Goal: Task Accomplishment & Management: Use online tool/utility

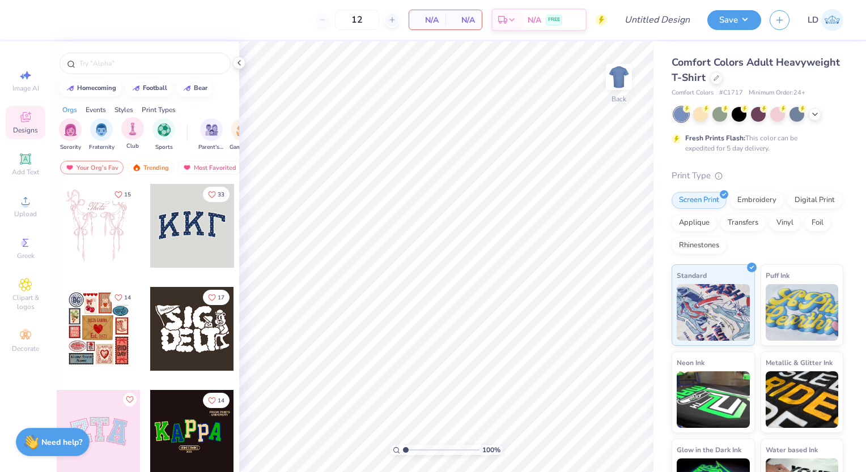
click at [137, 142] on span "Club" at bounding box center [132, 146] width 12 height 8
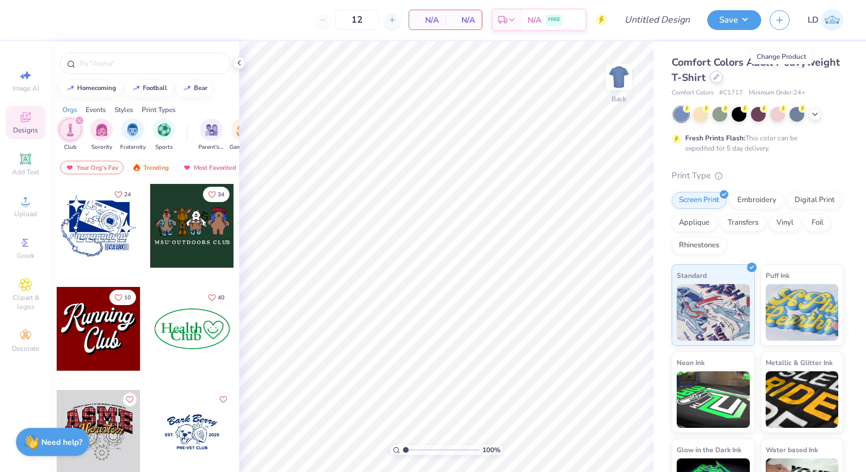
click at [719, 78] on icon at bounding box center [716, 77] width 6 height 6
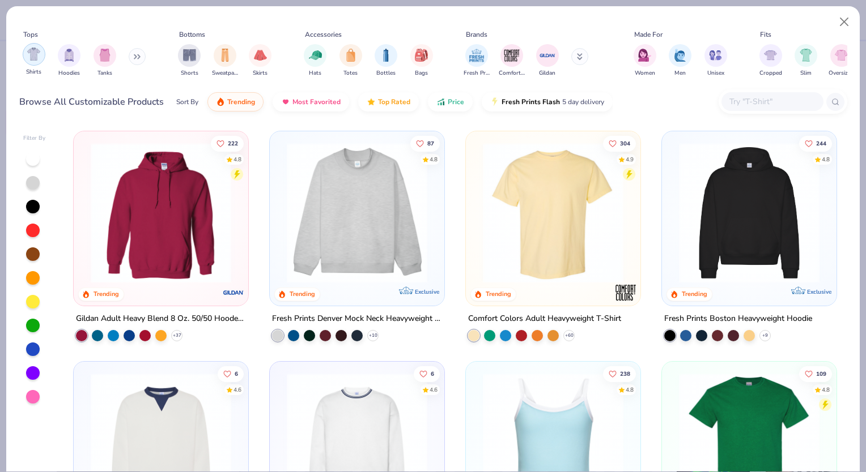
click at [35, 53] on img "filter for Shirts" at bounding box center [33, 54] width 13 height 13
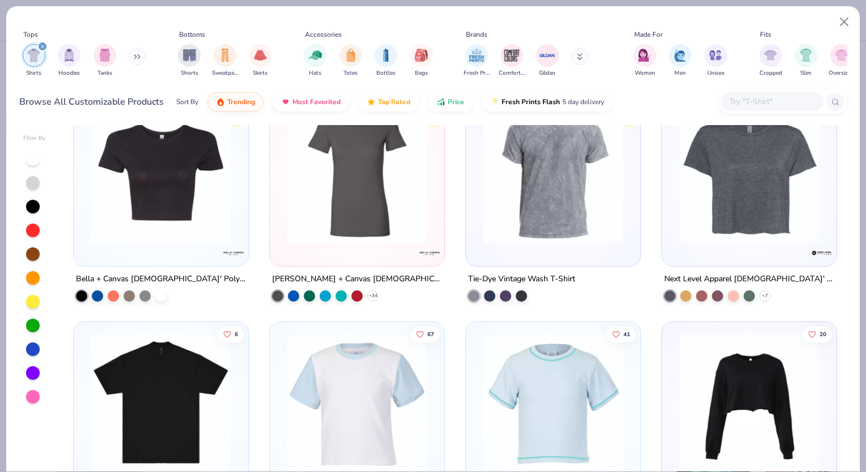
scroll to position [2113, 0]
click at [641, 58] on img "filter for Women" at bounding box center [644, 54] width 13 height 13
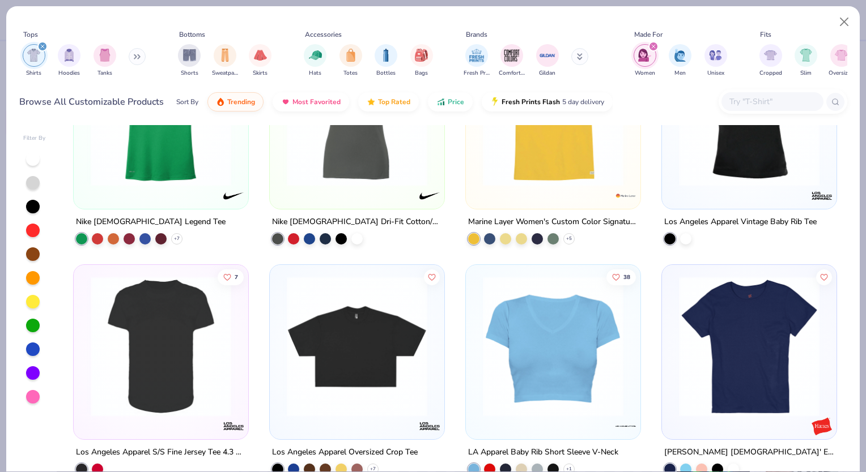
scroll to position [2407, 0]
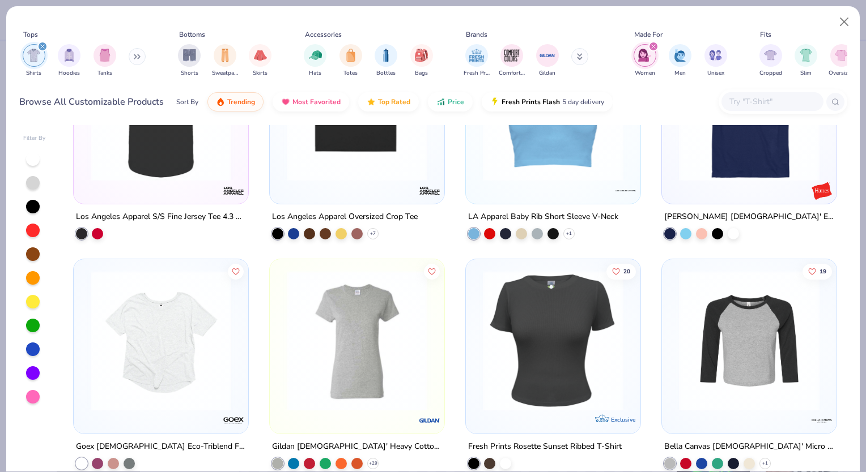
click at [768, 229] on div "[PERSON_NAME] [DEMOGRAPHIC_DATA]' Essential-T T-Shirt" at bounding box center [749, 224] width 176 height 29
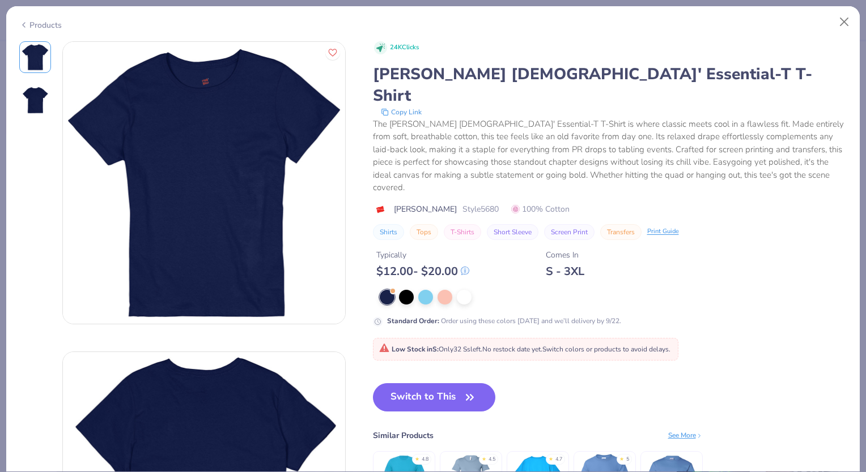
click at [36, 22] on div "Products" at bounding box center [40, 25] width 42 height 12
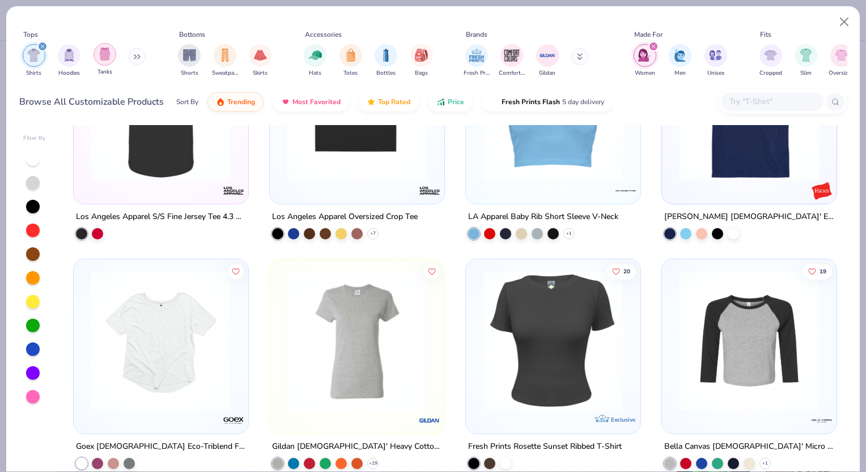
click at [102, 54] on img "filter for Tanks" at bounding box center [105, 54] width 12 height 13
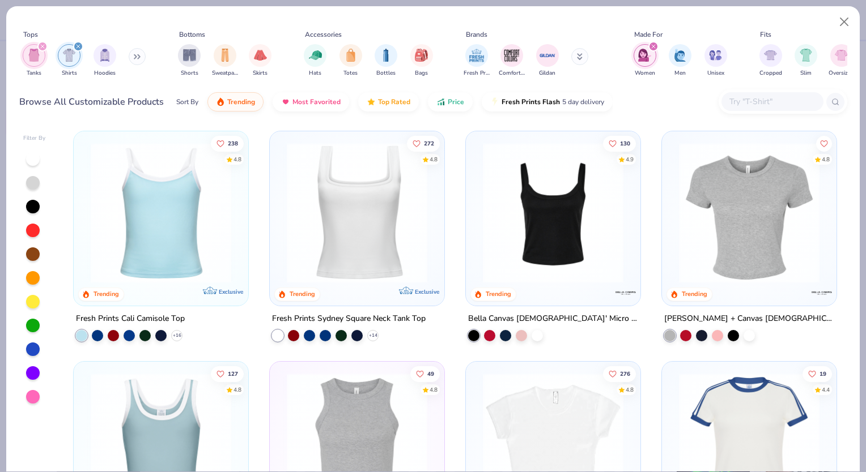
scroll to position [27, 0]
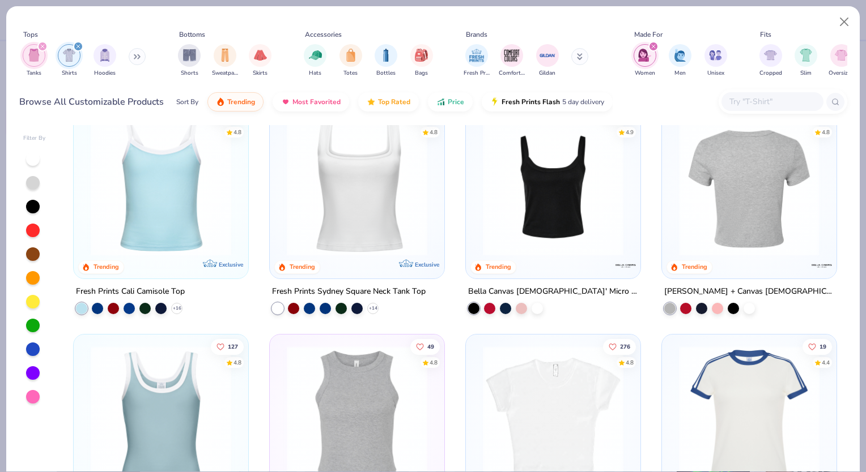
click at [673, 198] on img at bounding box center [597, 186] width 152 height 140
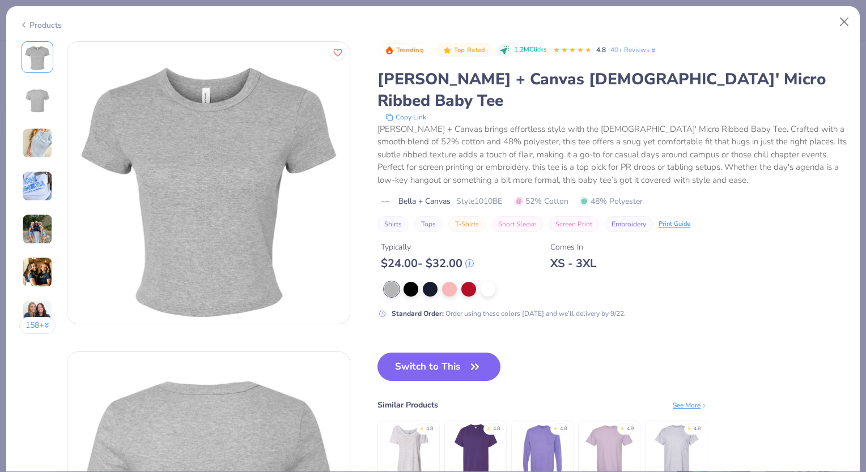
click at [34, 140] on img at bounding box center [37, 143] width 31 height 31
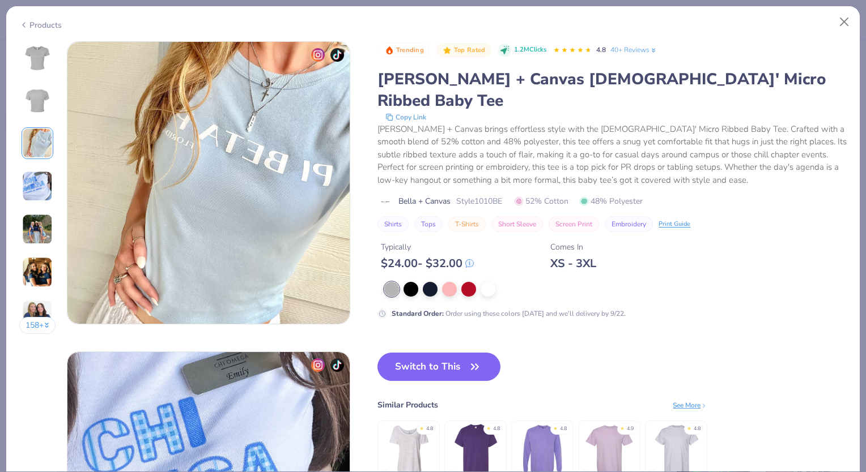
click at [34, 177] on img at bounding box center [37, 186] width 31 height 31
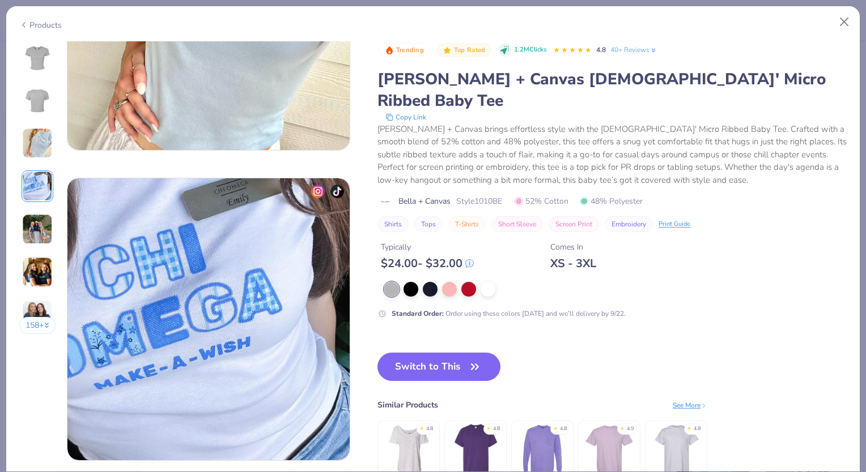
scroll to position [931, 0]
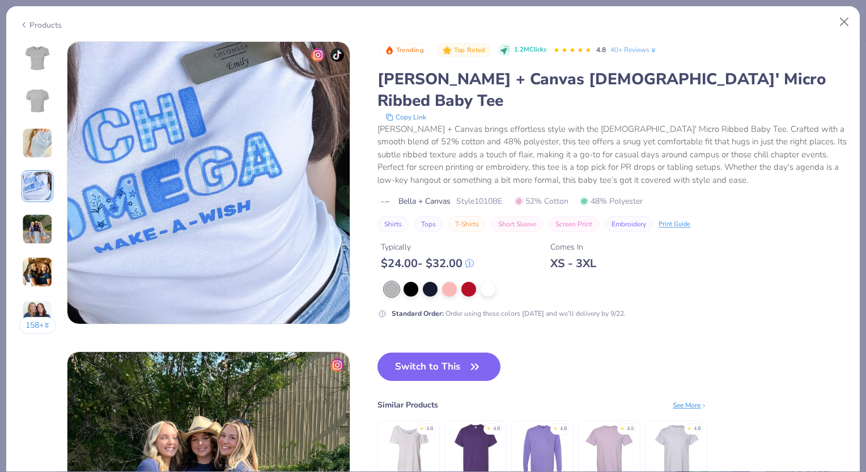
click at [39, 210] on div "158 +" at bounding box center [37, 191] width 37 height 301
click at [49, 237] on img at bounding box center [37, 229] width 31 height 31
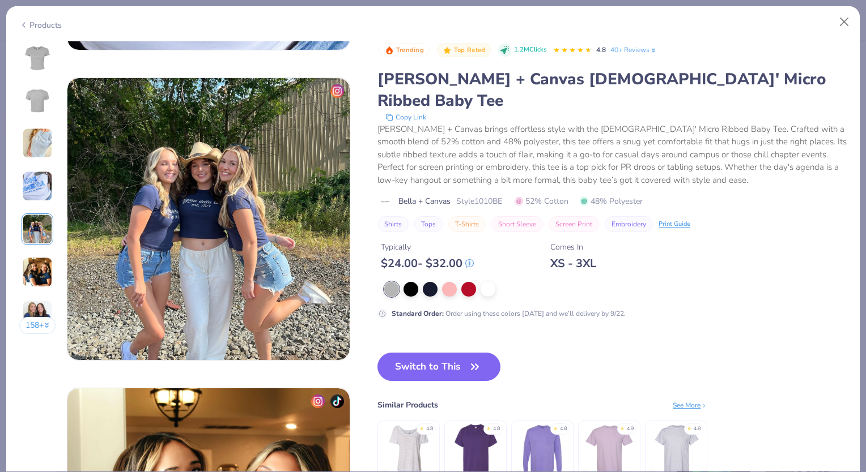
scroll to position [1242, 0]
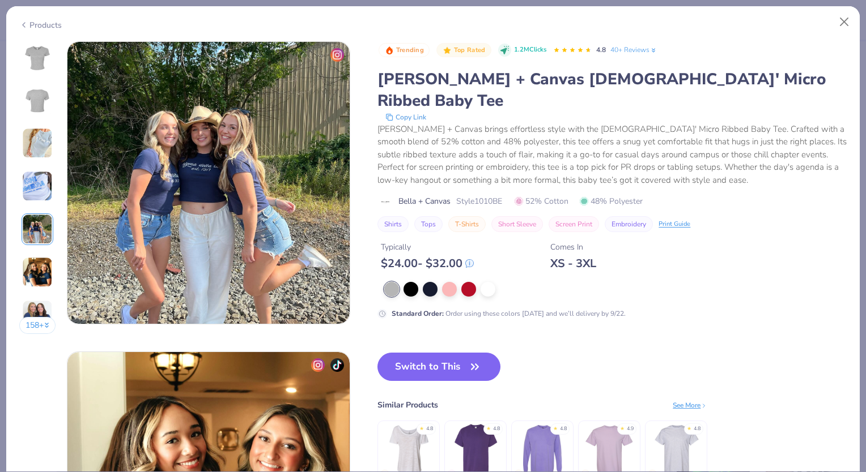
click at [41, 262] on img at bounding box center [37, 272] width 31 height 31
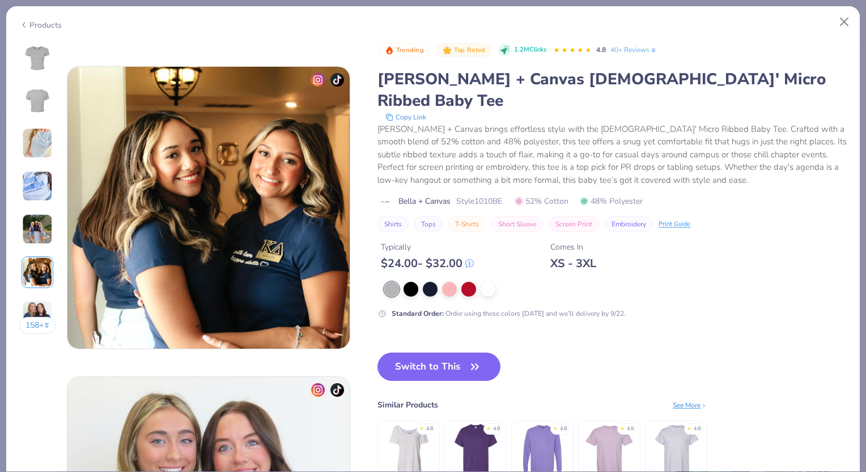
scroll to position [1552, 0]
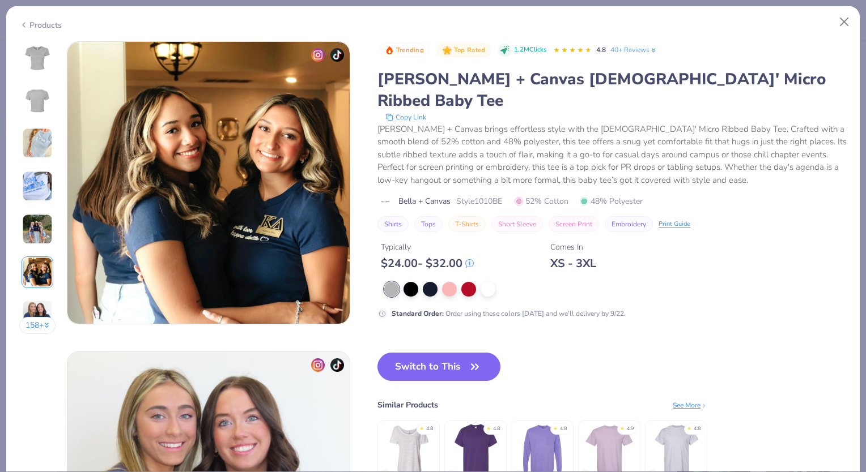
click at [37, 296] on div "158 +" at bounding box center [37, 191] width 37 height 301
click at [37, 306] on img at bounding box center [37, 315] width 31 height 31
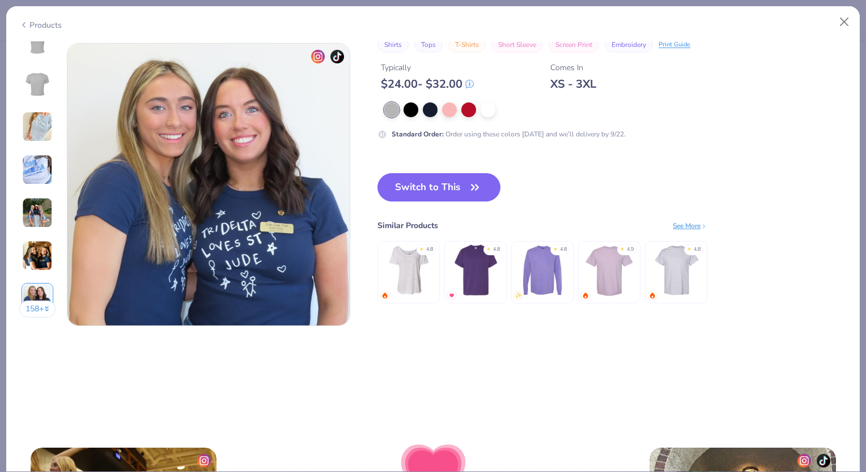
scroll to position [1863, 0]
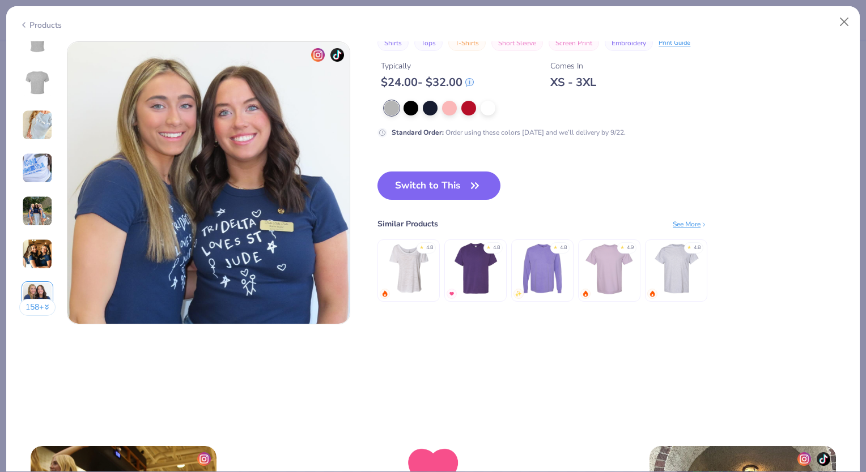
click at [39, 300] on button "158 +" at bounding box center [37, 307] width 37 height 17
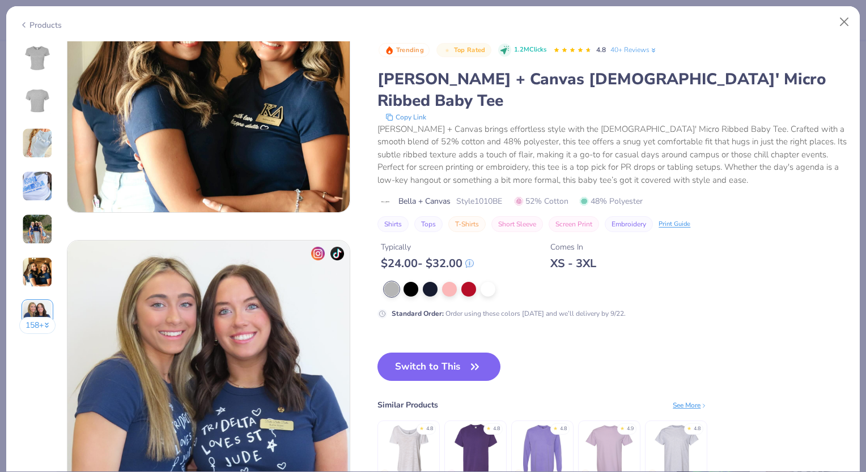
scroll to position [1626, 0]
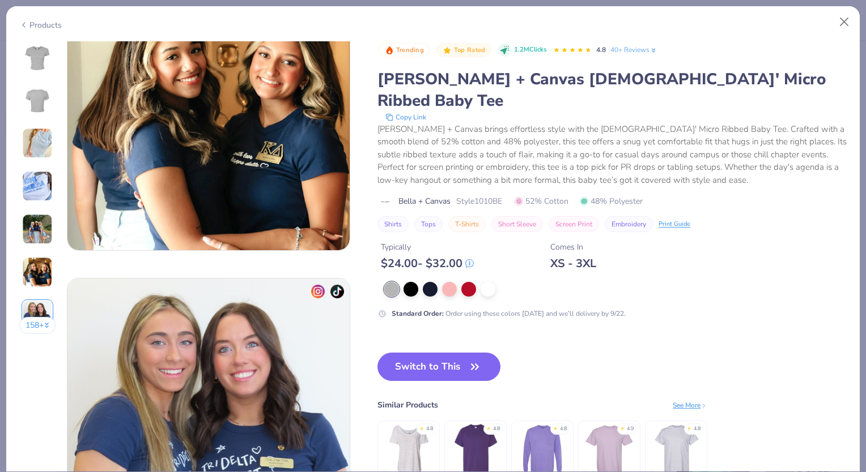
click at [24, 23] on icon at bounding box center [23, 25] width 9 height 14
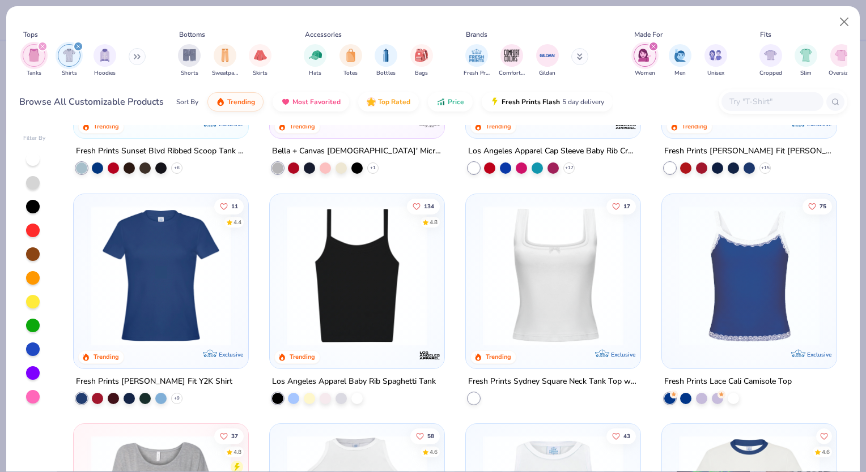
scroll to position [462, 0]
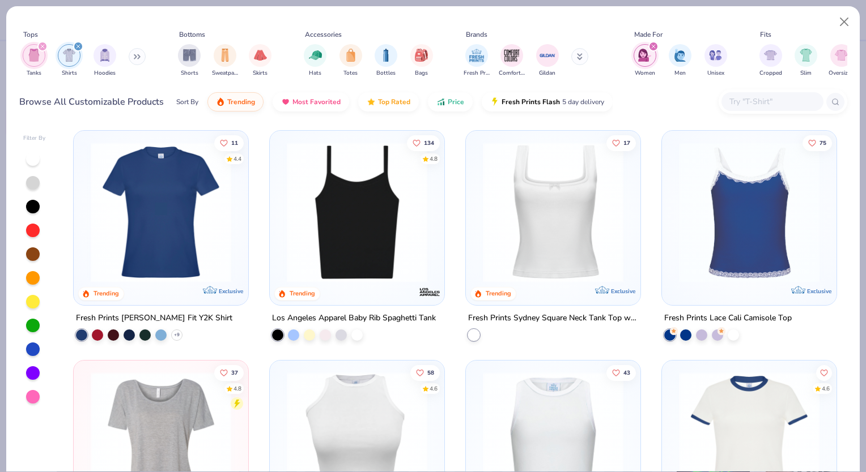
click at [197, 225] on img at bounding box center [161, 212] width 152 height 140
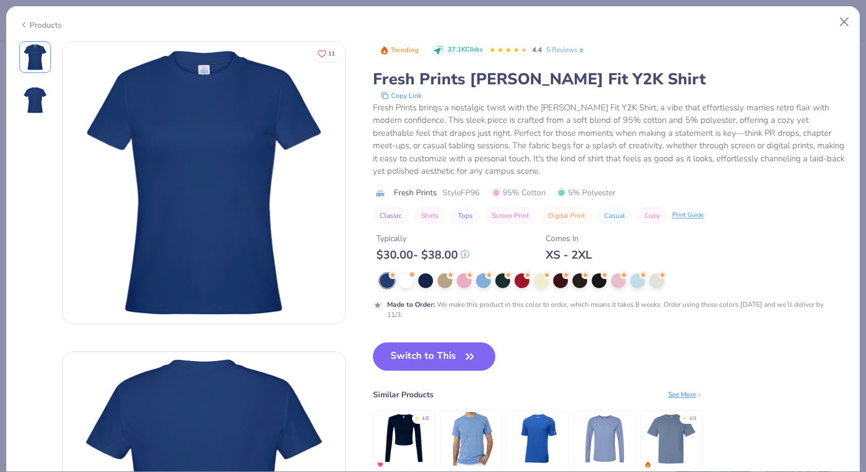
click at [46, 19] on div "Products" at bounding box center [40, 25] width 42 height 12
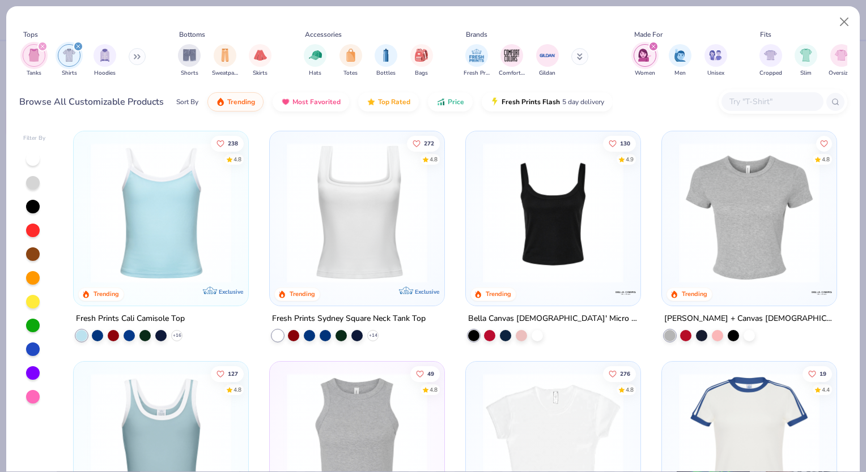
click at [136, 55] on icon at bounding box center [135, 57] width 2 height 4
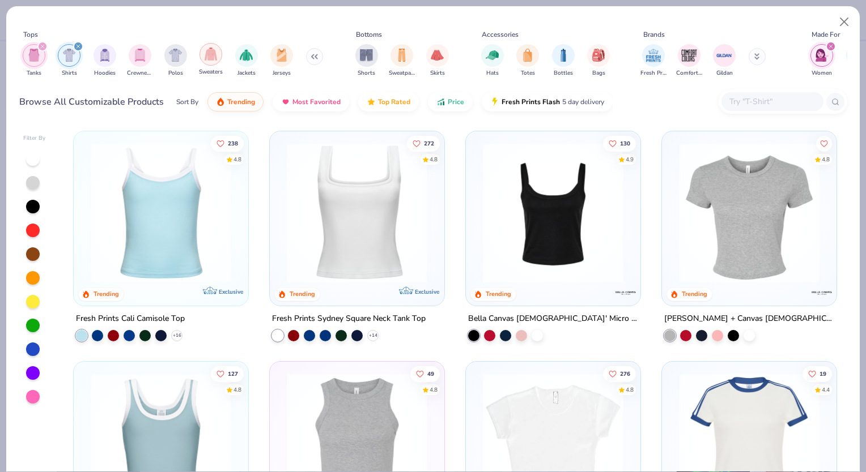
click at [211, 58] on img "filter for Sweaters" at bounding box center [211, 54] width 13 height 13
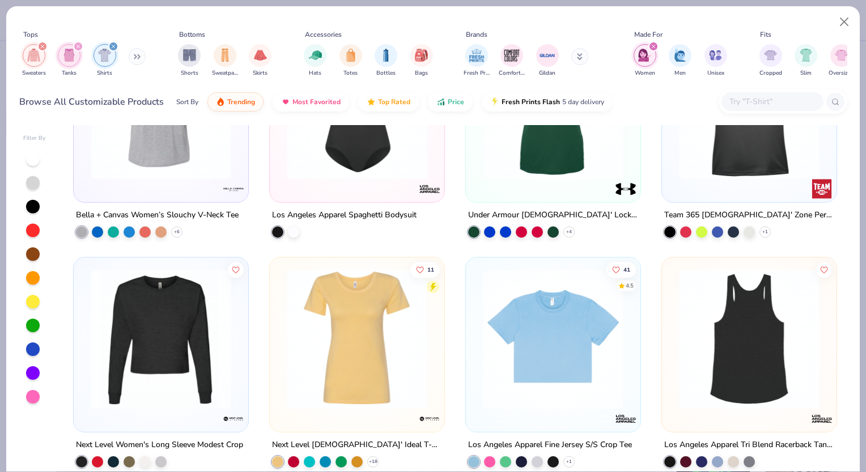
scroll to position [1962, 0]
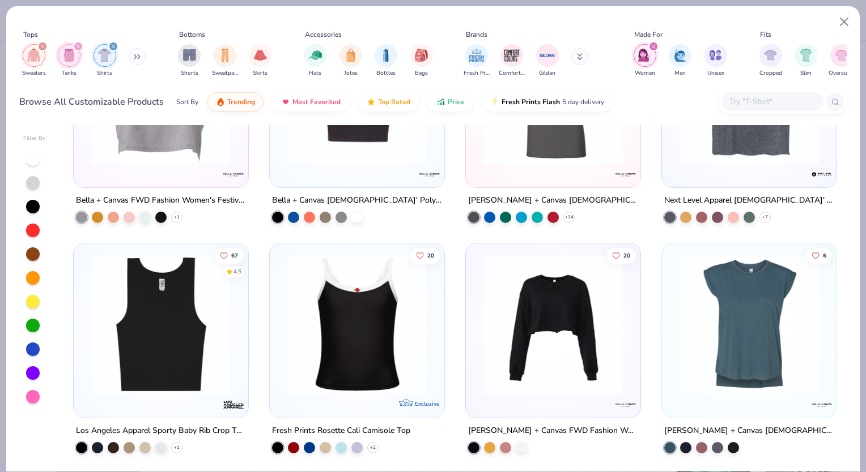
click at [41, 45] on icon "filter for Sweaters" at bounding box center [42, 46] width 5 height 5
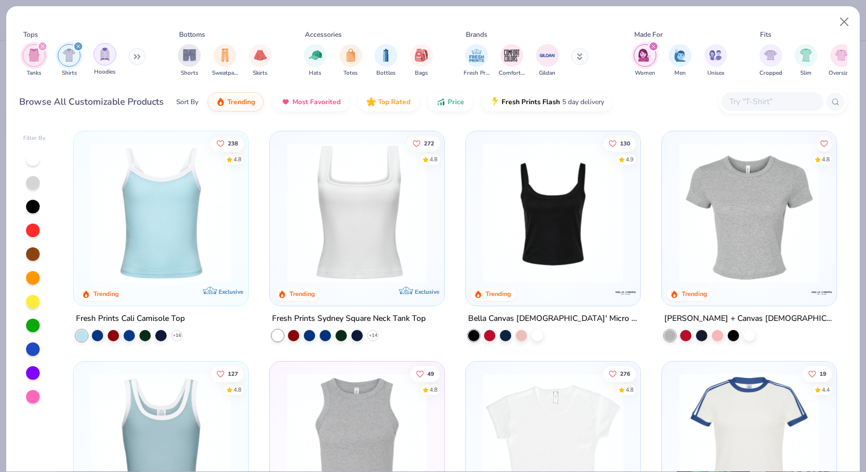
click at [112, 53] on div "filter for Hoodies" at bounding box center [104, 54] width 23 height 23
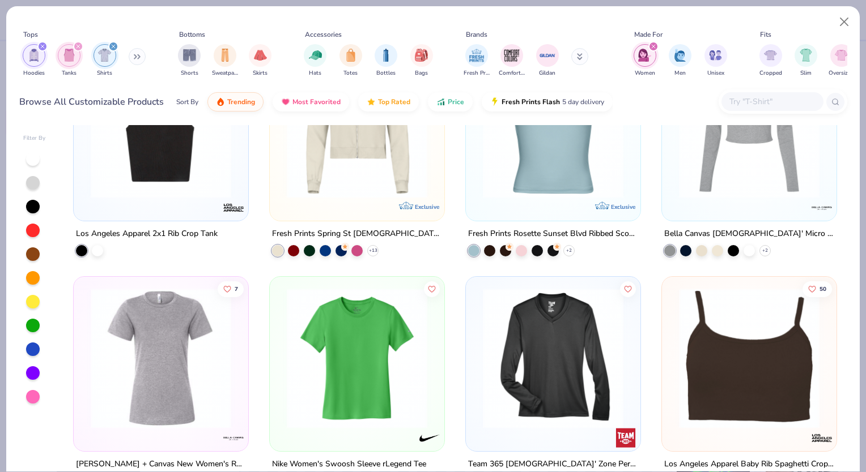
scroll to position [1106, 0]
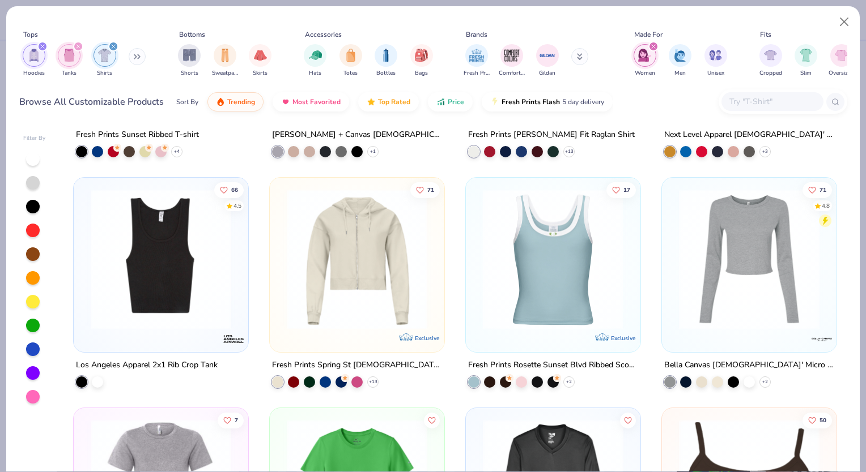
click at [510, 318] on div at bounding box center [400, 259] width 455 height 140
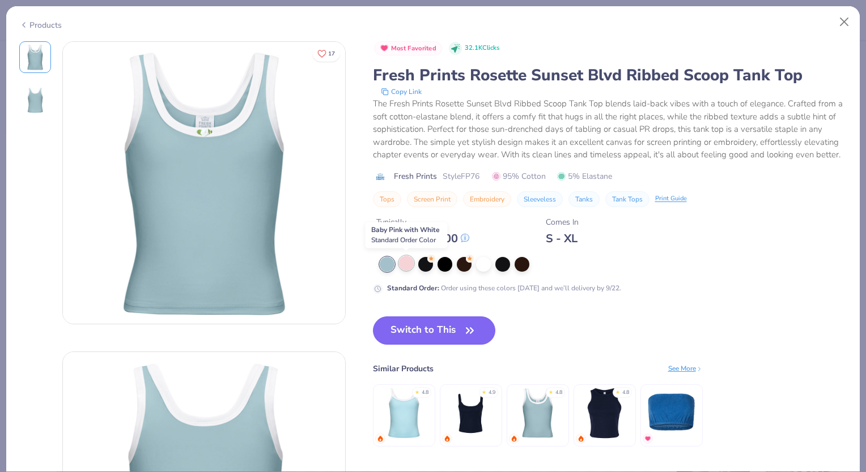
click at [400, 262] on div at bounding box center [406, 263] width 15 height 15
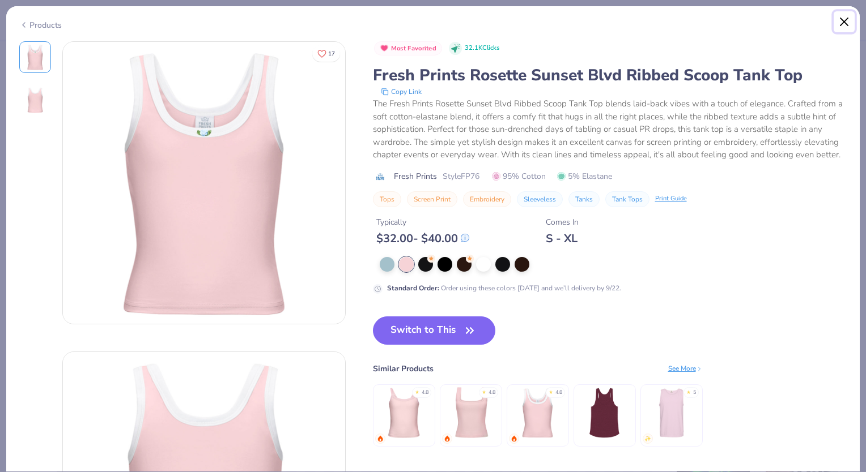
click at [836, 16] on button "Close" at bounding box center [844, 22] width 22 height 22
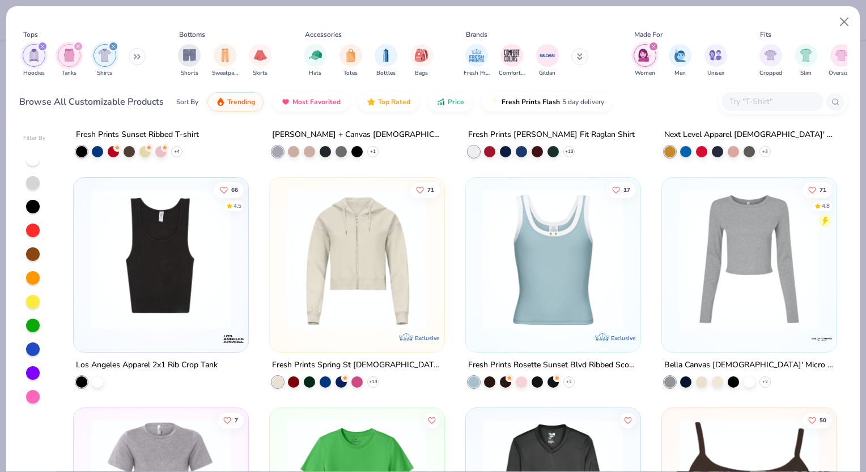
drag, startPoint x: 836, startPoint y: 16, endPoint x: 590, endPoint y: 205, distance: 309.5
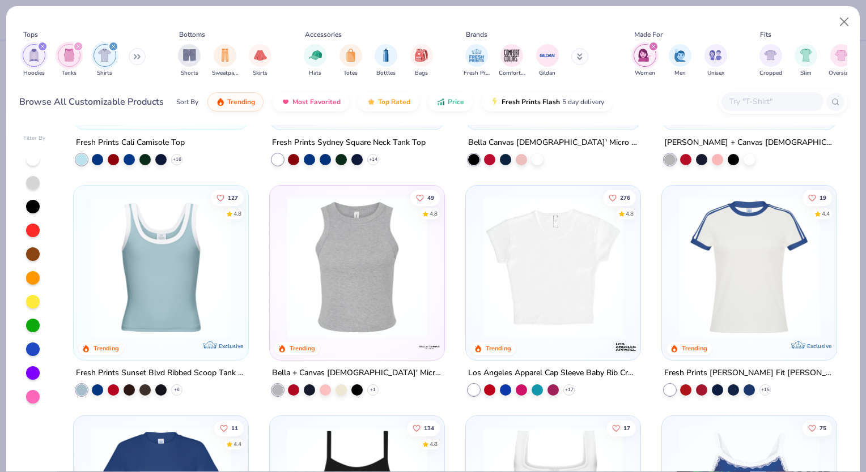
scroll to position [177, 0]
click at [477, 305] on img at bounding box center [401, 267] width 152 height 140
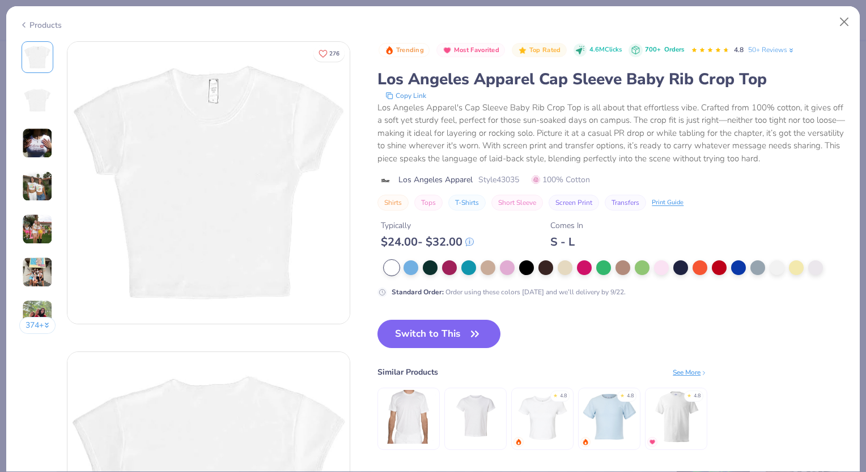
click at [38, 146] on img at bounding box center [37, 143] width 31 height 31
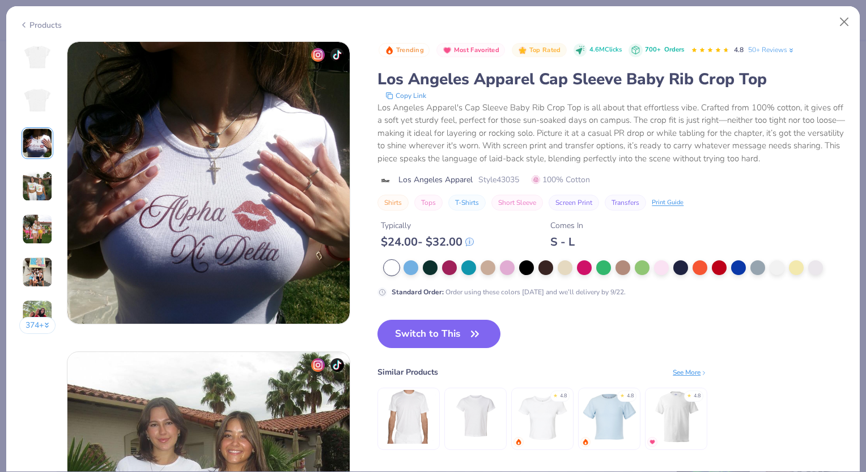
click at [39, 185] on img at bounding box center [37, 186] width 31 height 31
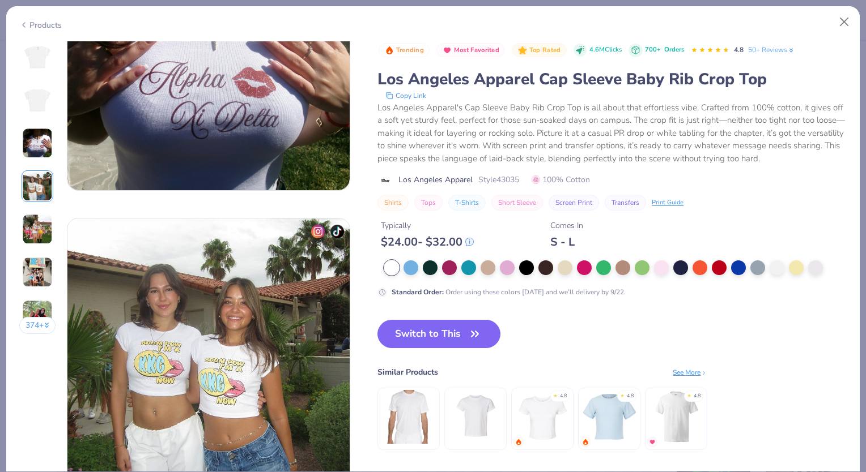
scroll to position [931, 0]
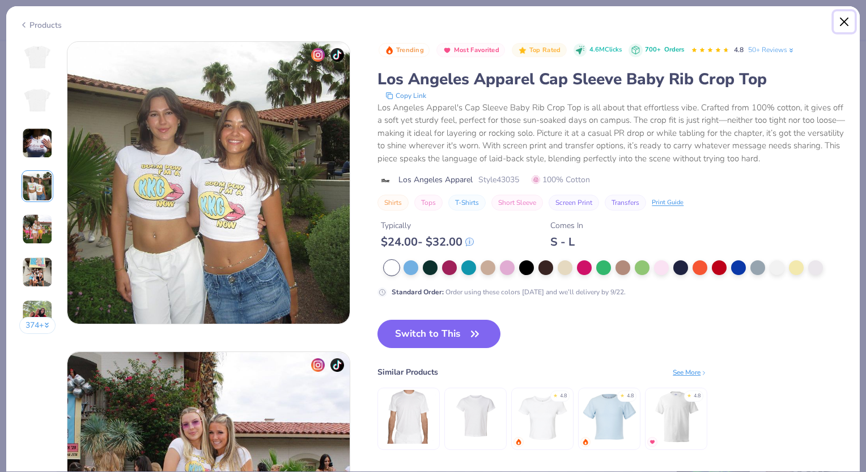
click at [848, 21] on button "Close" at bounding box center [844, 22] width 22 height 22
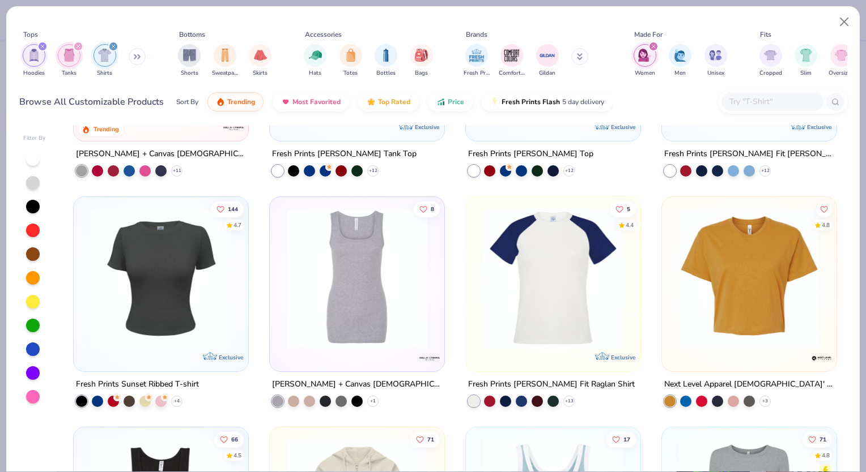
scroll to position [858, 0]
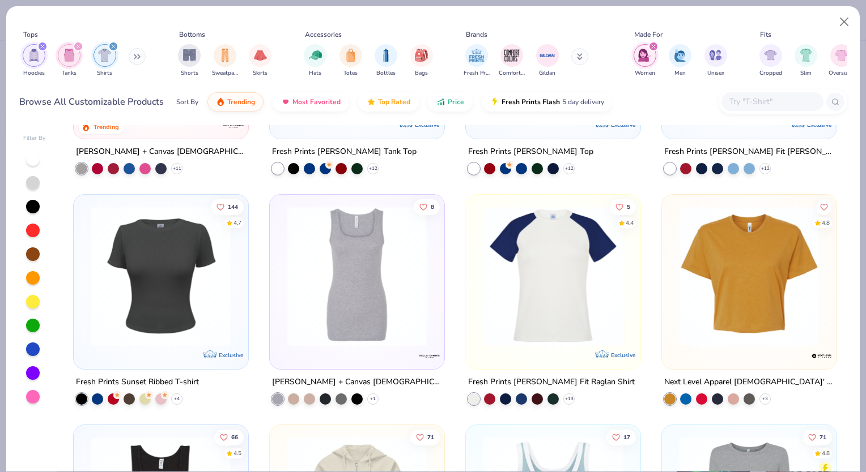
click at [182, 292] on img at bounding box center [161, 276] width 152 height 140
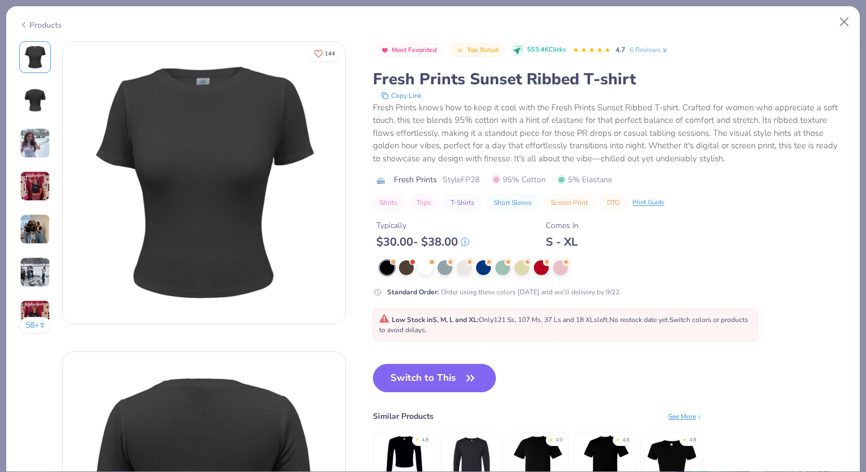
click at [37, 179] on img at bounding box center [35, 186] width 31 height 31
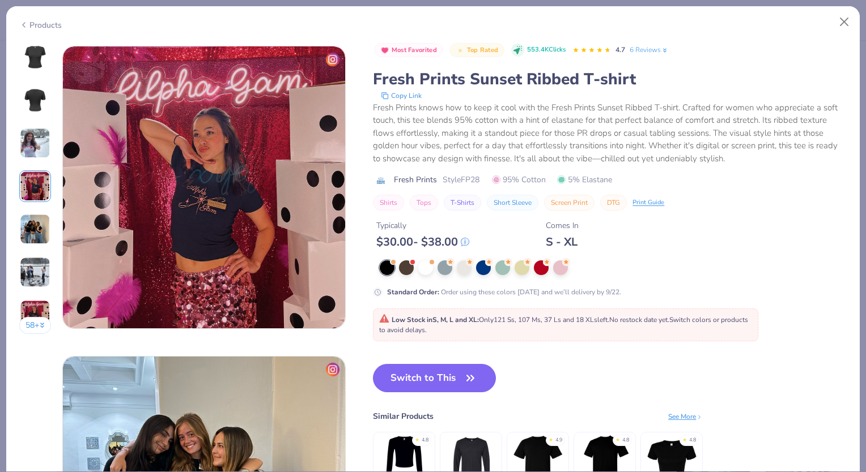
scroll to position [931, 0]
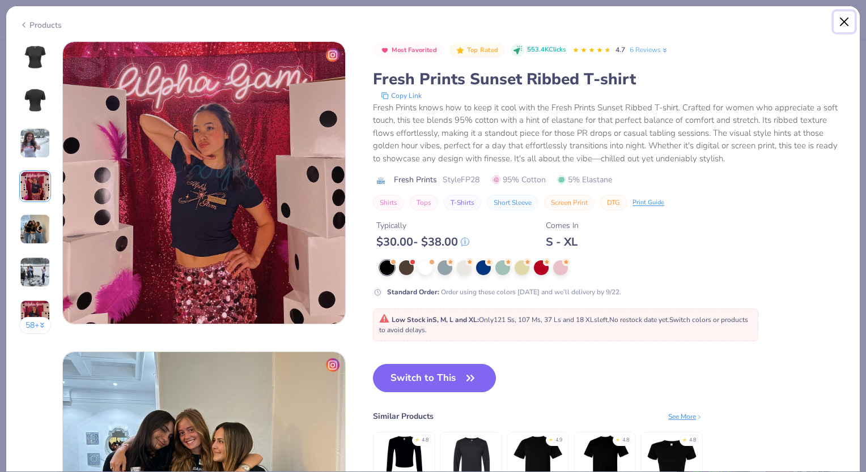
click at [833, 22] on button "Close" at bounding box center [844, 22] width 22 height 22
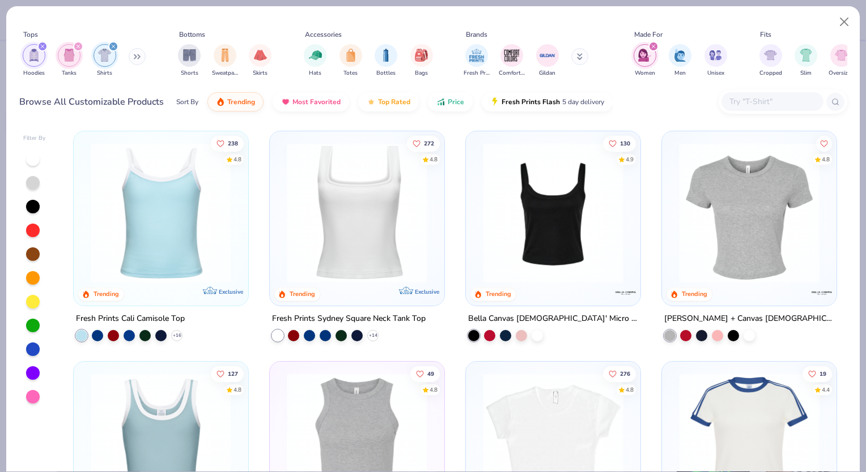
click at [43, 44] on icon "filter for Hoodies" at bounding box center [42, 46] width 5 height 5
click at [41, 45] on icon "filter for Tanks" at bounding box center [42, 46] width 3 height 3
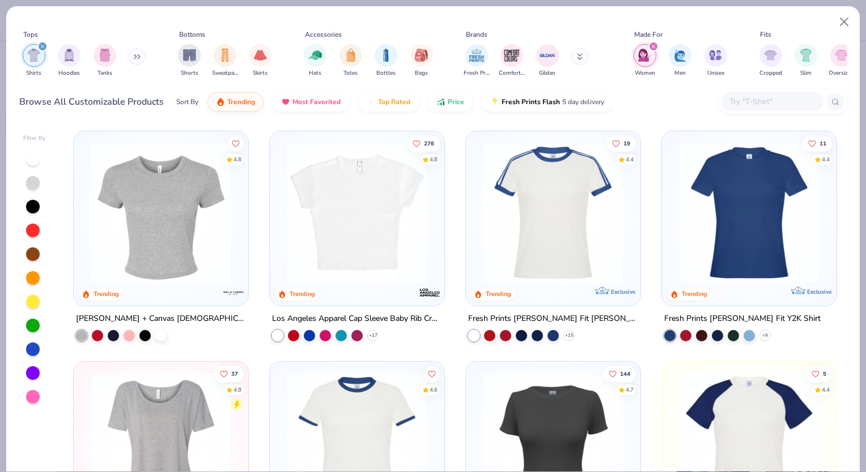
click at [176, 257] on img at bounding box center [161, 213] width 152 height 140
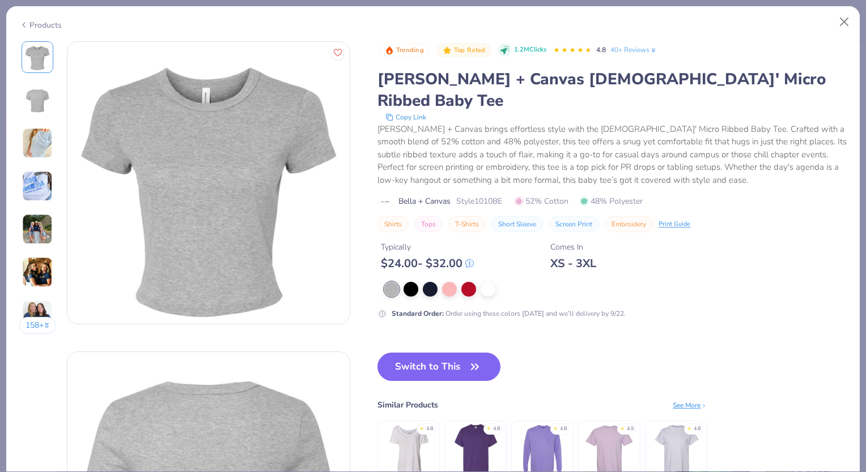
click at [39, 183] on img at bounding box center [37, 186] width 31 height 31
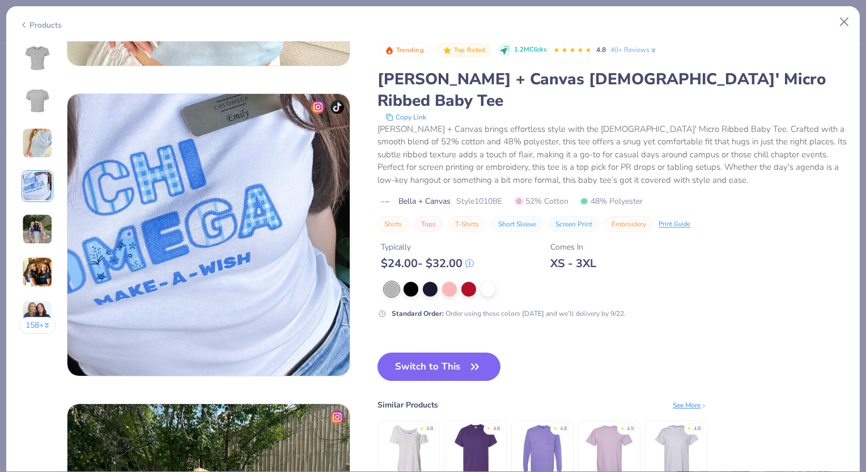
scroll to position [931, 0]
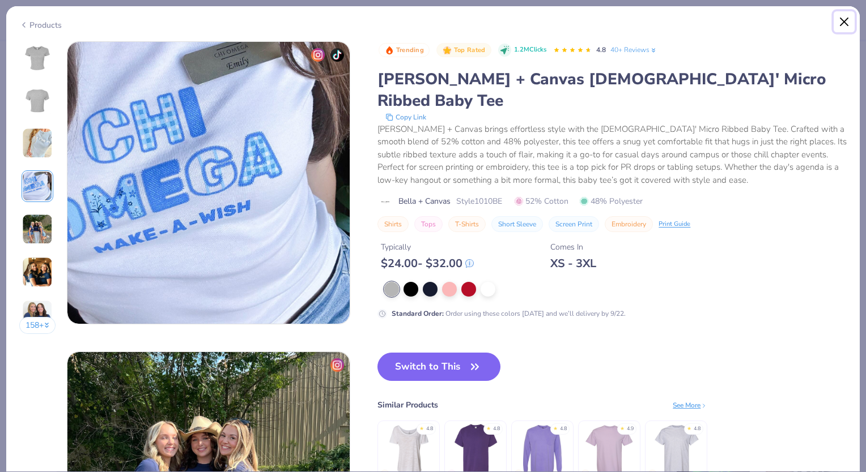
click at [846, 25] on button "Close" at bounding box center [844, 22] width 22 height 22
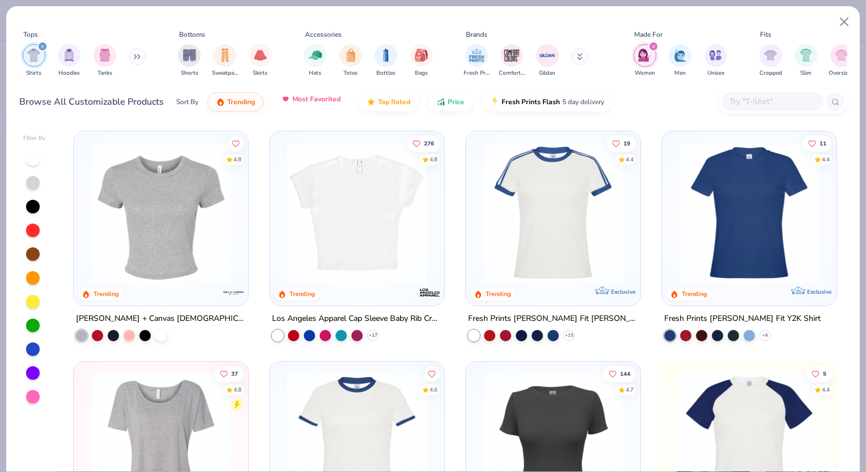
click at [332, 105] on button "Most Favorited" at bounding box center [310, 99] width 76 height 19
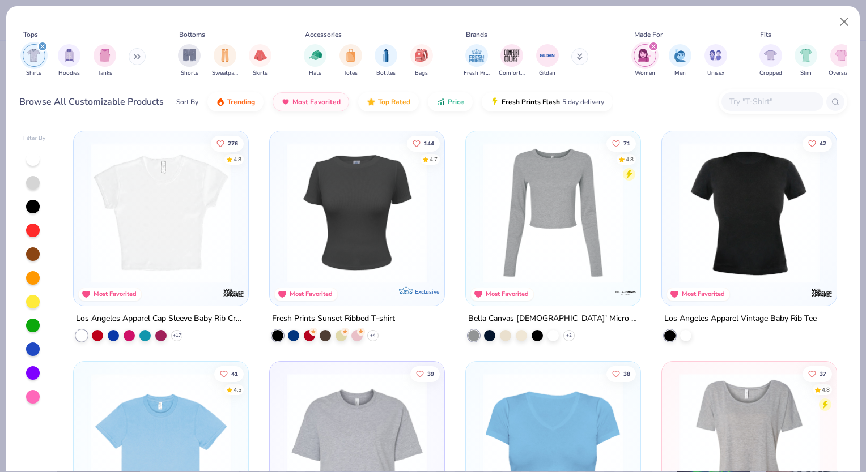
click at [191, 224] on img at bounding box center [161, 213] width 152 height 140
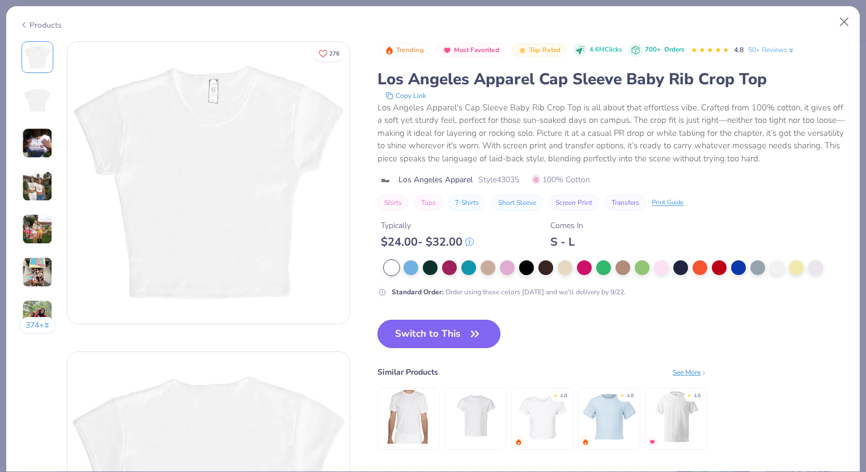
click at [454, 332] on button "Switch to This" at bounding box center [438, 334] width 123 height 28
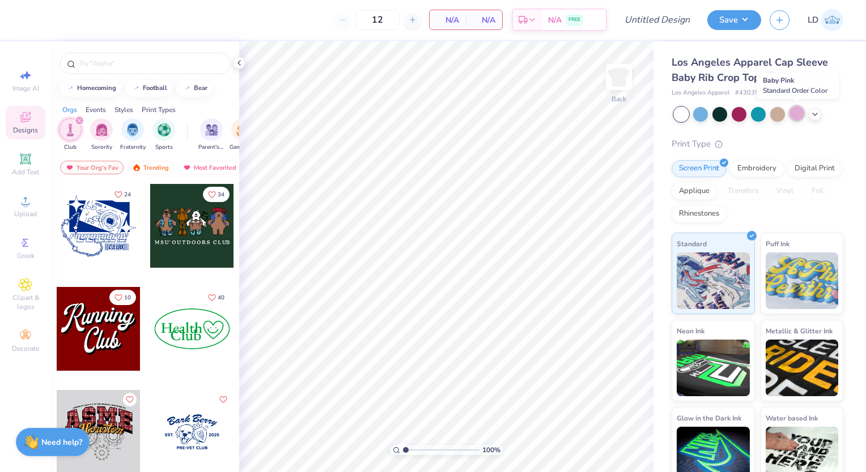
click at [797, 110] on div at bounding box center [796, 113] width 15 height 15
click at [820, 114] on div at bounding box center [814, 113] width 12 height 12
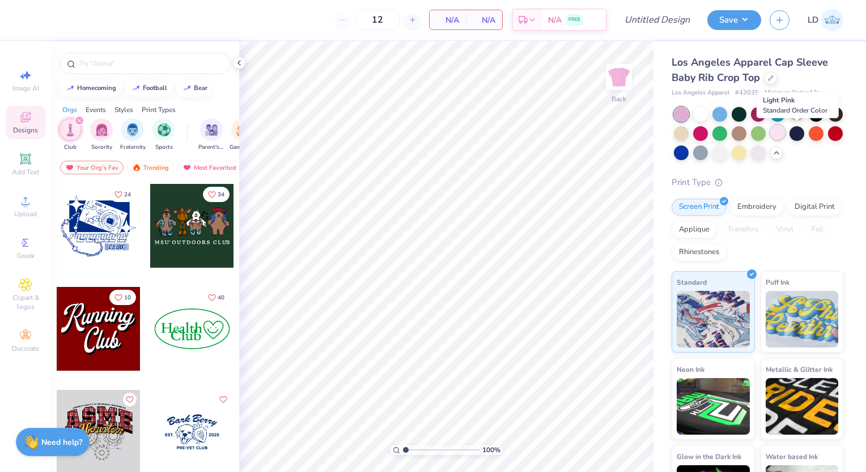
click at [785, 130] on div at bounding box center [777, 132] width 15 height 15
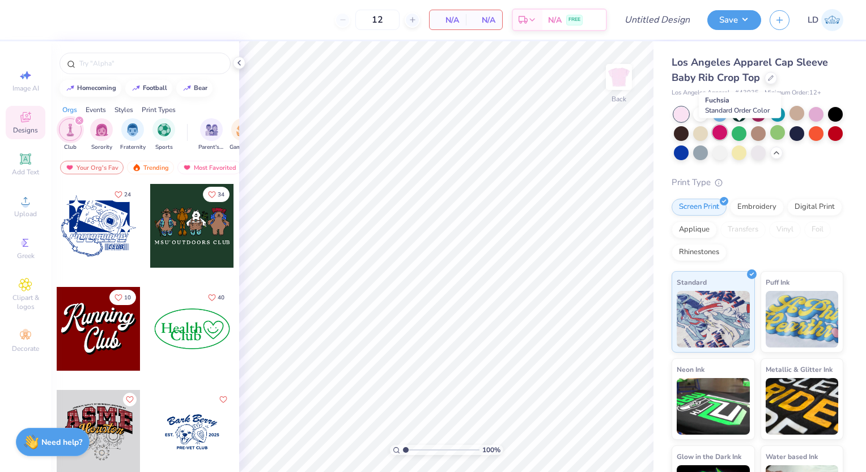
click at [727, 133] on div at bounding box center [719, 132] width 15 height 15
click at [800, 165] on div "Los Angeles Apparel Cap Sleeve Baby Rib Crop Top Los Angeles Apparel # 43035 Mi…" at bounding box center [757, 291] width 172 height 472
click at [774, 78] on div at bounding box center [770, 77] width 12 height 12
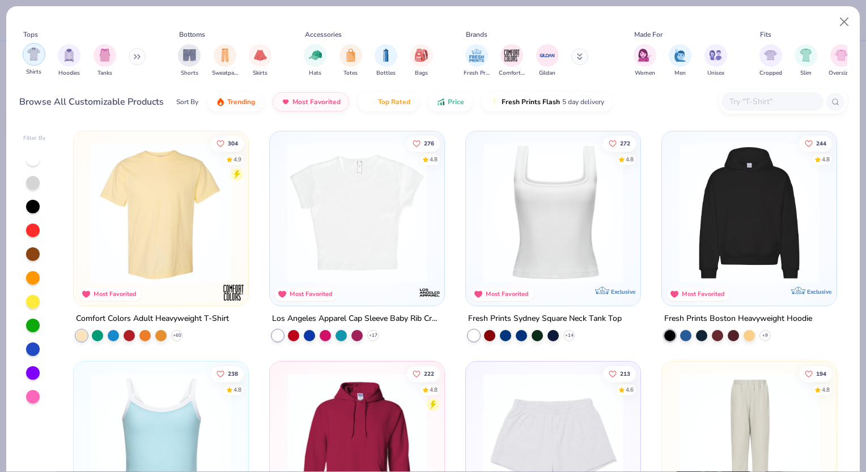
click at [27, 50] on img "filter for Shirts" at bounding box center [33, 54] width 13 height 13
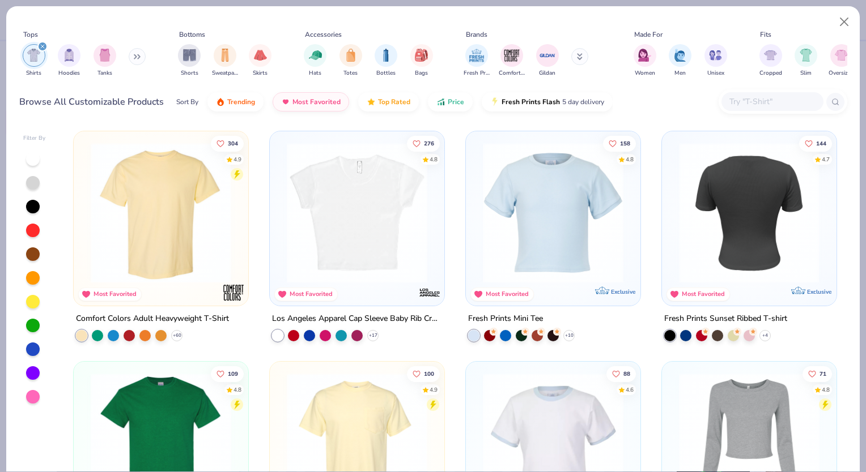
click at [673, 234] on img at bounding box center [597, 213] width 152 height 140
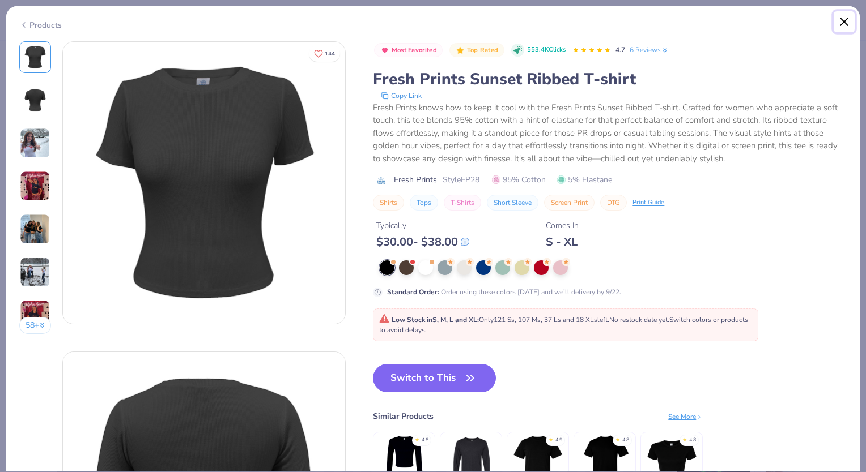
click at [843, 22] on button "Close" at bounding box center [844, 22] width 22 height 22
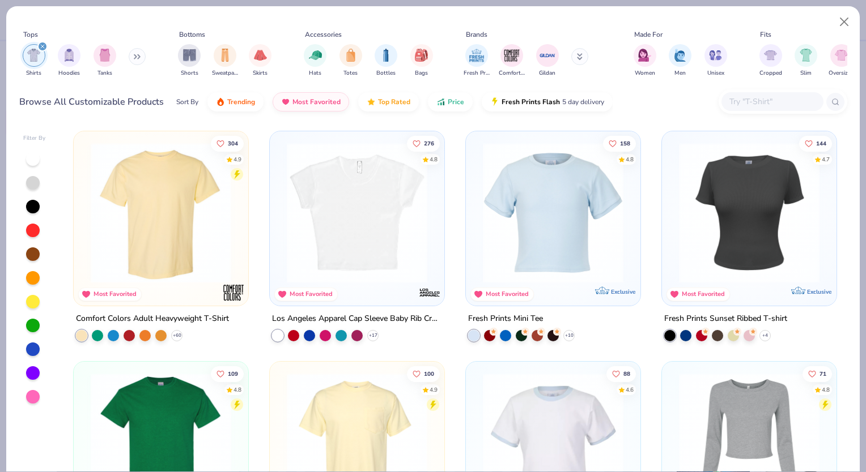
click at [404, 262] on img at bounding box center [357, 213] width 152 height 140
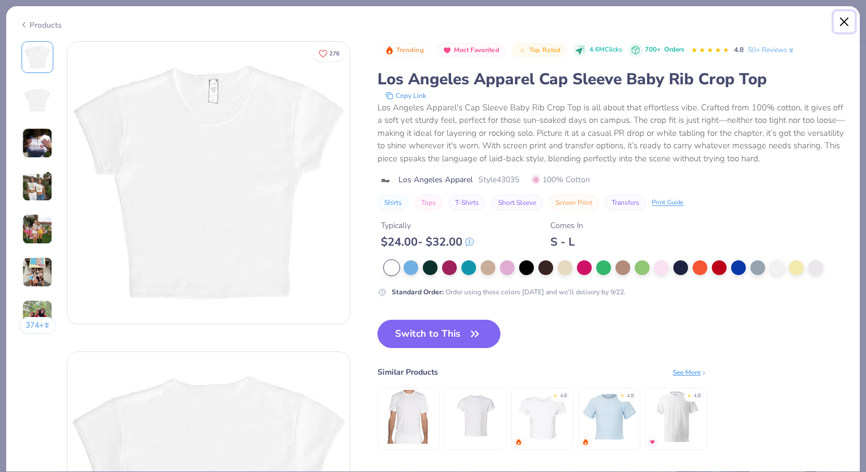
click at [842, 19] on button "Close" at bounding box center [844, 22] width 22 height 22
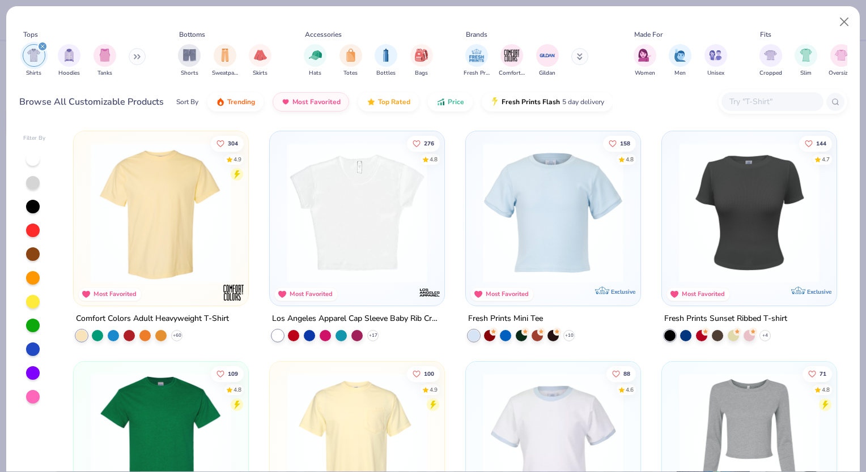
click at [529, 259] on img at bounding box center [553, 213] width 152 height 140
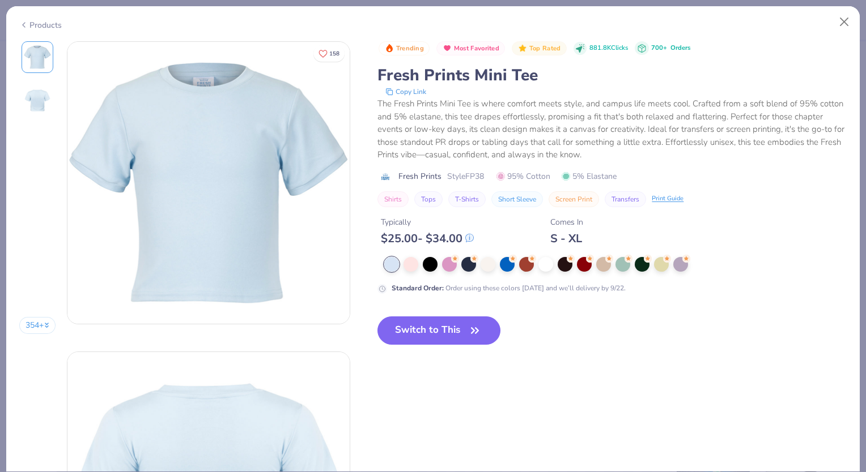
click at [529, 259] on icon at bounding box center [532, 259] width 8 height 8
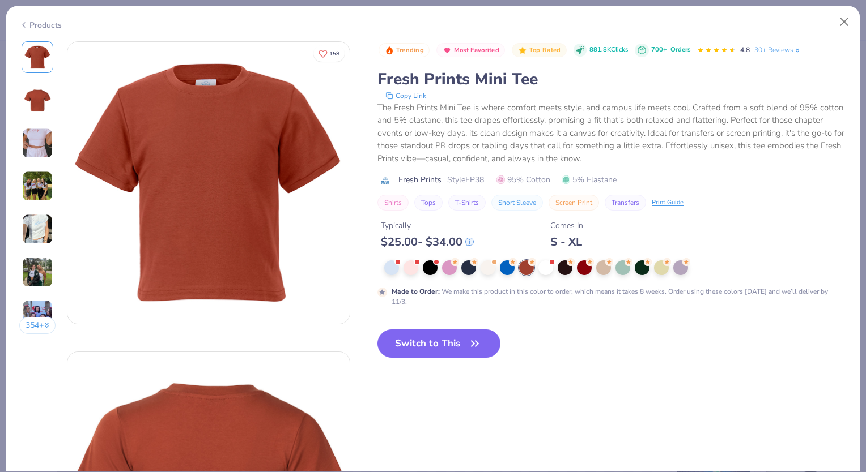
click at [41, 180] on img at bounding box center [37, 186] width 31 height 31
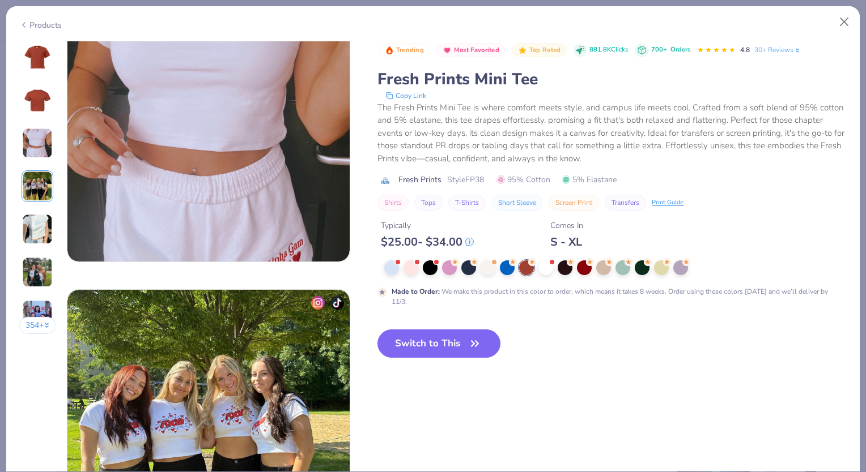
scroll to position [931, 0]
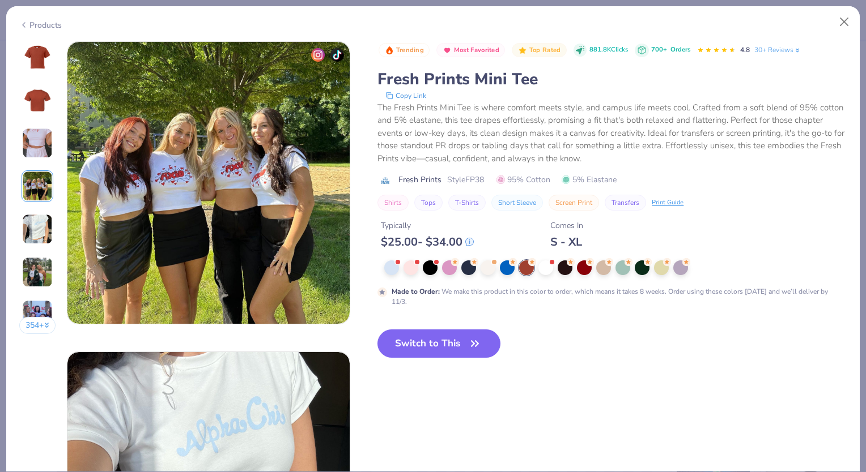
click at [39, 223] on img at bounding box center [37, 229] width 31 height 31
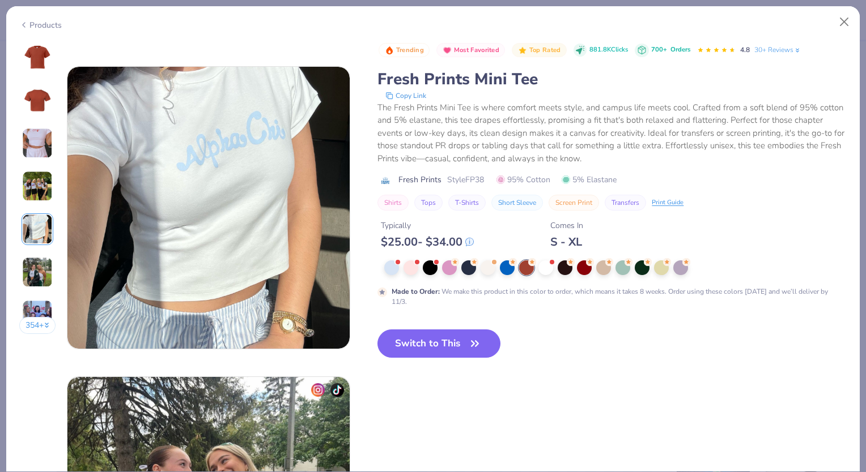
scroll to position [1242, 0]
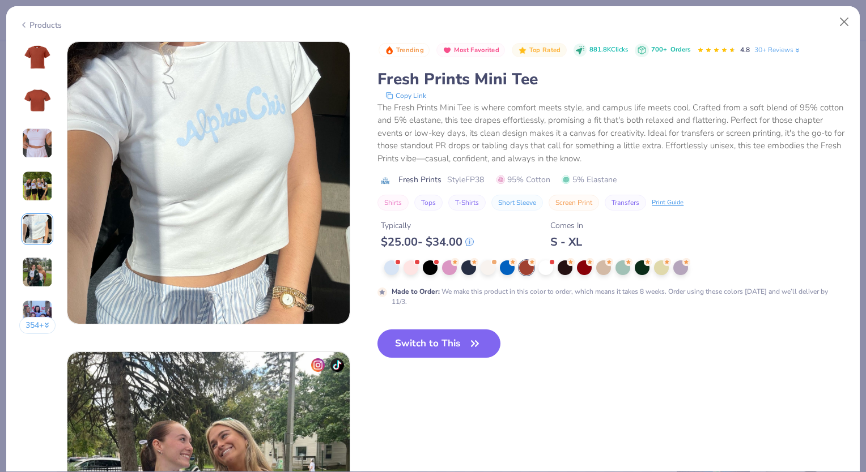
click at [39, 257] on img at bounding box center [37, 272] width 31 height 31
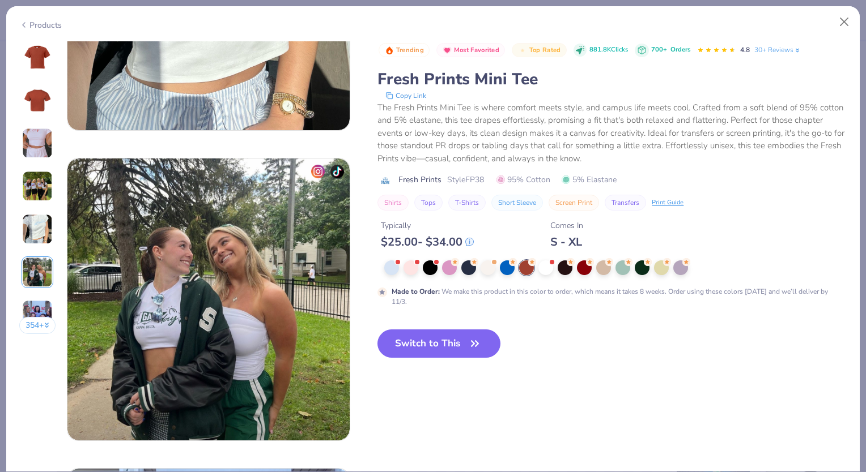
scroll to position [1552, 0]
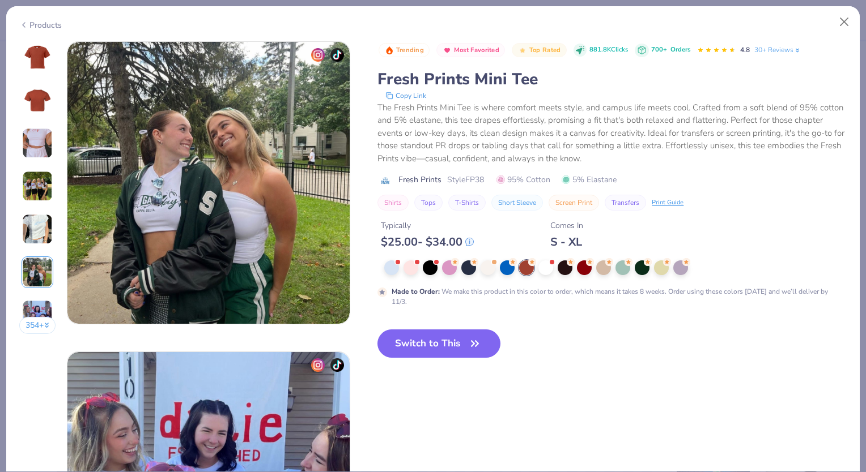
click at [39, 272] on img at bounding box center [37, 272] width 31 height 31
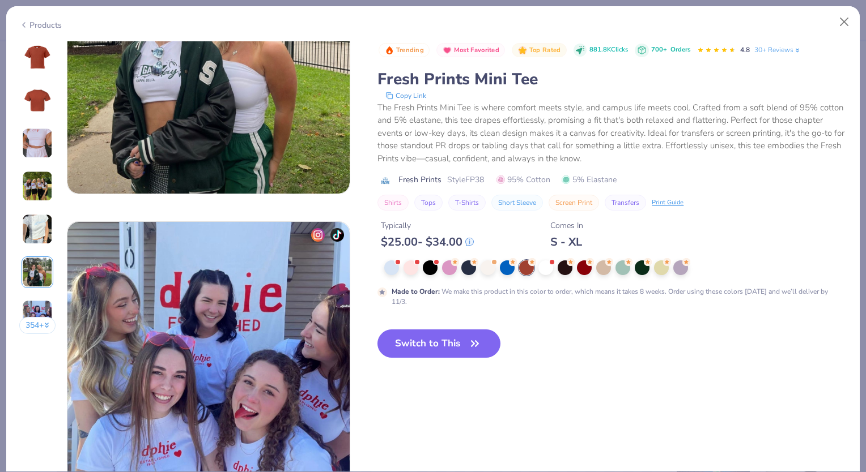
scroll to position [1472, 0]
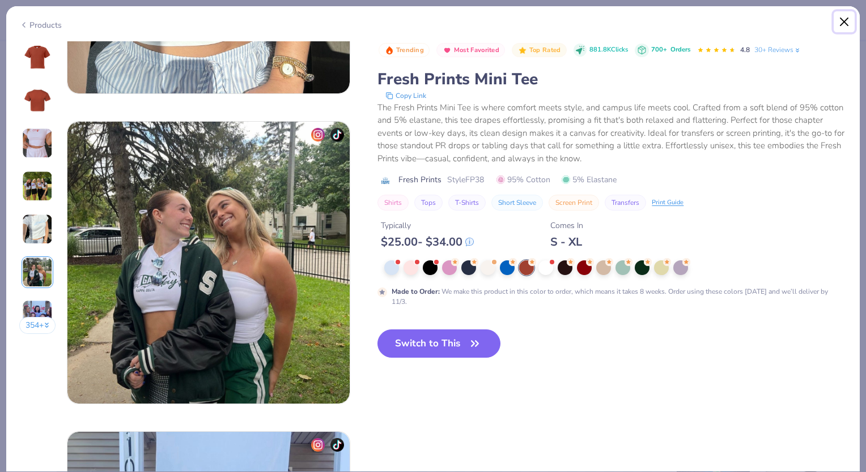
click at [844, 22] on button "Close" at bounding box center [844, 22] width 22 height 22
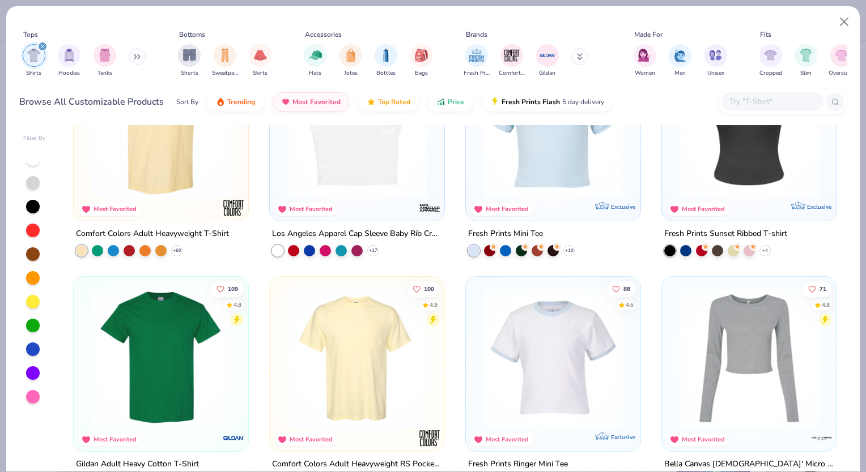
scroll to position [86, 0]
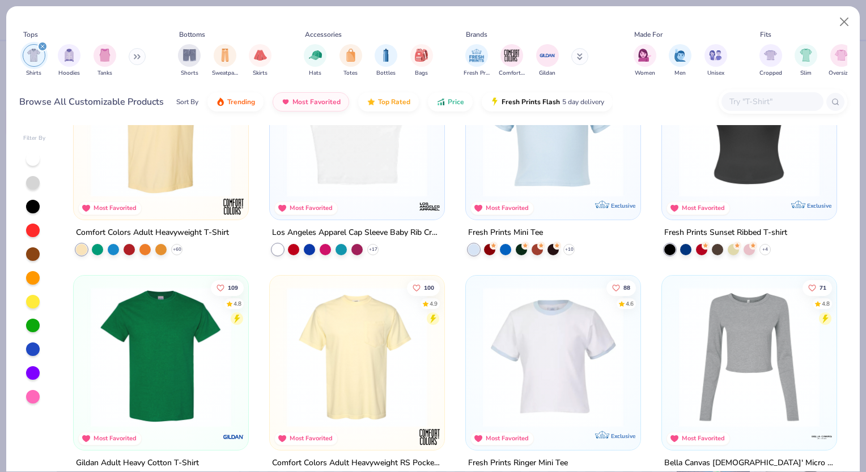
click at [178, 149] on img at bounding box center [161, 127] width 152 height 140
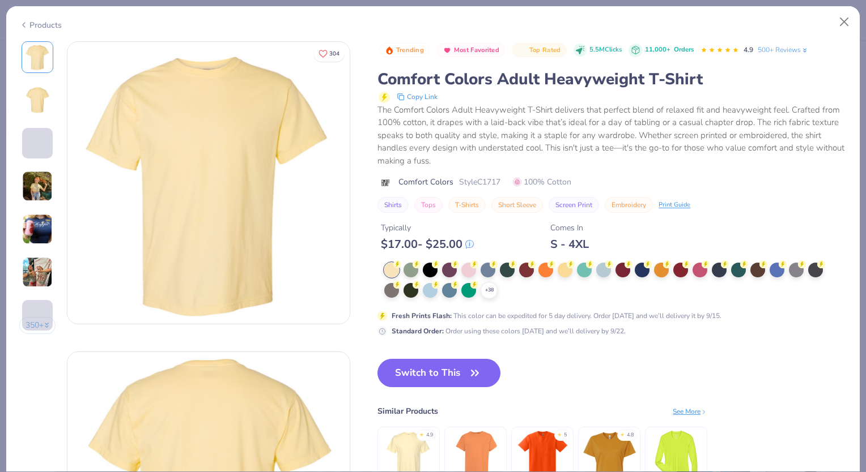
click at [44, 229] on img at bounding box center [37, 229] width 31 height 31
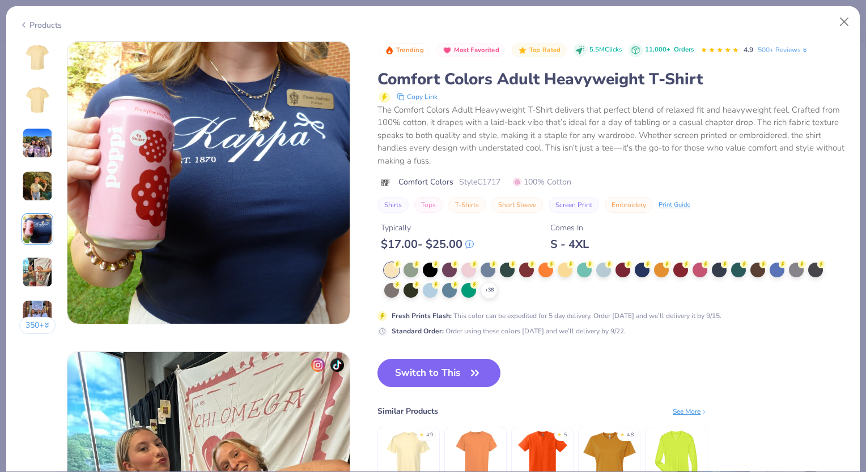
click at [42, 275] on img at bounding box center [37, 272] width 31 height 31
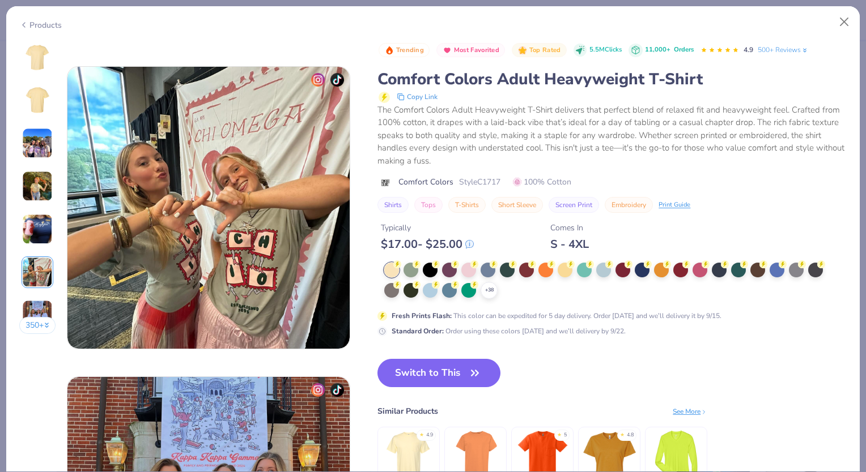
scroll to position [1552, 0]
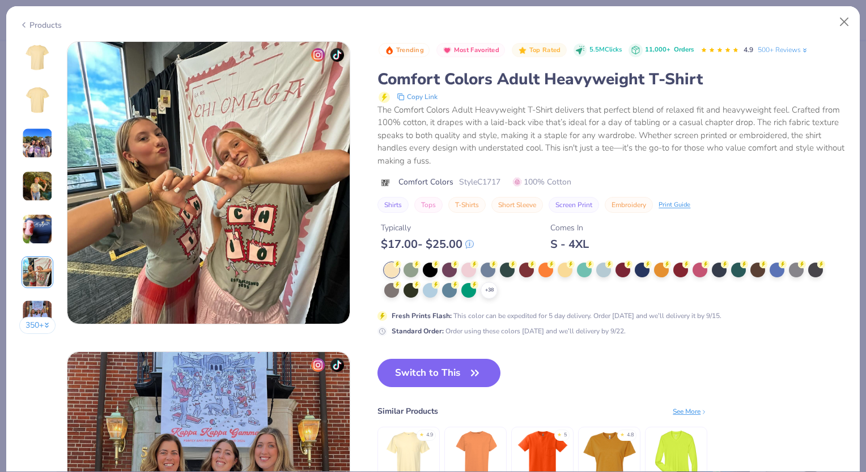
click at [40, 303] on img at bounding box center [37, 315] width 31 height 31
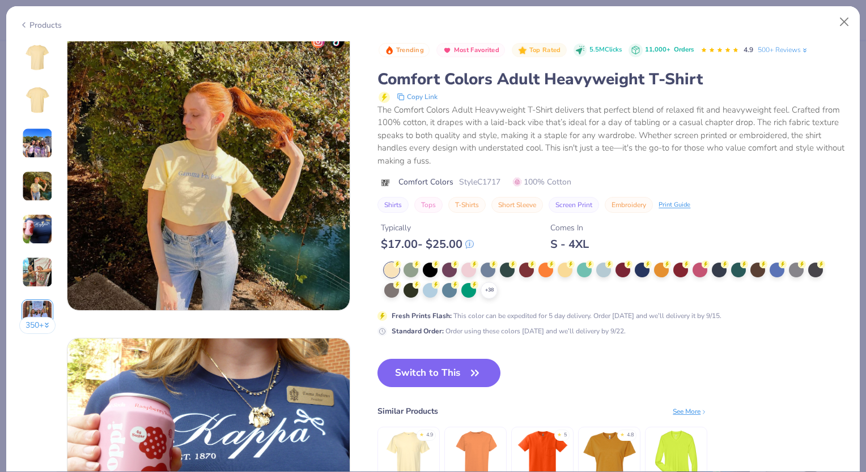
scroll to position [944, 0]
click at [840, 18] on button "Close" at bounding box center [844, 22] width 22 height 22
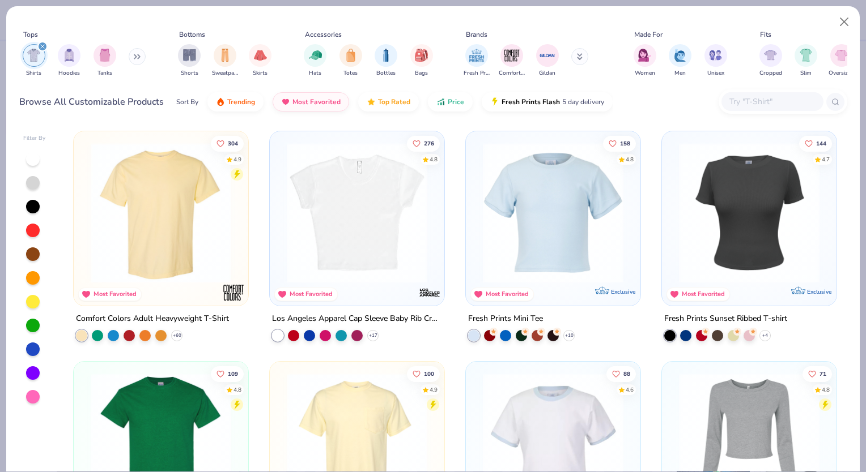
click at [215, 207] on img at bounding box center [161, 213] width 152 height 140
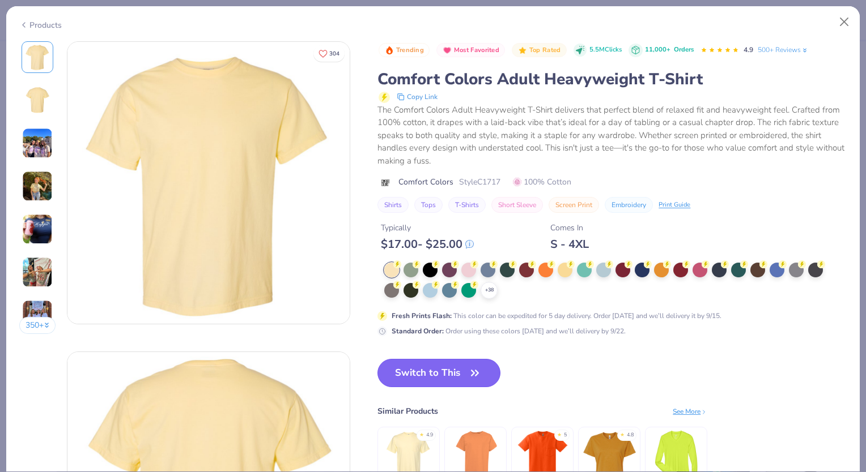
click at [461, 380] on button "Switch to This" at bounding box center [438, 373] width 123 height 28
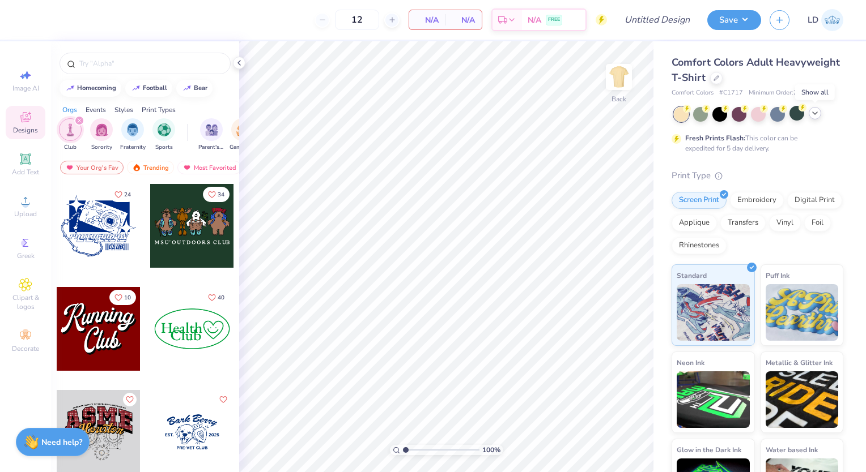
click at [816, 113] on polyline at bounding box center [814, 113] width 5 height 2
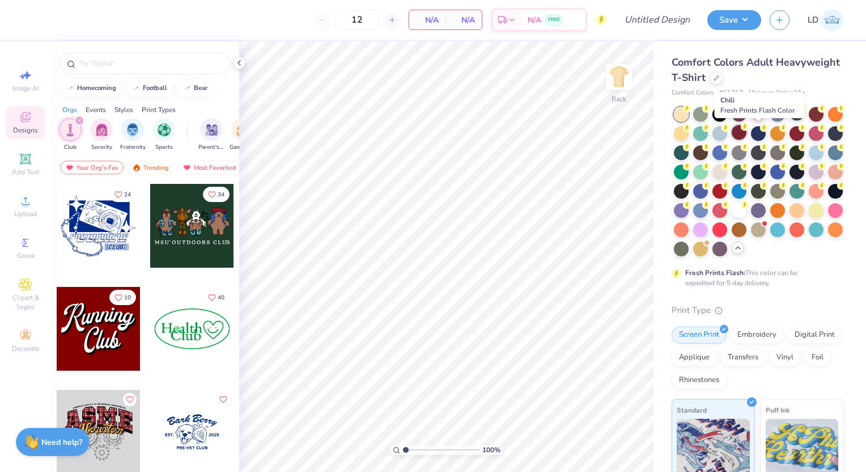
click at [746, 130] on div at bounding box center [738, 132] width 15 height 15
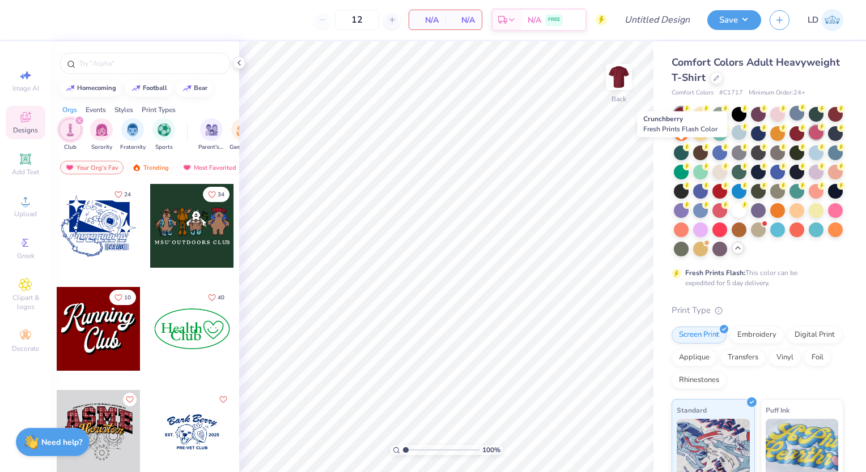
click at [808, 140] on div at bounding box center [815, 132] width 15 height 15
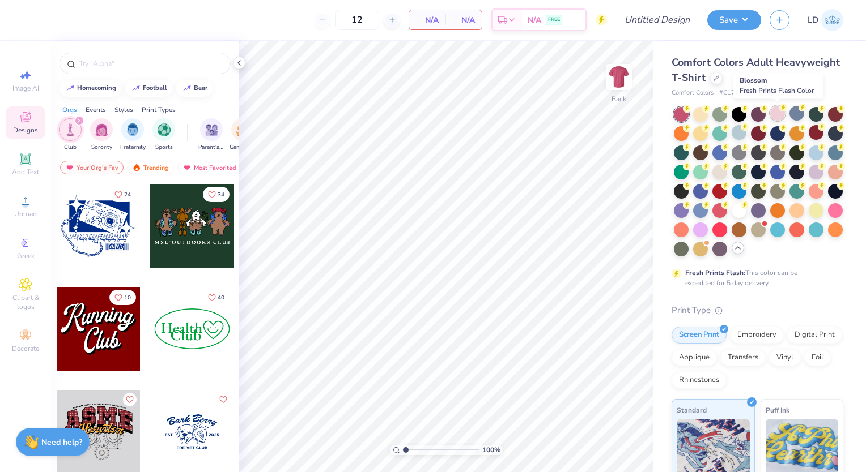
click at [773, 111] on div at bounding box center [777, 113] width 15 height 15
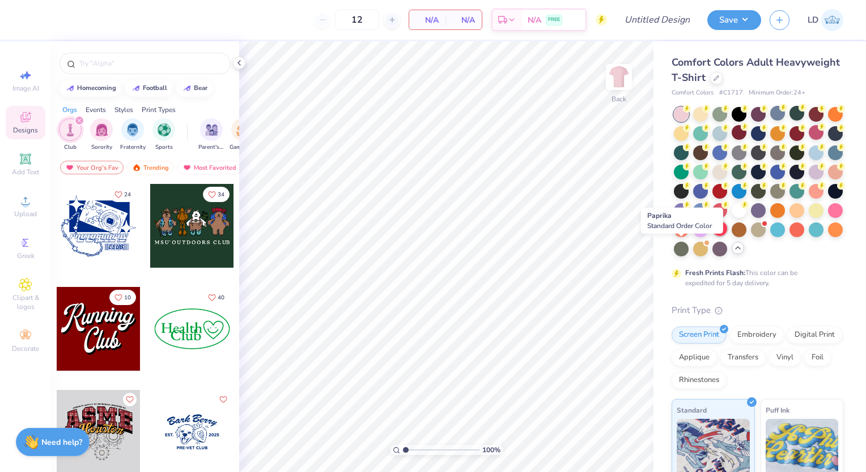
click at [712, 236] on div at bounding box center [719, 229] width 15 height 15
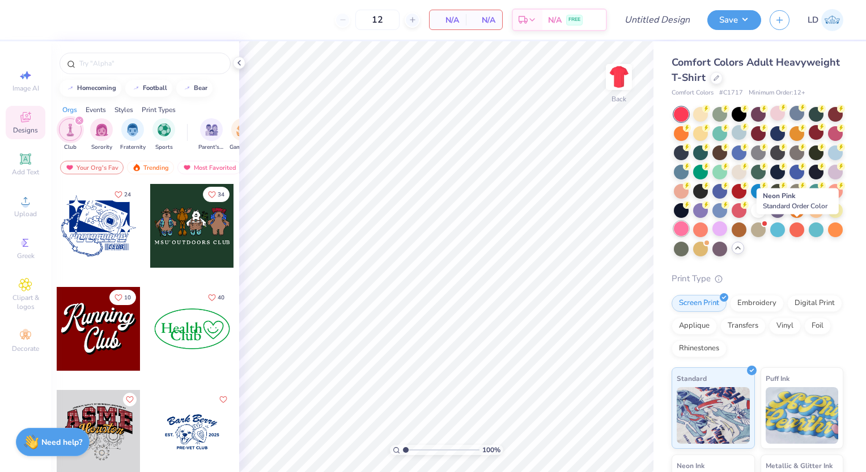
click at [688, 228] on div at bounding box center [681, 229] width 15 height 15
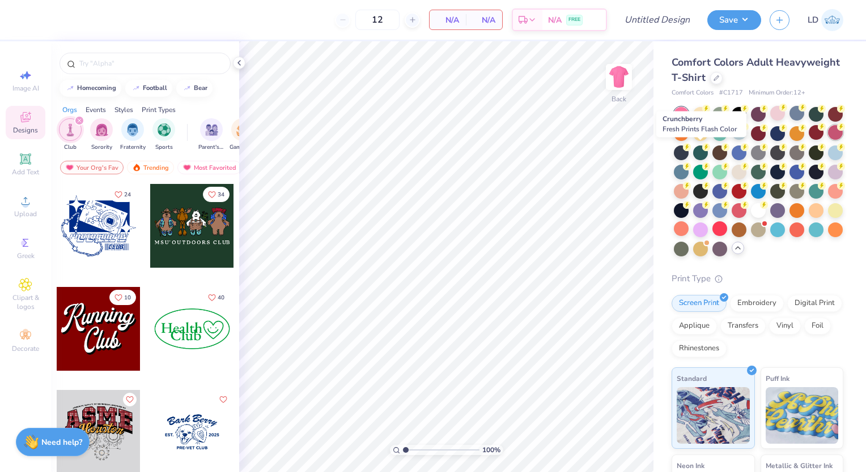
click at [828, 140] on div at bounding box center [835, 132] width 15 height 15
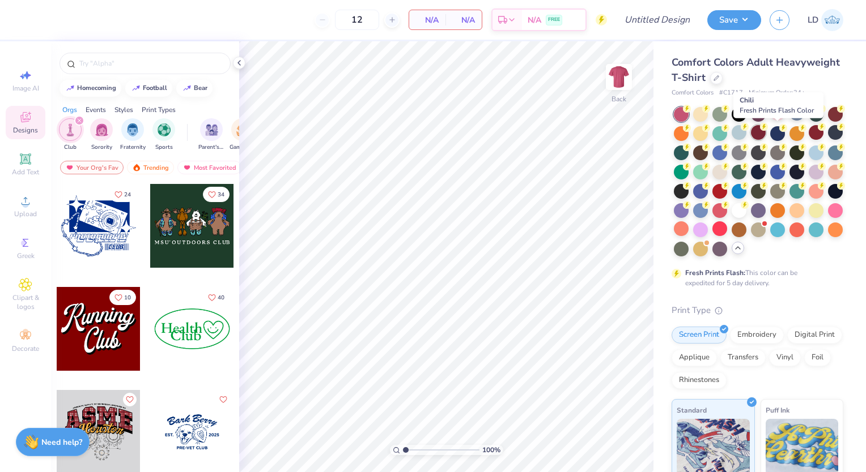
click at [765, 126] on div at bounding box center [758, 132] width 15 height 15
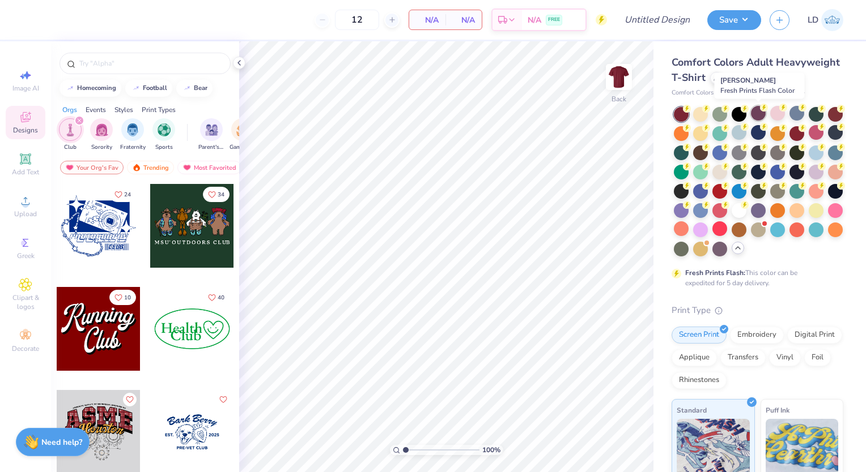
click at [763, 113] on div at bounding box center [758, 113] width 15 height 15
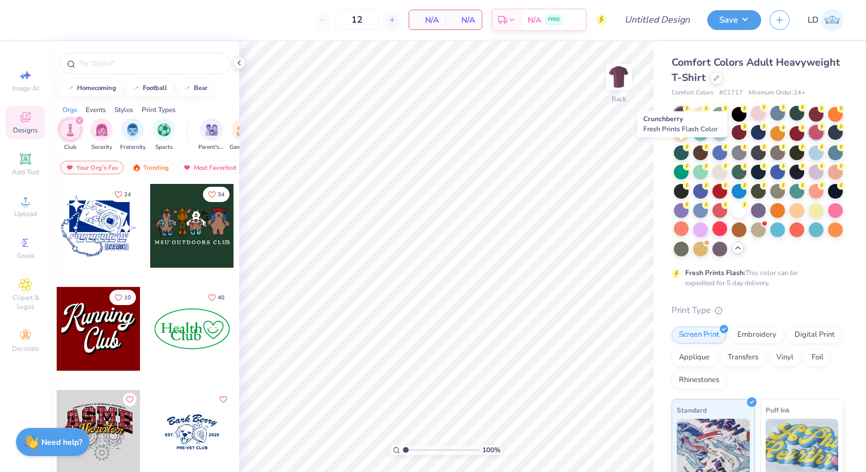
click at [808, 140] on div at bounding box center [815, 132] width 15 height 15
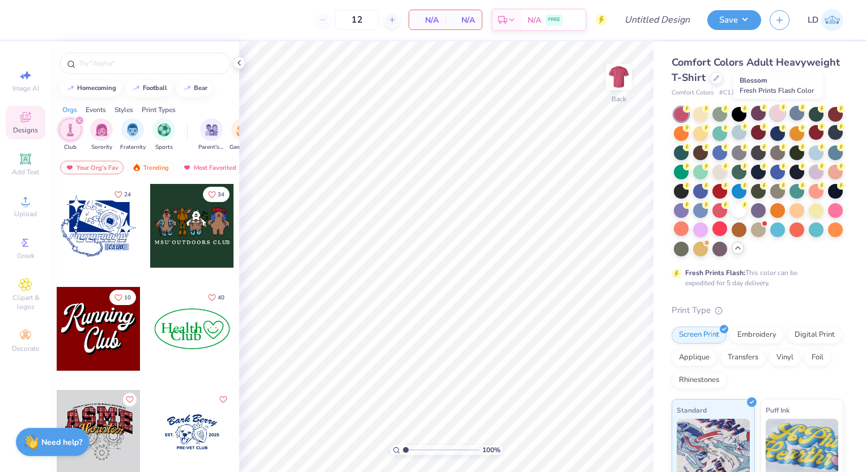
click at [780, 112] on div at bounding box center [777, 113] width 15 height 15
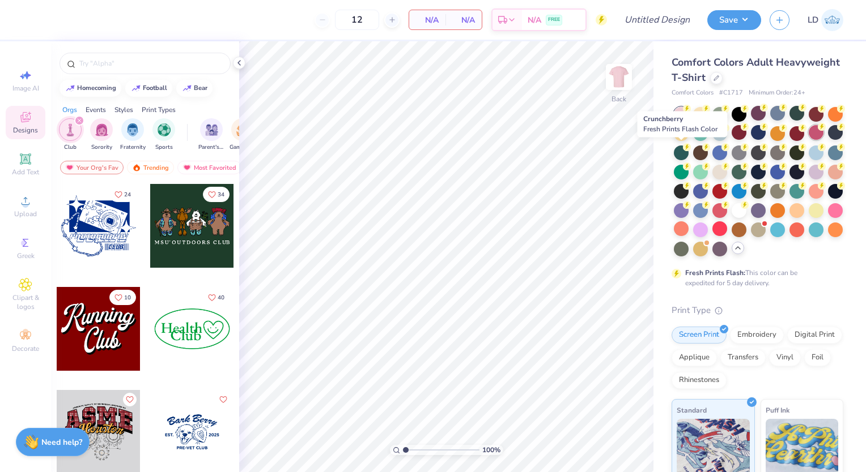
click at [808, 140] on div at bounding box center [815, 132] width 15 height 15
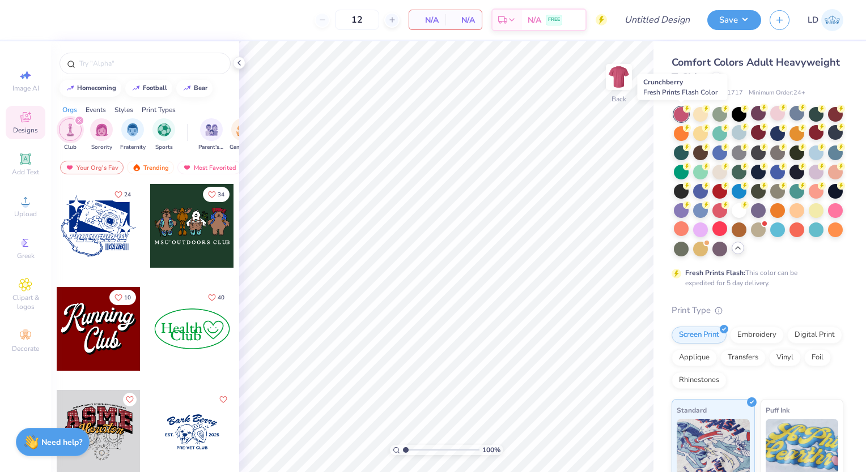
click at [680, 112] on div at bounding box center [681, 114] width 15 height 15
click at [817, 131] on circle at bounding box center [821, 127] width 8 height 8
click at [683, 112] on div at bounding box center [681, 114] width 15 height 15
click at [817, 131] on icon at bounding box center [821, 127] width 8 height 8
click at [727, 208] on div at bounding box center [719, 209] width 15 height 15
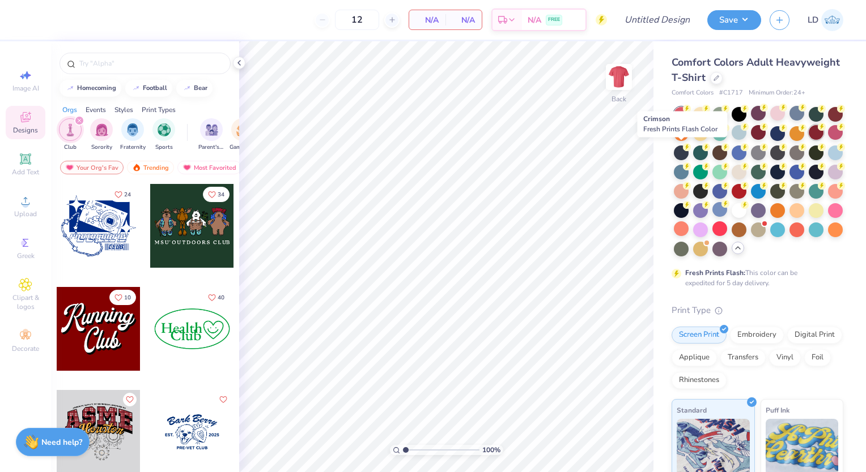
click at [808, 140] on div at bounding box center [815, 132] width 15 height 15
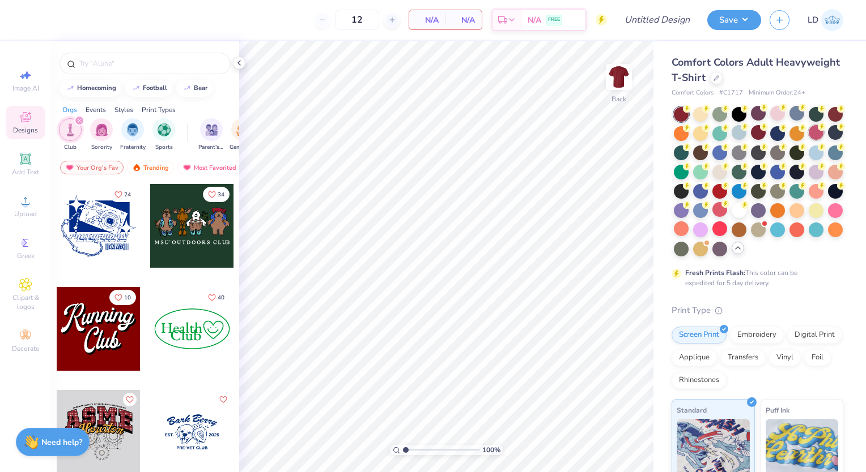
click at [808, 140] on div at bounding box center [815, 132] width 15 height 15
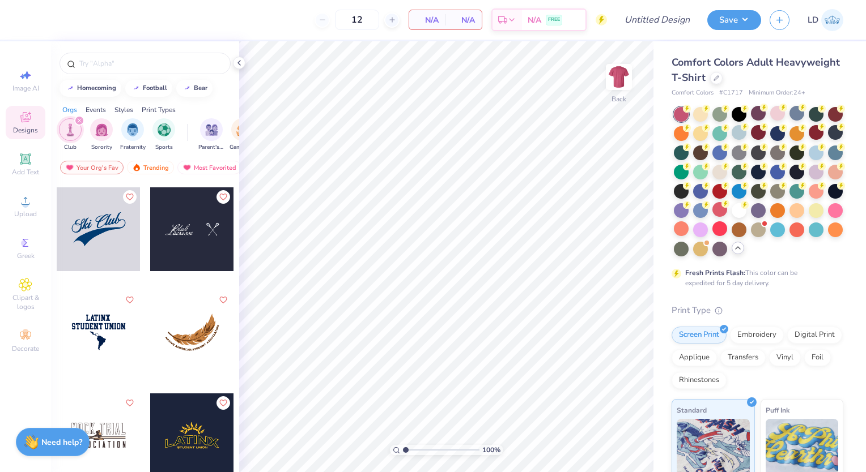
scroll to position [3305, 0]
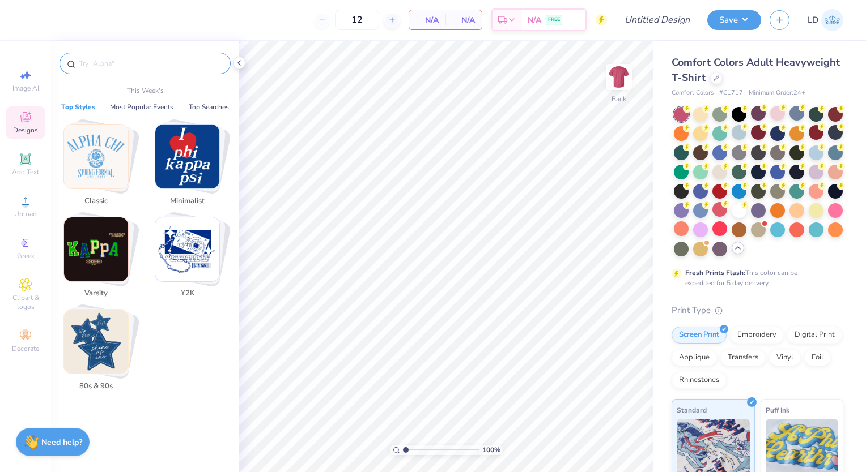
click at [104, 63] on input "text" at bounding box center [150, 63] width 145 height 11
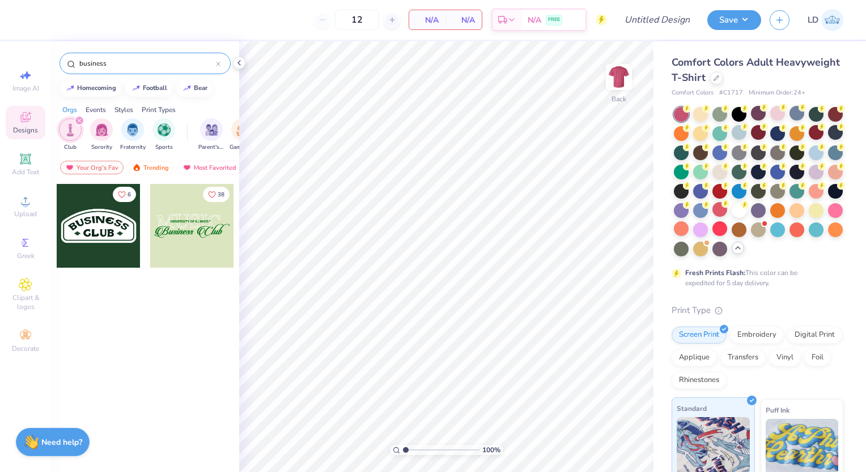
type input "business"
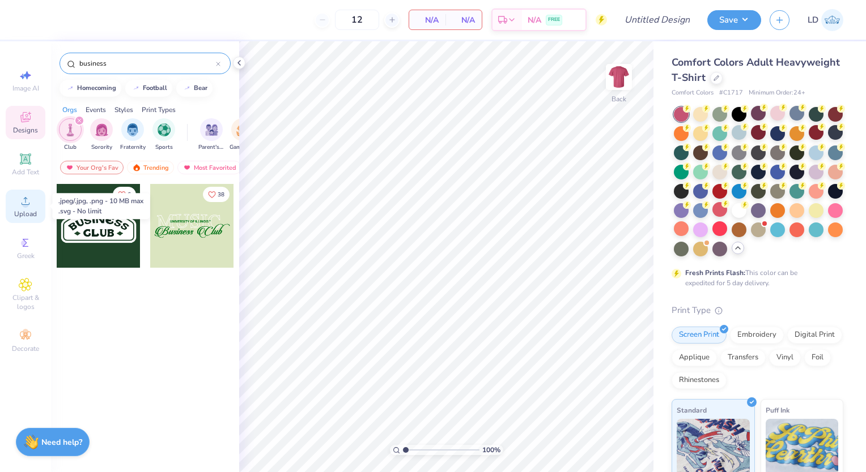
click at [28, 210] on span "Upload" at bounding box center [25, 214] width 23 height 9
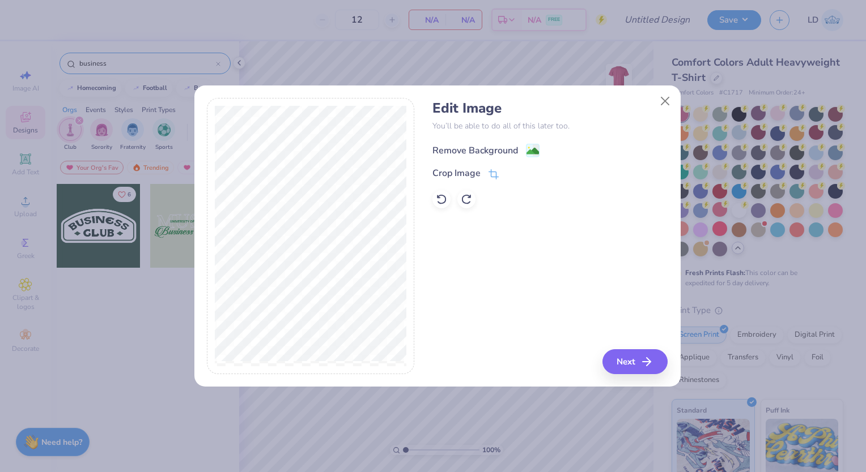
click at [481, 153] on div "Remove Background" at bounding box center [475, 151] width 86 height 14
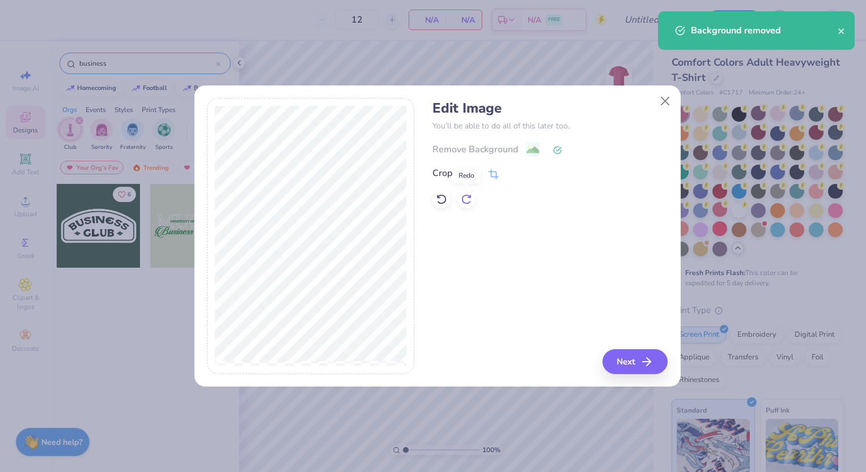
click at [469, 200] on icon at bounding box center [466, 199] width 11 height 11
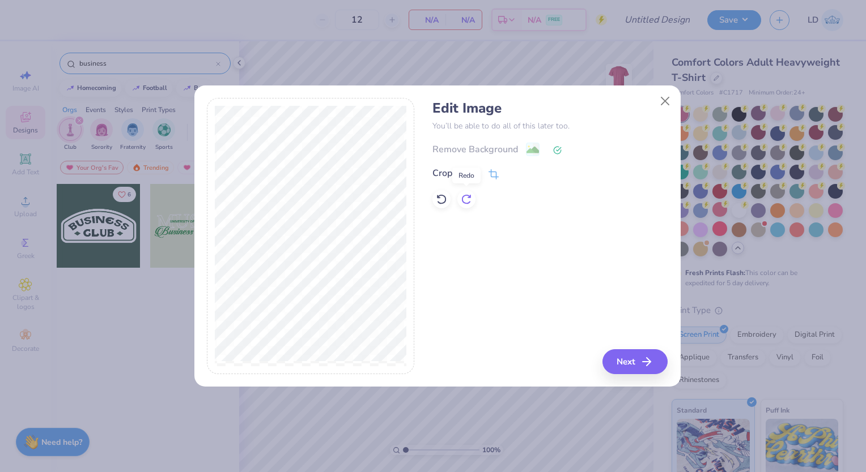
drag, startPoint x: 469, startPoint y: 200, endPoint x: 460, endPoint y: 200, distance: 9.1
click at [460, 200] on div at bounding box center [466, 199] width 18 height 18
click at [440, 200] on icon at bounding box center [441, 199] width 11 height 11
click at [627, 358] on button "Next" at bounding box center [636, 362] width 65 height 25
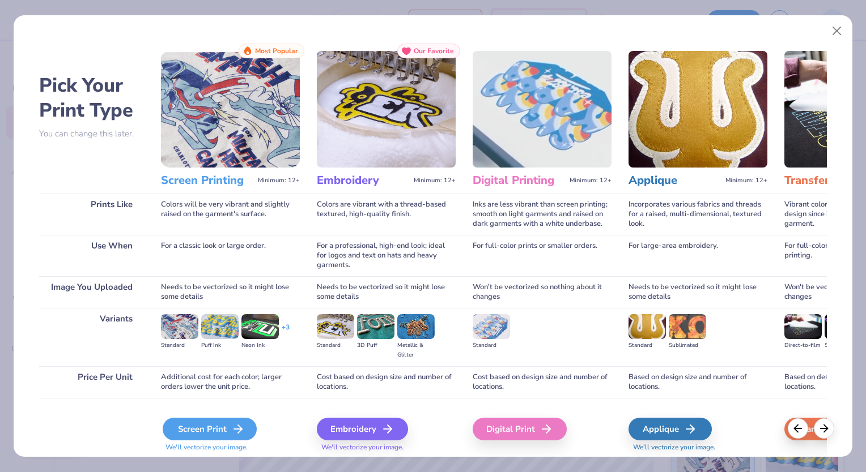
click at [212, 426] on div "Screen Print" at bounding box center [210, 429] width 94 height 23
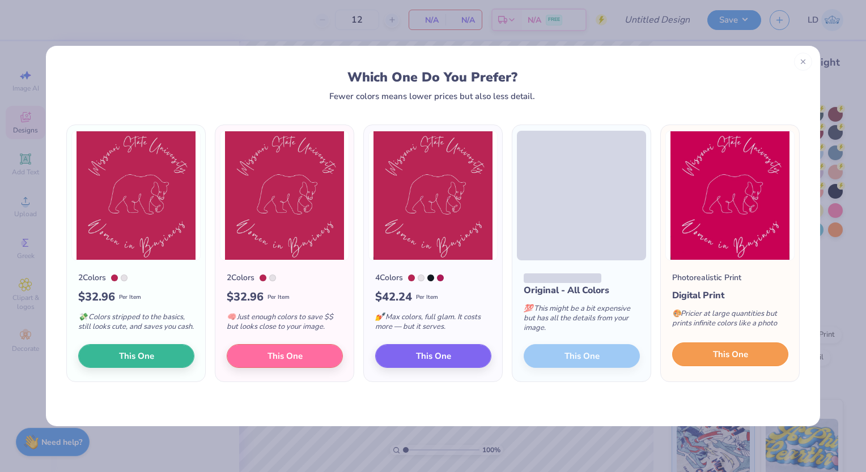
click at [705, 358] on button "This One" at bounding box center [730, 355] width 116 height 24
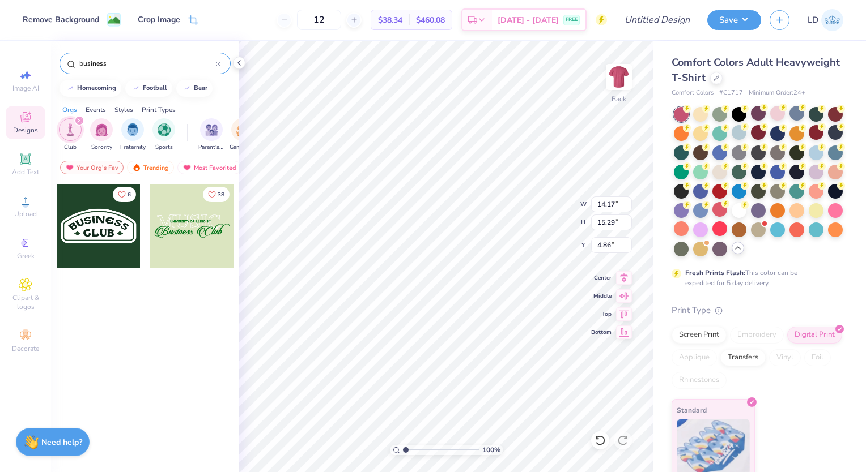
type input "3.42"
type input "6.40"
type input "6.90"
type input "6.33"
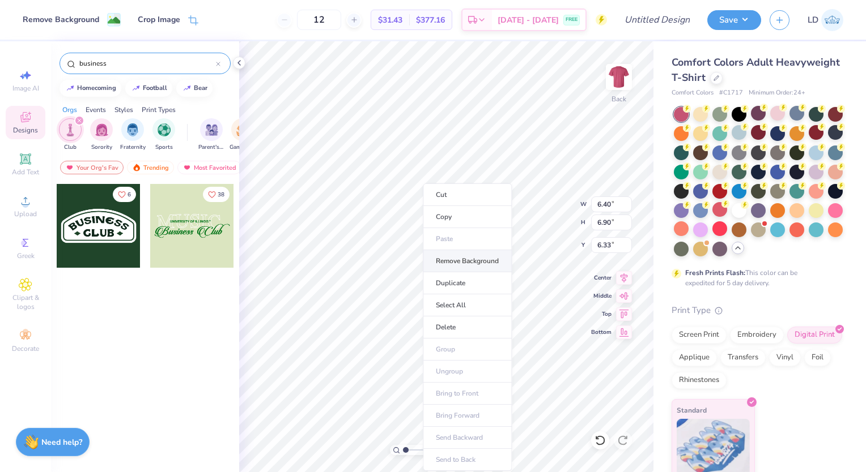
click at [444, 263] on li "Remove Background" at bounding box center [467, 261] width 89 height 22
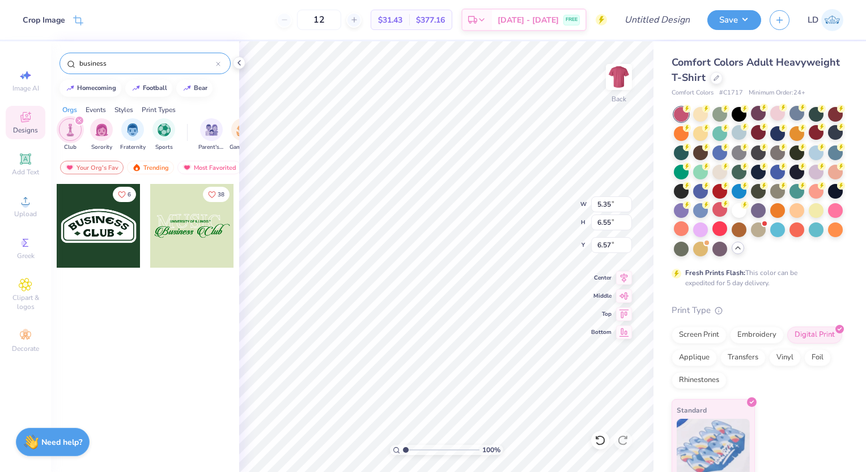
type input "8.65"
type input "10.61"
type input "4.70"
click at [79, 121] on icon "filter for Club" at bounding box center [79, 120] width 3 height 3
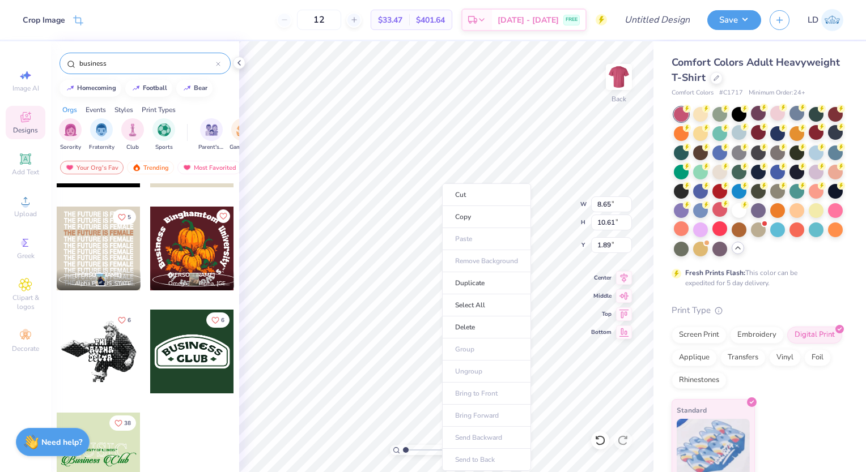
scroll to position [0, 0]
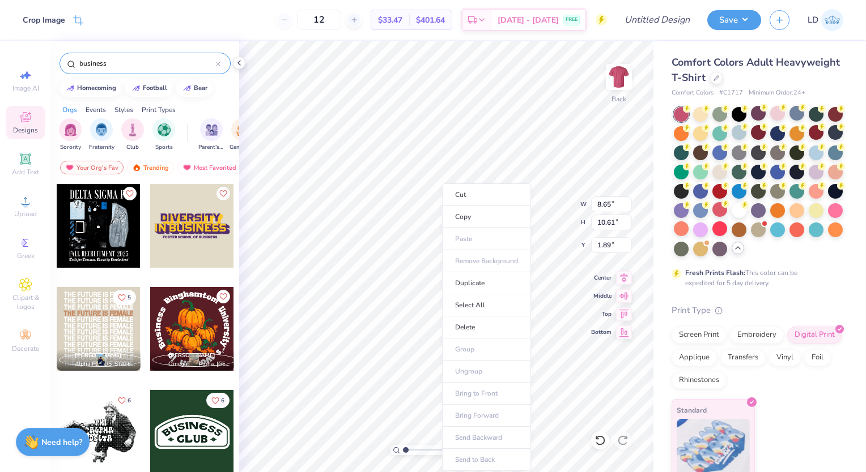
click at [138, 58] on input "business" at bounding box center [147, 63] width 138 height 11
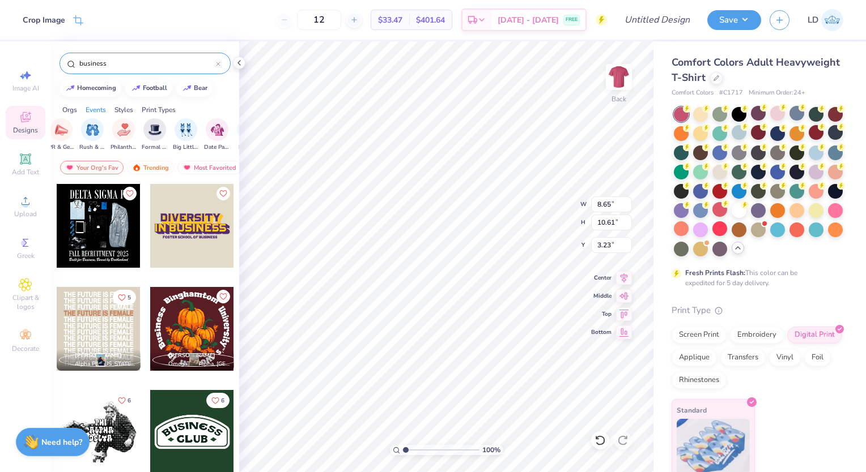
type input "5.59"
type input "5.31"
type input "6.51"
type input "7.23"
click at [617, 82] on img at bounding box center [618, 76] width 45 height 45
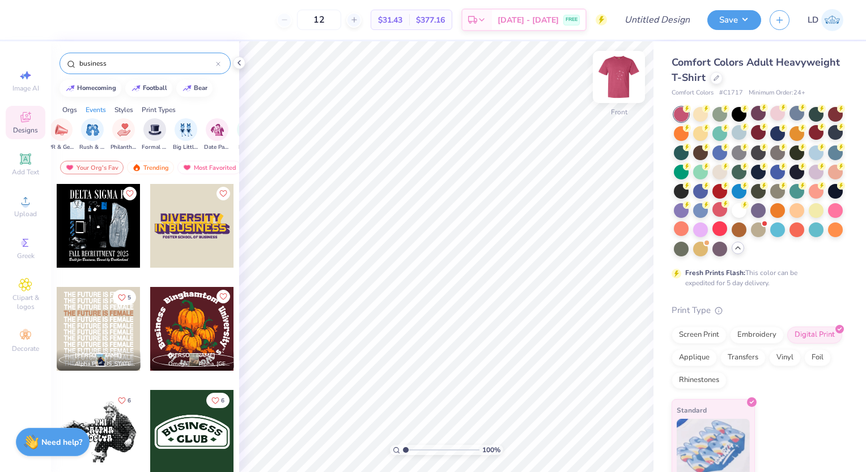
click at [616, 78] on img at bounding box center [618, 76] width 45 height 45
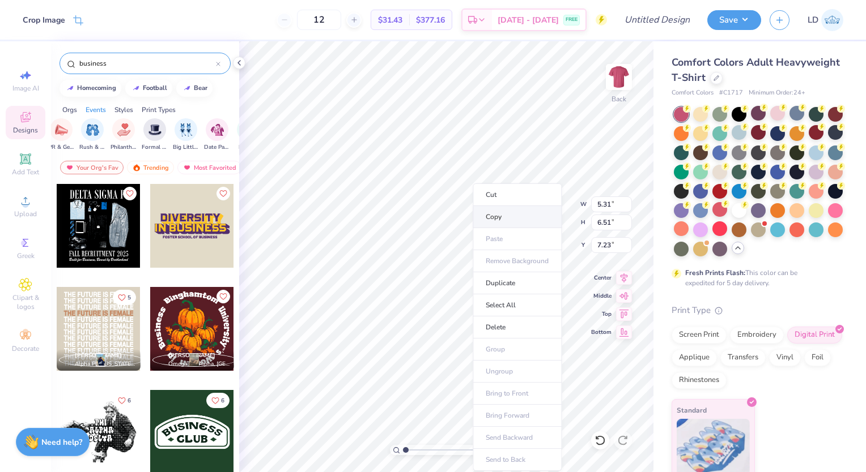
click at [503, 215] on li "Copy" at bounding box center [516, 217] width 89 height 22
click at [614, 93] on img at bounding box center [618, 76] width 45 height 45
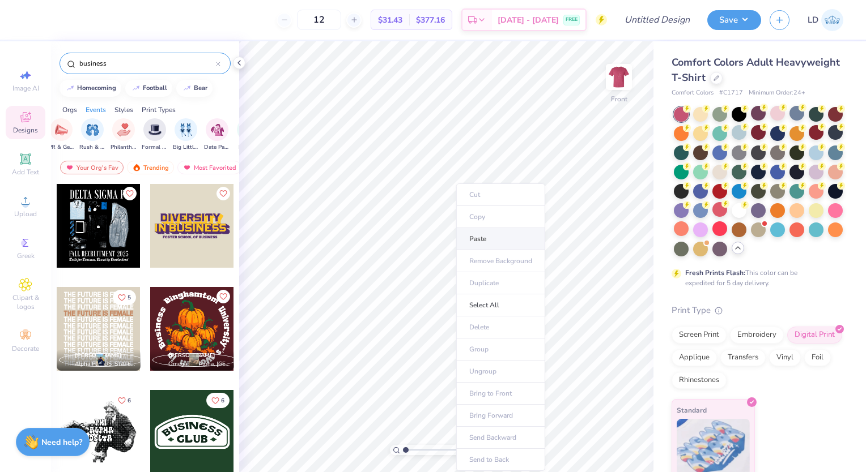
click at [471, 236] on li "Paste" at bounding box center [500, 239] width 89 height 22
click at [488, 200] on li "Cut" at bounding box center [507, 195] width 89 height 23
click at [102, 337] on div at bounding box center [99, 329] width 84 height 84
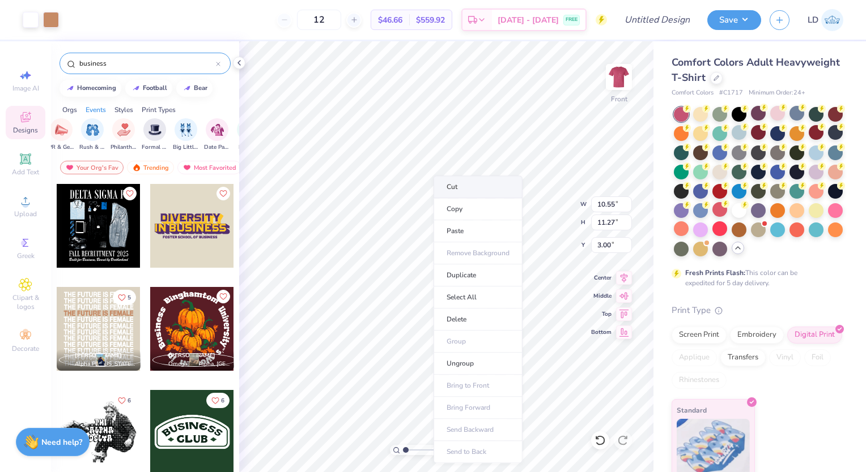
click at [465, 186] on li "Cut" at bounding box center [477, 187] width 89 height 23
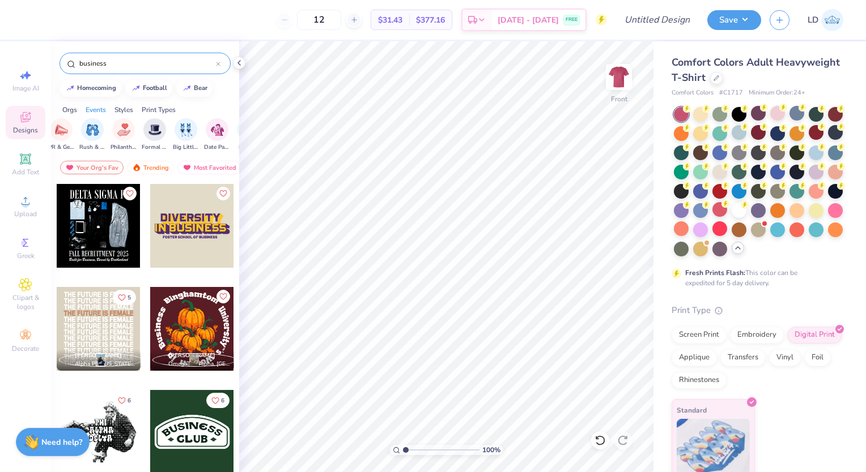
click at [139, 66] on input "business" at bounding box center [147, 63] width 138 height 11
type input "b"
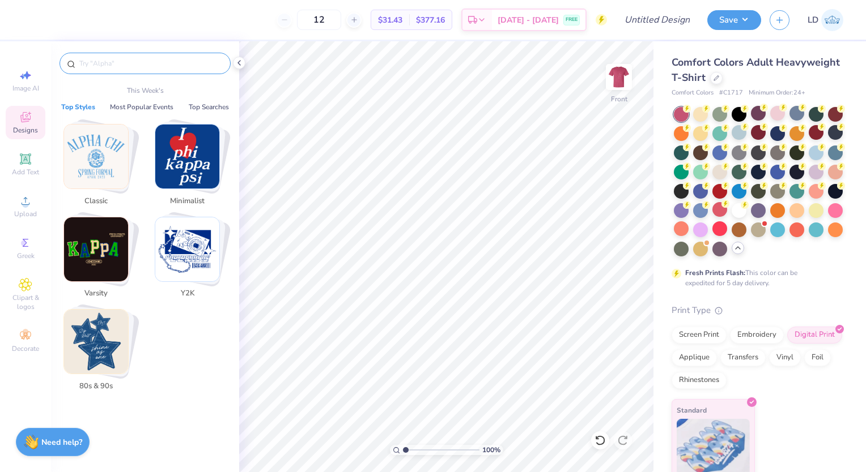
click at [188, 259] on img "Stack Card Button Y2K" at bounding box center [187, 250] width 64 height 64
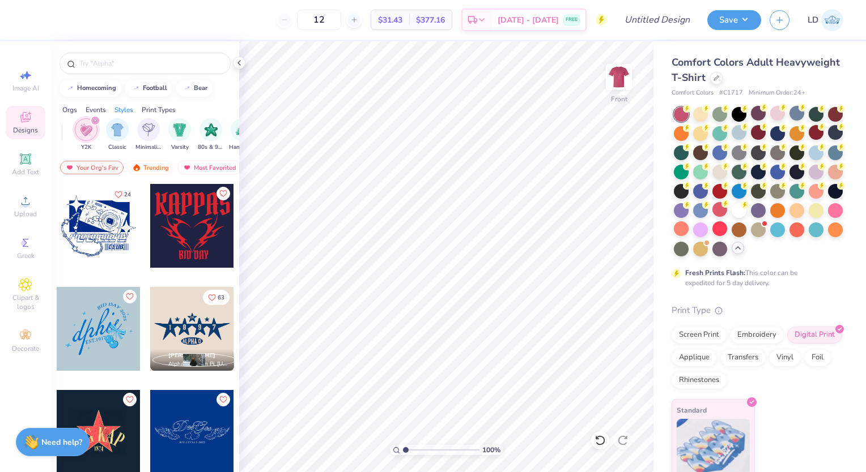
scroll to position [0, 594]
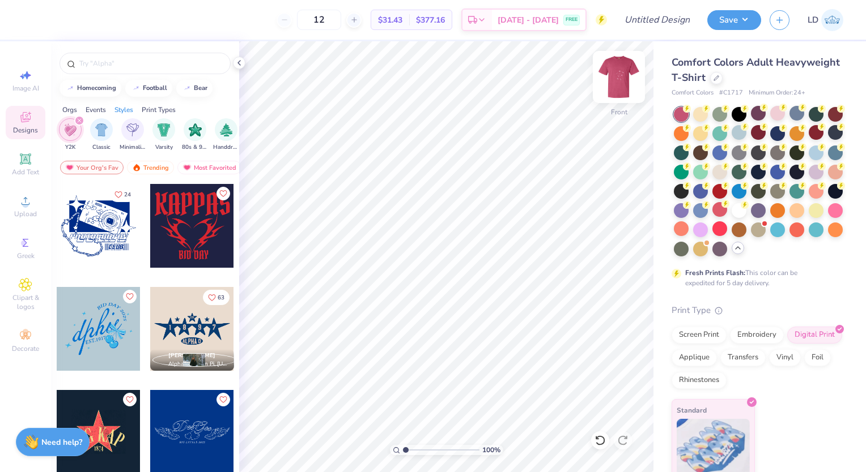
click at [608, 70] on img at bounding box center [618, 76] width 45 height 45
type input "14.41"
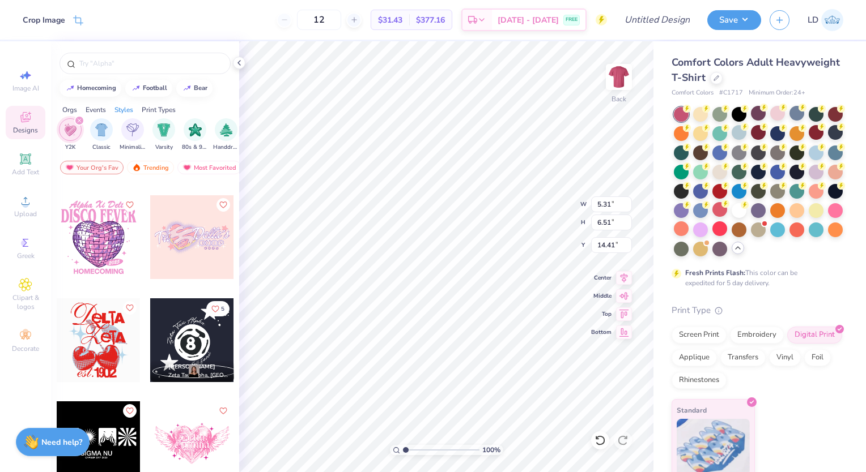
scroll to position [2052, 0]
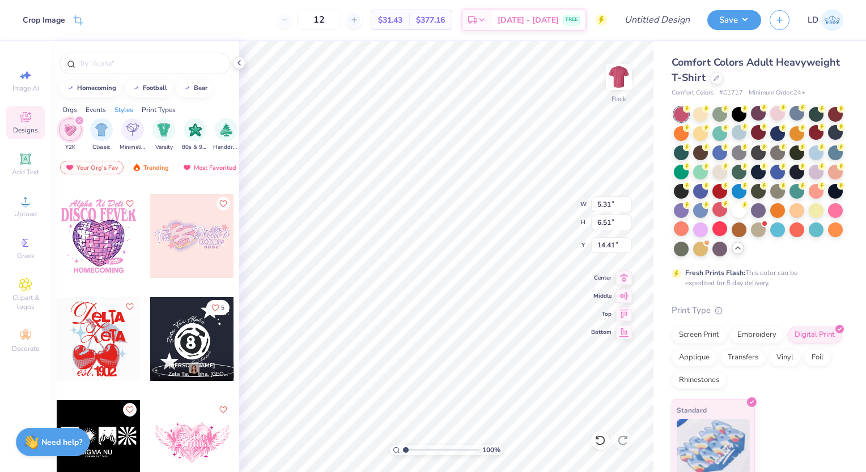
click at [790, 75] on div "Comfort Colors Adult Heavyweight T-Shirt" at bounding box center [757, 70] width 172 height 31
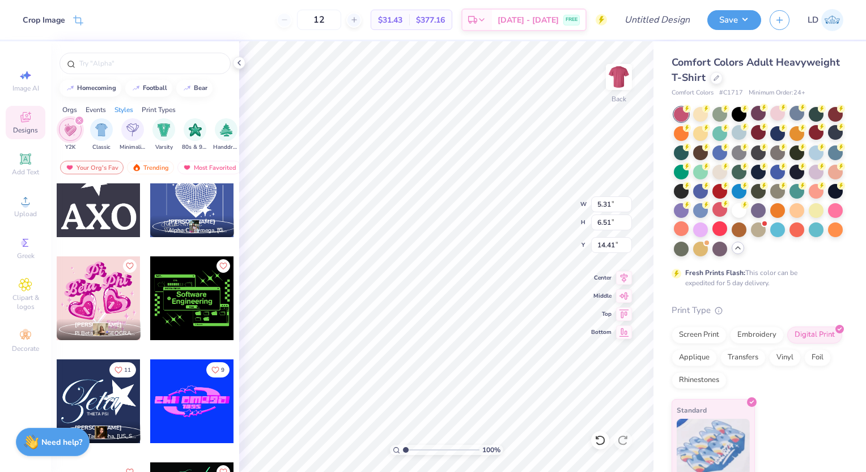
scroll to position [2506, 0]
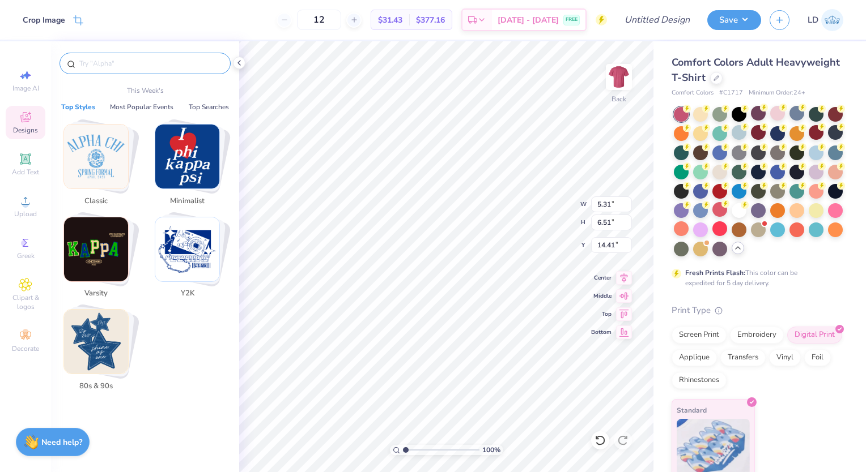
click at [111, 58] on input "text" at bounding box center [150, 63] width 145 height 11
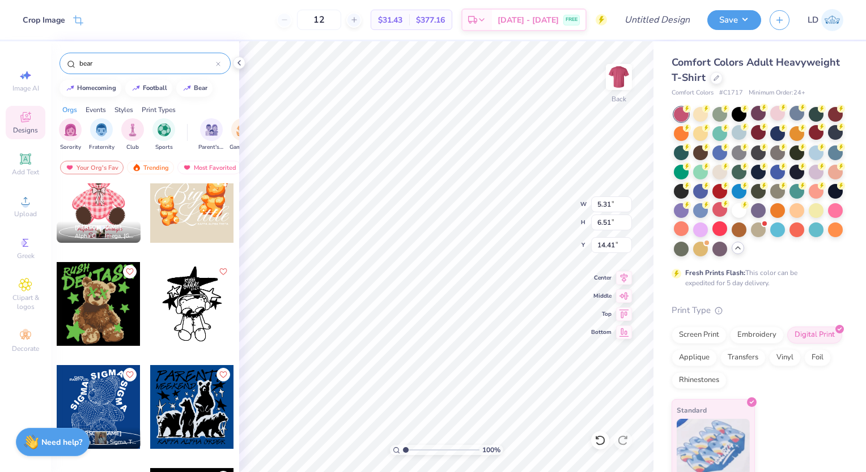
scroll to position [100, 0]
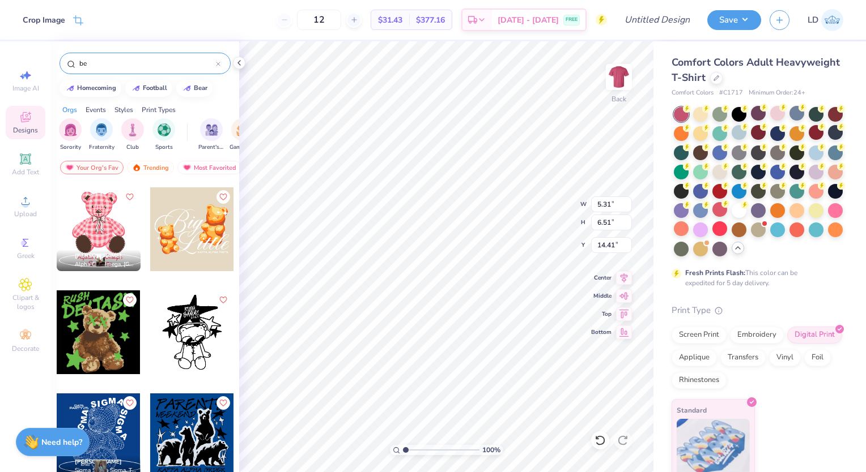
type input "b"
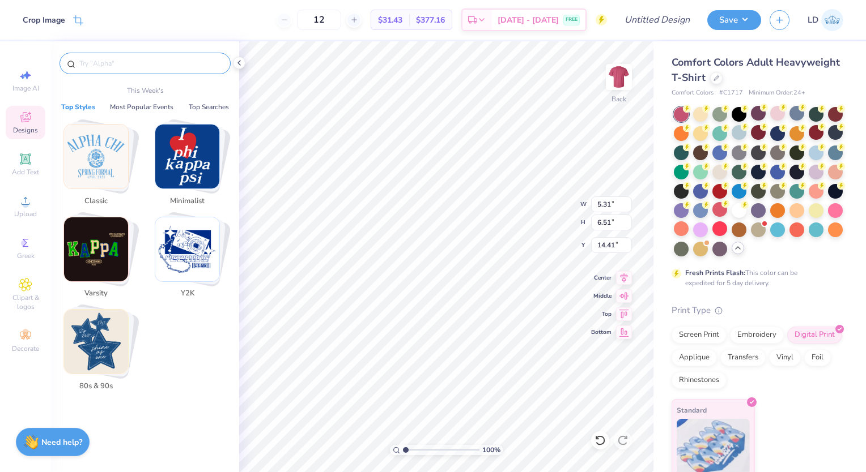
click at [193, 267] on img "Stack Card Button Y2K" at bounding box center [187, 250] width 64 height 64
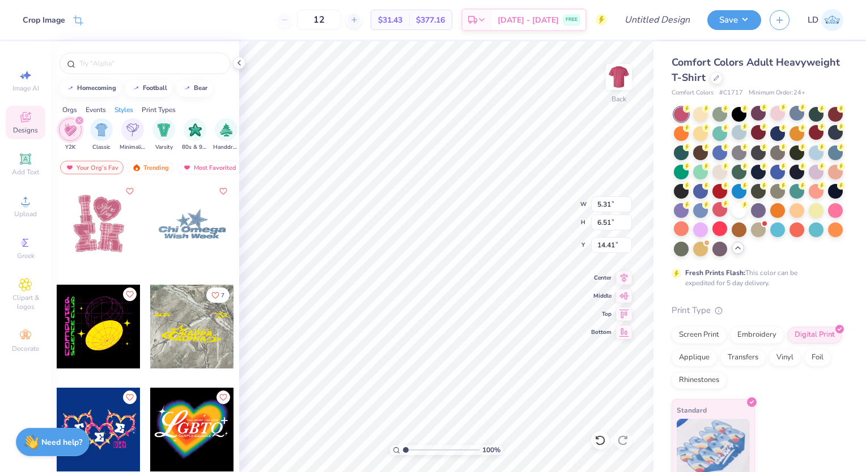
scroll to position [324, 0]
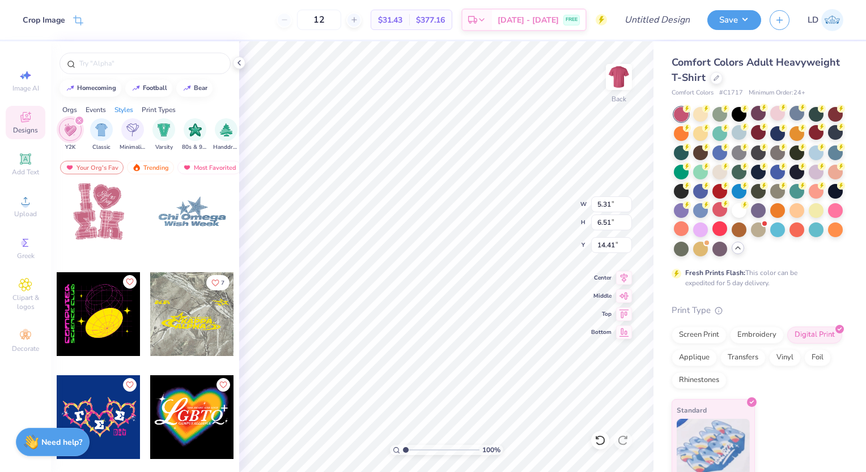
click at [78, 119] on icon "filter for Y2K" at bounding box center [79, 120] width 5 height 5
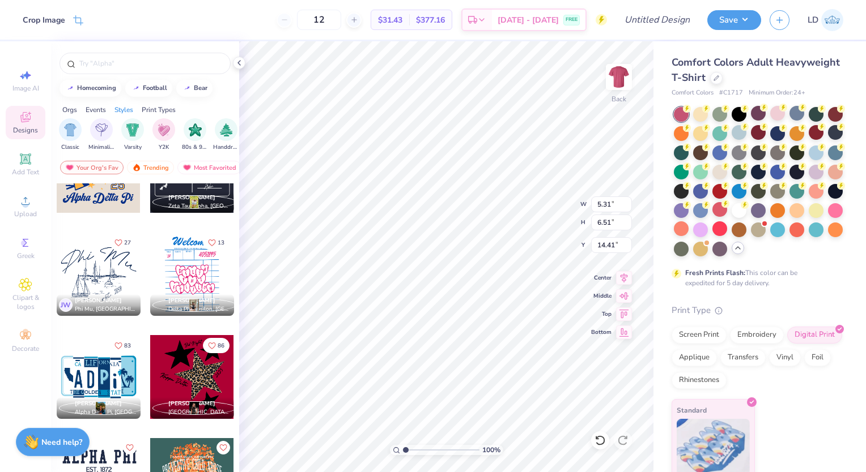
scroll to position [5837, 0]
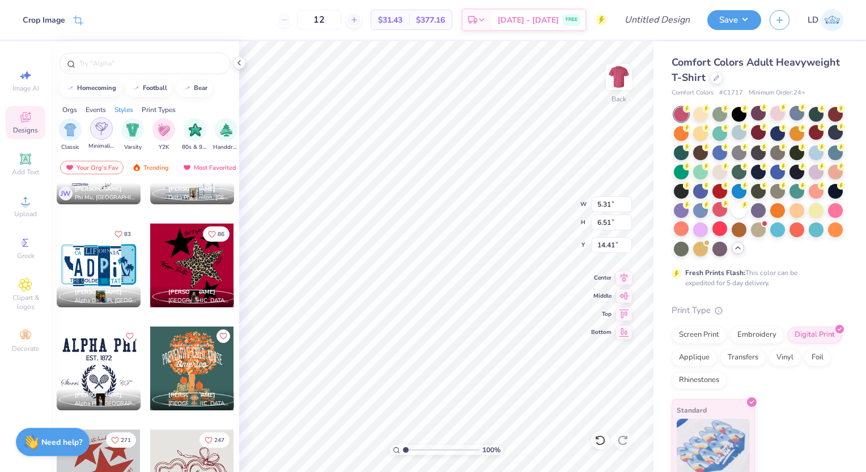
click at [103, 126] on img "filter for Minimalist" at bounding box center [101, 128] width 12 height 13
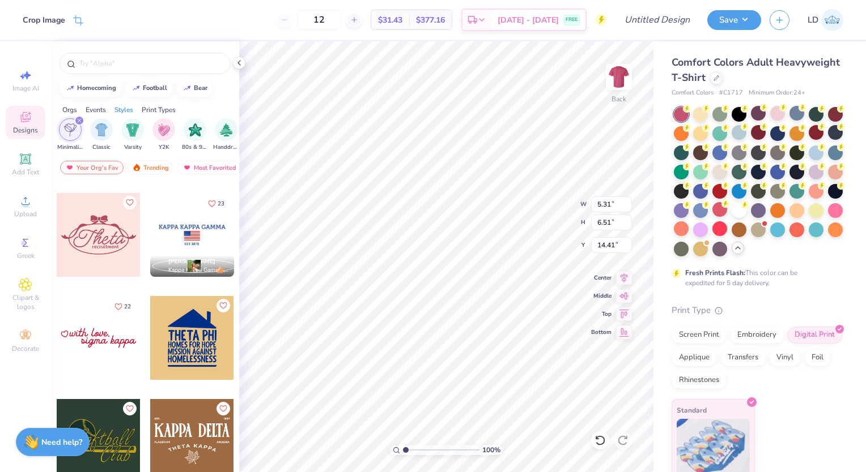
scroll to position [333, 0]
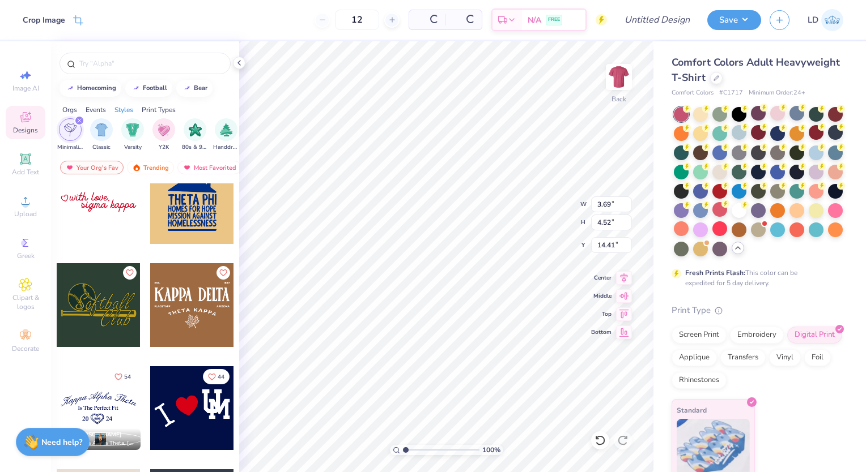
type input "3.69"
type input "4.52"
type input "4.61"
type input "5.71"
type input "7.00"
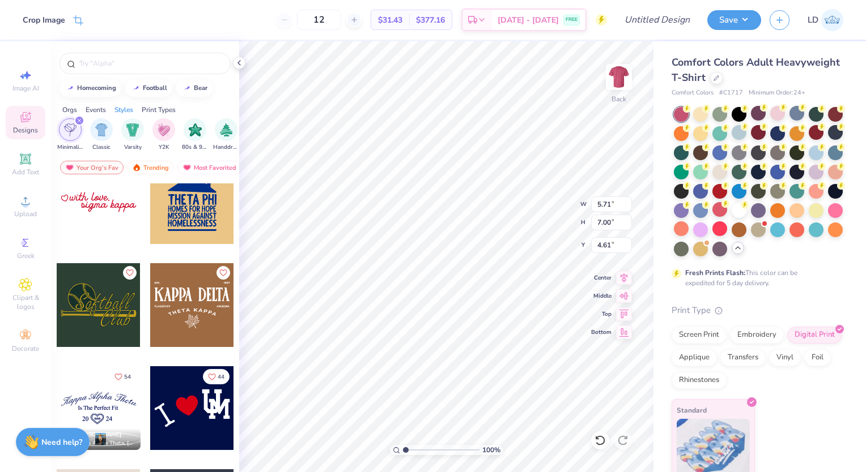
type input "3.46"
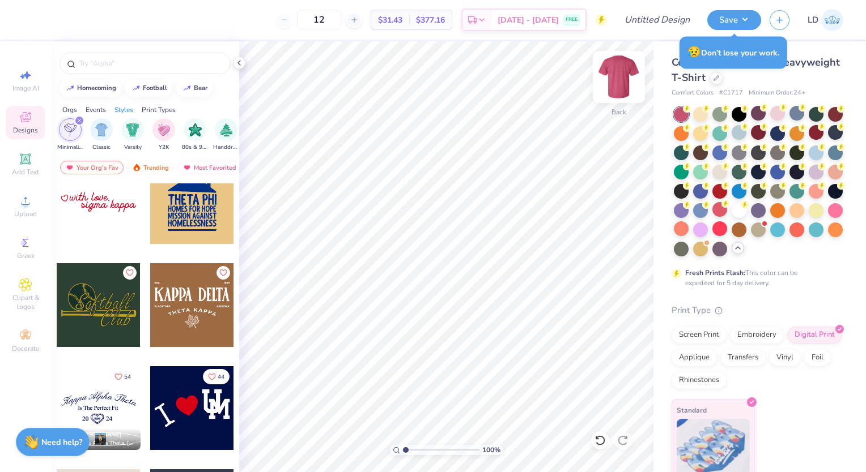
click at [621, 74] on img at bounding box center [618, 76] width 45 height 45
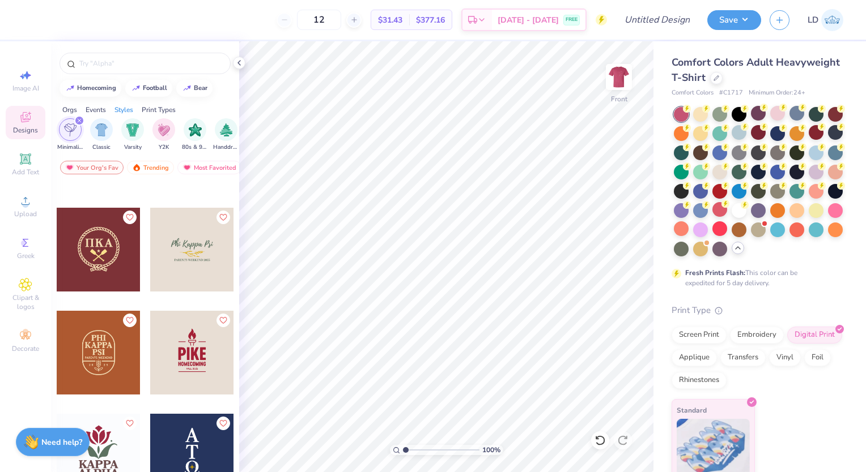
scroll to position [7646, 0]
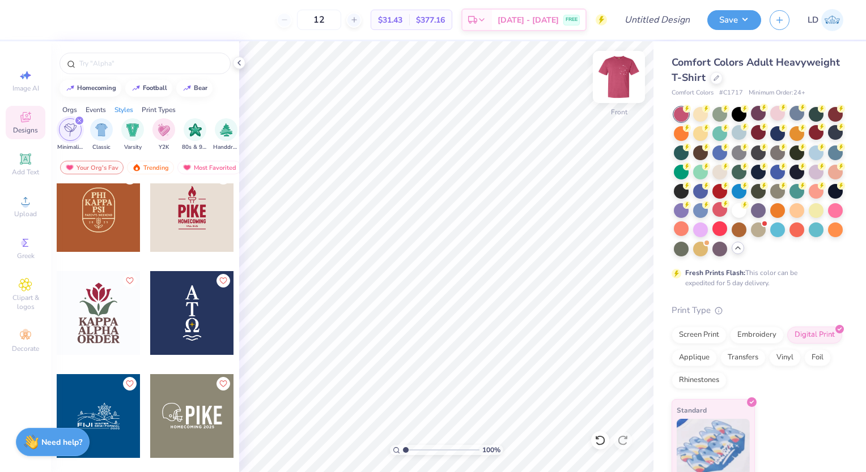
click at [618, 78] on img at bounding box center [618, 76] width 45 height 45
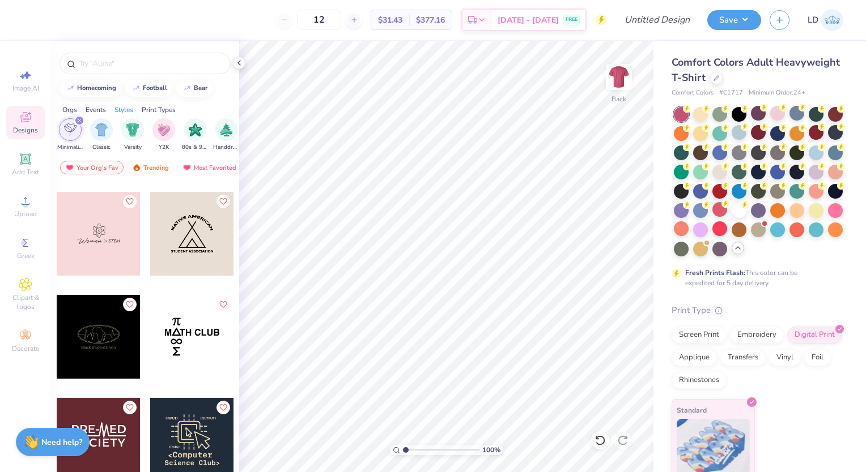
scroll to position [8245, 0]
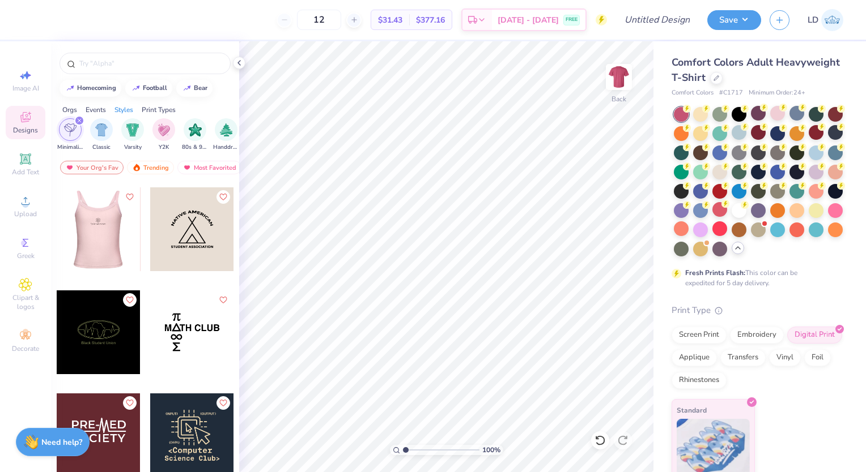
click at [116, 245] on div at bounding box center [98, 230] width 84 height 84
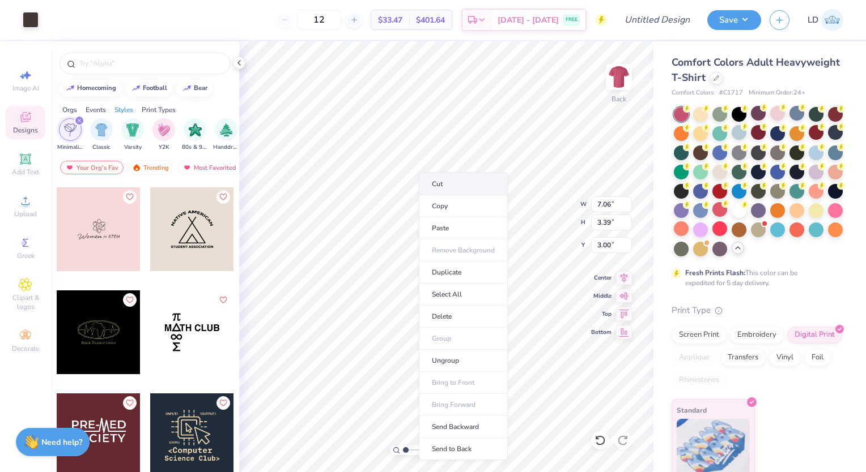
click at [439, 186] on li "Cut" at bounding box center [463, 184] width 89 height 23
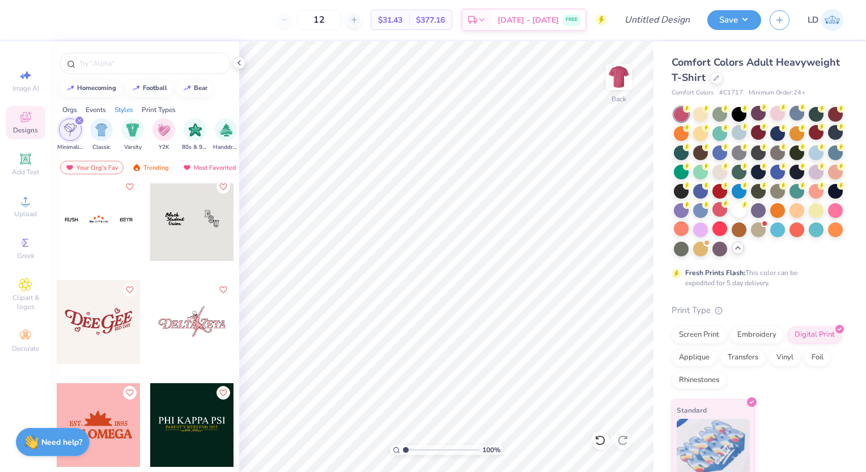
scroll to position [10321, 0]
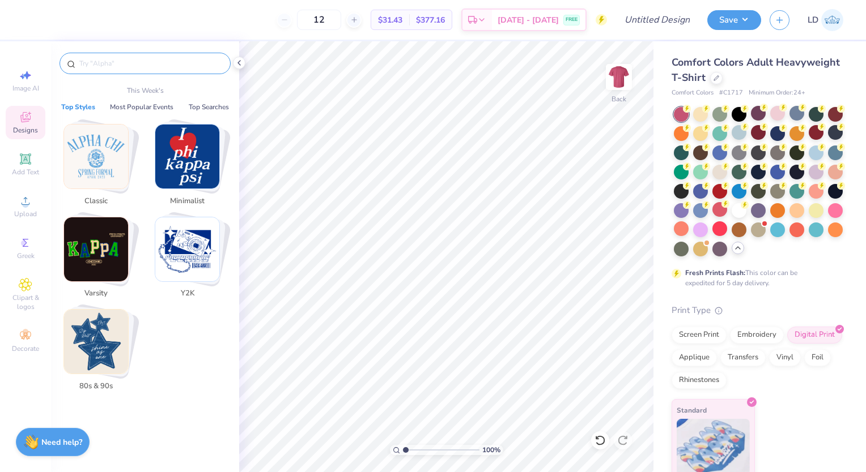
click at [120, 64] on input "text" at bounding box center [150, 63] width 145 height 11
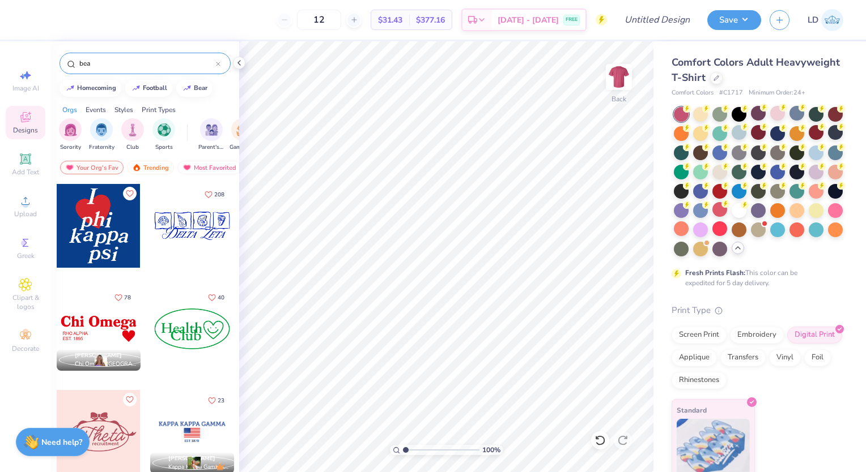
type input "bear"
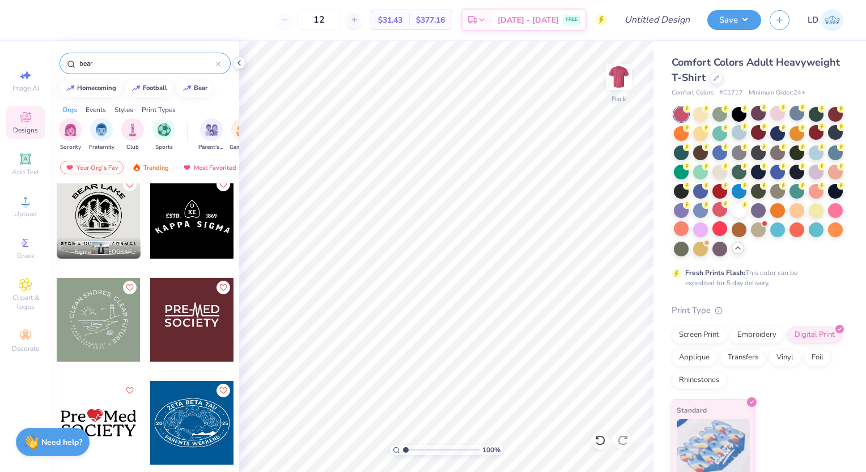
scroll to position [0, 0]
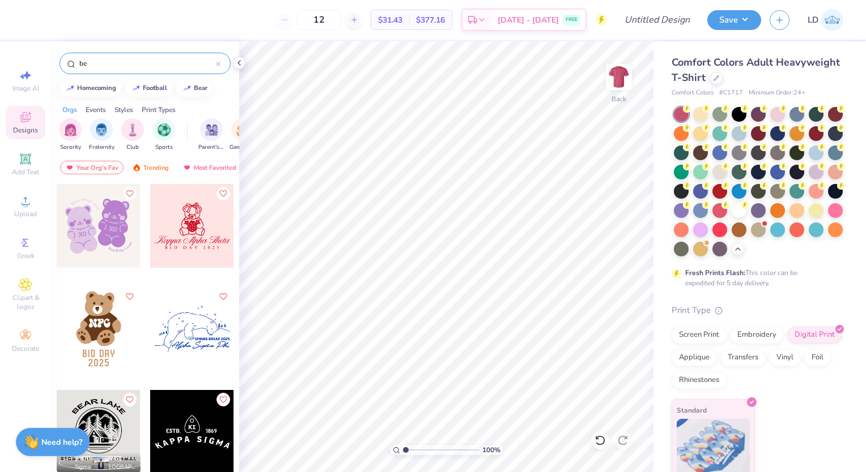
type input "b"
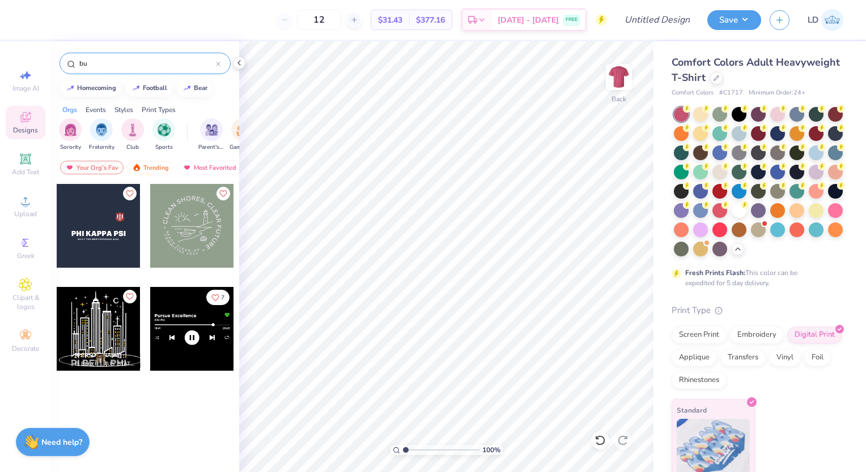
type input "b"
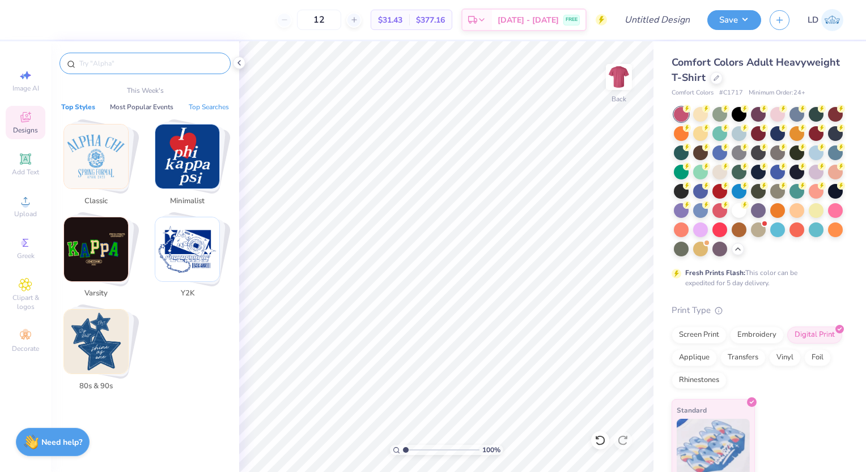
click at [198, 107] on button "Top Searches" at bounding box center [208, 106] width 47 height 11
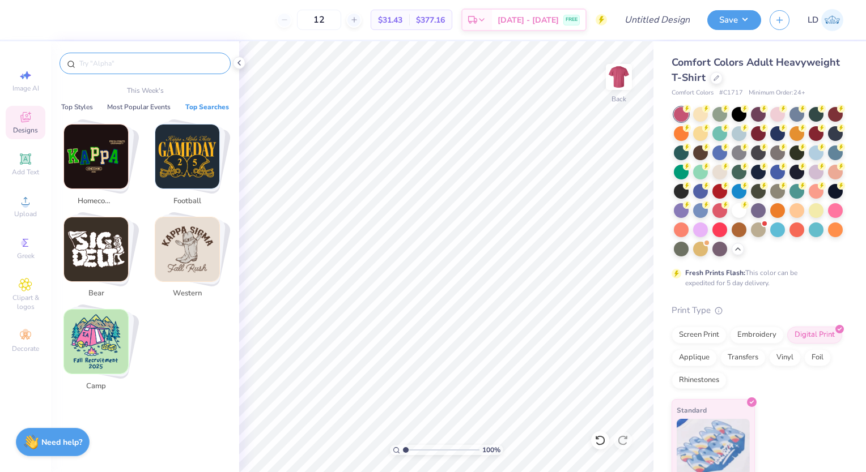
click at [102, 247] on img "Stack Card Button bear" at bounding box center [96, 250] width 64 height 64
type input "bear"
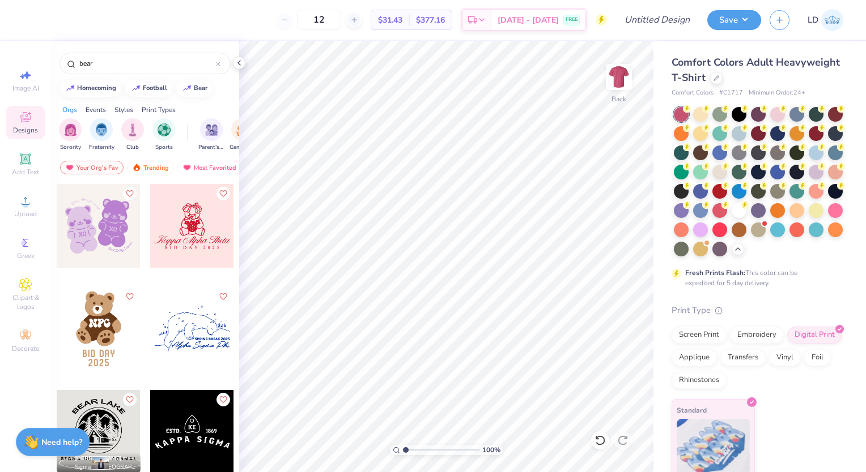
click at [99, 225] on div at bounding box center [99, 226] width 84 height 84
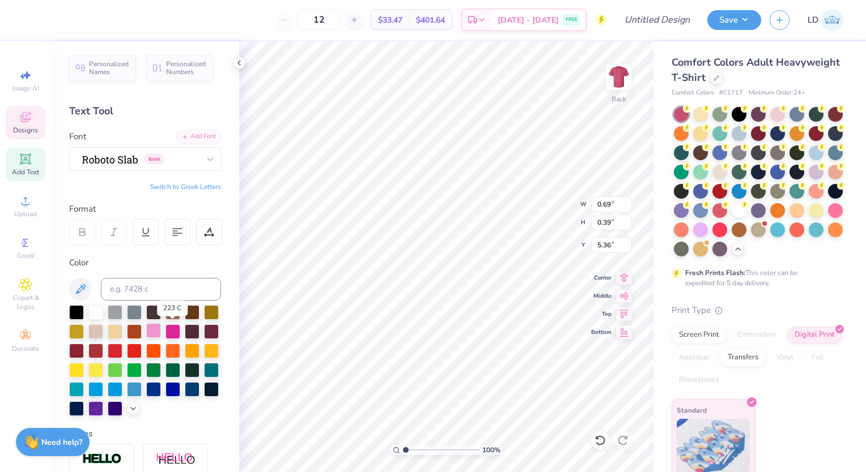
click at [161, 331] on div at bounding box center [153, 330] width 15 height 15
click at [180, 331] on div at bounding box center [172, 330] width 15 height 15
type input "2.32"
type input "3.49"
type input "3.48"
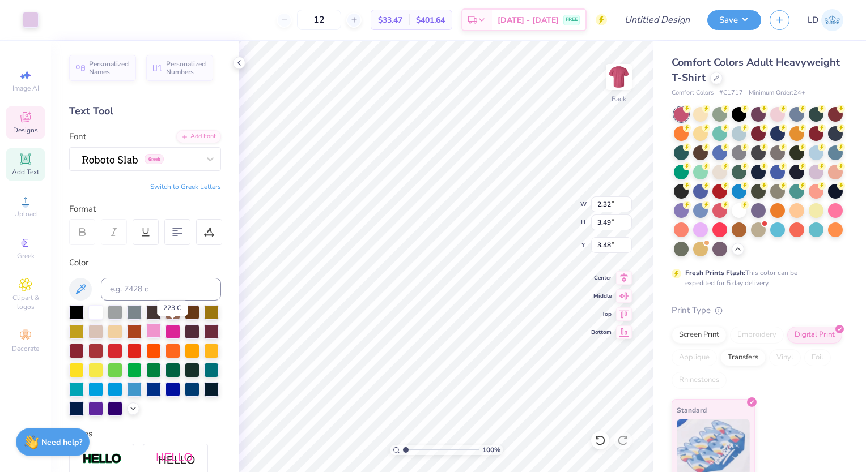
click at [161, 338] on div at bounding box center [153, 330] width 15 height 15
type input "2.32"
type input "3.49"
type input "3.48"
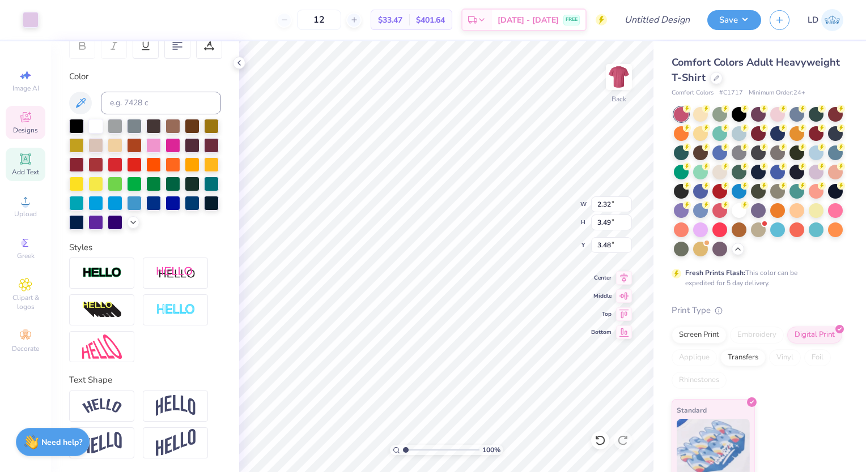
scroll to position [87, 0]
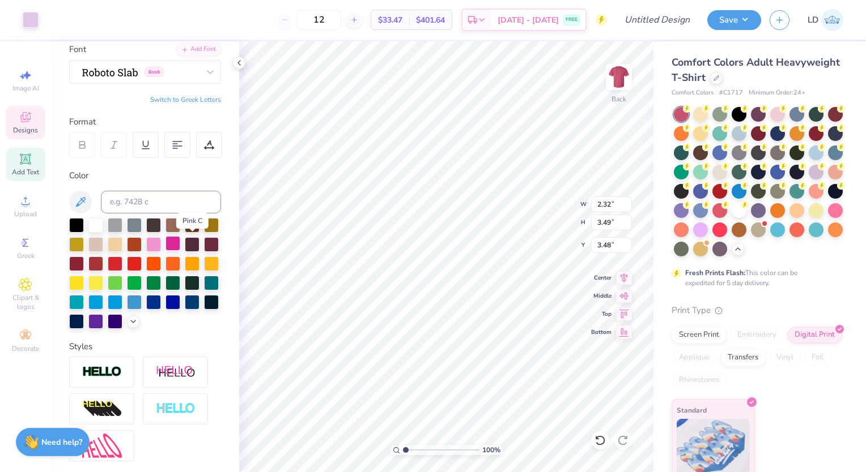
click at [180, 236] on div at bounding box center [172, 243] width 15 height 15
click at [180, 246] on div at bounding box center [172, 243] width 15 height 15
click at [463, 189] on li "Cut" at bounding box center [477, 187] width 89 height 23
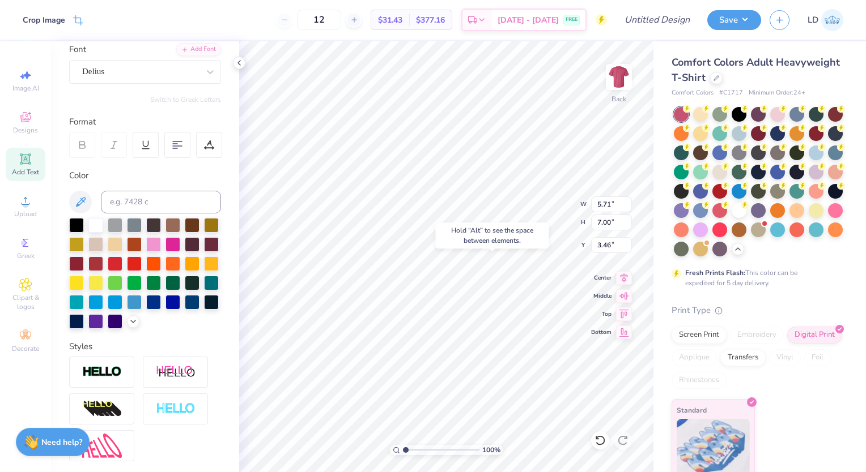
type input "11.70"
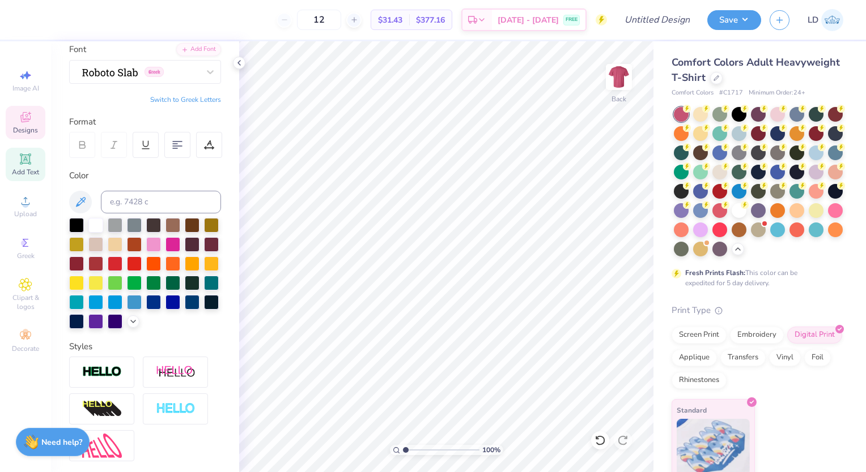
click at [37, 135] on div "Designs" at bounding box center [26, 122] width 40 height 33
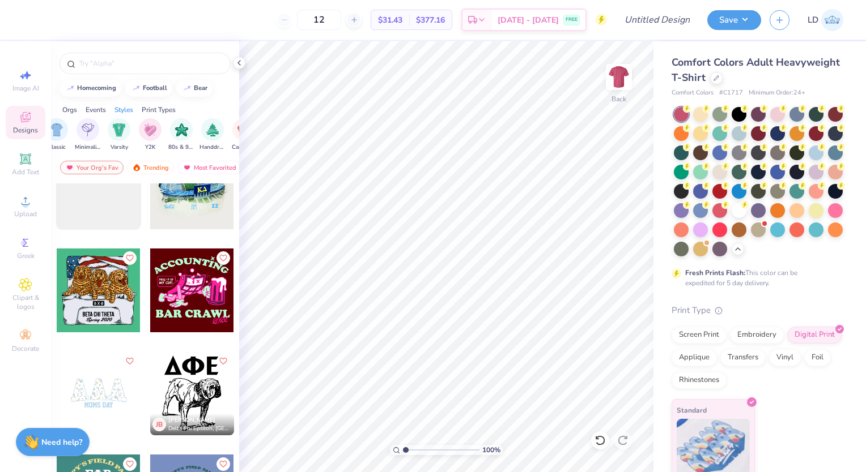
scroll to position [0, 616]
click at [80, 136] on div "filter for Minimalist" at bounding box center [78, 128] width 23 height 23
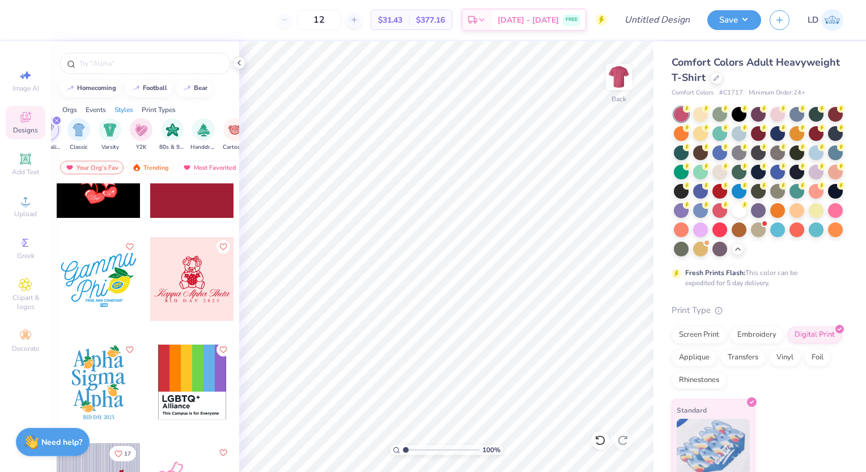
scroll to position [14897, 0]
click at [174, 292] on div at bounding box center [192, 279] width 84 height 84
click at [782, 112] on div at bounding box center [777, 113] width 15 height 15
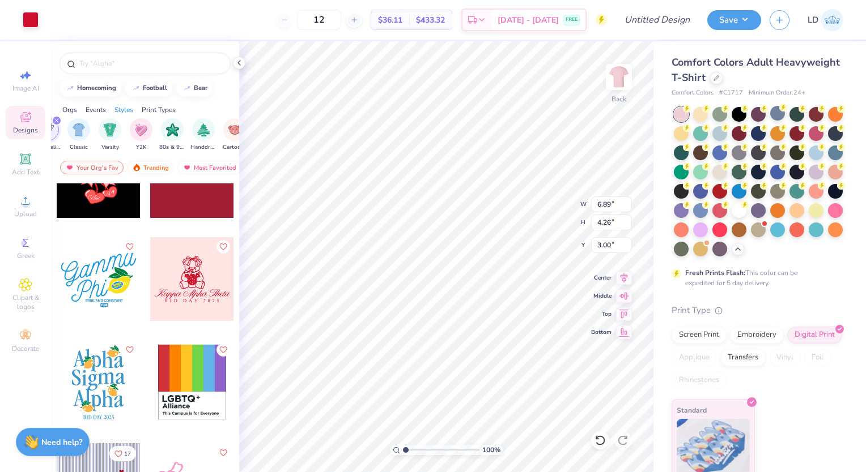
type input "5.40"
type input "8.63"
type input "5.34"
type input "5.20"
click at [486, 215] on li "Copy" at bounding box center [503, 217] width 89 height 22
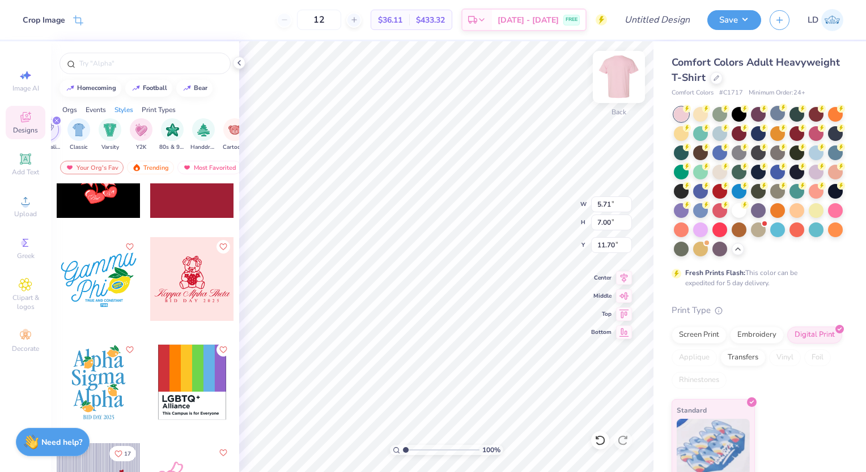
click at [616, 83] on img at bounding box center [618, 76] width 45 height 45
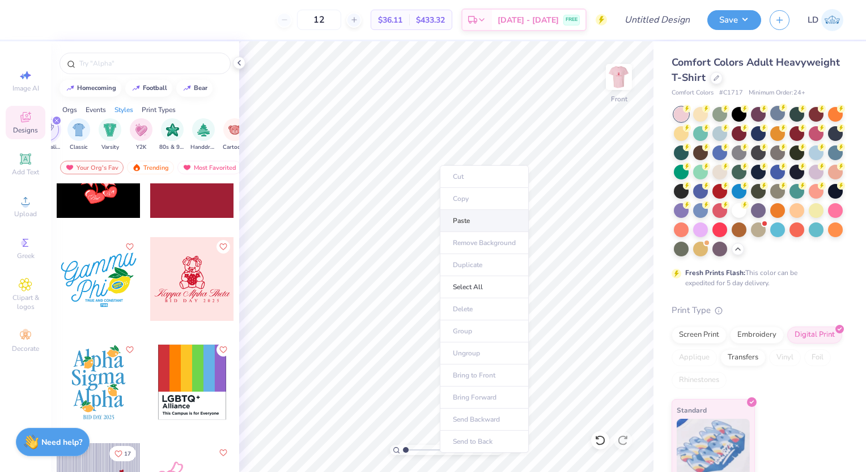
click at [470, 222] on li "Paste" at bounding box center [484, 221] width 89 height 22
click at [828, 217] on div at bounding box center [835, 209] width 15 height 15
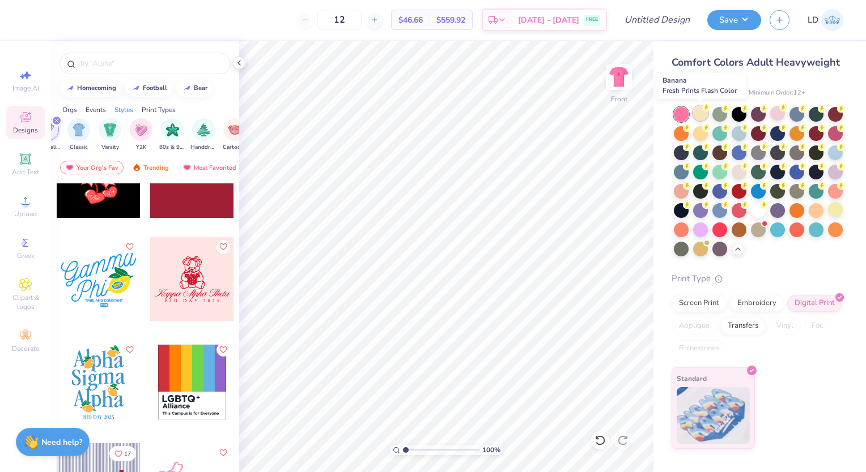
click at [701, 115] on div at bounding box center [700, 113] width 15 height 15
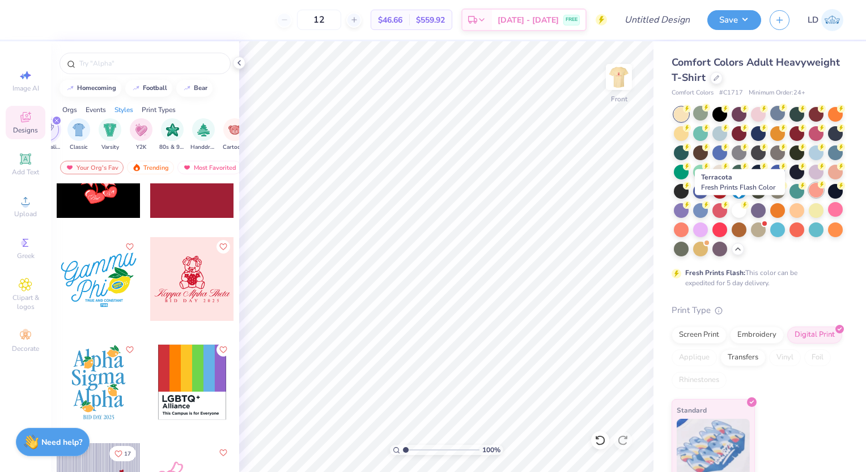
click at [808, 198] on div at bounding box center [815, 190] width 15 height 15
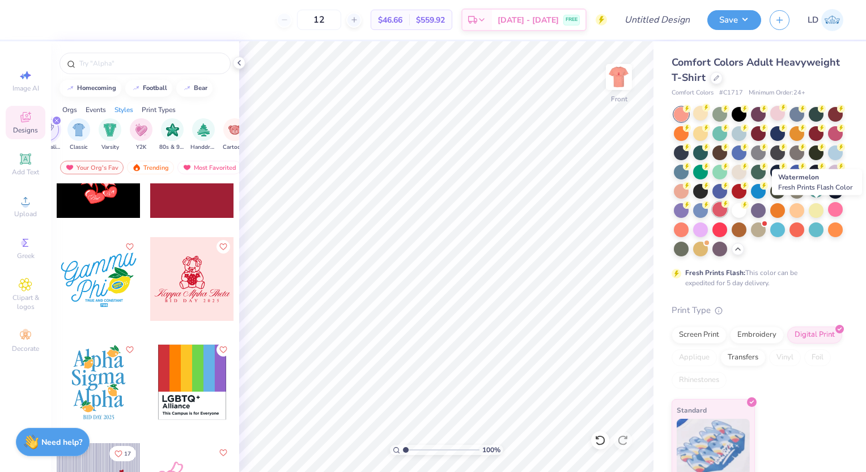
click at [727, 216] on div at bounding box center [719, 209] width 15 height 15
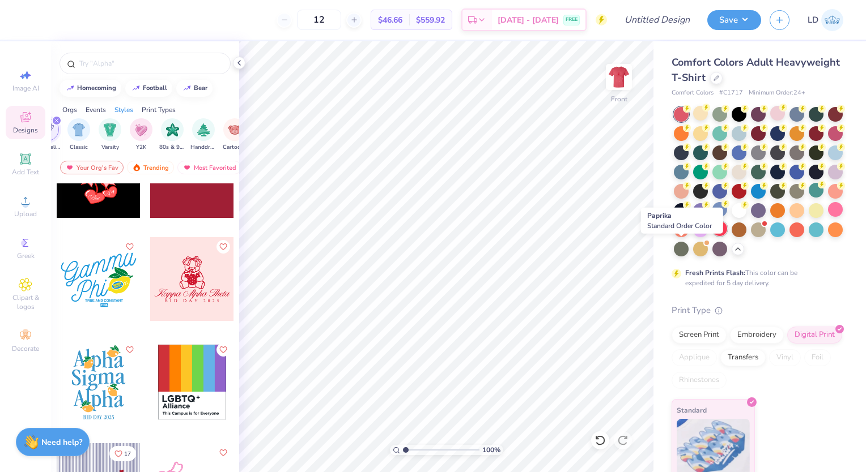
click at [712, 236] on div at bounding box center [719, 229] width 15 height 15
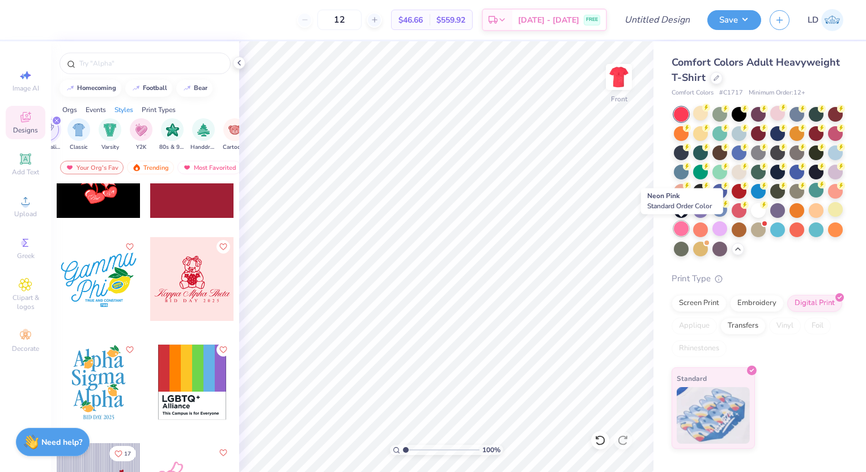
click at [684, 225] on div at bounding box center [681, 229] width 15 height 15
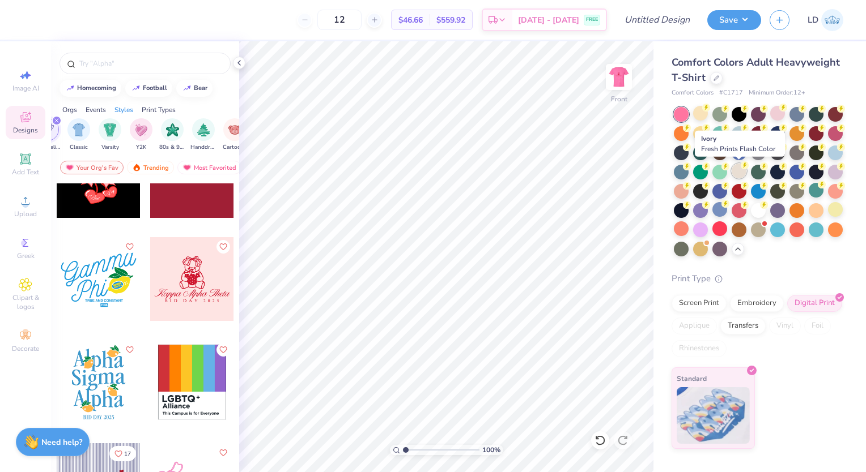
click at [739, 169] on div at bounding box center [738, 171] width 15 height 15
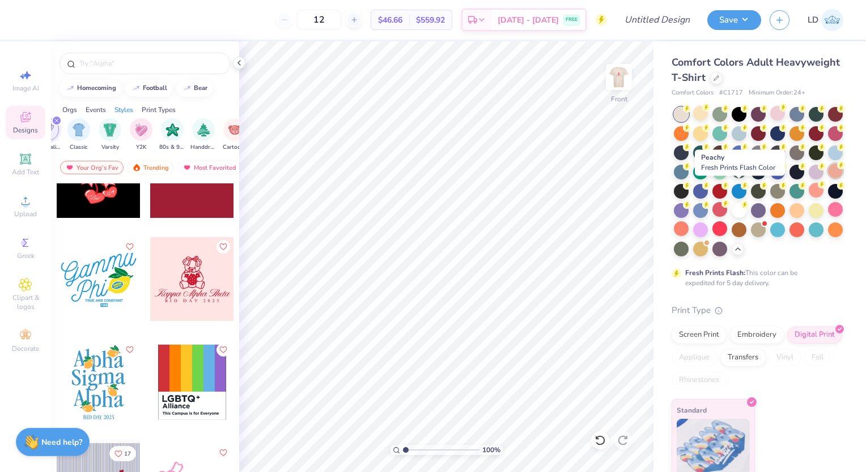
click at [828, 178] on div at bounding box center [835, 171] width 15 height 15
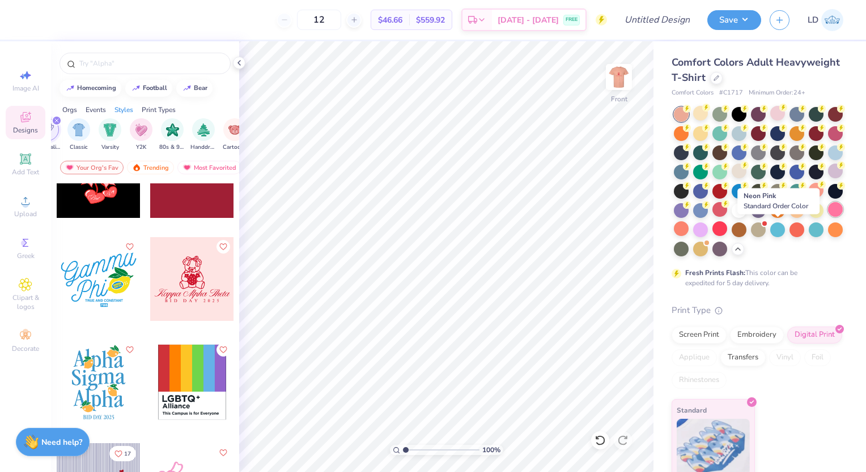
click at [828, 217] on div at bounding box center [835, 209] width 15 height 15
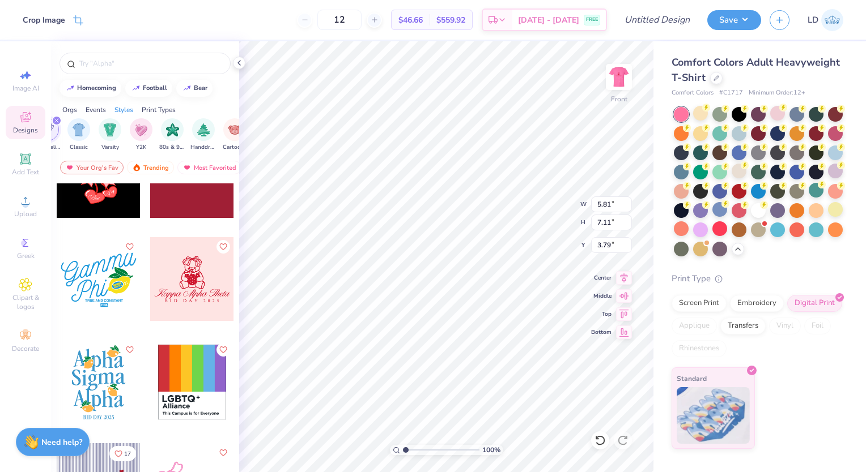
type input "9.47"
type input "10.02"
type input "12.26"
click at [616, 296] on icon at bounding box center [624, 295] width 16 height 14
click at [626, 274] on icon at bounding box center [624, 277] width 16 height 14
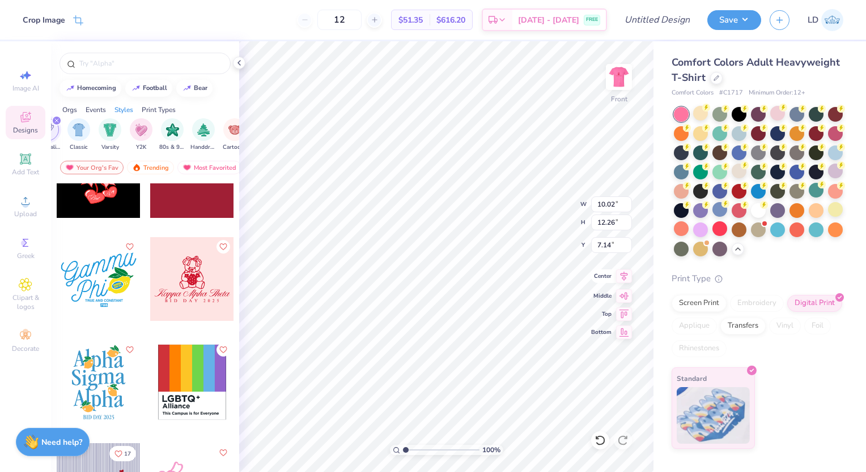
type input "7.62"
click at [616, 82] on img at bounding box center [618, 76] width 45 height 45
click at [513, 197] on li "Cut" at bounding box center [518, 195] width 89 height 23
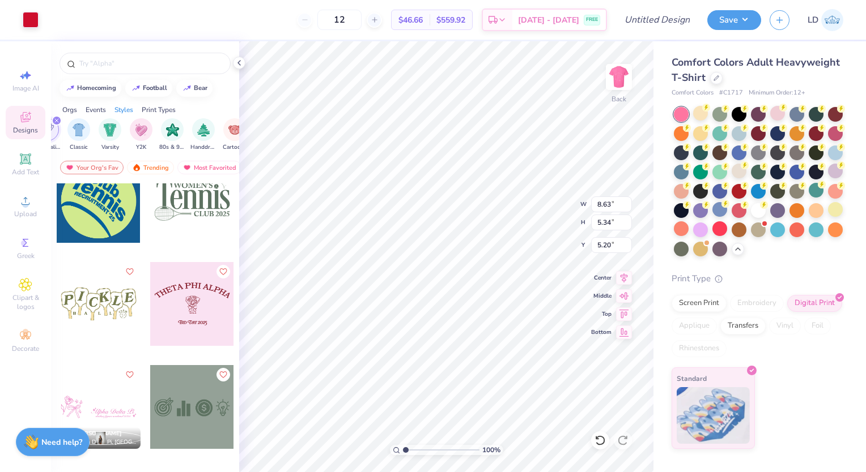
scroll to position [15434, 0]
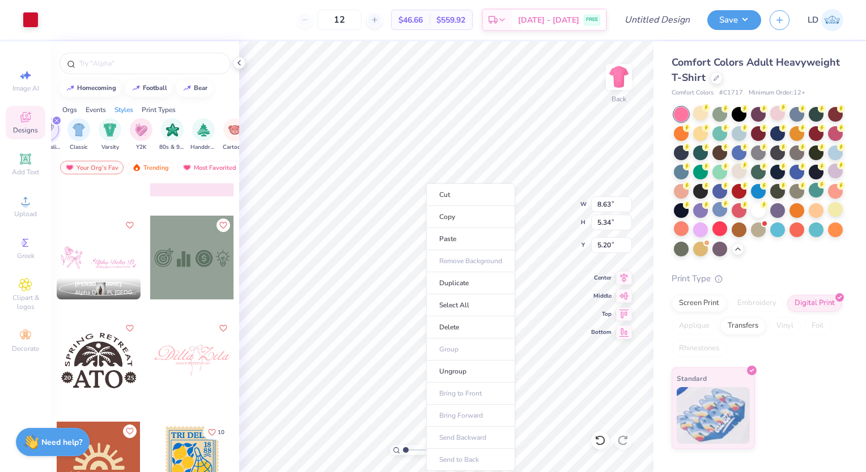
type input "5.24"
click at [464, 330] on li "Delete" at bounding box center [470, 328] width 89 height 22
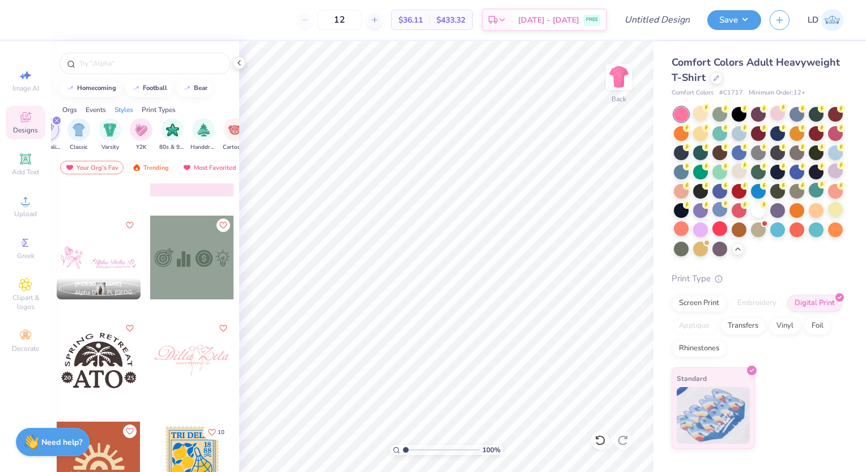
click at [106, 259] on div at bounding box center [99, 258] width 84 height 84
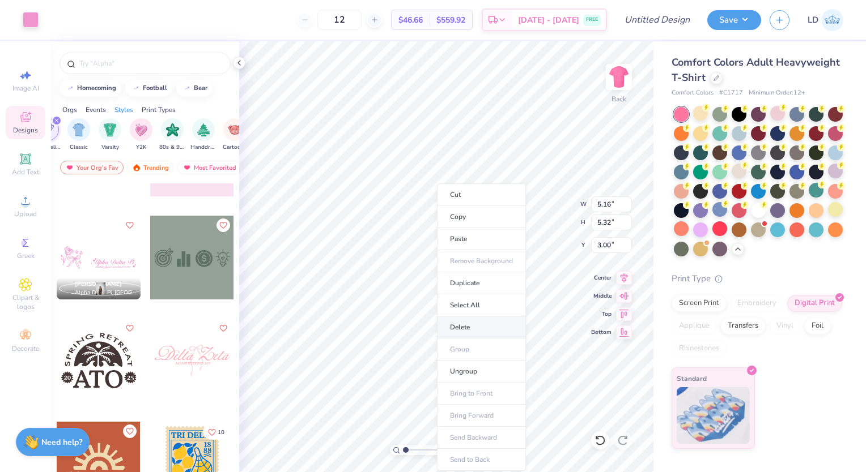
click at [466, 321] on li "Delete" at bounding box center [481, 328] width 89 height 22
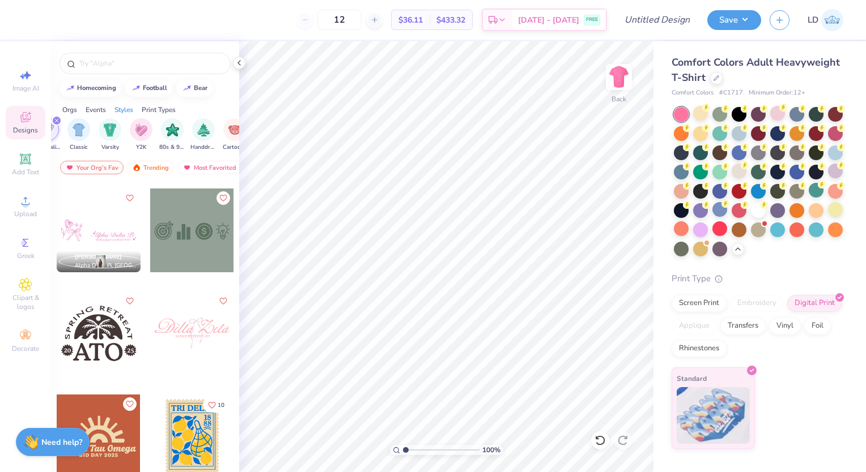
scroll to position [15460, 0]
click at [113, 229] on div at bounding box center [99, 232] width 84 height 84
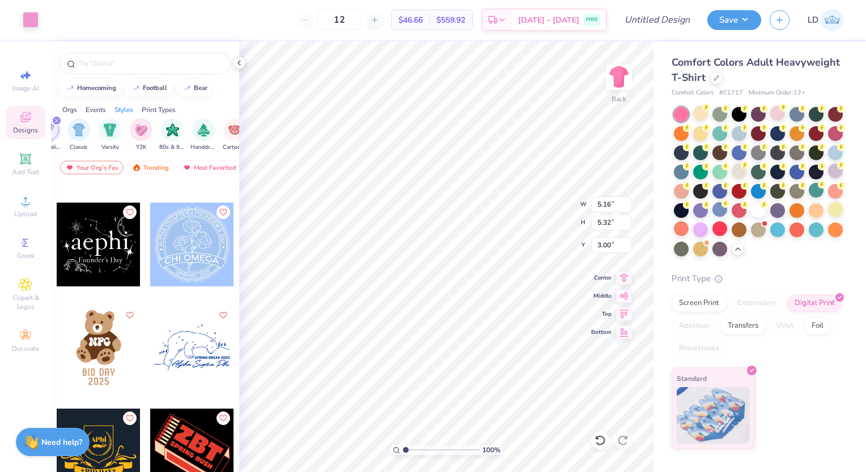
scroll to position [19596, 0]
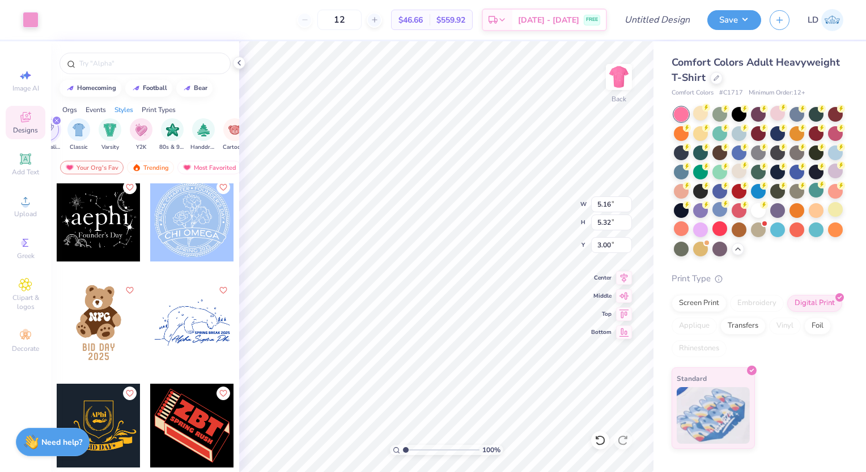
type input "5.65"
click at [621, 71] on img at bounding box center [618, 76] width 45 height 45
click at [463, 212] on li "Copy" at bounding box center [482, 217] width 89 height 22
click at [616, 74] on img at bounding box center [618, 76] width 45 height 45
click at [471, 236] on li "Paste" at bounding box center [496, 239] width 89 height 22
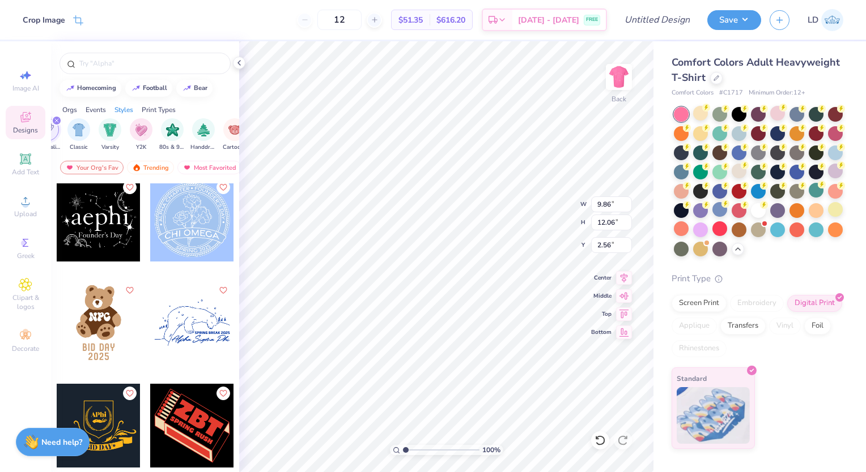
type input "5.68"
type input "6.95"
type input "6.97"
type input "6.07"
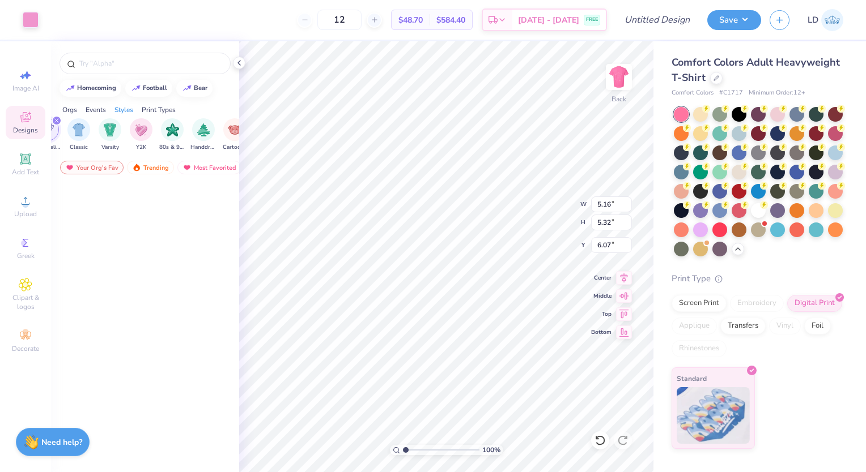
scroll to position [19596, 0]
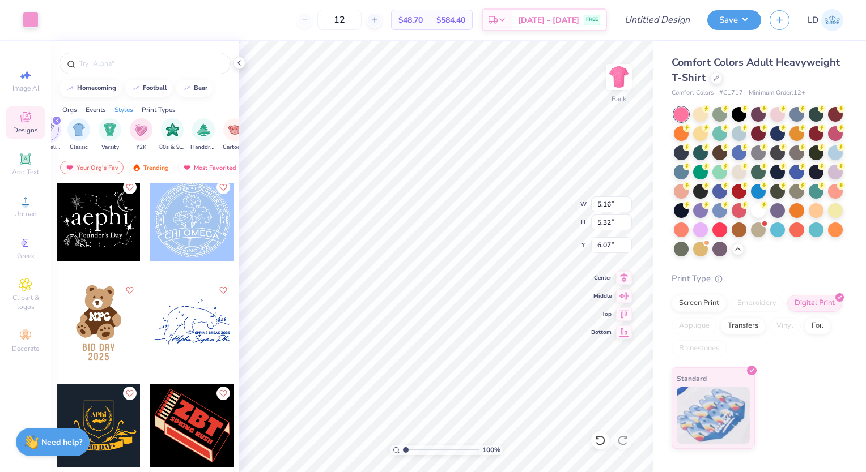
type input "5.68"
type input "6.95"
type input "6.97"
type input "5.16"
type input "5.32"
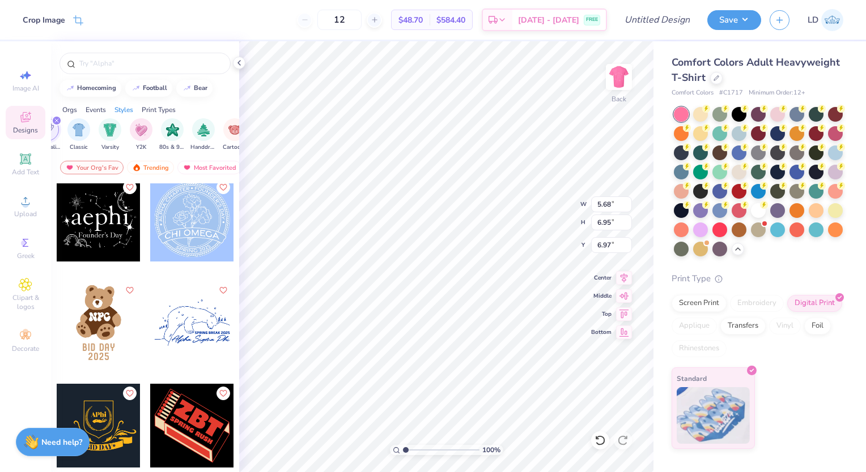
type input "6.07"
type input "4.66"
type input "5.16"
type input "5.32"
type input "6.07"
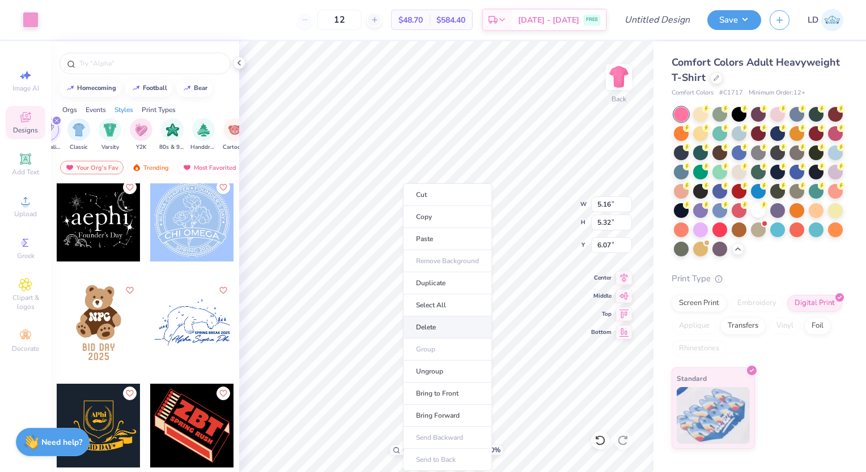
click at [434, 323] on li "Delete" at bounding box center [447, 328] width 89 height 22
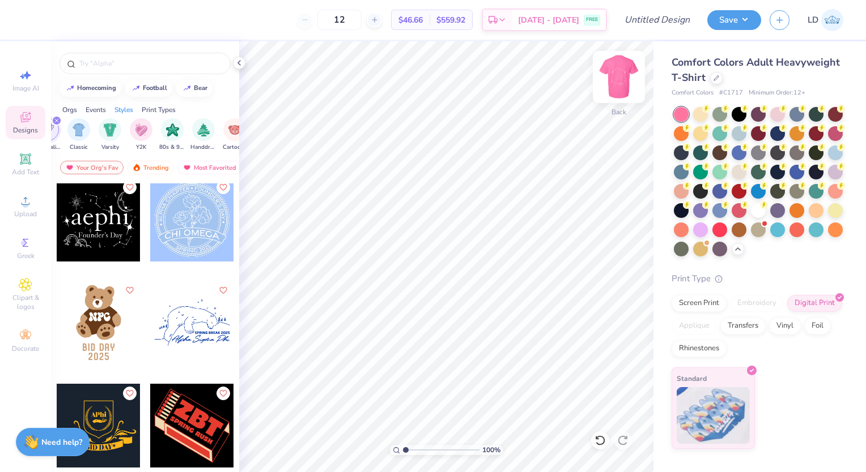
click at [616, 85] on img at bounding box center [618, 76] width 45 height 45
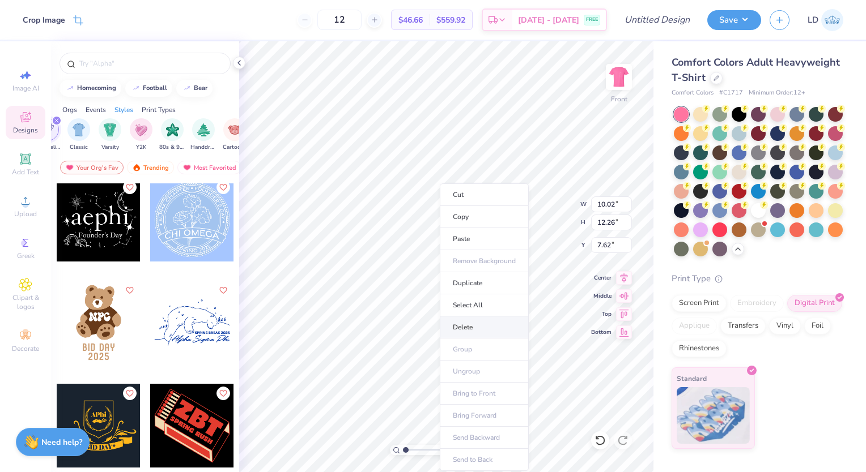
click at [479, 327] on li "Delete" at bounding box center [484, 328] width 89 height 22
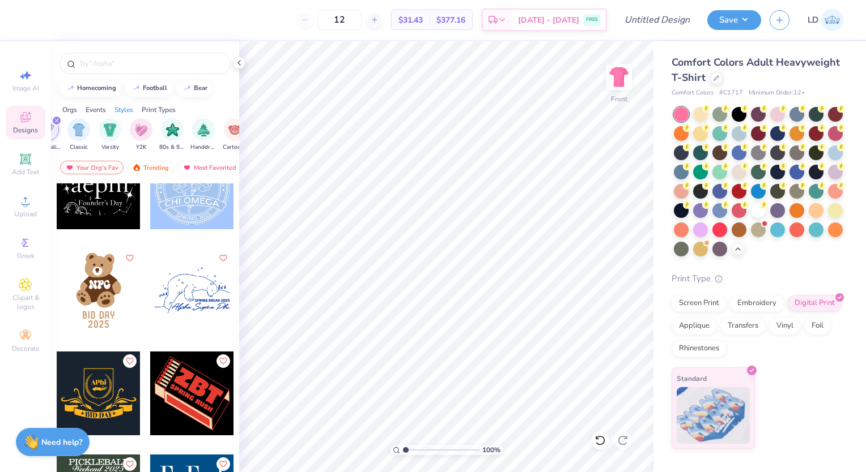
scroll to position [19629, 0]
click at [97, 301] on div at bounding box center [99, 291] width 84 height 84
type input "2.26"
type input "1.93"
type input "4.42"
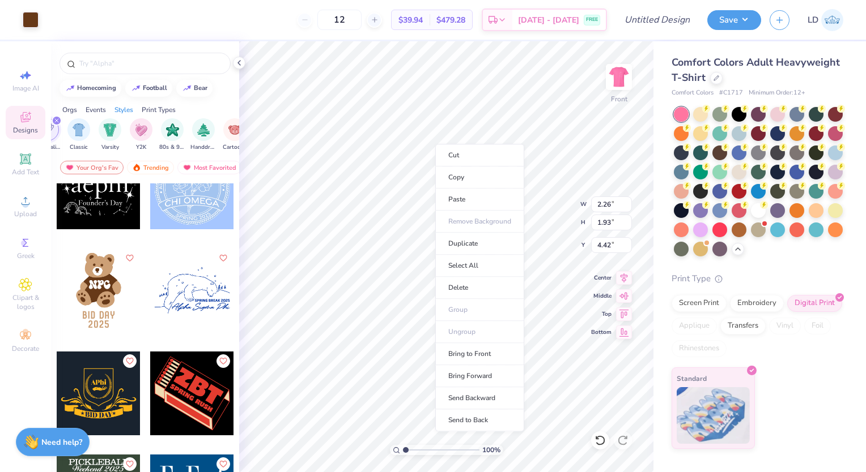
click at [435, 144] on div "Cut Copy Paste Remove Background Duplicate Select All Delete Group Ungroup Brin…" at bounding box center [479, 288] width 89 height 288
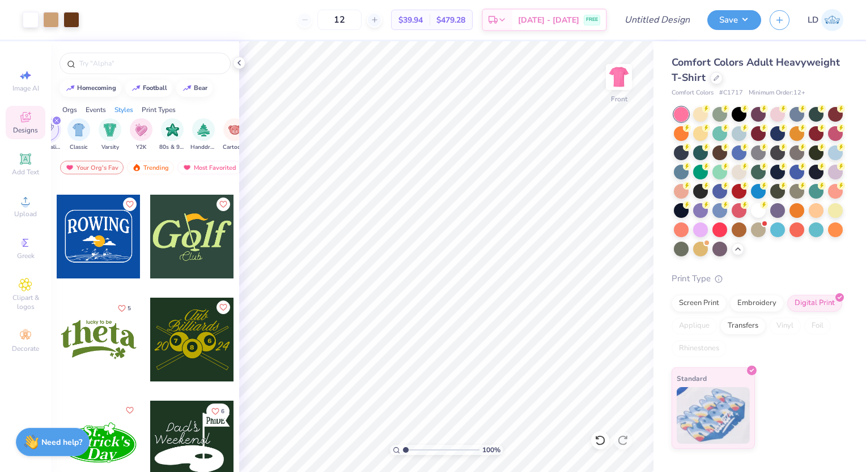
scroll to position [25663, 0]
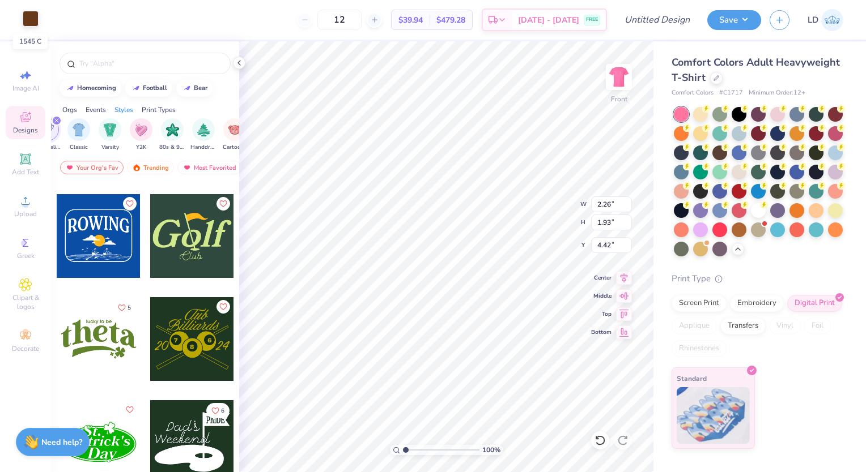
click at [32, 22] on div at bounding box center [31, 19] width 16 height 16
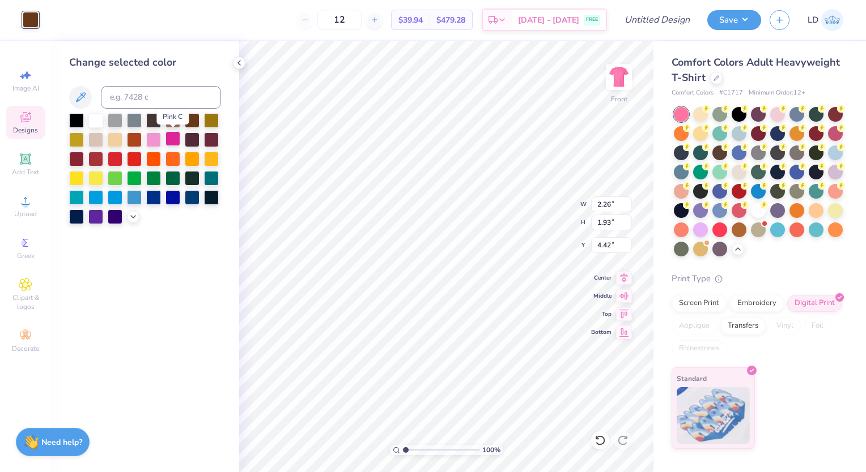
click at [177, 141] on div at bounding box center [172, 138] width 15 height 15
click at [74, 157] on div at bounding box center [76, 158] width 15 height 15
click at [173, 139] on div at bounding box center [172, 138] width 15 height 15
type input "1.44"
type input "0.60"
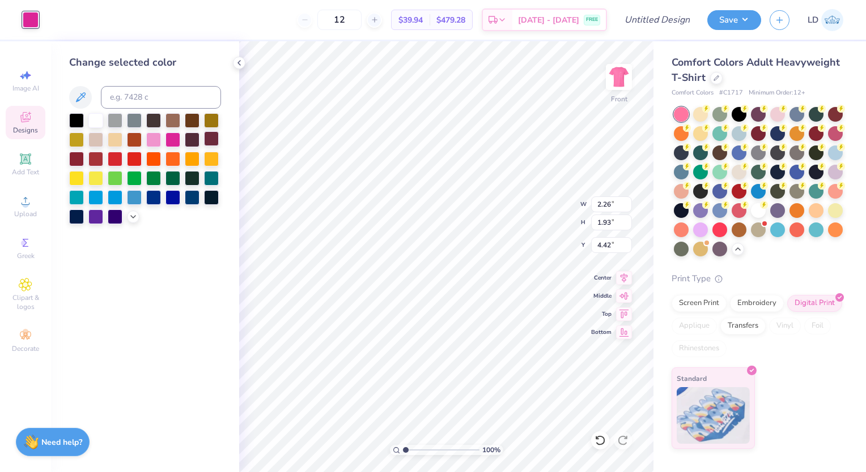
type input "4.84"
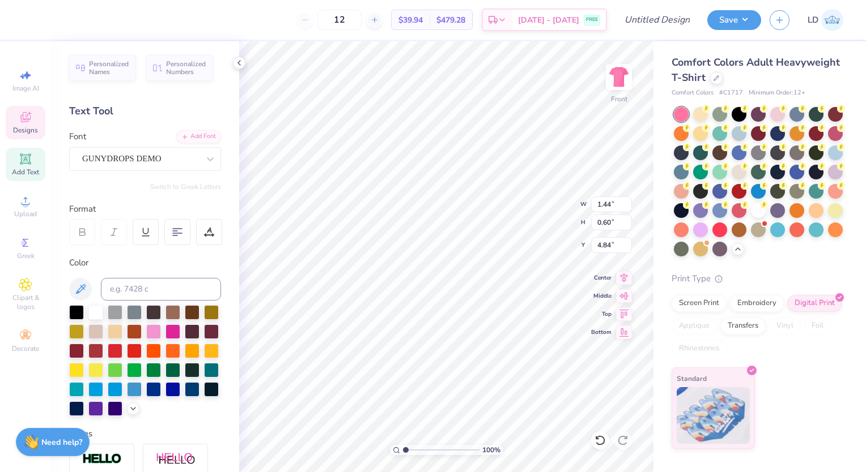
scroll to position [9, 1]
type textarea "WIB"
type input "2.12"
type input "0.50"
type input "6.92"
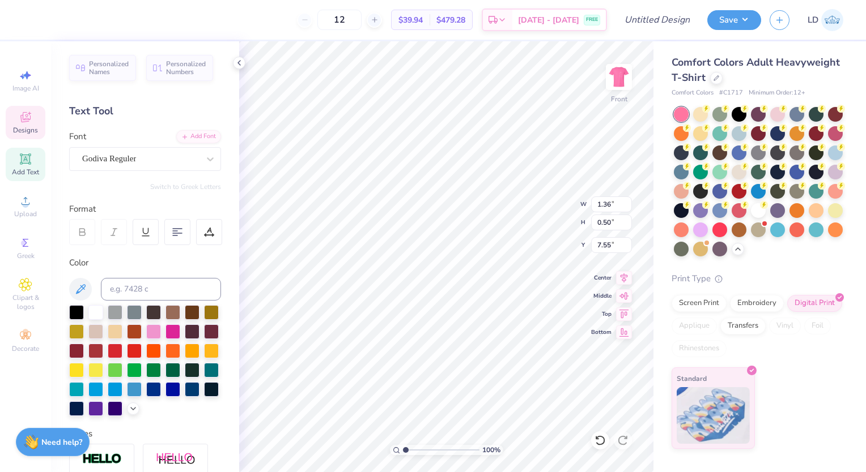
type input "2.12"
type input "6.92"
type input "1.36"
type input "7.55"
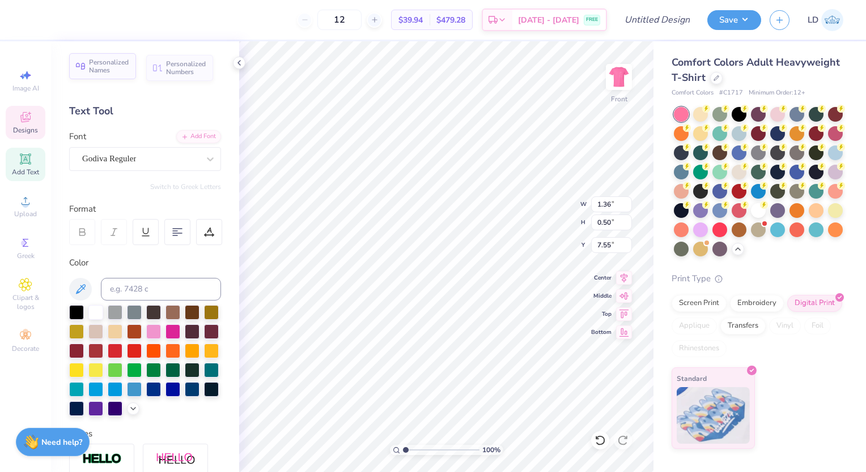
click at [114, 71] on span "Personalized Names" at bounding box center [109, 66] width 40 height 16
type input "12.43"
type input "2.00"
type input "12.75"
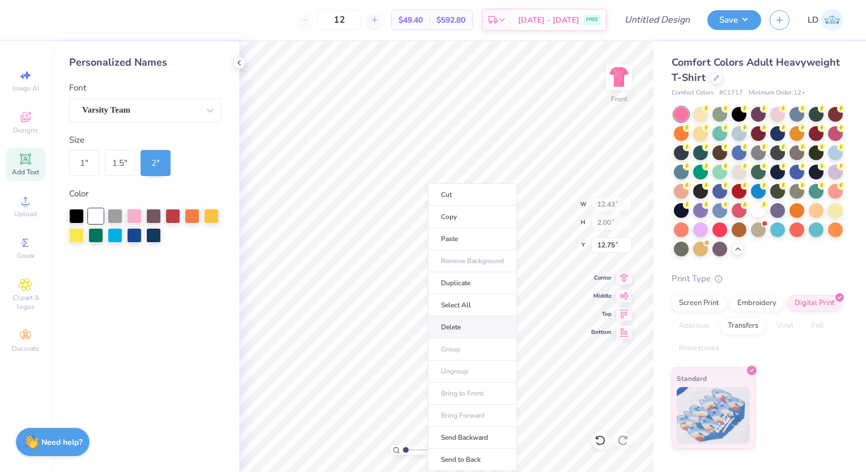
click at [453, 326] on li "Delete" at bounding box center [472, 328] width 89 height 22
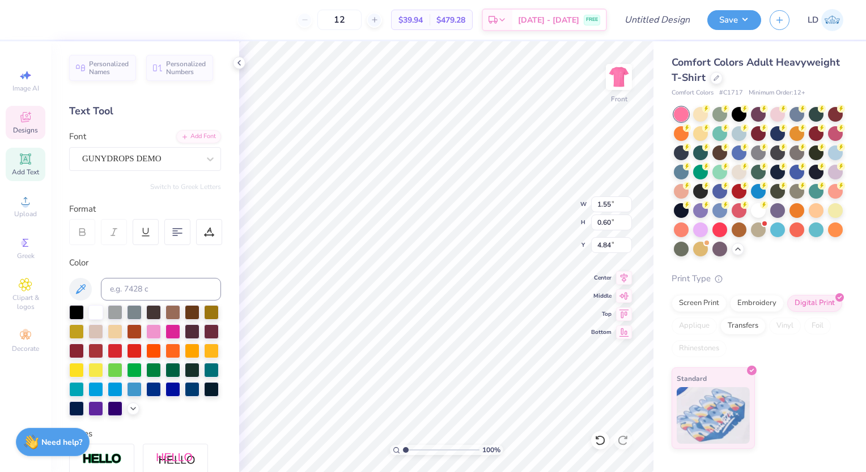
scroll to position [9, 2]
type input "2.12"
type input "0.50"
type input "6.92"
type textarea "B"
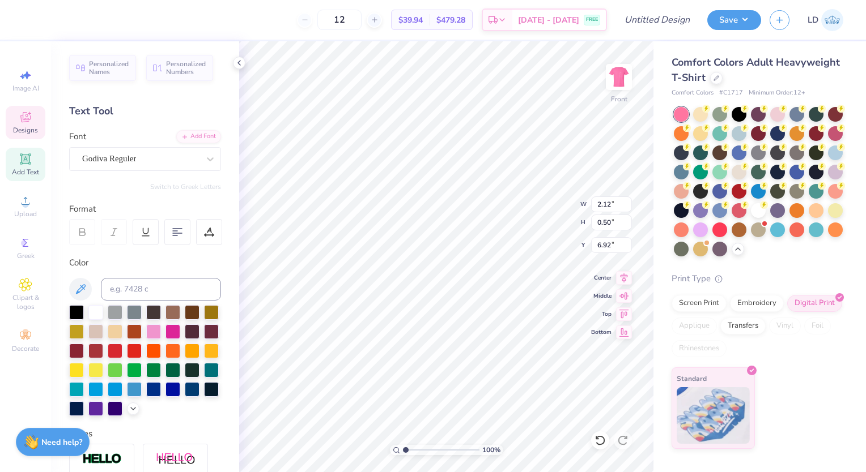
scroll to position [9, 1]
type textarea "MSU"
type input "1.36"
type input "7.55"
type input "2.12"
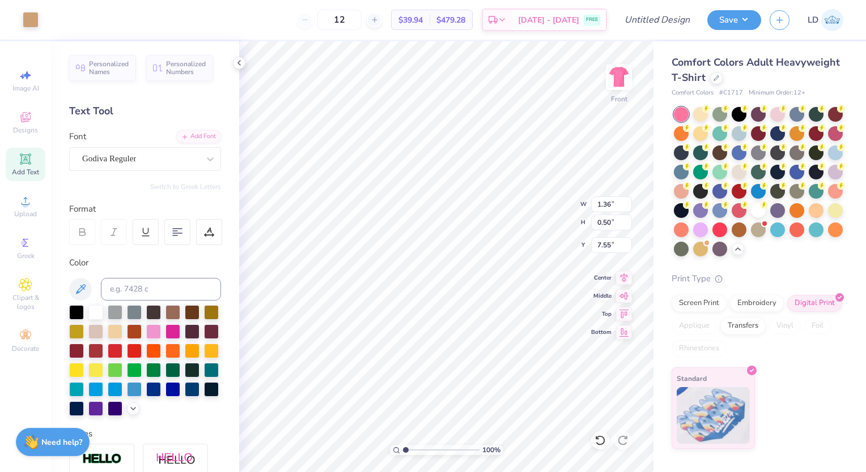
type input "1.12"
type input "6.92"
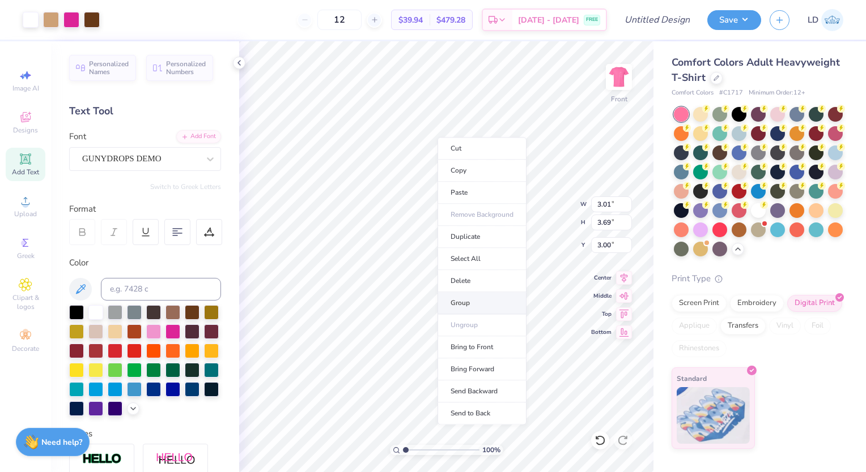
click at [487, 306] on li "Group" at bounding box center [481, 303] width 89 height 22
type input "10.15"
type input "5.92"
type input "7.25"
type input "6.92"
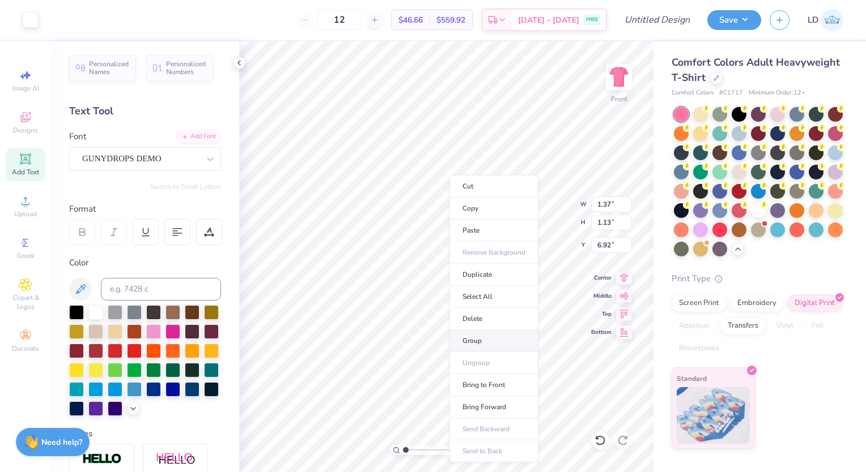
click at [474, 335] on li "Group" at bounding box center [493, 341] width 89 height 22
type input "5.92"
type input "7.25"
type input "7.48"
type input "1.37"
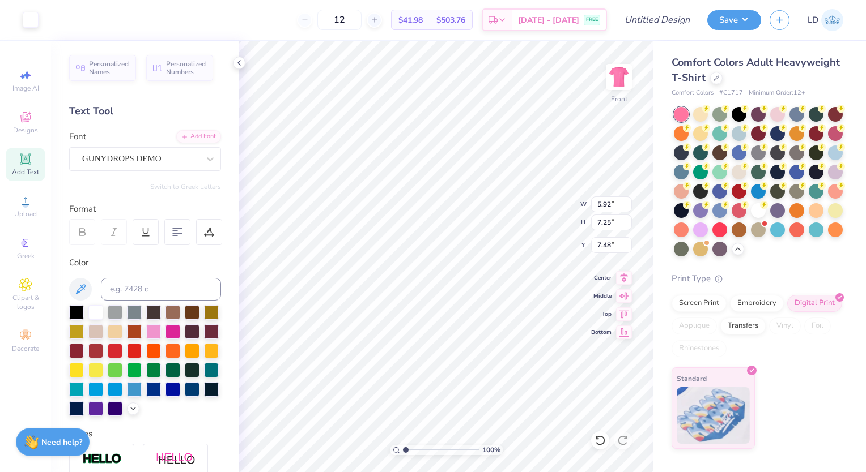
type input "1.13"
type input "6.92"
type input "1.83"
type input "1.51"
type input "14.74"
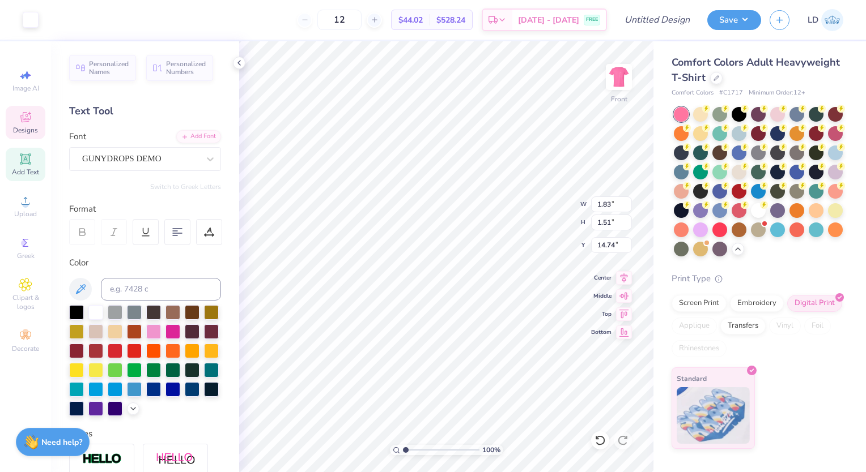
click at [27, 120] on icon at bounding box center [25, 117] width 10 height 10
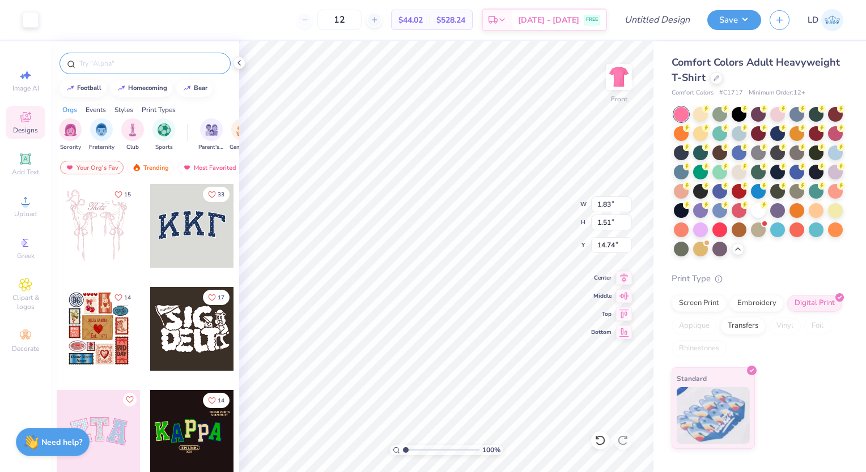
click at [110, 73] on div at bounding box center [144, 64] width 171 height 22
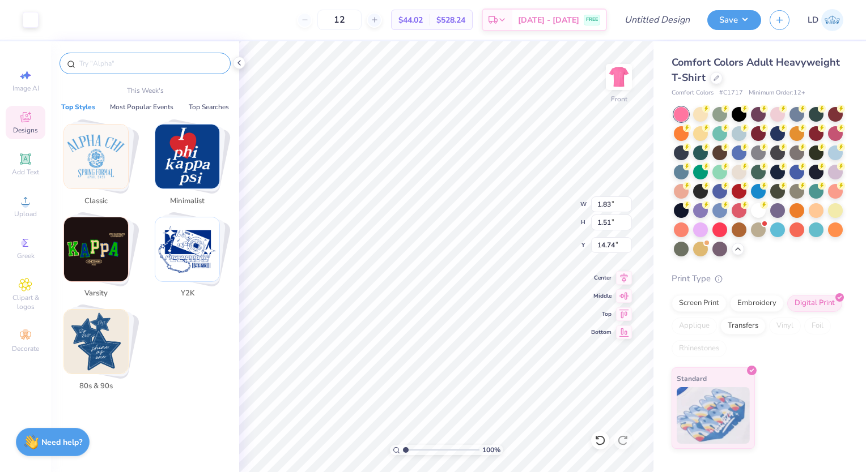
click at [129, 60] on input "text" at bounding box center [150, 63] width 145 height 11
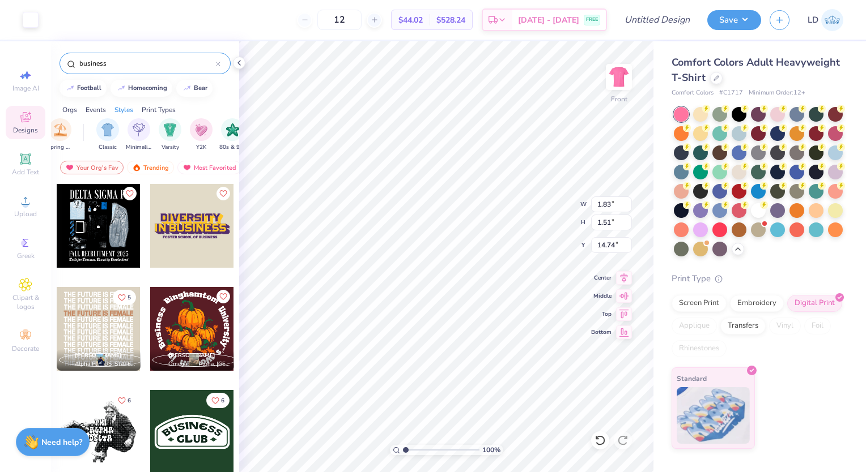
scroll to position [0, 555]
click at [138, 134] on img "filter for Minimalist" at bounding box center [140, 128] width 12 height 13
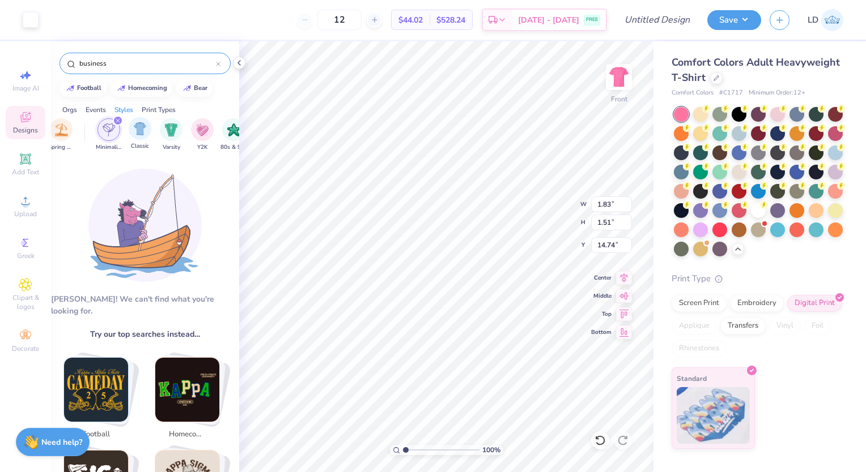
click at [143, 139] on div "Classic" at bounding box center [140, 133] width 23 height 33
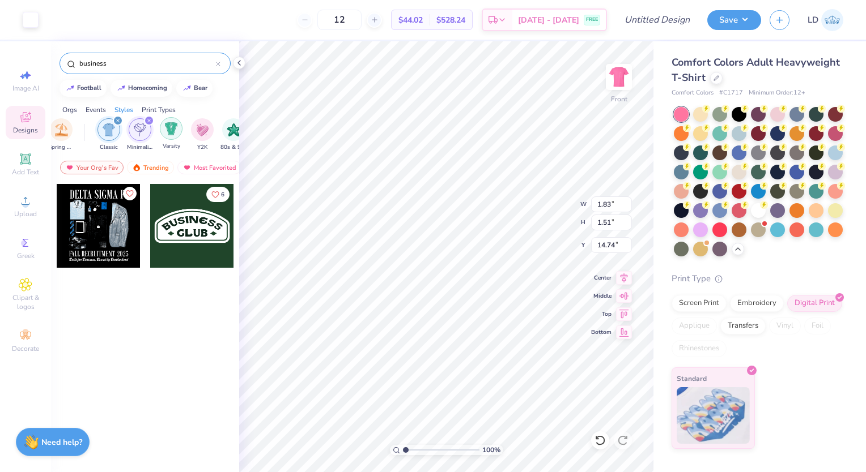
click at [163, 137] on div "Varsity" at bounding box center [171, 133] width 23 height 33
click at [196, 135] on div "filter for Y2K" at bounding box center [202, 128] width 23 height 23
click at [147, 119] on icon "filter for Varsity" at bounding box center [148, 120] width 3 height 3
click at [147, 119] on icon "filter for Classic" at bounding box center [148, 120] width 3 height 3
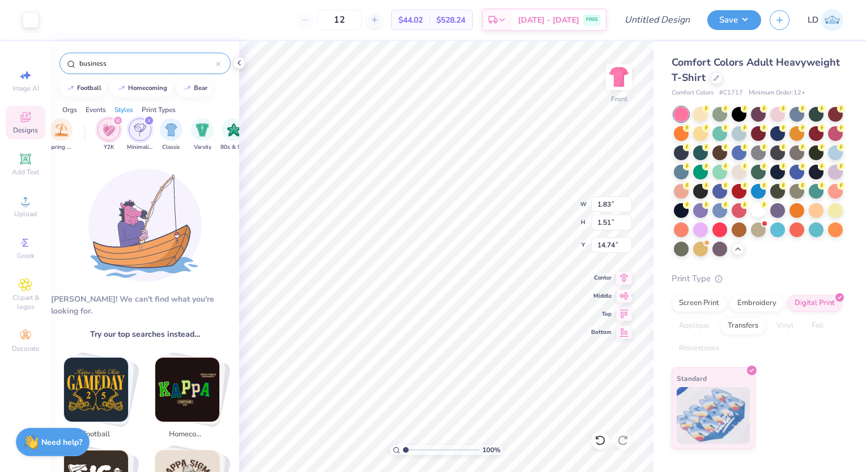
click at [121, 118] on div "filter for Y2K" at bounding box center [118, 121] width 10 height 10
click at [121, 118] on div "filter for Minimalist" at bounding box center [118, 121] width 10 height 10
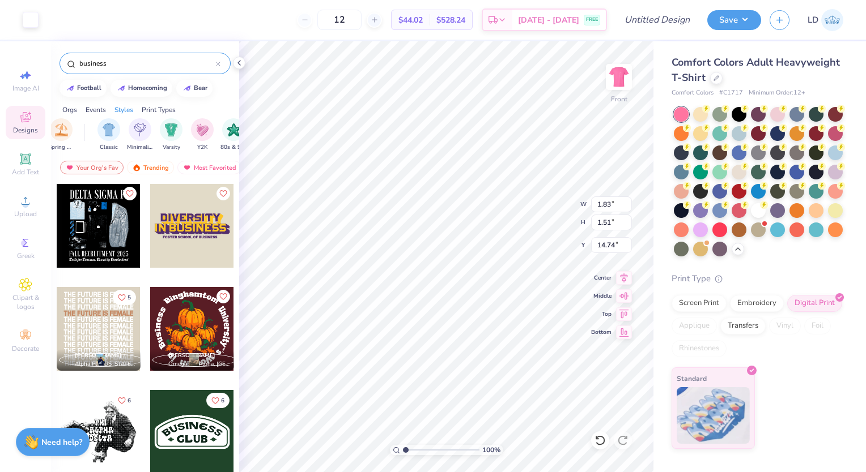
click at [114, 62] on input "business" at bounding box center [147, 63] width 138 height 11
type input "b"
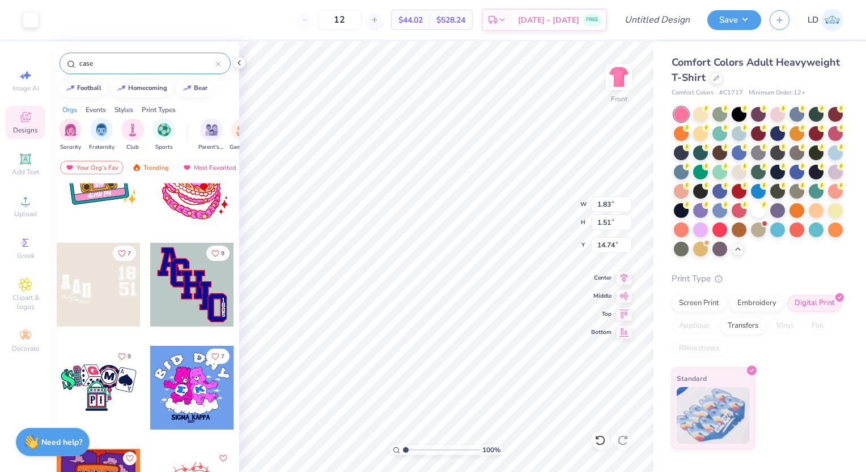
scroll to position [4285, 0]
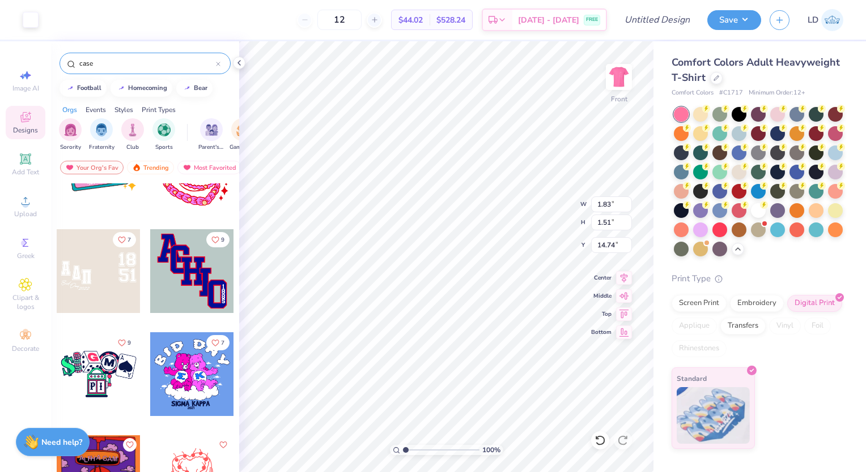
click at [110, 65] on input "case" at bounding box center [147, 63] width 138 height 11
type input "c"
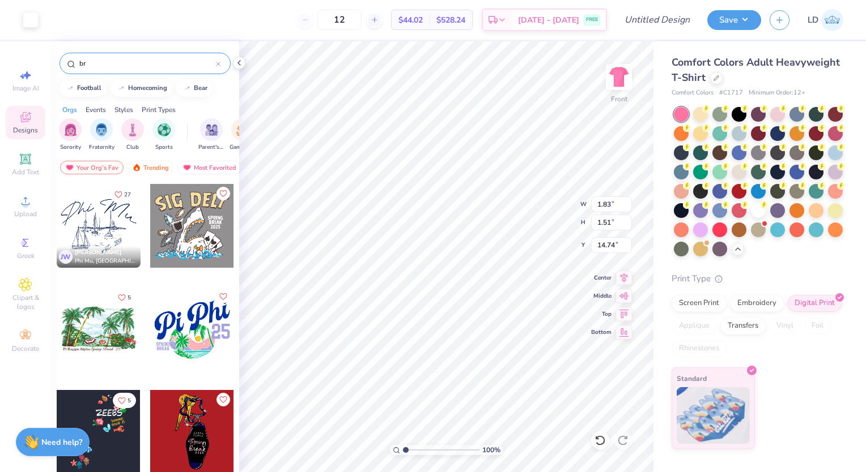
type input "b"
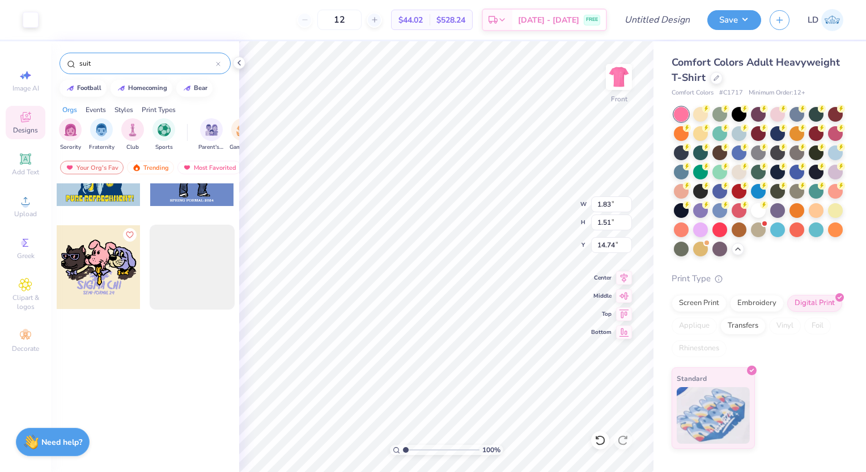
scroll to position [0, 0]
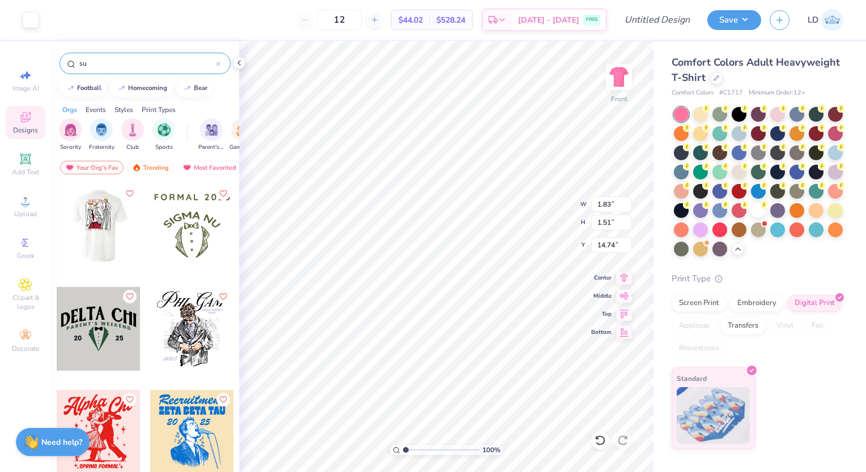
type input "s"
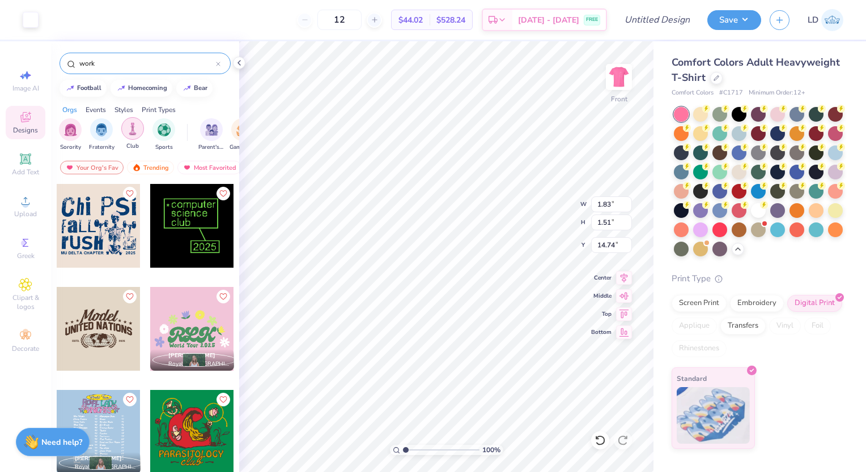
click at [138, 127] on img "filter for Club" at bounding box center [132, 128] width 12 height 13
click at [100, 56] on div "work" at bounding box center [144, 64] width 171 height 22
click at [116, 65] on input "work" at bounding box center [147, 63] width 138 height 11
type input "w"
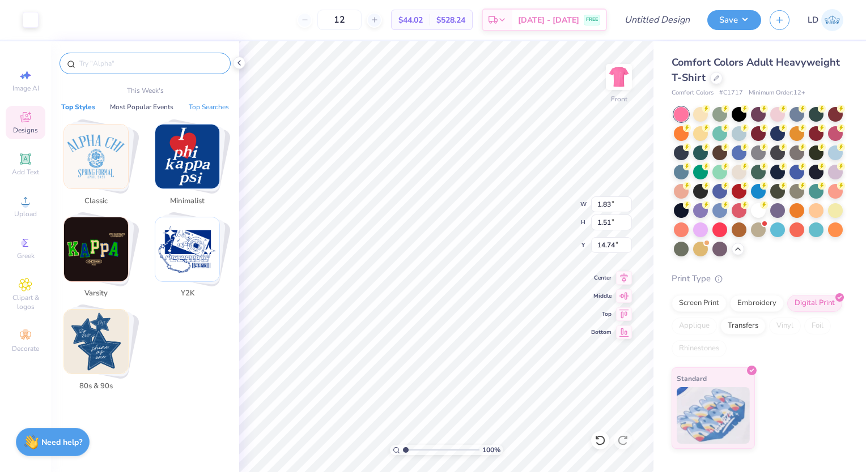
click at [198, 102] on button "Top Searches" at bounding box center [208, 106] width 47 height 11
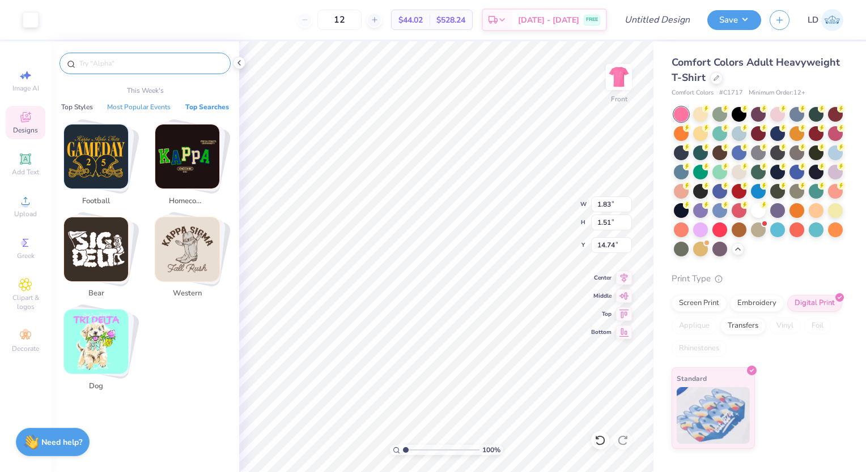
click at [121, 107] on button "Most Popular Events" at bounding box center [139, 106] width 70 height 11
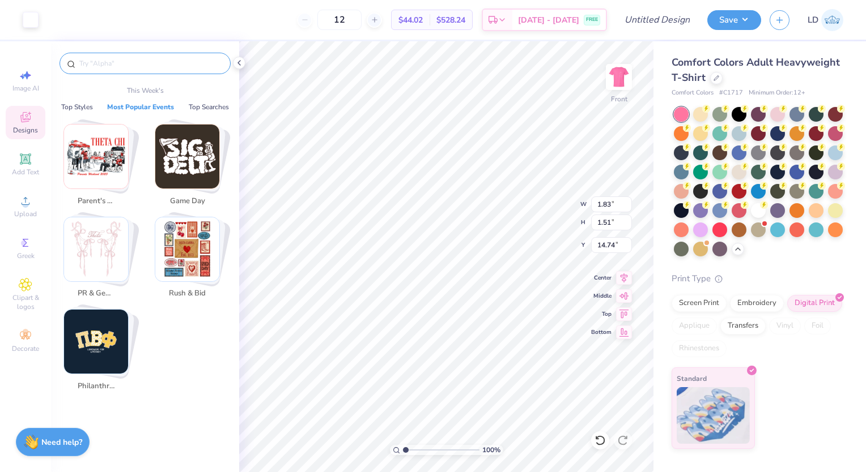
click at [115, 273] on img "Stack Card Button PR & General" at bounding box center [96, 250] width 64 height 64
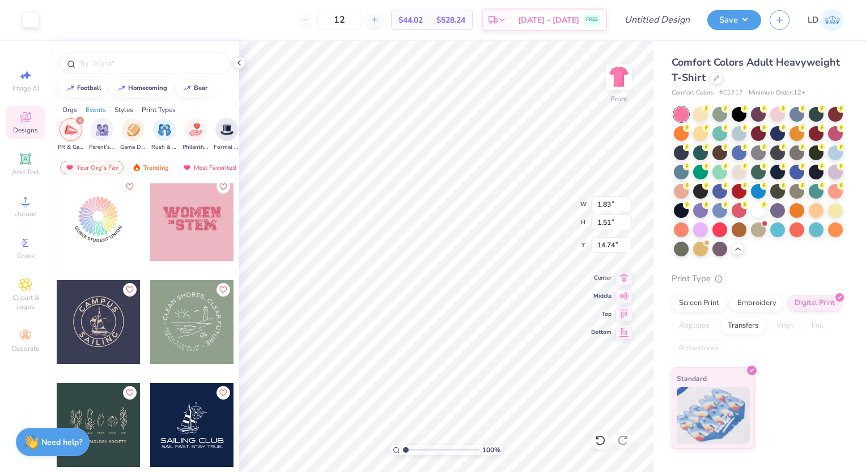
scroll to position [3721, 0]
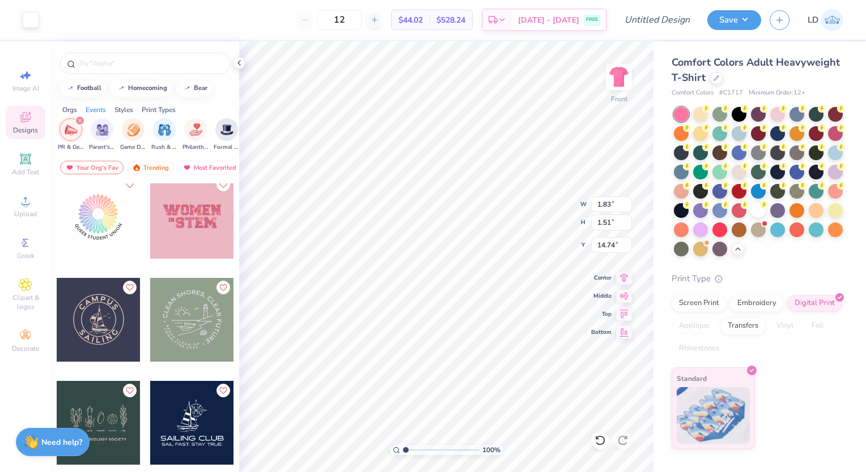
click at [186, 226] on div at bounding box center [192, 217] width 84 height 84
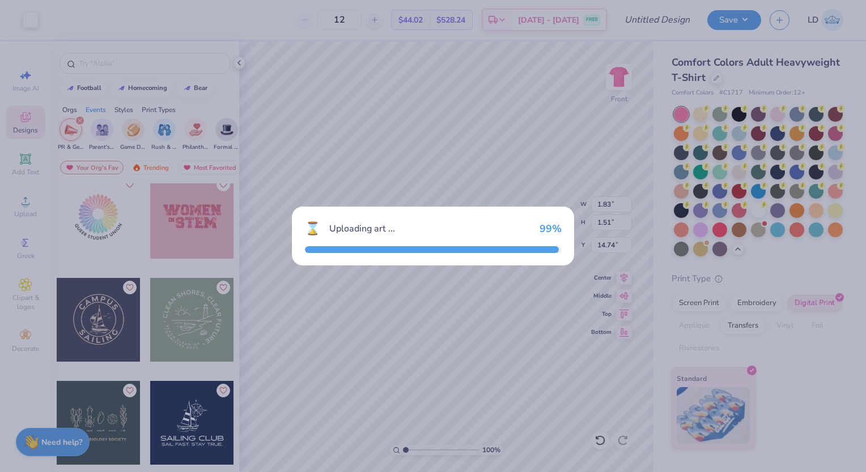
type input "11.94"
type input "4.90"
type input "3.00"
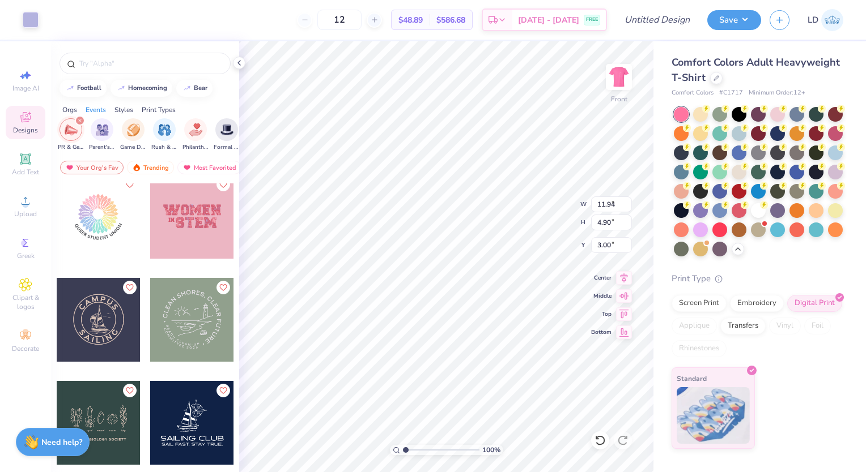
type input "5.53"
type input "1.77"
type input "6.14"
type input "8.41"
type input "2.31"
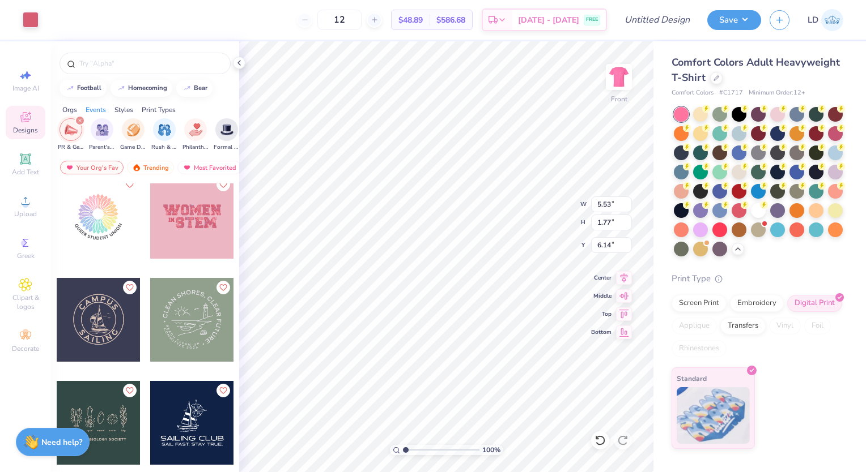
type input "5.60"
type input "8.41"
click at [28, 19] on div at bounding box center [31, 19] width 16 height 16
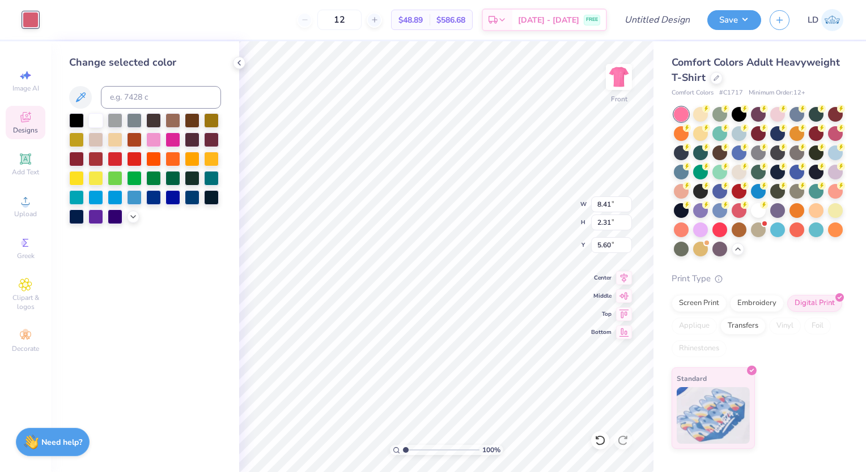
click at [40, 28] on div "Art colors 12 $48.89 Per Item $586.68 Total Est. Delivery Sep 19 - 22 FREE Desi…" at bounding box center [433, 20] width 866 height 40
click at [33, 25] on div at bounding box center [31, 20] width 16 height 16
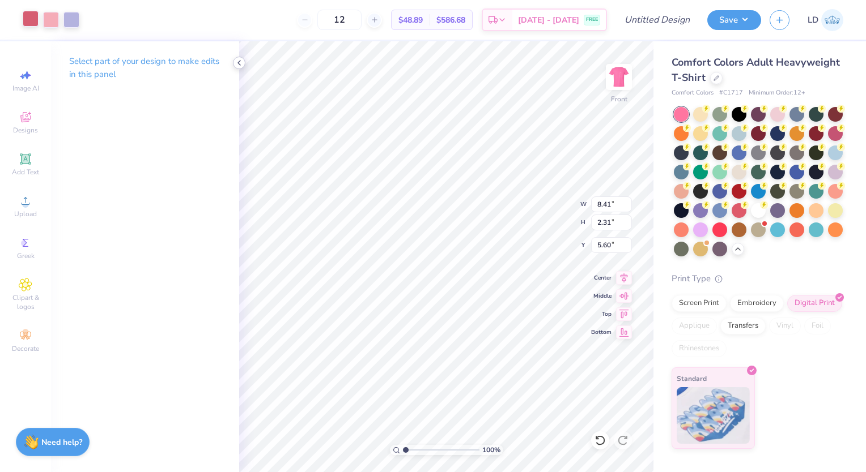
type input "5.45"
type input "11.94"
type input "2.21"
type input "3.00"
drag, startPoint x: 451, startPoint y: 296, endPoint x: 455, endPoint y: 282, distance: 14.9
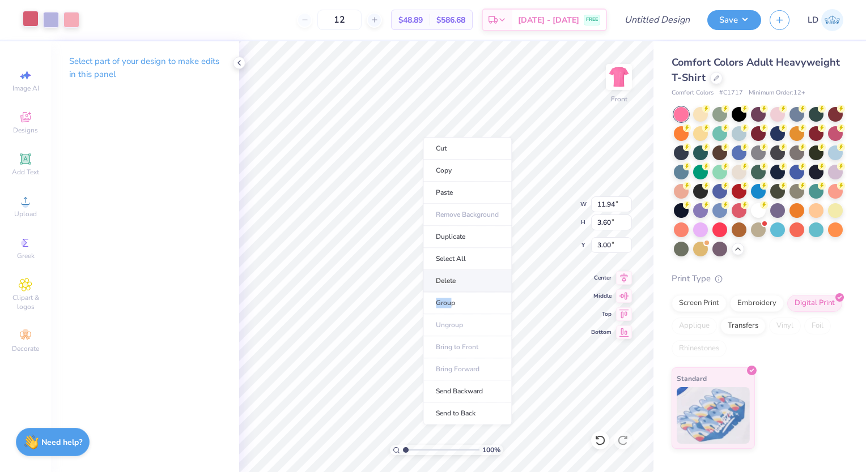
click at [455, 282] on ul "Cut Copy Paste Remove Background Duplicate Select All Delete Group Ungroup Brin…" at bounding box center [467, 281] width 89 height 288
click at [455, 282] on li "Delete" at bounding box center [467, 281] width 89 height 22
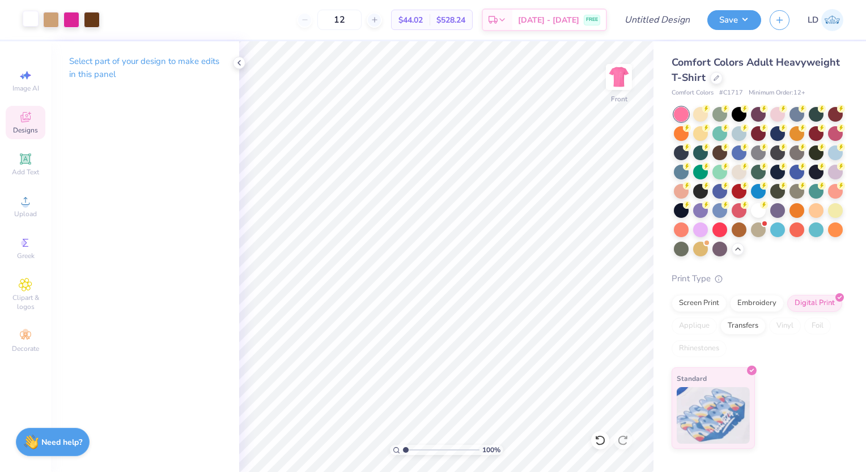
click at [24, 128] on span "Designs" at bounding box center [25, 130] width 25 height 9
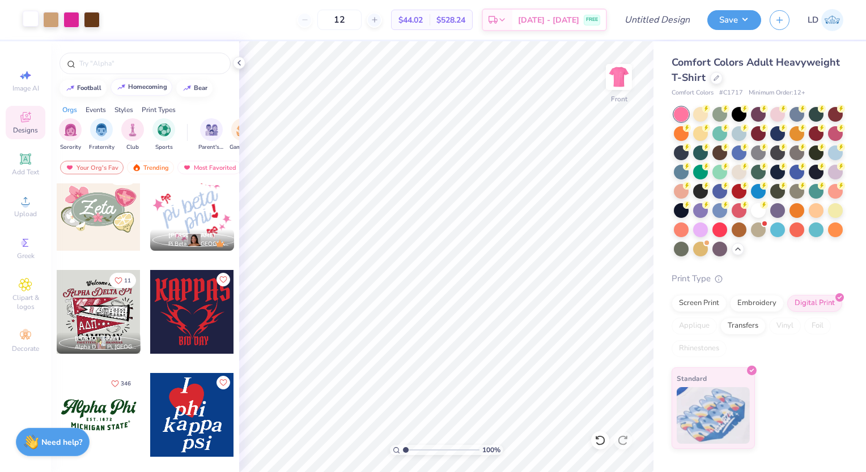
scroll to position [1151, 0]
click at [122, 56] on div at bounding box center [144, 64] width 171 height 22
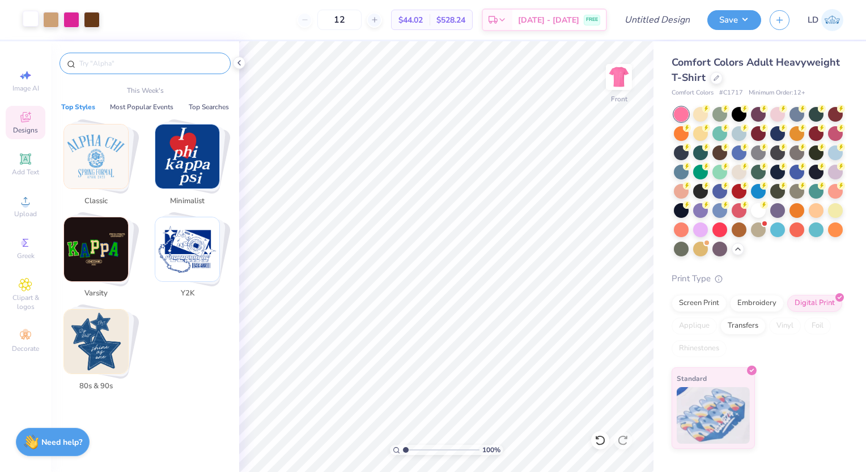
click at [129, 65] on input "text" at bounding box center [150, 63] width 145 height 11
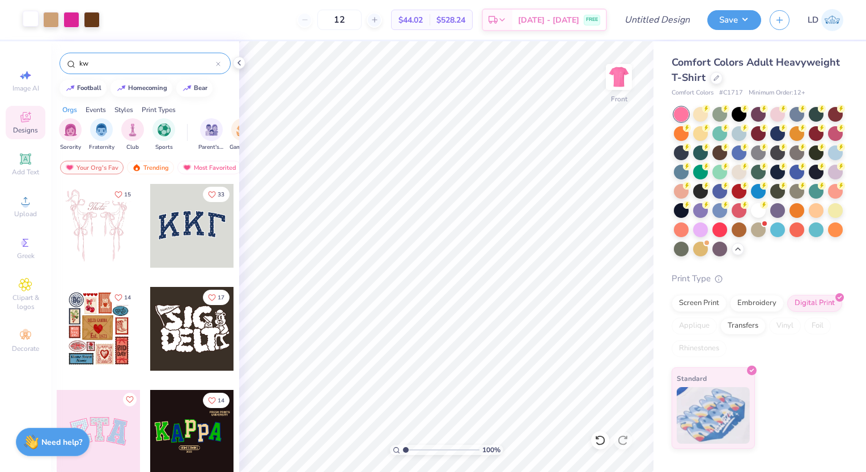
type input "k"
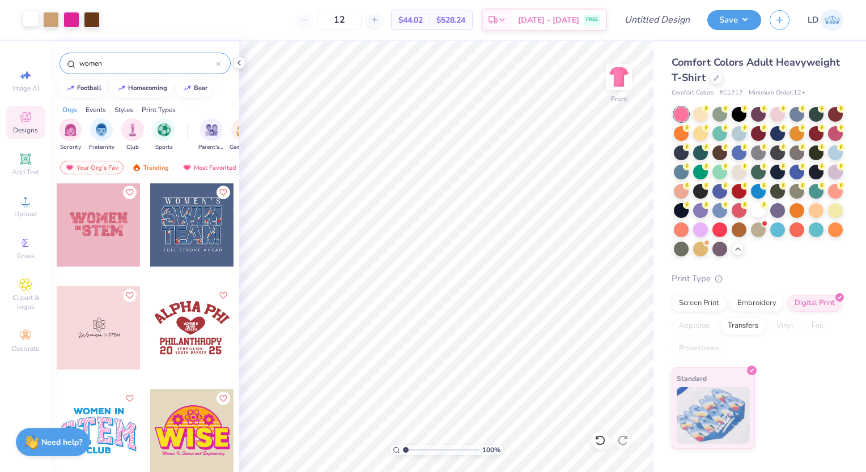
scroll to position [106, 0]
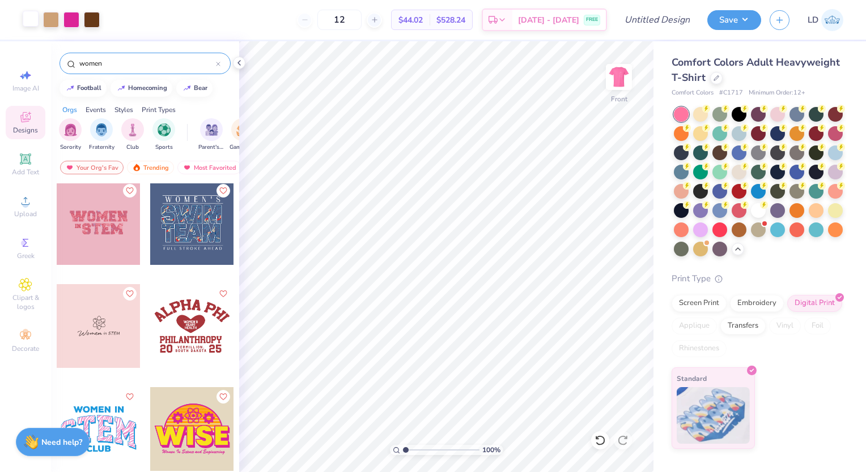
type input "women"
click at [107, 325] on div at bounding box center [99, 326] width 84 height 84
type input "2.74"
type input "0.49"
type input "5.72"
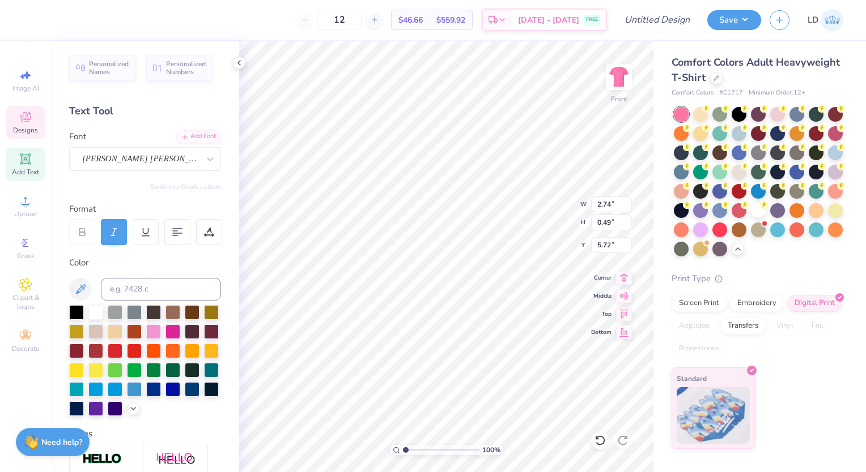
scroll to position [9, 3]
type textarea "in Business"
type input "4.18"
type input "1.02"
type input "5.43"
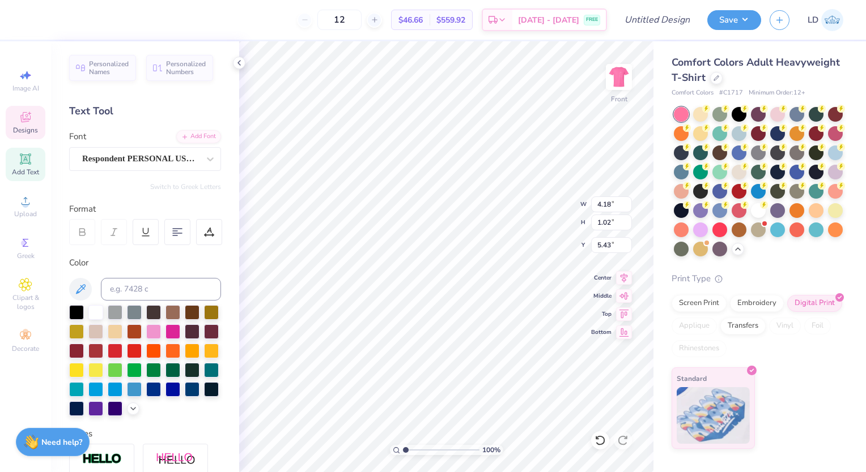
scroll to position [9, 1]
type input "2.74"
type input "0.49"
type input "5.72"
type input "3.67"
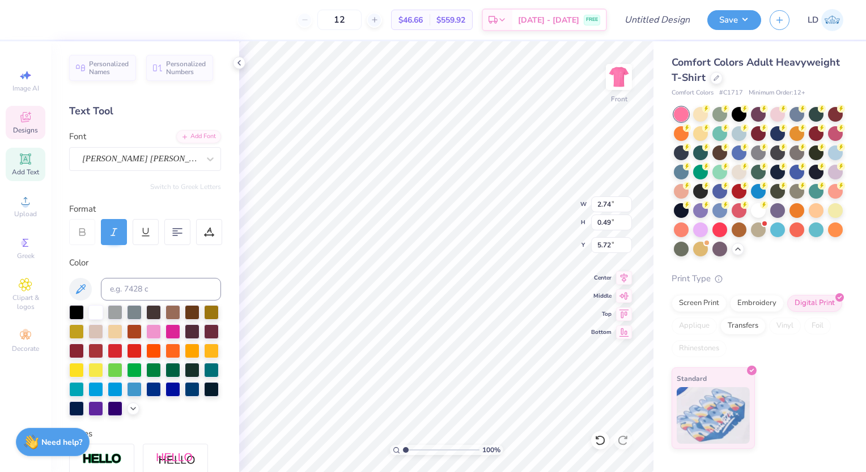
type input "0.48"
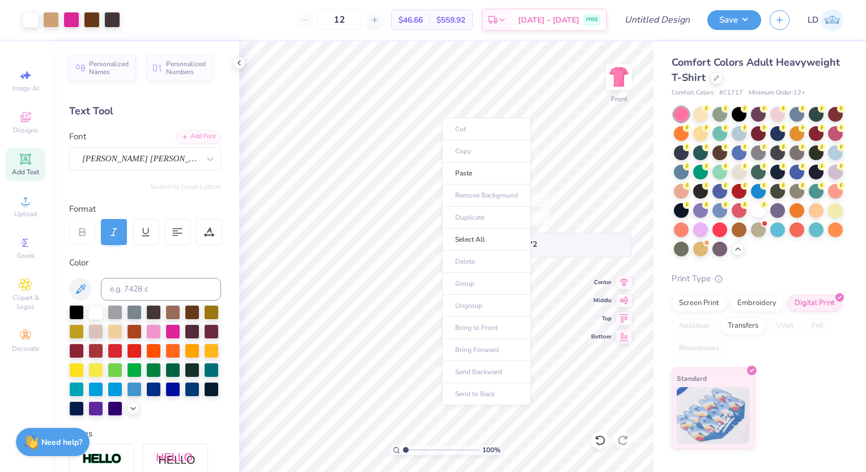
type input "2.10"
type input "2.36"
type input "3.00"
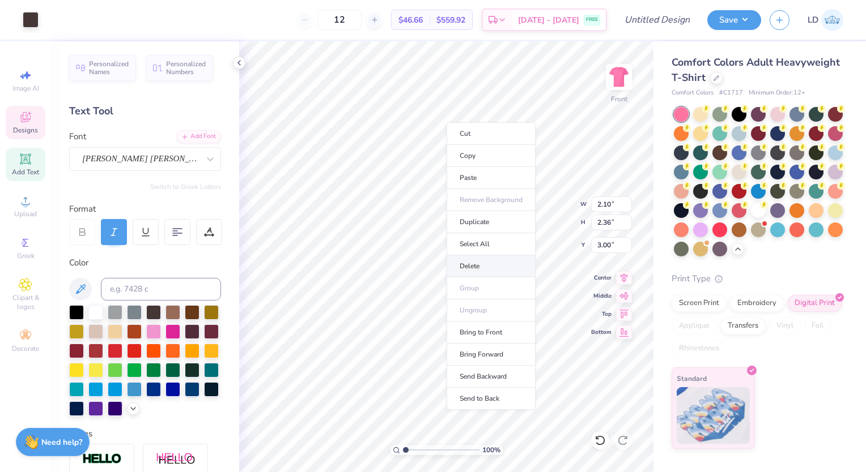
click at [475, 267] on li "Delete" at bounding box center [490, 267] width 89 height 22
type input "3.67"
type input "0.48"
type input "9.86"
click at [136, 184] on div "Switch to Greek Letters" at bounding box center [145, 186] width 152 height 9
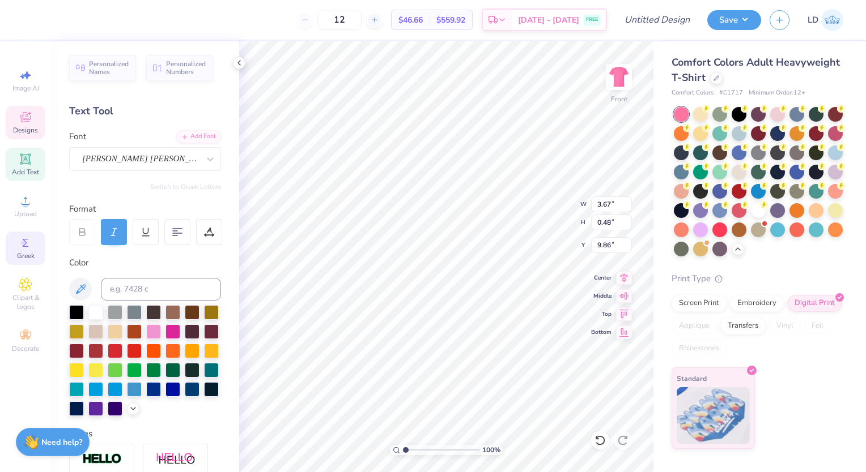
click at [31, 262] on div "Greek" at bounding box center [26, 248] width 40 height 33
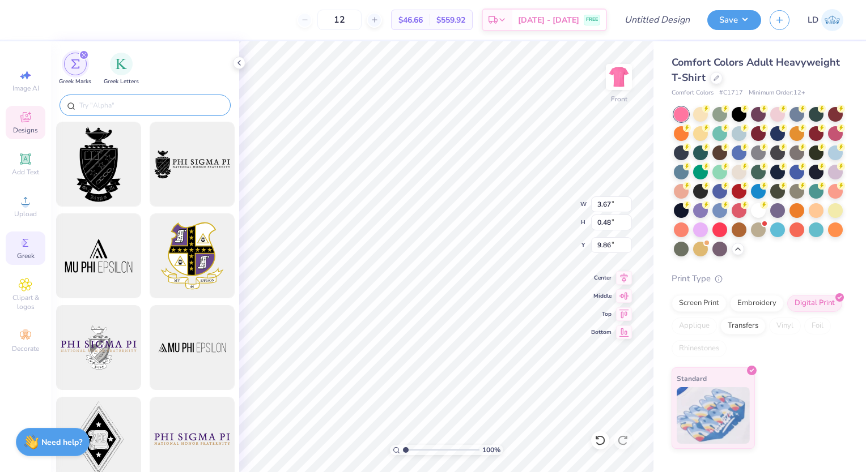
click at [110, 100] on input "text" at bounding box center [150, 105] width 145 height 11
type input "m"
type input "b"
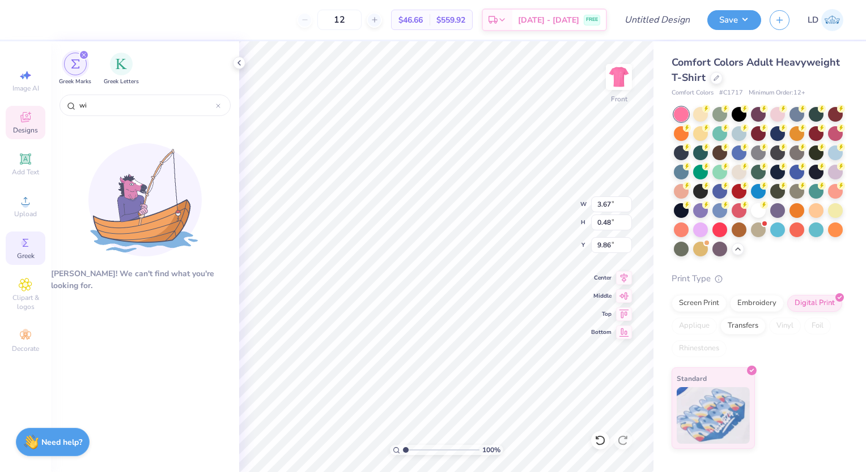
type input "w"
type input "b"
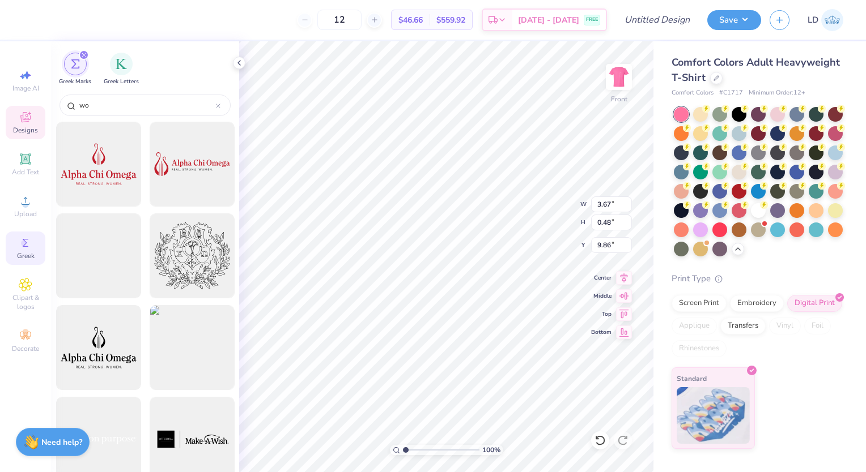
type input "w"
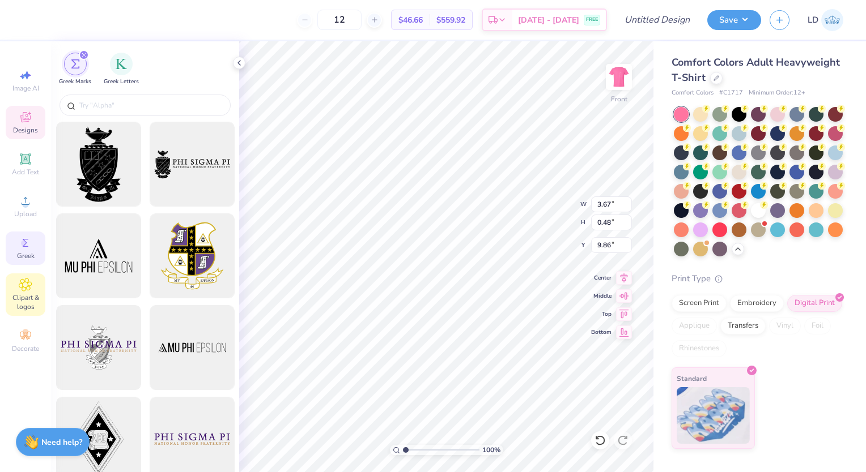
click at [27, 303] on span "Clipart & logos" at bounding box center [26, 302] width 40 height 18
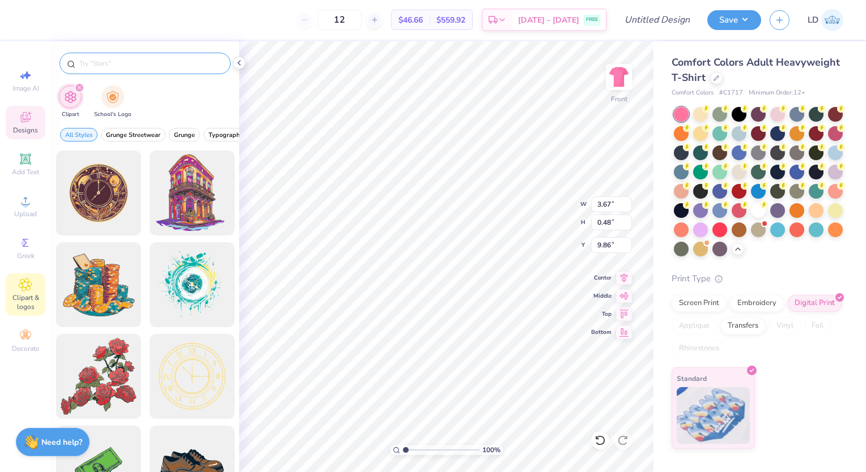
click at [143, 62] on input "text" at bounding box center [150, 63] width 145 height 11
type input "business"
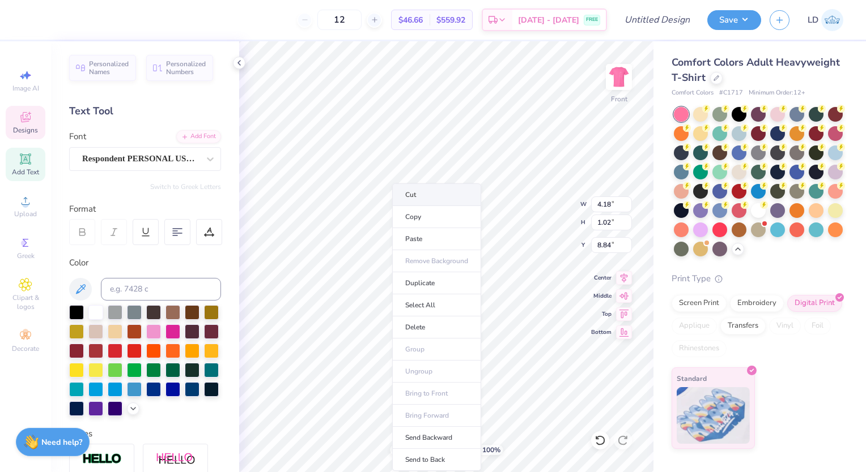
click at [432, 198] on li "Cut" at bounding box center [436, 195] width 89 height 23
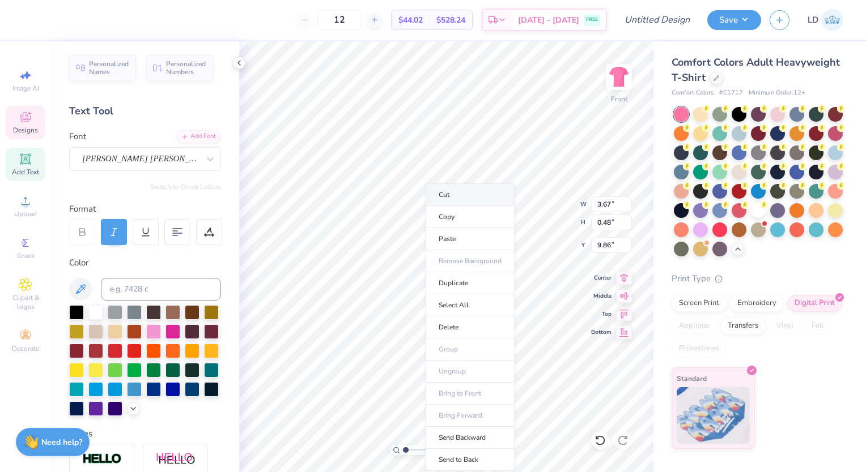
click at [446, 191] on li "Cut" at bounding box center [469, 195] width 89 height 23
click at [18, 292] on div "Clipart & logos" at bounding box center [26, 295] width 40 height 42
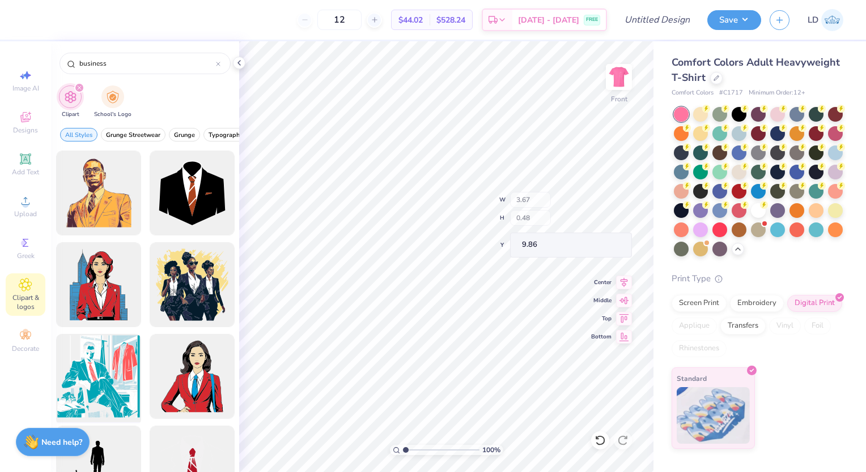
type input "business"
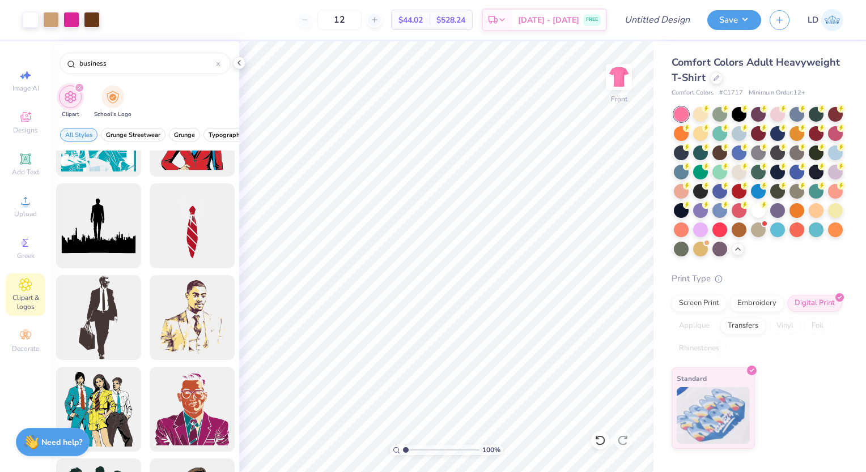
scroll to position [242, 0]
click at [117, 108] on div "School's Logo" at bounding box center [112, 100] width 37 height 33
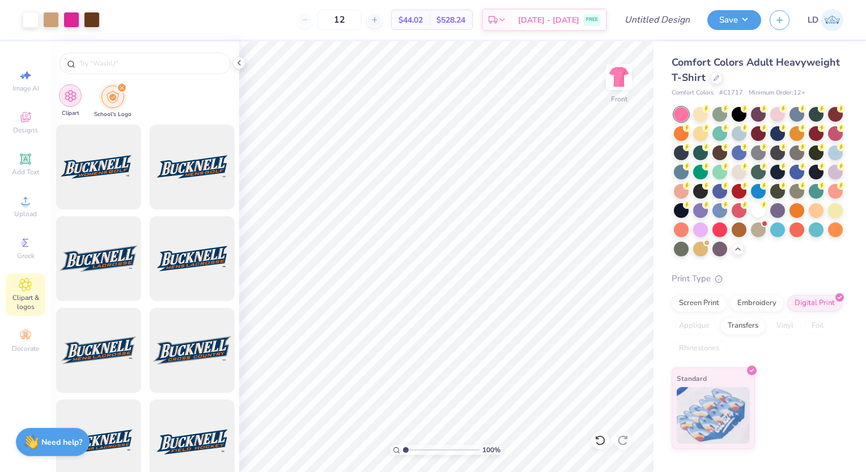
click at [65, 100] on img "filter for Clipart" at bounding box center [70, 96] width 13 height 13
type input "business"
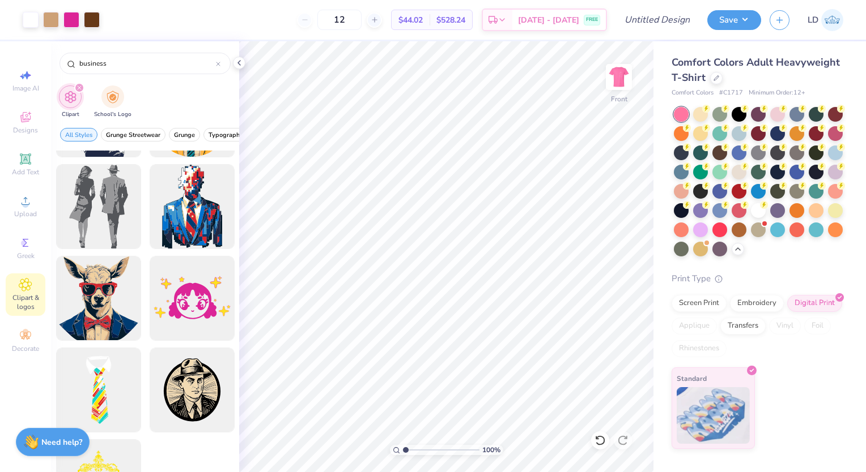
scroll to position [1180, 0]
click at [199, 297] on div at bounding box center [191, 298] width 93 height 93
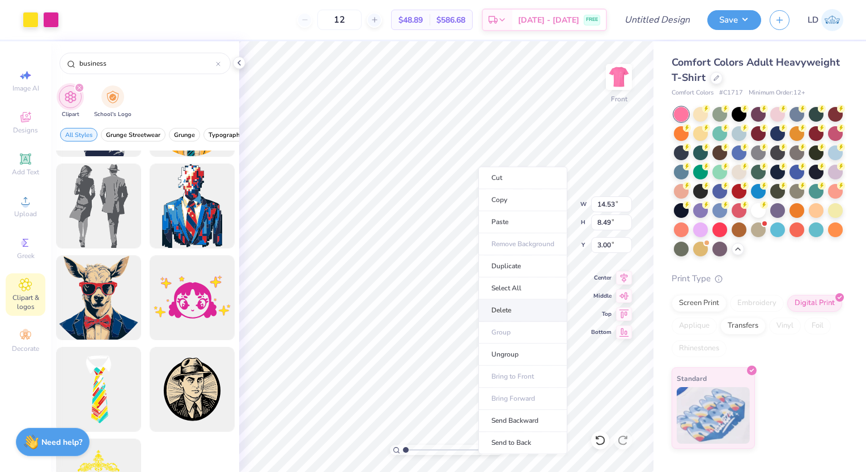
click at [503, 308] on li "Delete" at bounding box center [522, 311] width 89 height 22
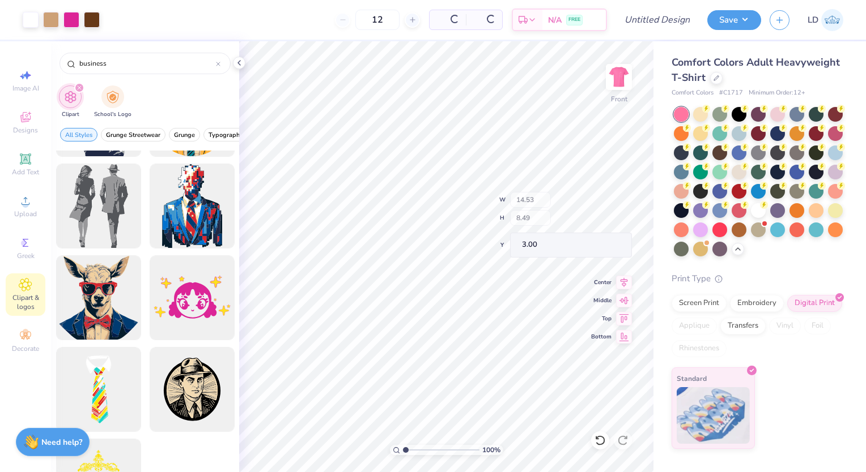
scroll to position [1237, 0]
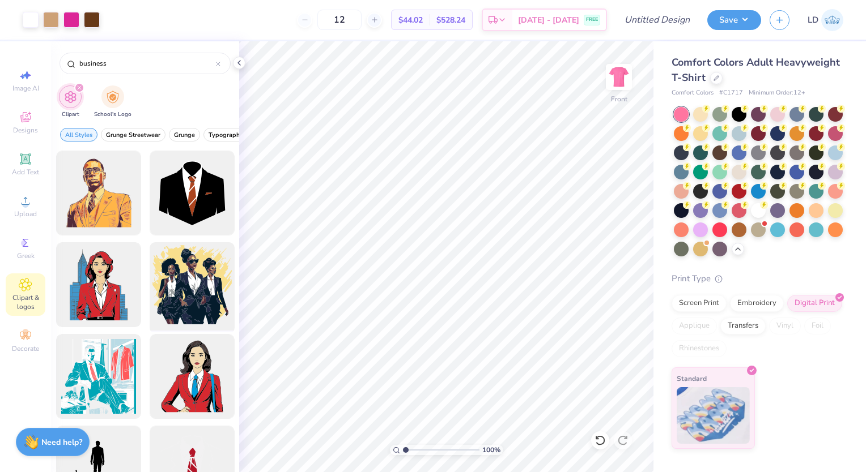
click at [199, 318] on div at bounding box center [191, 285] width 93 height 93
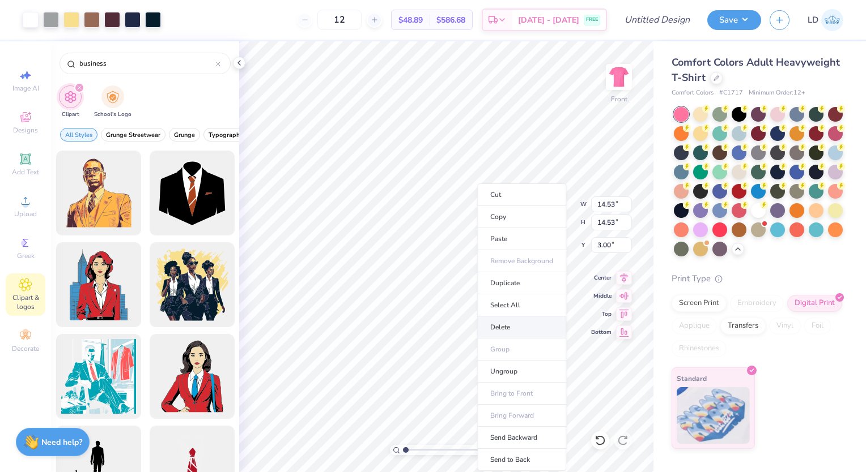
click at [509, 333] on li "Delete" at bounding box center [521, 328] width 89 height 22
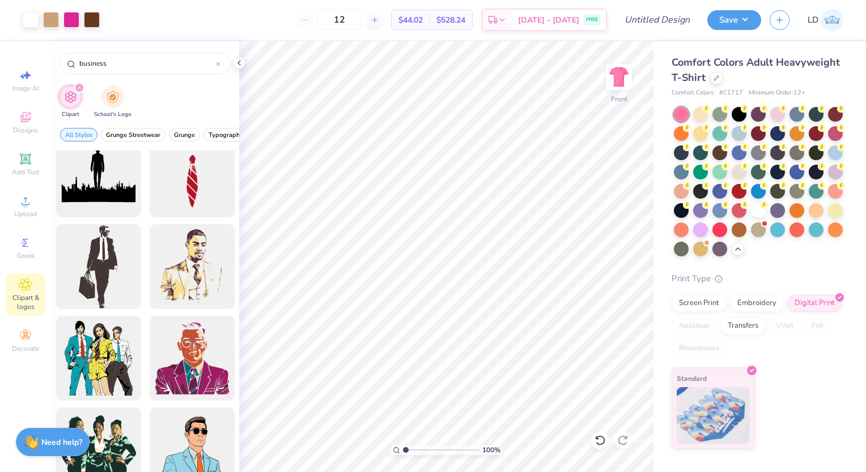
scroll to position [417, 0]
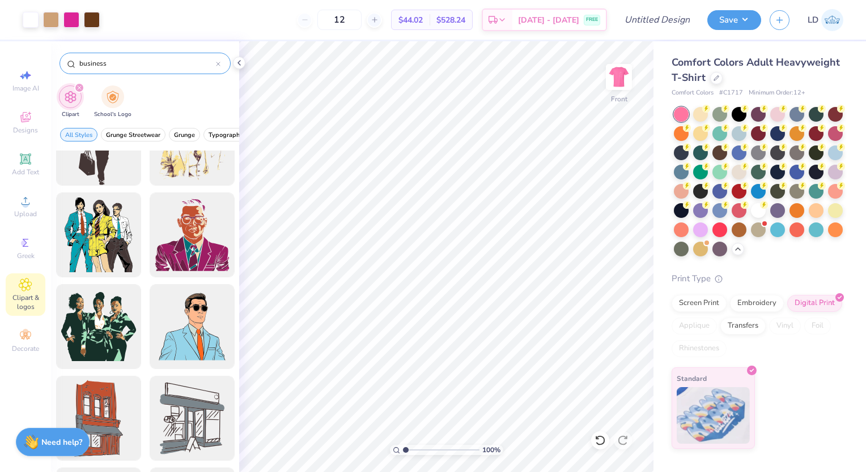
click at [114, 67] on input "business" at bounding box center [147, 63] width 138 height 11
type input "b"
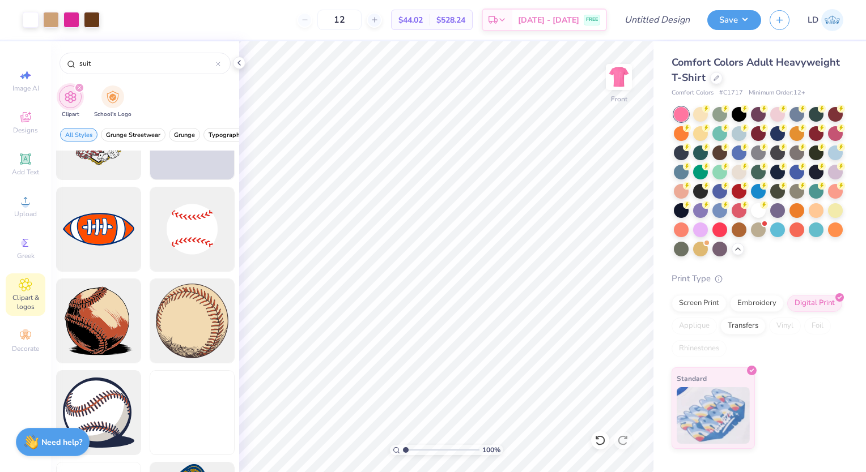
scroll to position [5201, 0]
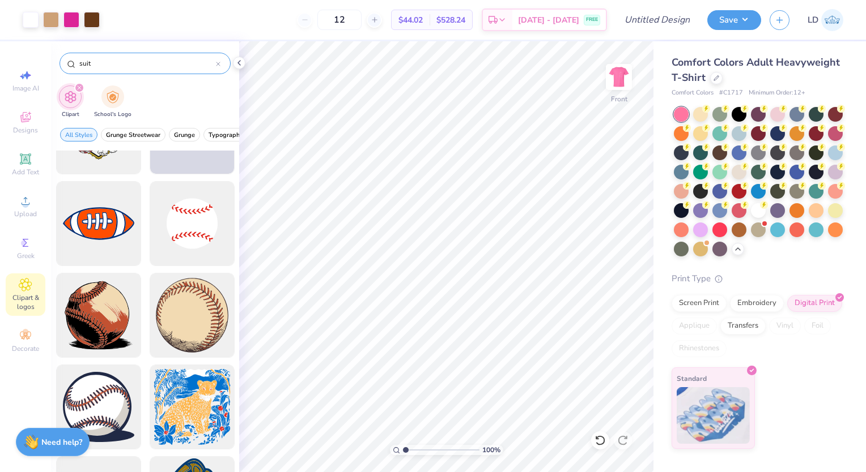
click at [109, 68] on input "suit" at bounding box center [147, 63] width 138 height 11
type input "s"
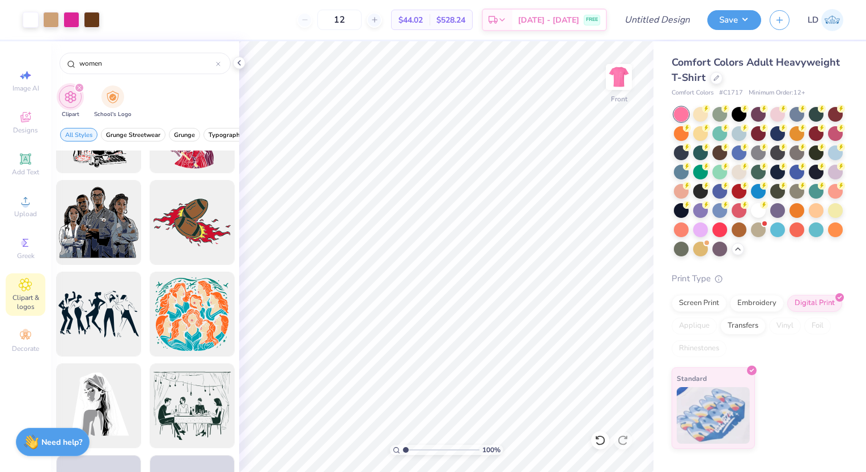
scroll to position [2309, 0]
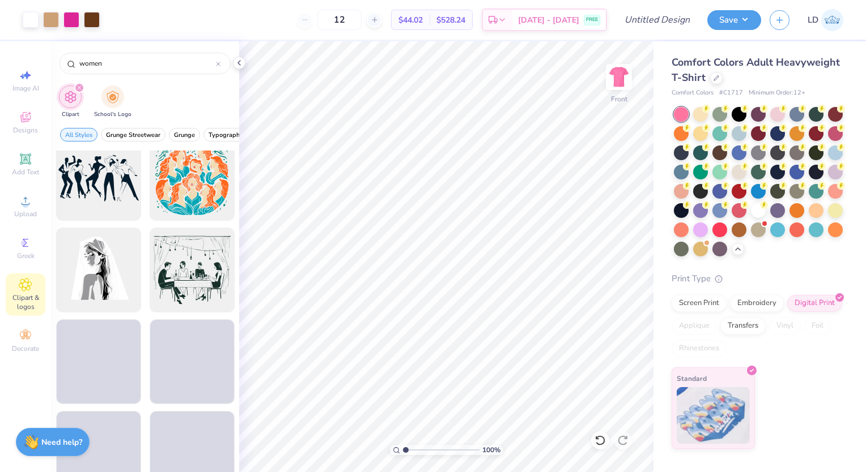
type input "women"
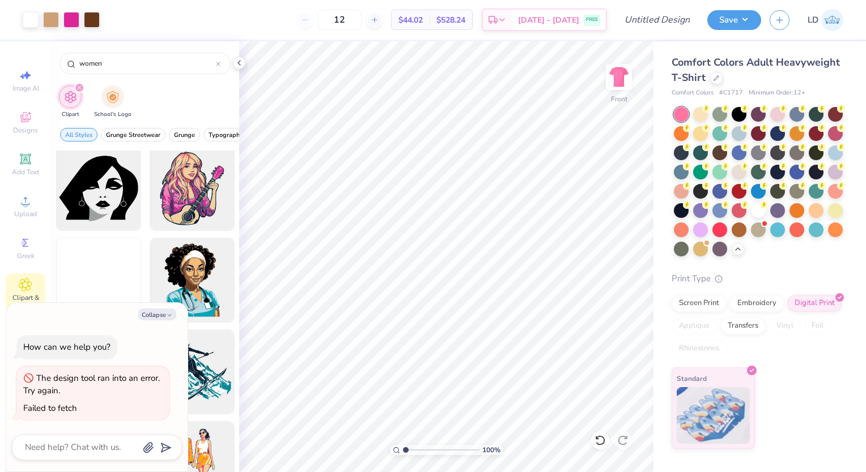
scroll to position [12854, 0]
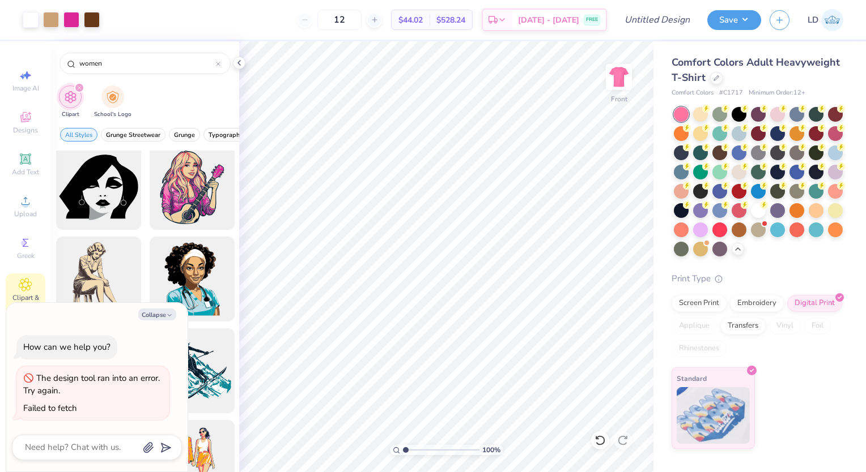
click at [156, 318] on button "Collapse" at bounding box center [157, 315] width 38 height 12
type textarea "x"
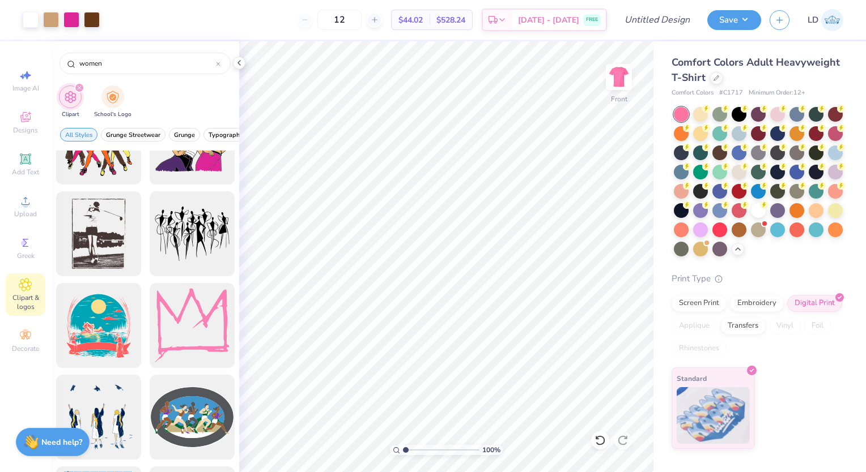
scroll to position [985, 0]
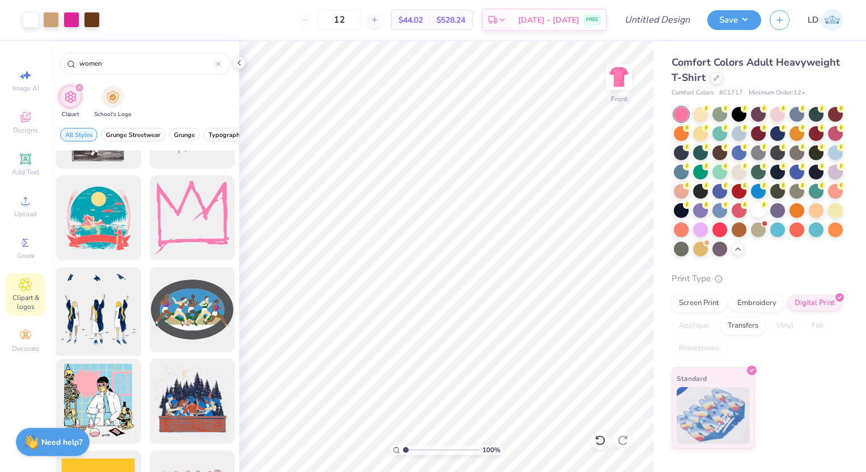
click at [105, 314] on div at bounding box center [98, 309] width 93 height 93
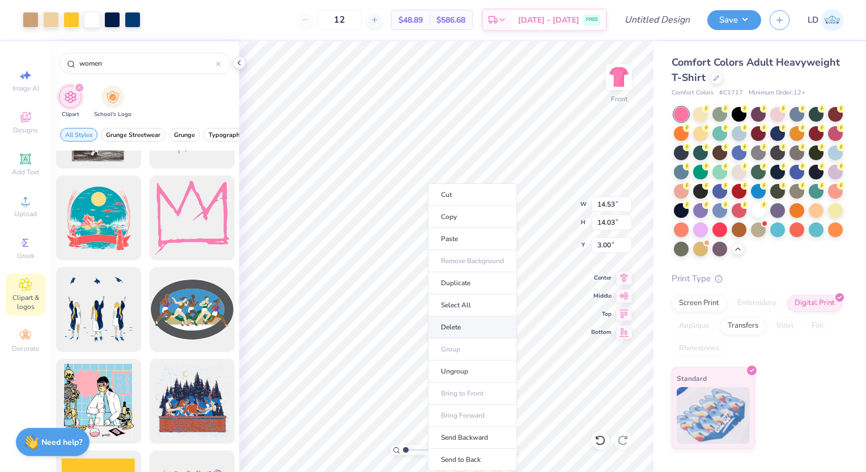
click at [446, 332] on li "Delete" at bounding box center [472, 328] width 89 height 22
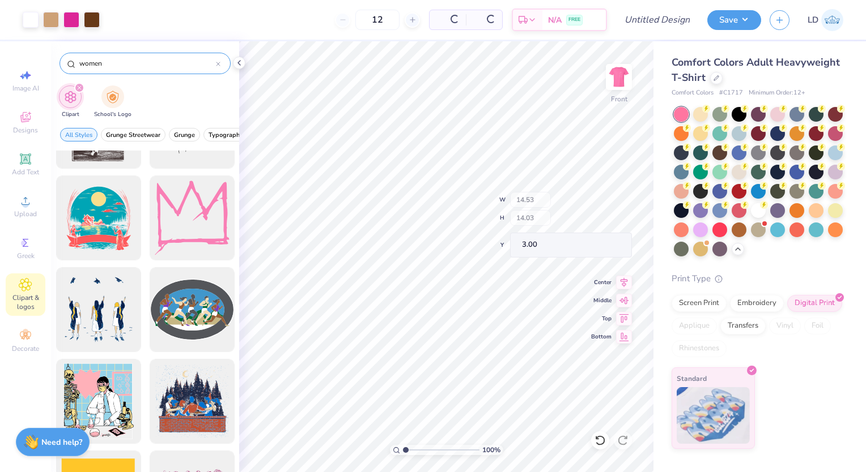
click at [114, 71] on div "women" at bounding box center [144, 64] width 171 height 22
click at [111, 69] on input "women" at bounding box center [147, 63] width 138 height 11
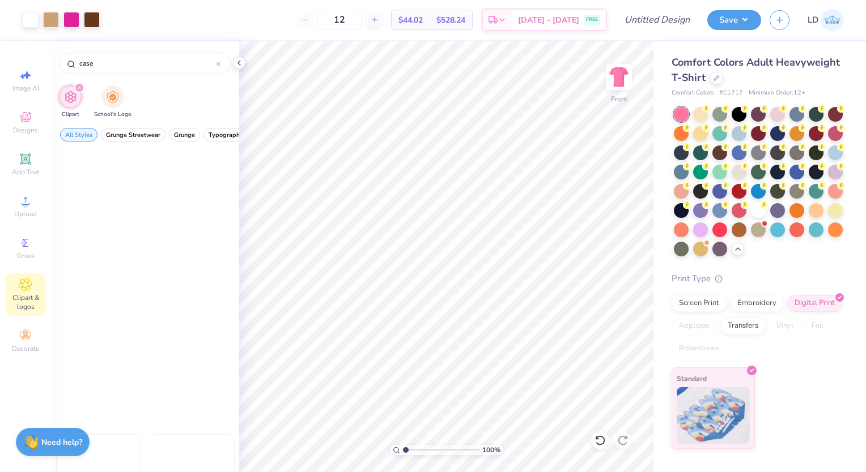
scroll to position [4296, 0]
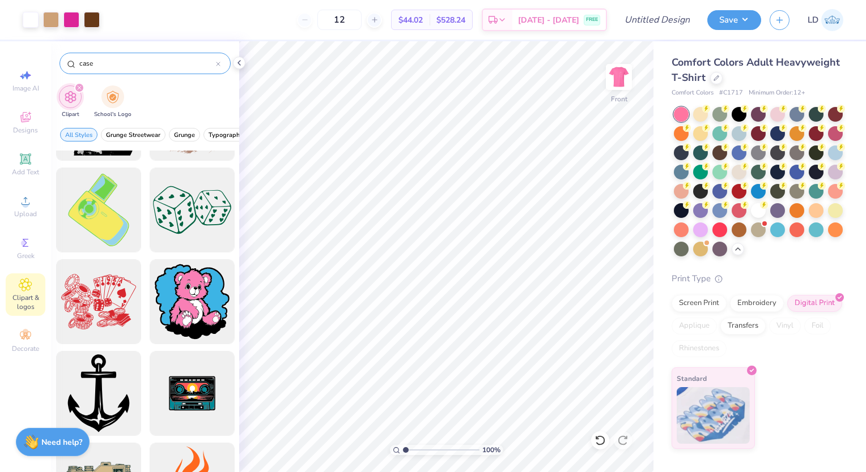
click at [109, 57] on div "case" at bounding box center [144, 64] width 171 height 22
click at [91, 67] on input "case" at bounding box center [147, 63] width 138 height 11
type input "business"
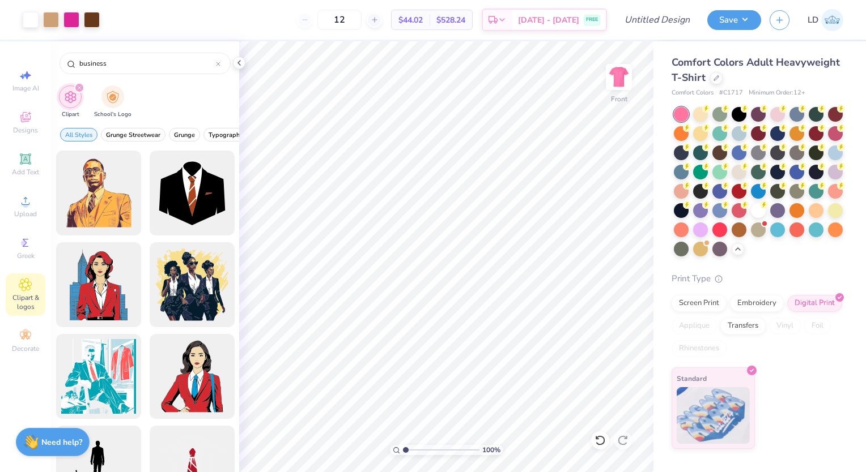
scroll to position [97, 0]
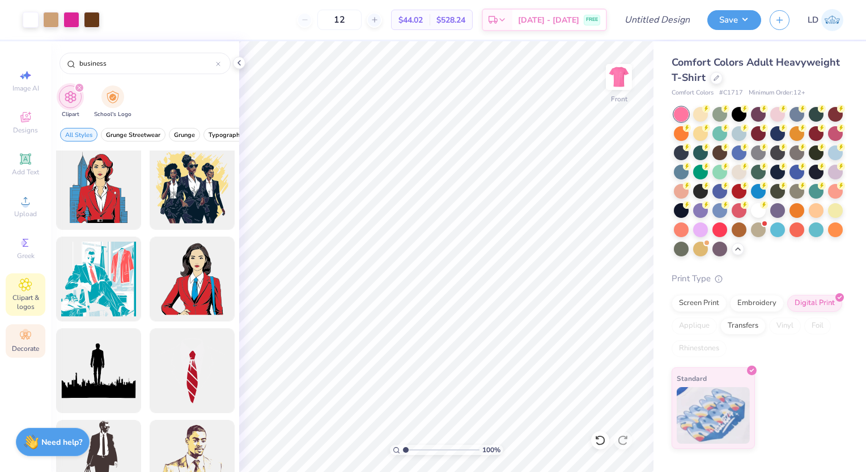
click at [23, 338] on icon at bounding box center [24, 338] width 4 height 4
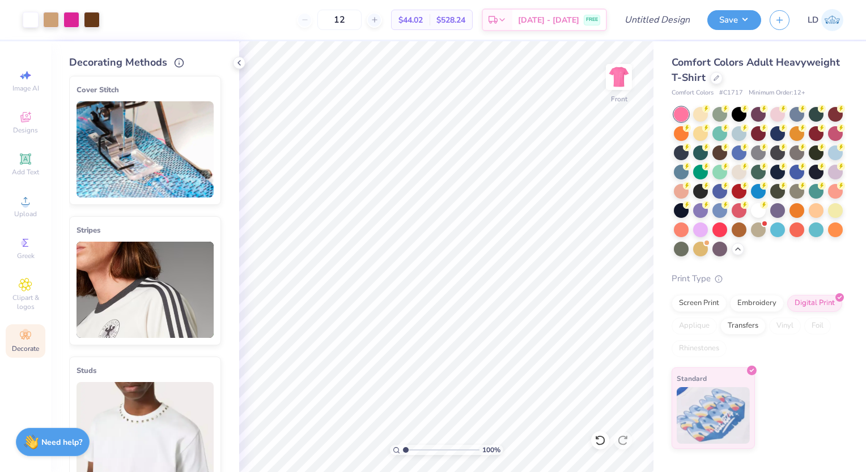
scroll to position [0, 0]
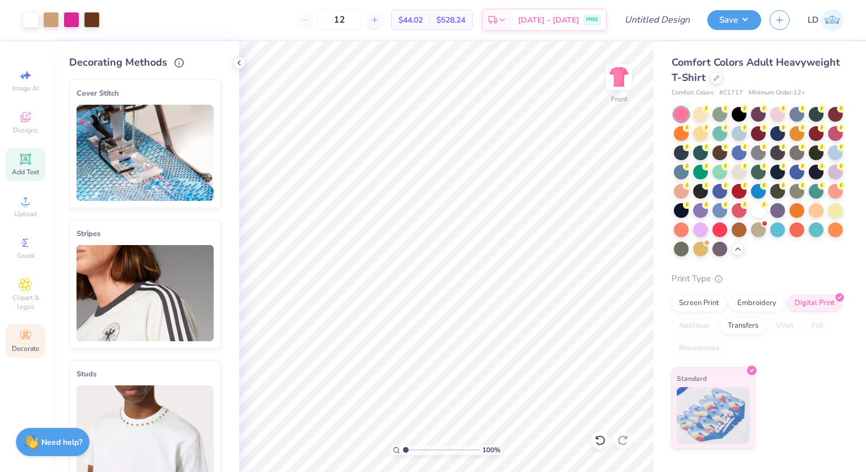
click at [29, 155] on icon at bounding box center [25, 159] width 11 height 11
click at [23, 119] on icon at bounding box center [26, 117] width 14 height 14
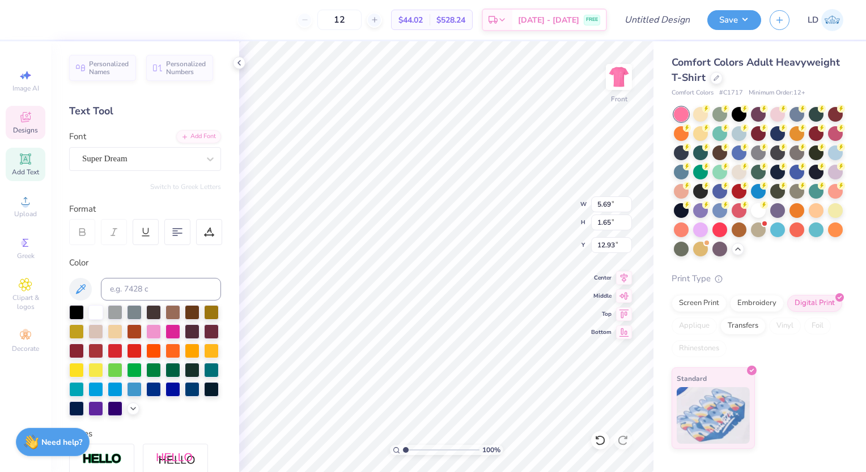
click at [23, 116] on icon at bounding box center [25, 117] width 10 height 10
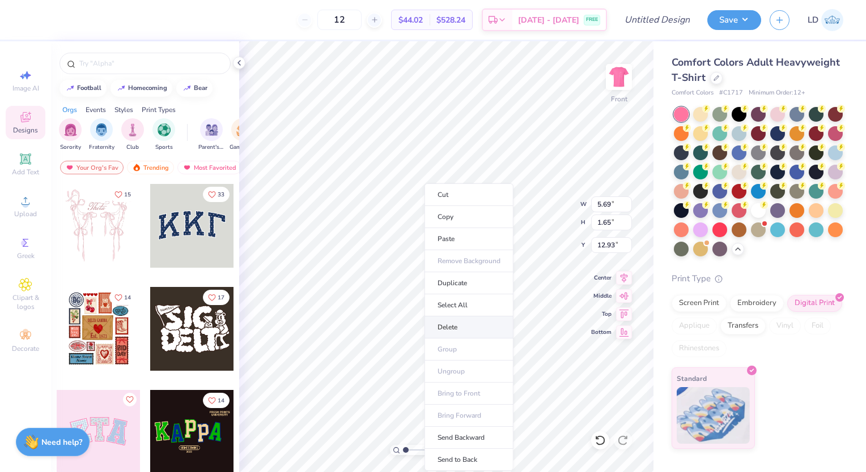
click at [459, 330] on li "Delete" at bounding box center [468, 328] width 89 height 22
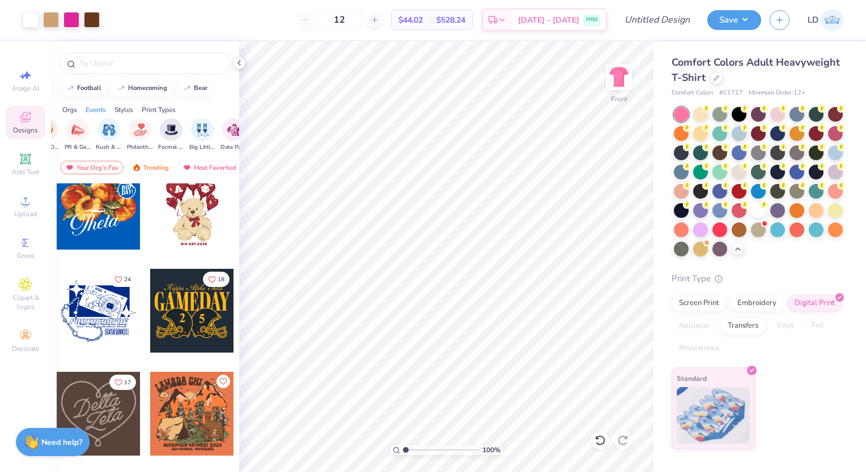
scroll to position [0, 198]
click at [163, 130] on img "filter for Formal & Semi" at bounding box center [169, 128] width 13 height 13
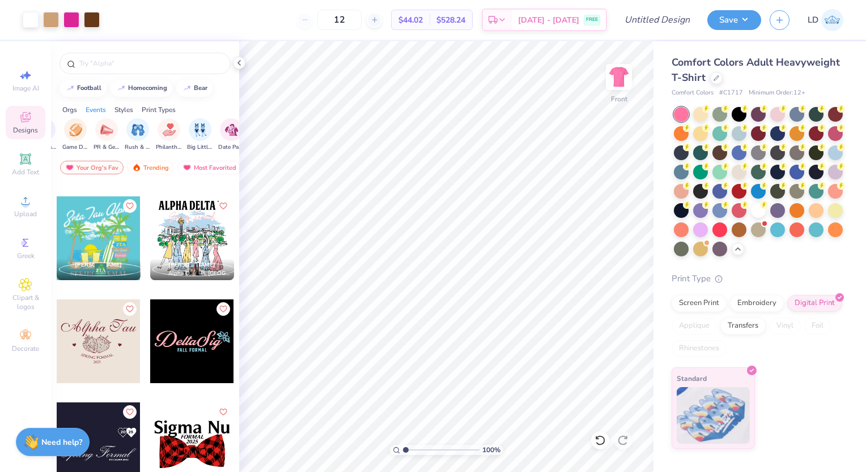
scroll to position [5039, 0]
click at [184, 232] on div at bounding box center [192, 239] width 84 height 84
click at [168, 239] on div at bounding box center [192, 239] width 84 height 84
click at [179, 235] on div at bounding box center [192, 239] width 84 height 84
click at [150, 235] on div at bounding box center [108, 239] width 84 height 84
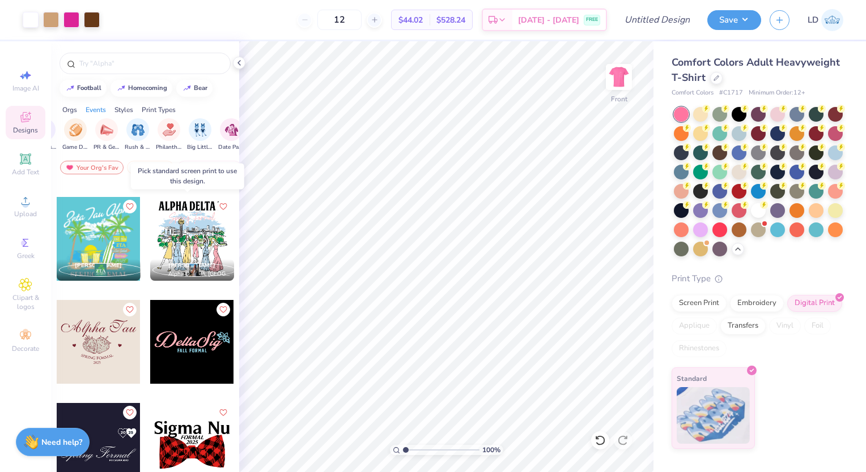
click at [187, 234] on div at bounding box center [192, 239] width 84 height 84
click at [150, 234] on div at bounding box center [108, 239] width 84 height 84
click at [187, 234] on div at bounding box center [192, 239] width 84 height 84
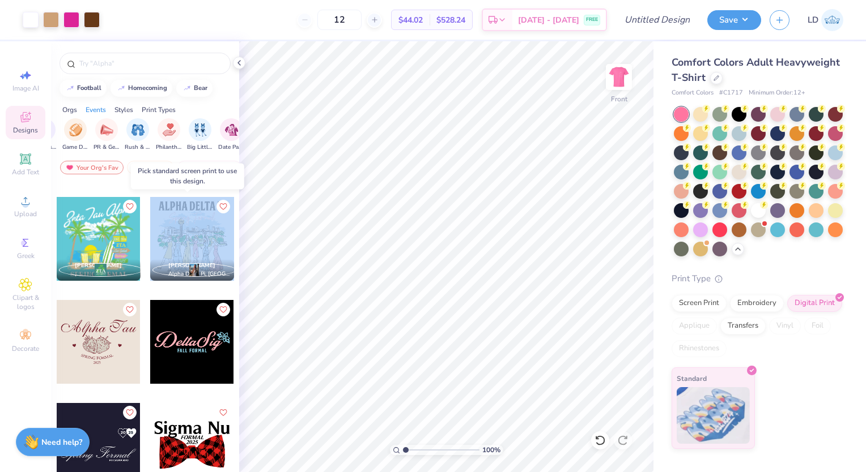
click at [187, 234] on div at bounding box center [192, 239] width 84 height 84
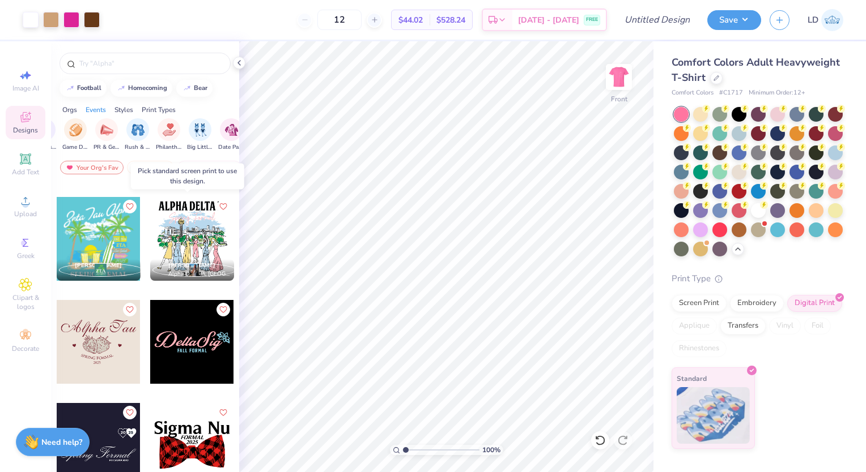
click at [158, 295] on div "Brayden Edmonds Alpha Delta Pi, University of Tennessee, Knoxville" at bounding box center [192, 248] width 85 height 103
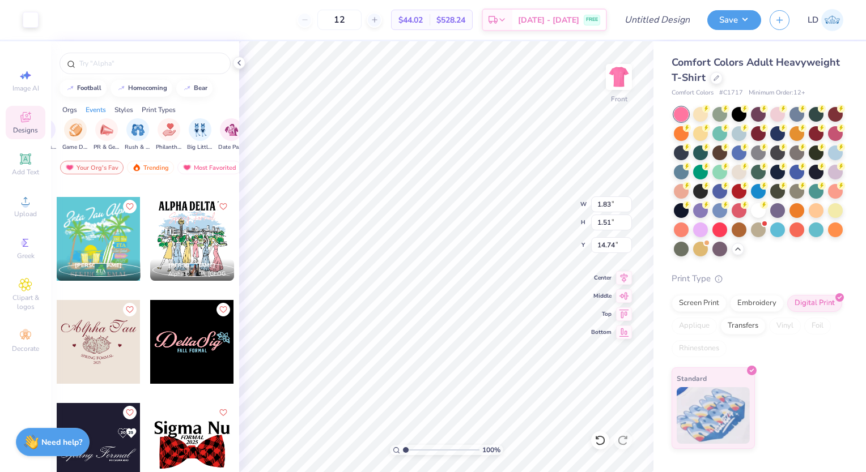
type input "1.83"
type input "1.51"
type input "14.74"
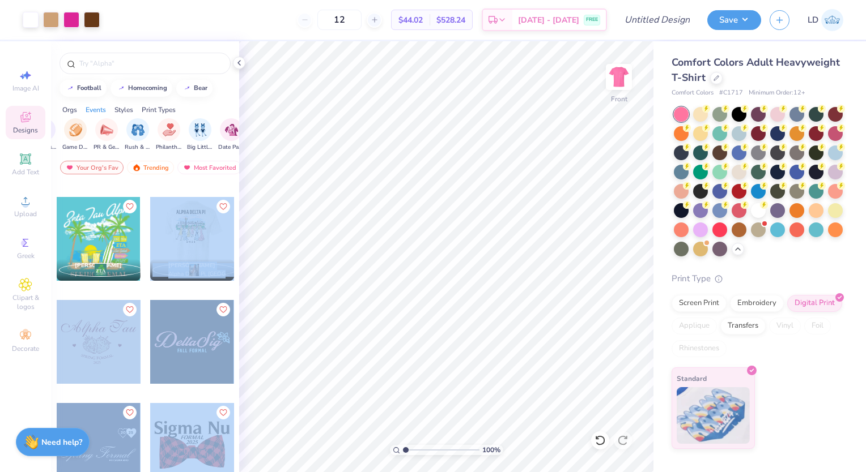
click at [431, 207] on div "Art colors 12 $44.02 Per Item $528.24 Total Est. Delivery Sep 19 - 22 FREE Desi…" at bounding box center [433, 236] width 866 height 472
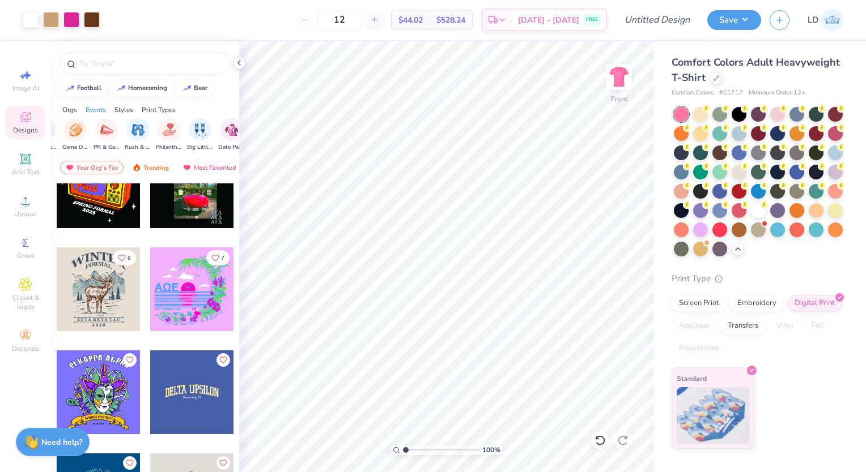
scroll to position [14240, 0]
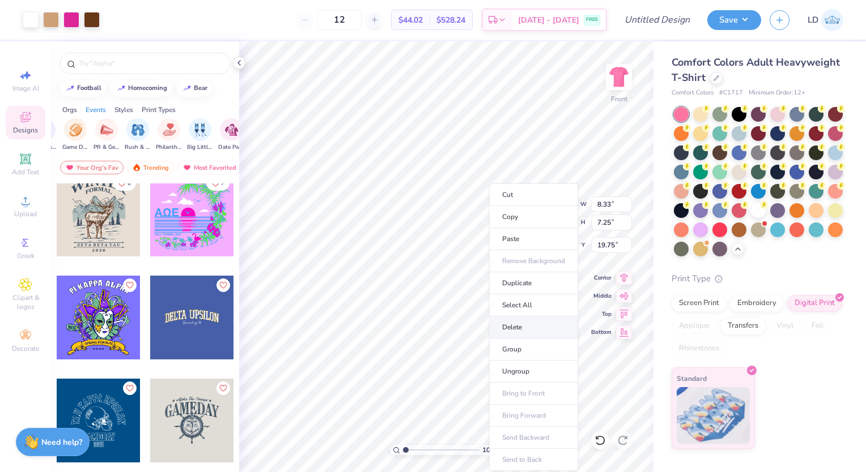
click at [510, 325] on li "Delete" at bounding box center [533, 328] width 89 height 22
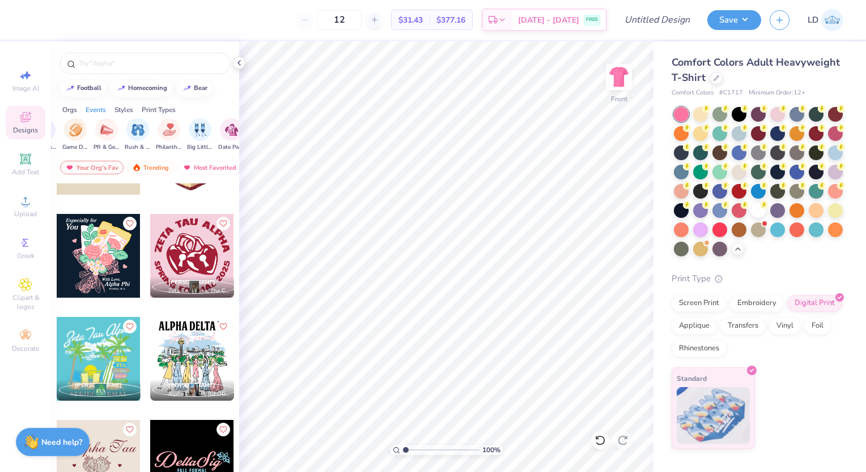
scroll to position [4920, 0]
click at [197, 357] on div at bounding box center [192, 359] width 84 height 84
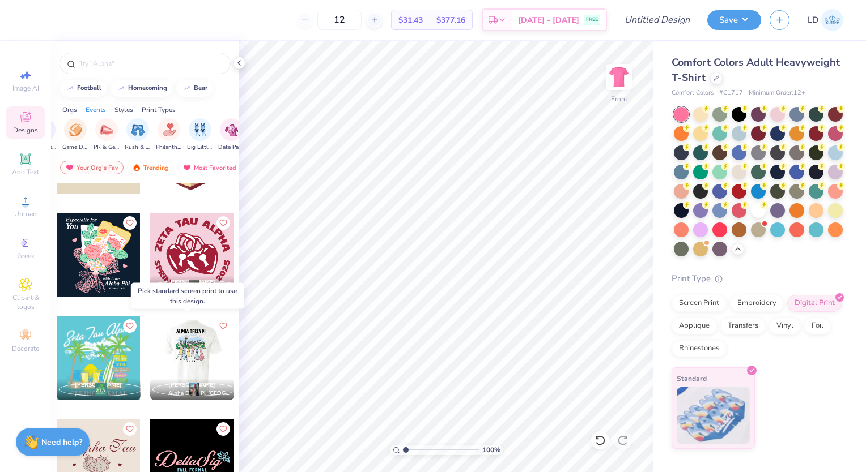
click at [194, 332] on div at bounding box center [192, 359] width 84 height 84
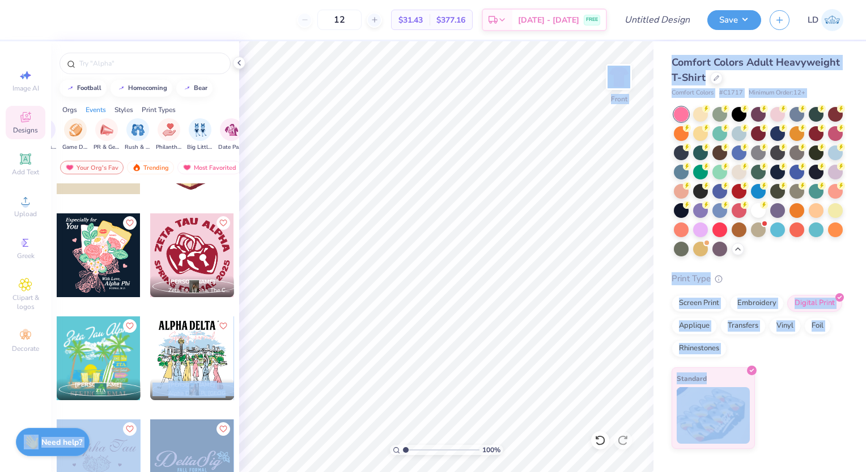
drag, startPoint x: 194, startPoint y: 332, endPoint x: 188, endPoint y: 295, distance: 37.3
click at [188, 295] on body "12 $31.43 Per Item $377.16 Total Est. Delivery Sep 19 - 22 FREE Design Title Sa…" at bounding box center [433, 236] width 866 height 472
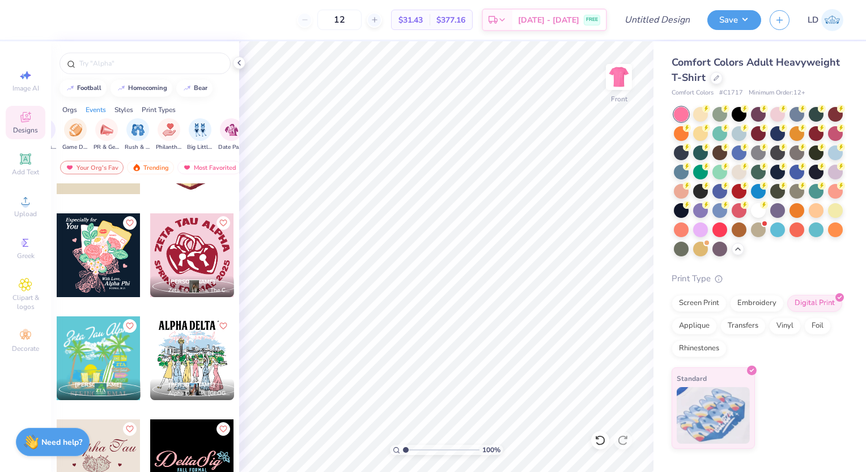
click at [188, 295] on div "Mollie Nirschl Zeta Tau Alpha, The College of New Jersey" at bounding box center [192, 287] width 84 height 22
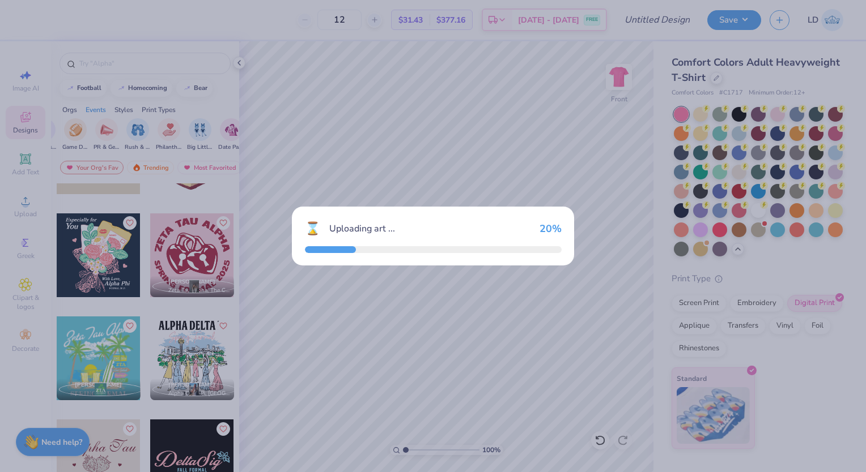
click at [190, 327] on div "⌛ Uploading art ... 20 %" at bounding box center [433, 236] width 866 height 472
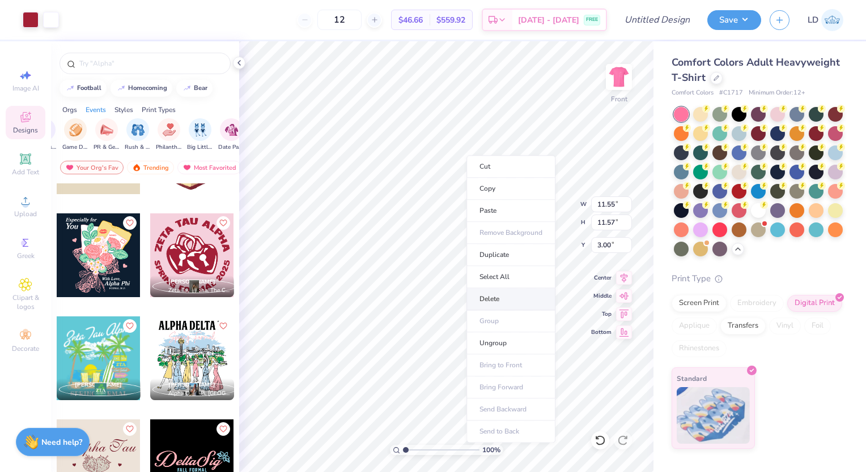
click at [497, 297] on li "Delete" at bounding box center [510, 299] width 89 height 22
click at [191, 360] on div at bounding box center [192, 359] width 84 height 84
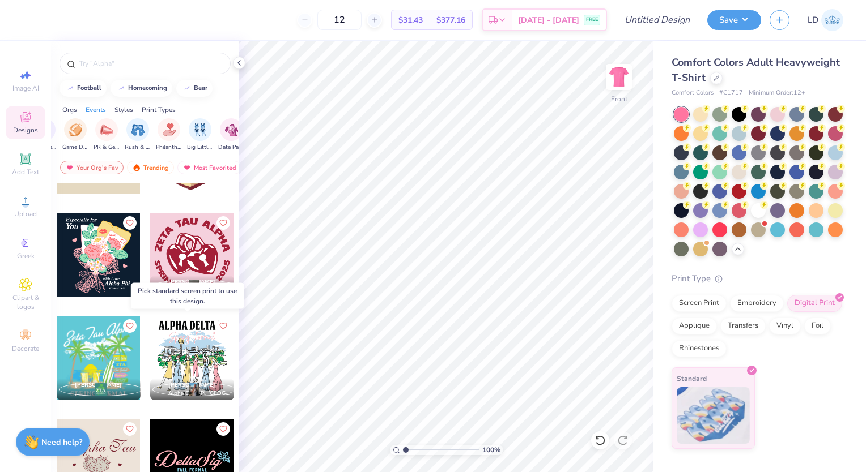
click at [191, 360] on div at bounding box center [192, 359] width 84 height 84
click at [191, 360] on div at bounding box center [192, 359] width 252 height 84
click at [191, 360] on div at bounding box center [192, 359] width 84 height 84
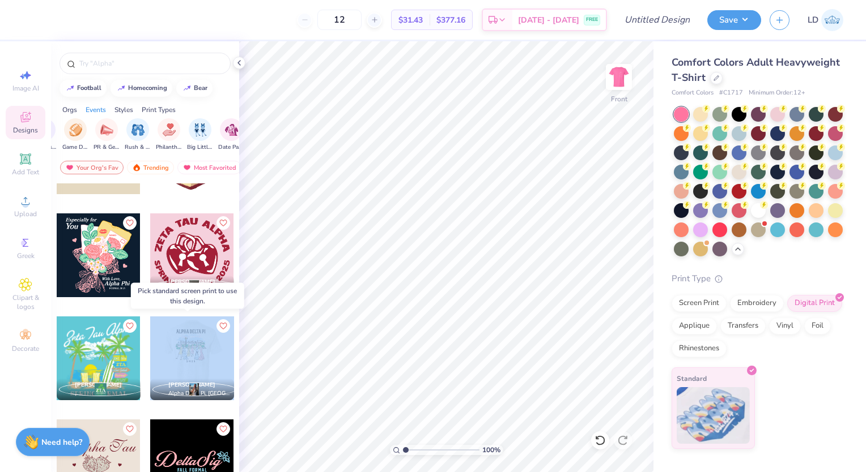
drag, startPoint x: 497, startPoint y: 297, endPoint x: 191, endPoint y: 360, distance: 313.0
click at [191, 360] on div at bounding box center [192, 359] width 84 height 84
click at [191, 360] on div at bounding box center [192, 359] width 252 height 84
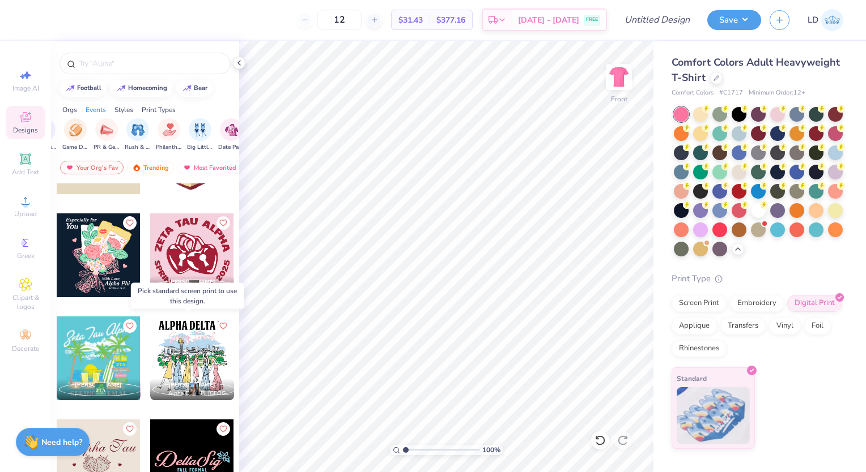
drag, startPoint x: 191, startPoint y: 360, endPoint x: 191, endPoint y: 387, distance: 27.2
click at [191, 387] on span "Brayden Edmonds" at bounding box center [191, 385] width 47 height 8
click at [208, 393] on span "Alpha Delta Pi, University of Tennessee, Knoxville" at bounding box center [198, 394] width 61 height 8
click at [171, 333] on div at bounding box center [192, 359] width 84 height 84
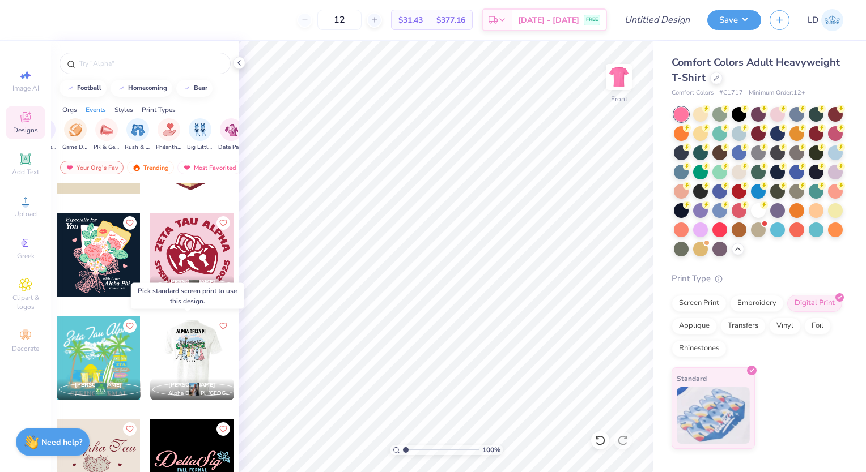
click at [171, 333] on div at bounding box center [192, 359] width 252 height 84
click at [171, 333] on div at bounding box center [192, 359] width 84 height 84
click at [184, 365] on div at bounding box center [192, 359] width 84 height 84
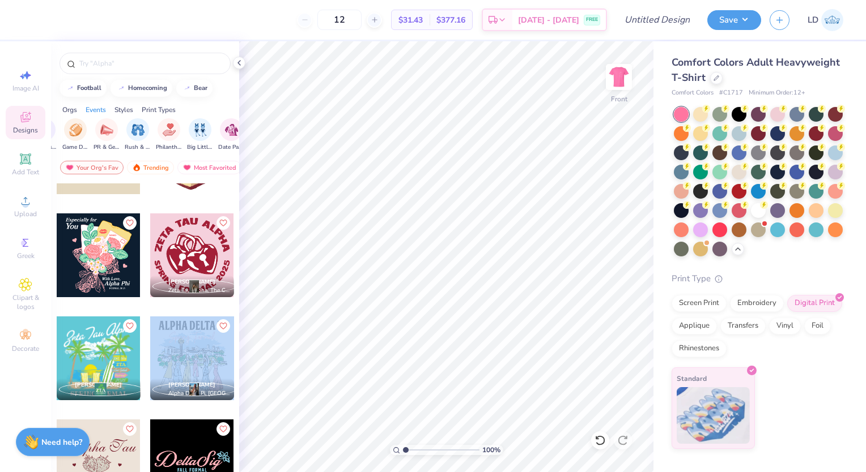
click at [184, 365] on div at bounding box center [192, 359] width 84 height 84
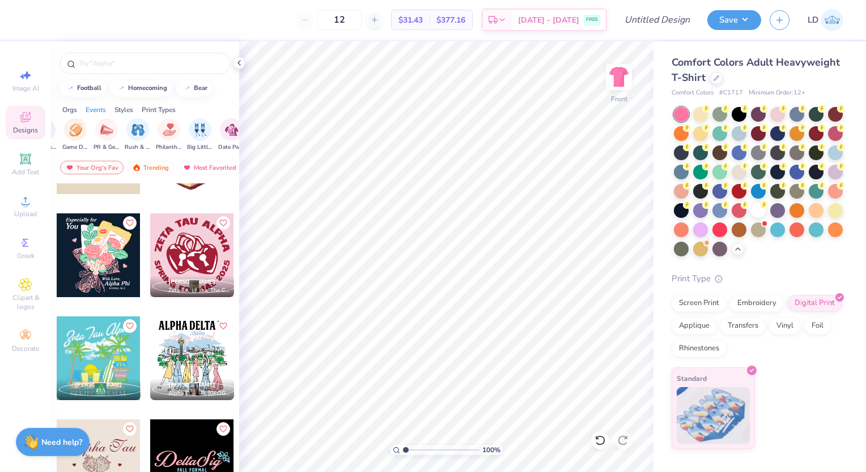
click at [200, 314] on div "Mollie Nirschl Zeta Tau Alpha, The College of New Jersey" at bounding box center [192, 264] width 85 height 103
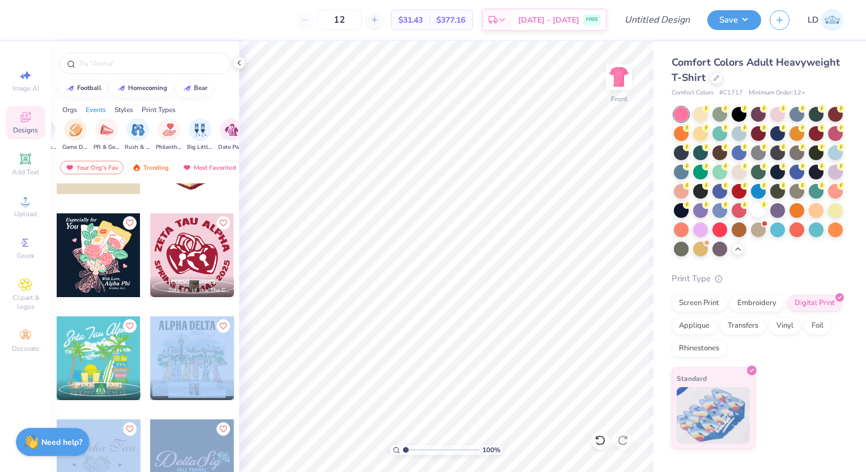
click at [402, 281] on div "12 $31.43 Per Item $377.16 Total Est. Delivery Sep 19 - 22 FREE Design Title Sa…" at bounding box center [433, 236] width 866 height 472
click at [212, 352] on div at bounding box center [192, 359] width 84 height 84
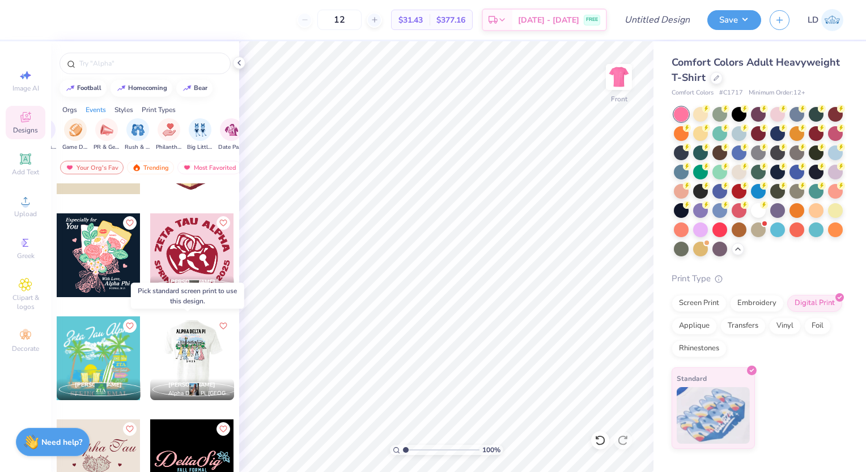
click at [150, 352] on div at bounding box center [108, 359] width 84 height 84
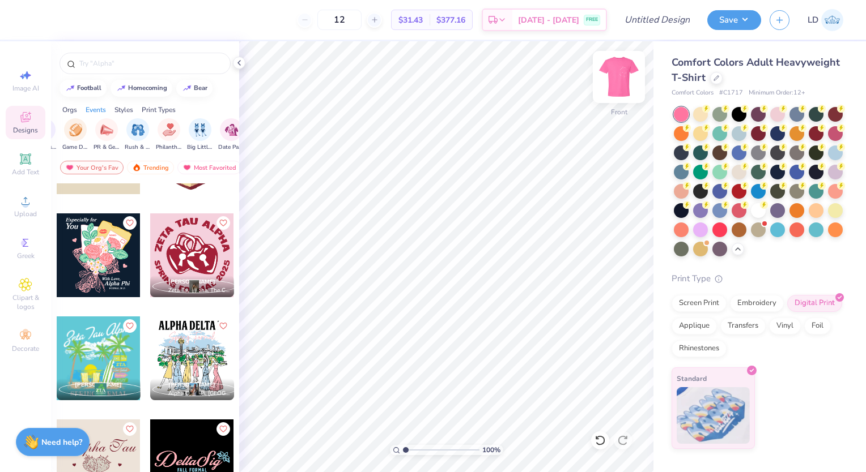
click at [606, 87] on img at bounding box center [618, 76] width 45 height 45
click at [191, 360] on div at bounding box center [192, 359] width 84 height 84
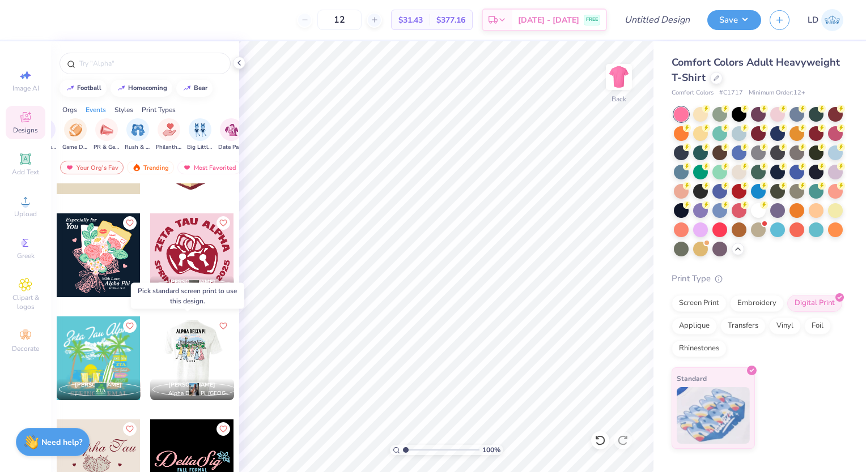
click at [191, 360] on div at bounding box center [192, 359] width 252 height 84
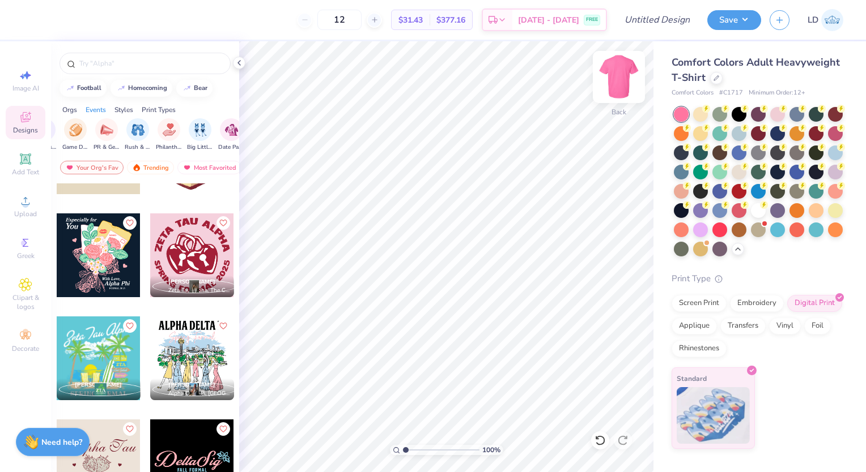
click at [620, 85] on img at bounding box center [618, 76] width 45 height 45
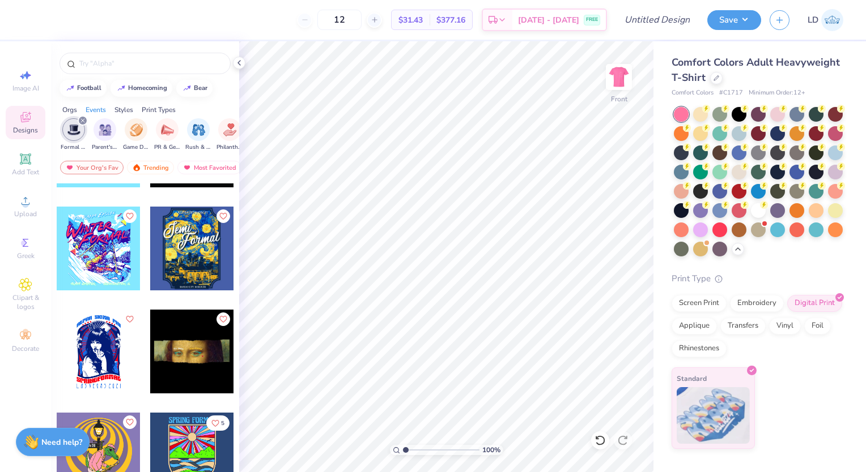
scroll to position [0, 129]
click at [90, 121] on icon "filter for Formal & Semi" at bounding box center [91, 120] width 5 height 5
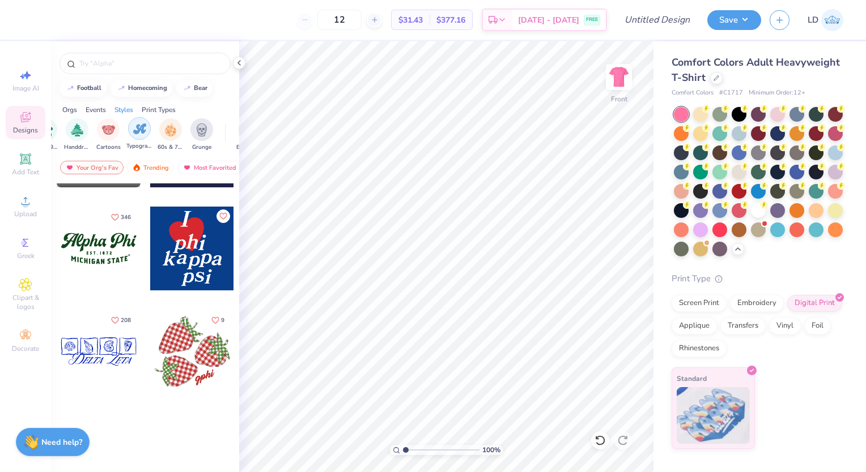
scroll to position [0, 747]
click at [93, 127] on div "filter for Cartoons" at bounding box center [103, 128] width 23 height 23
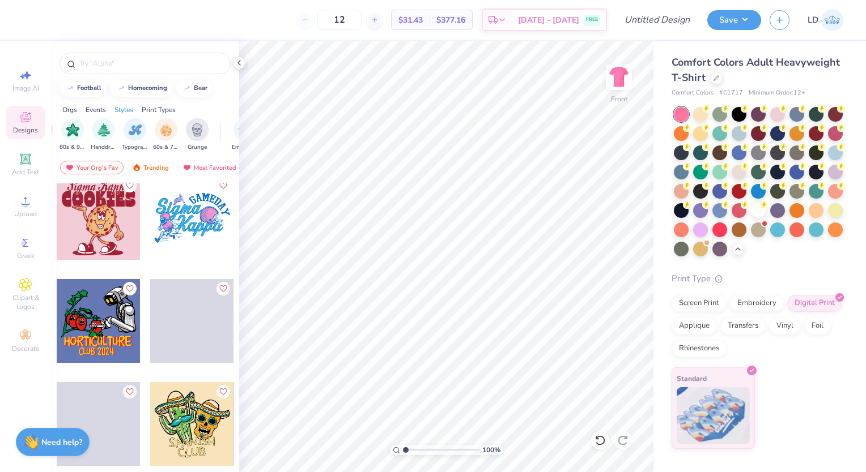
scroll to position [11661, 0]
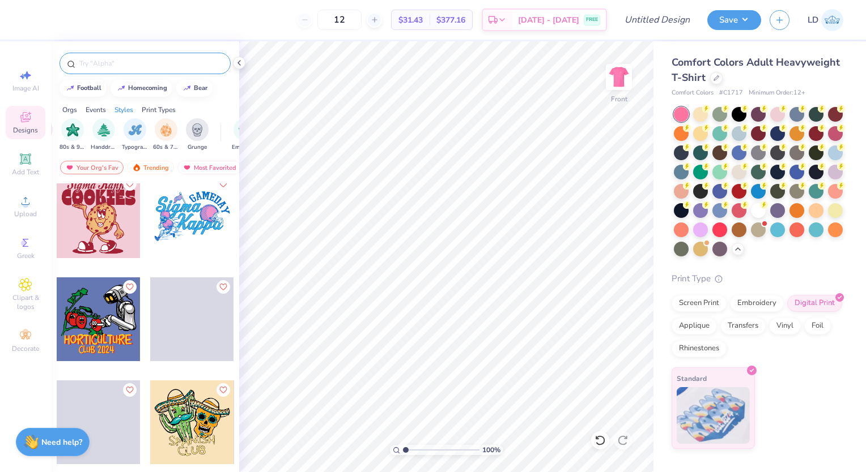
click at [130, 57] on div at bounding box center [144, 64] width 171 height 22
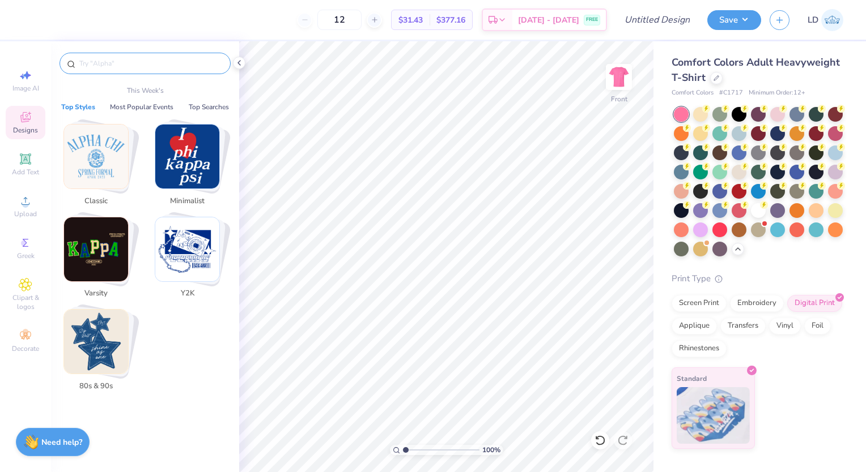
click at [139, 61] on input "text" at bounding box center [150, 63] width 145 height 11
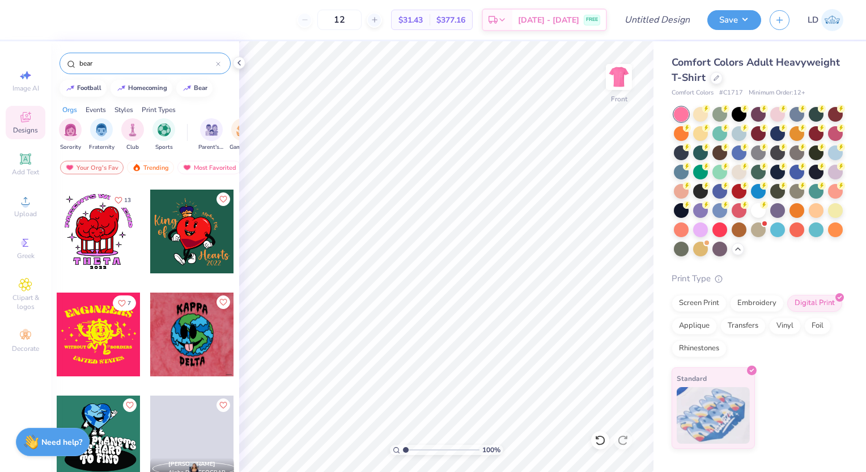
scroll to position [9590, 0]
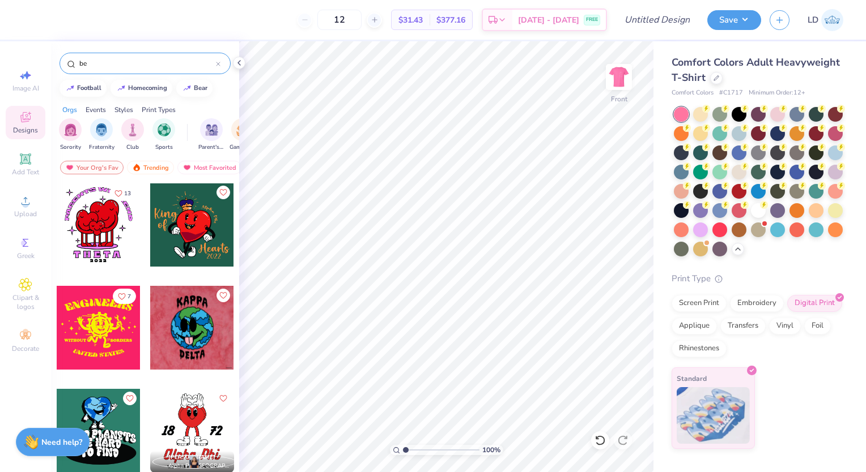
type input "b"
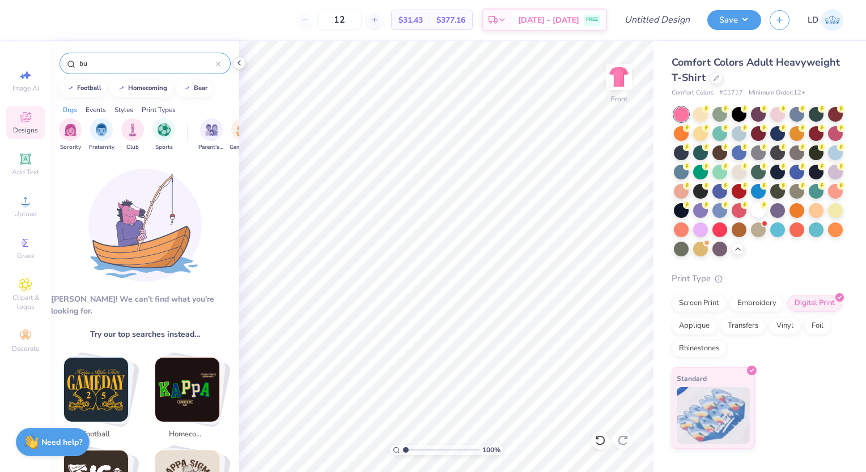
type input "b"
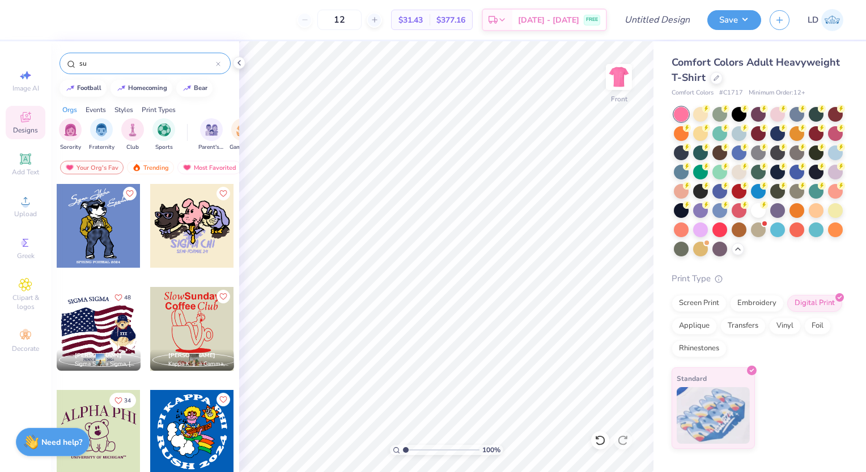
type input "s"
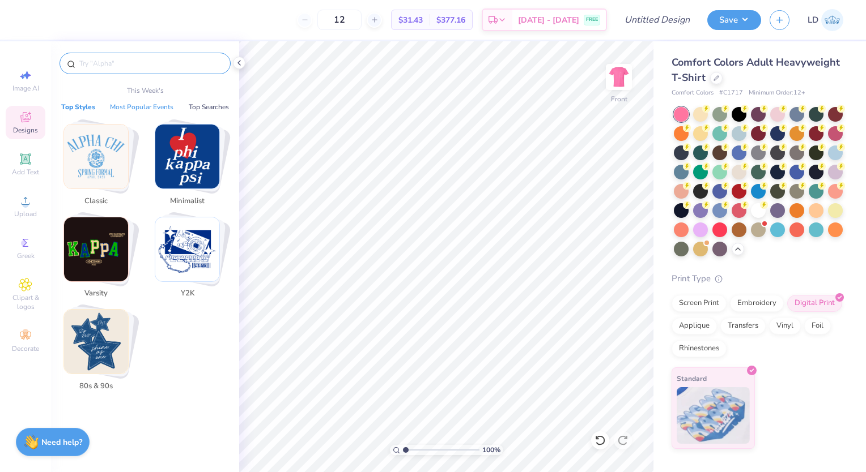
click at [159, 109] on button "Most Popular Events" at bounding box center [142, 106] width 70 height 11
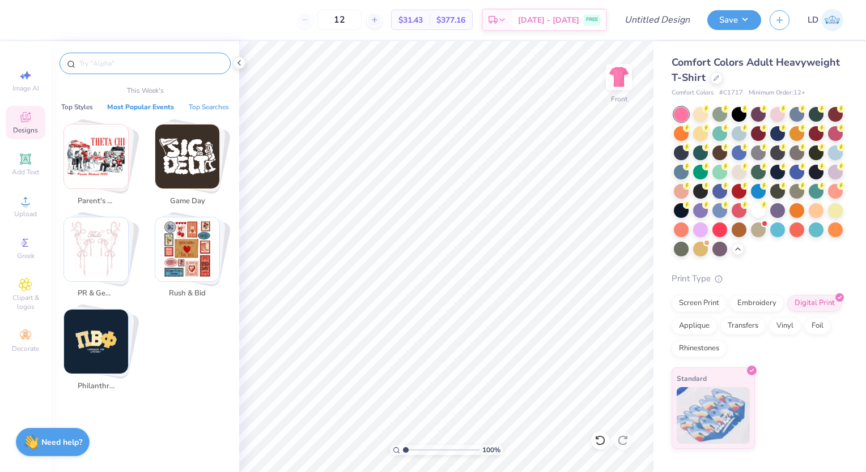
click at [193, 108] on button "Top Searches" at bounding box center [208, 106] width 47 height 11
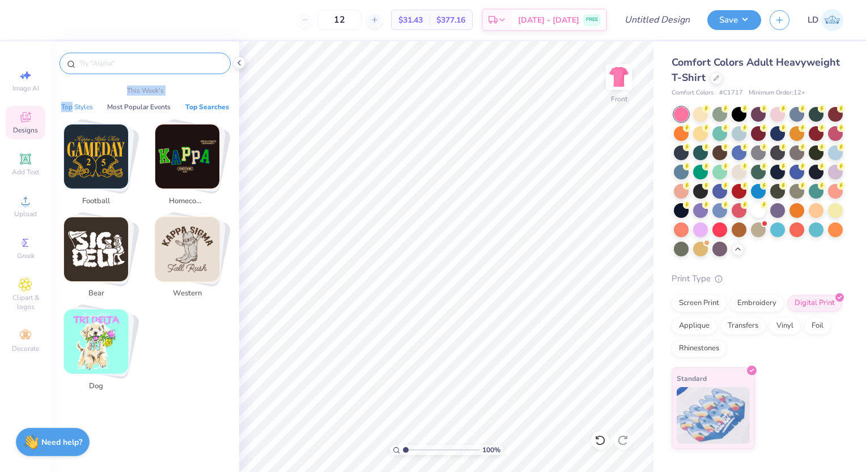
drag, startPoint x: 73, startPoint y: 97, endPoint x: 73, endPoint y: 104, distance: 6.8
click at [73, 104] on div "This Week's Top Styles Most Popular Events Top Searches football homecoming bea…" at bounding box center [145, 264] width 188 height 368
click at [73, 104] on button "Top Styles" at bounding box center [77, 106] width 39 height 11
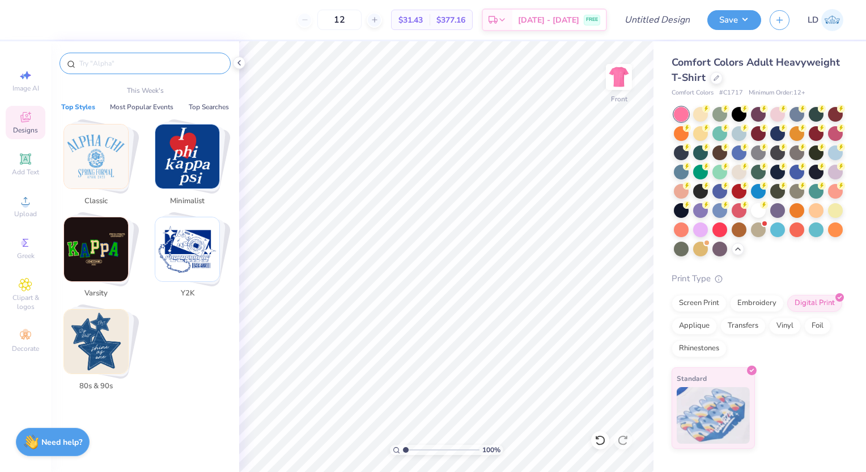
click at [40, 122] on div "Designs" at bounding box center [26, 122] width 40 height 33
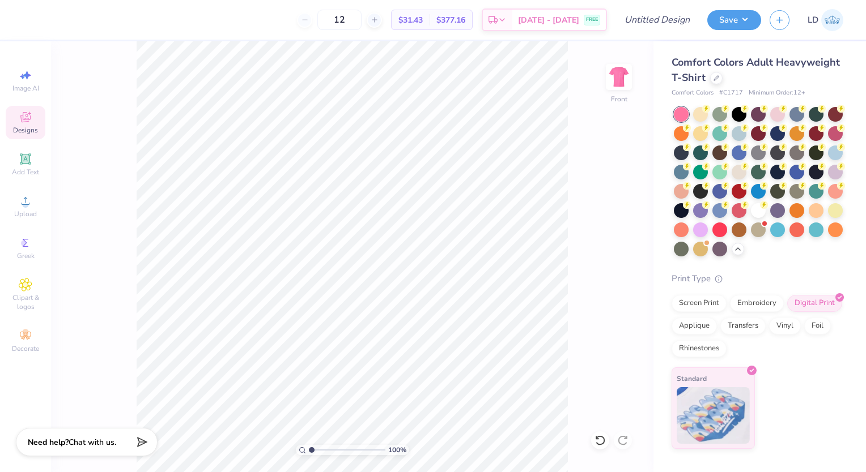
click at [26, 112] on icon at bounding box center [26, 117] width 14 height 14
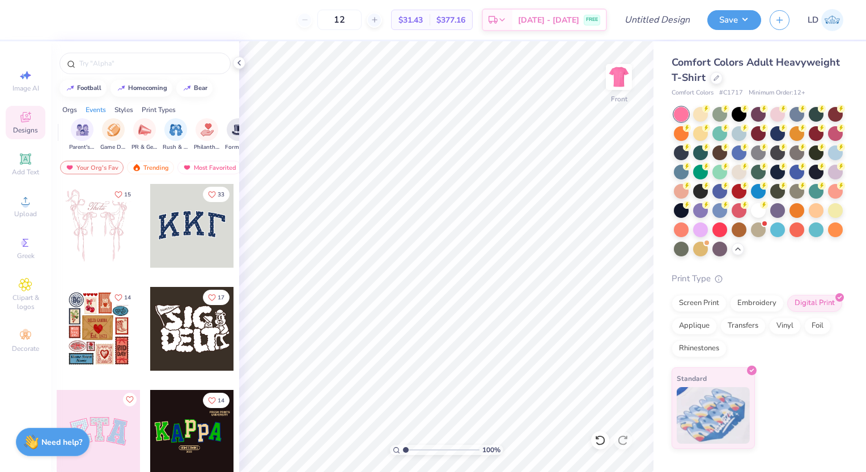
scroll to position [0, 91]
click at [159, 69] on div at bounding box center [144, 64] width 171 height 22
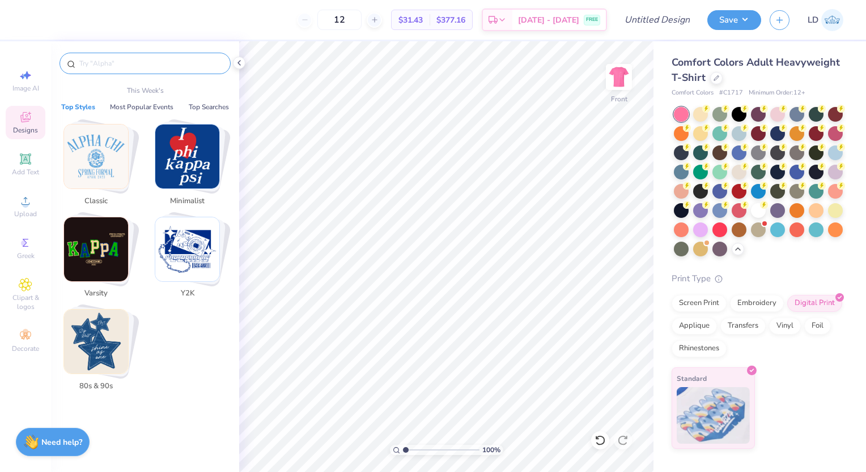
click at [150, 66] on input "text" at bounding box center [150, 63] width 145 height 11
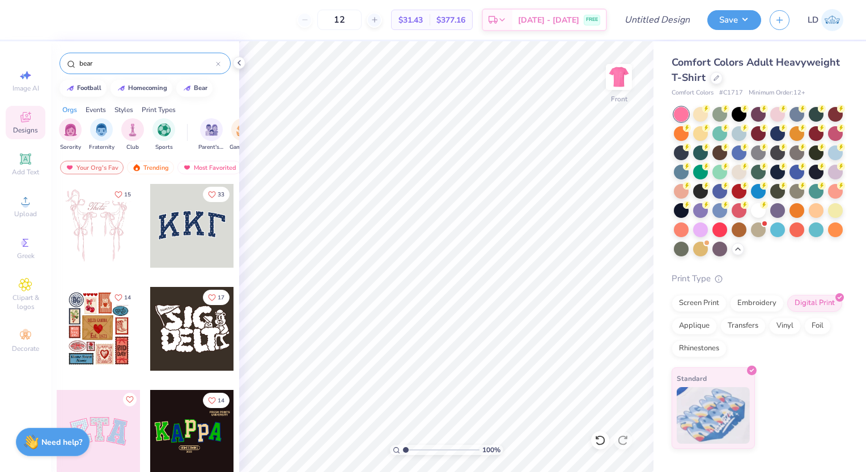
type input "bear"
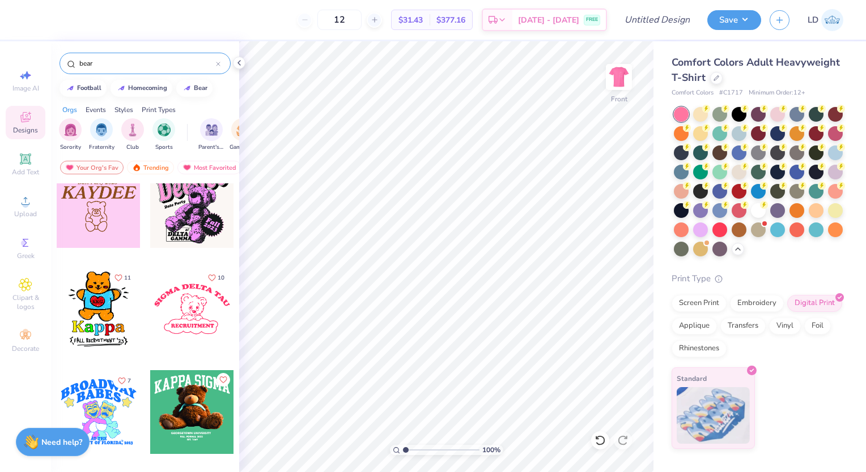
scroll to position [8682, 0]
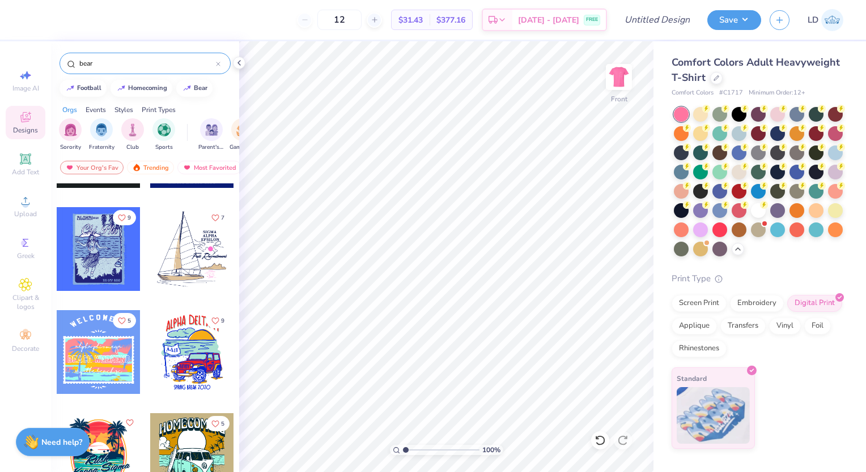
scroll to position [20599, 0]
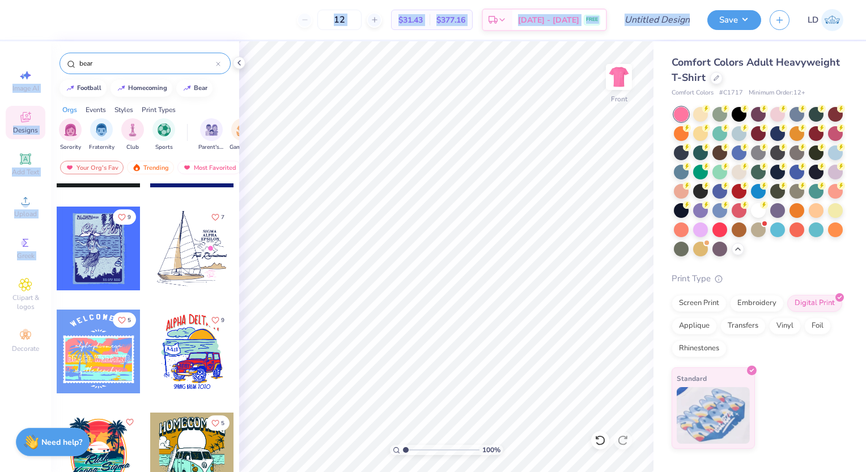
click at [0, 291] on html "12 $31.43 Per Item $377.16 Total Est. Delivery [DATE] - [DATE] FREE Design Titl…" at bounding box center [433, 236] width 866 height 472
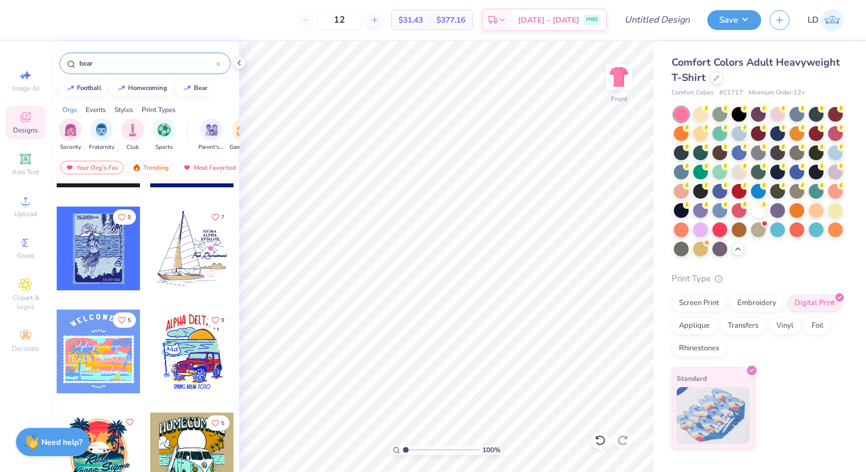
click at [104, 61] on input "bear" at bounding box center [147, 63] width 138 height 11
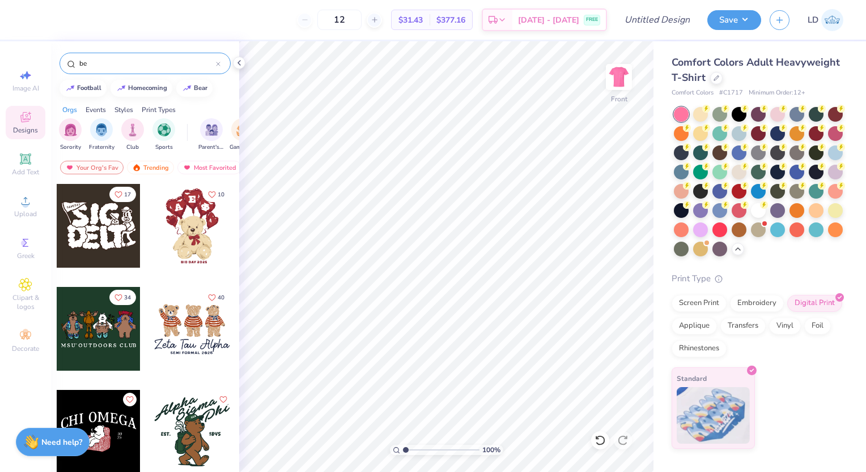
type input "b"
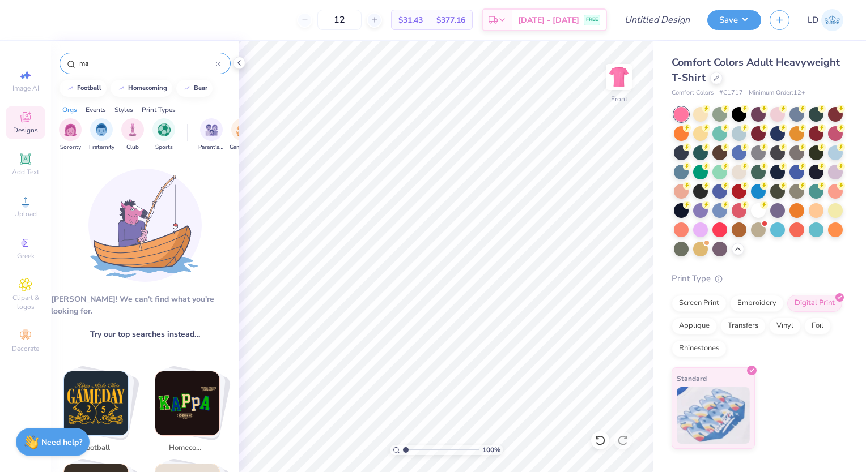
type input "m"
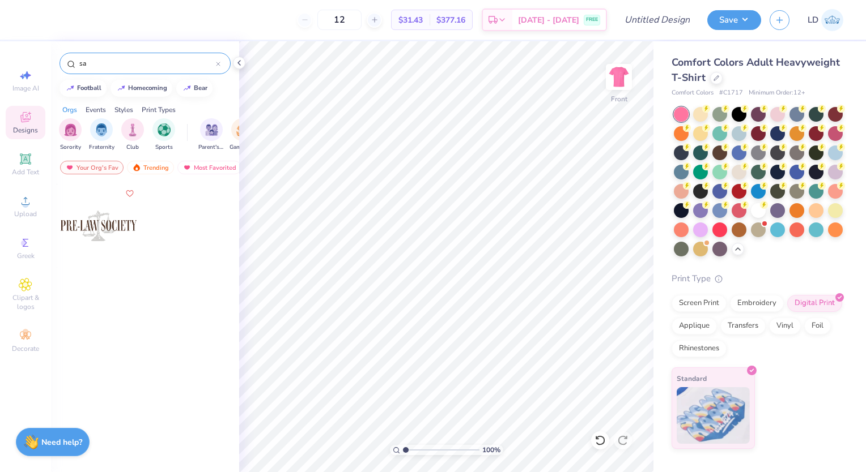
type input "s"
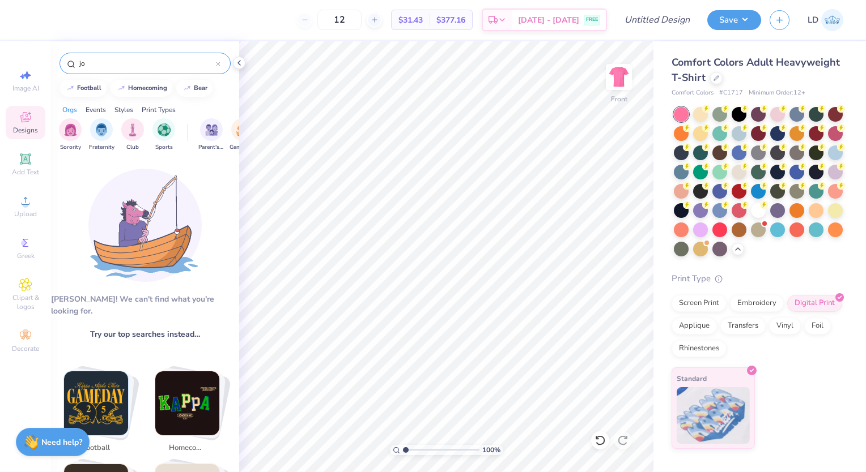
type input "j"
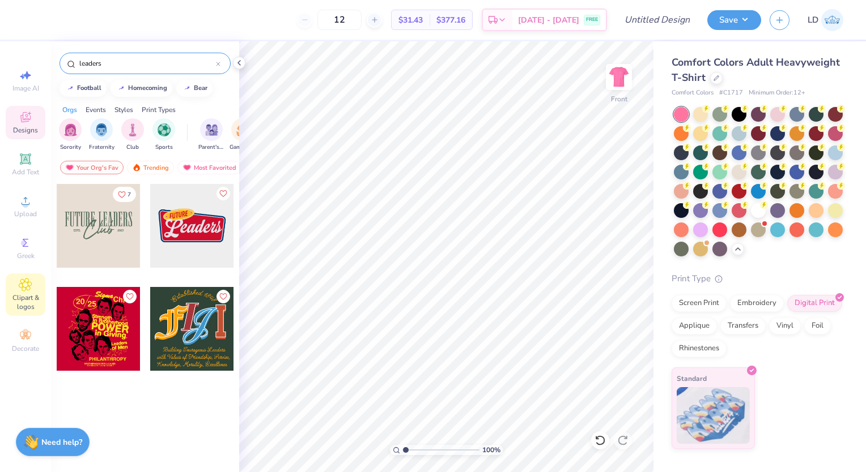
type input "leaders"
click at [41, 304] on span "Clipart & logos" at bounding box center [26, 302] width 40 height 18
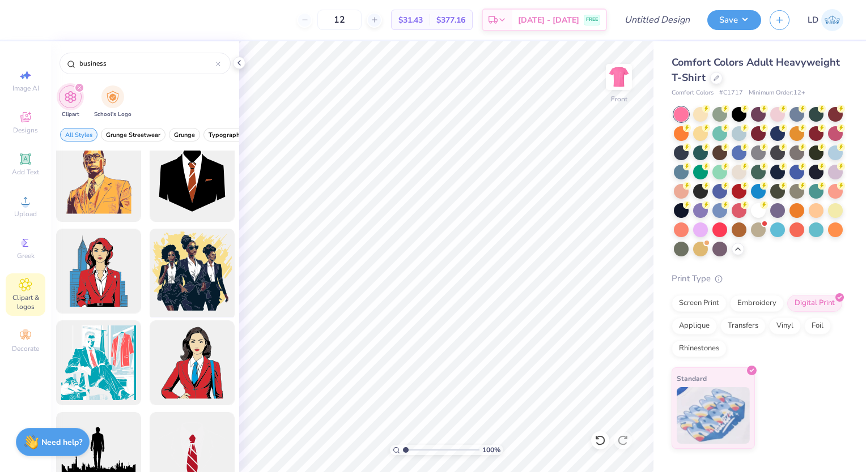
scroll to position [0, 0]
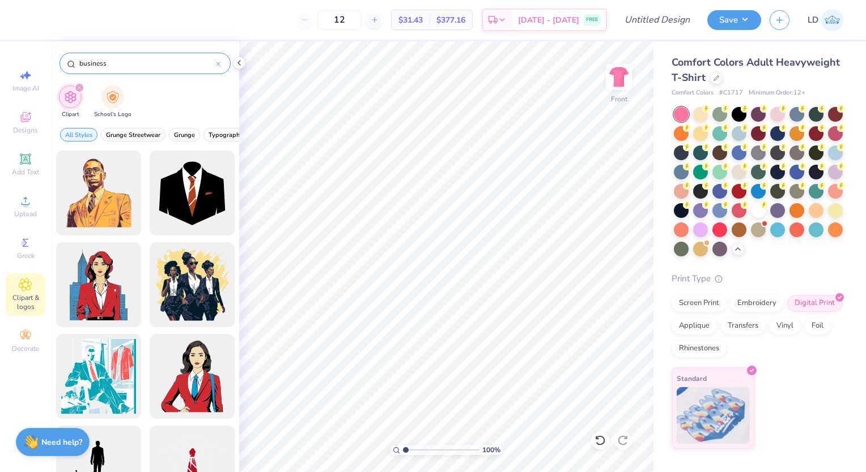
click at [165, 71] on div "business" at bounding box center [144, 64] width 171 height 22
click at [108, 67] on input "business" at bounding box center [147, 63] width 138 height 11
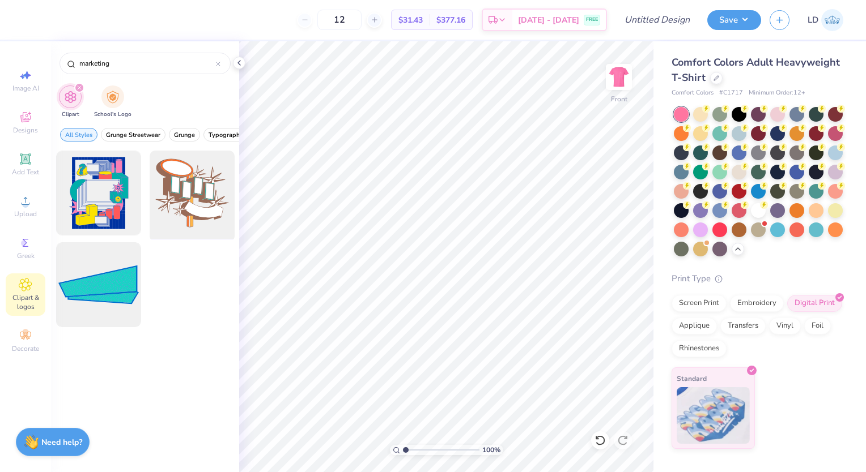
type input "marketing"
click at [194, 215] on div at bounding box center [191, 193] width 93 height 93
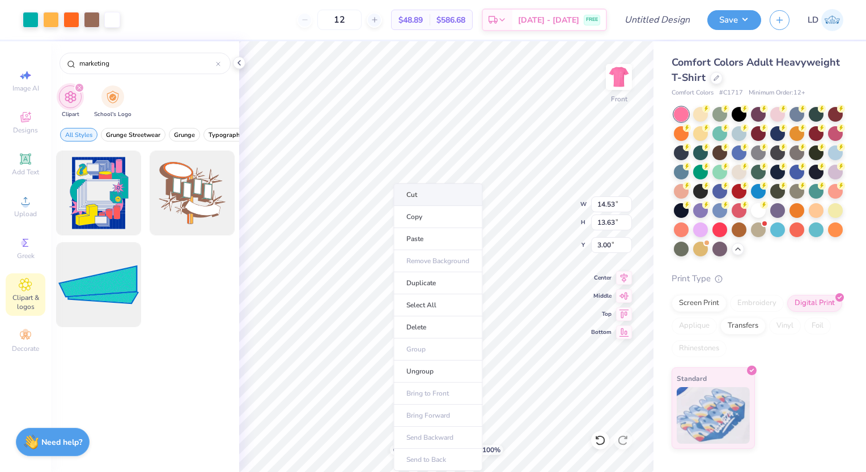
click at [428, 201] on li "Cut" at bounding box center [437, 195] width 89 height 23
click at [224, 68] on div "marketing" at bounding box center [144, 64] width 171 height 22
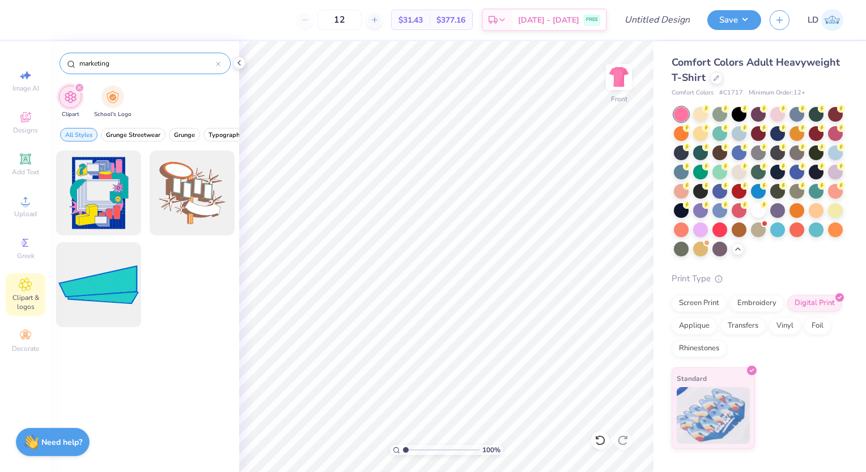
click at [212, 60] on input "marketing" at bounding box center [147, 63] width 138 height 11
click at [216, 65] on icon at bounding box center [218, 64] width 5 height 5
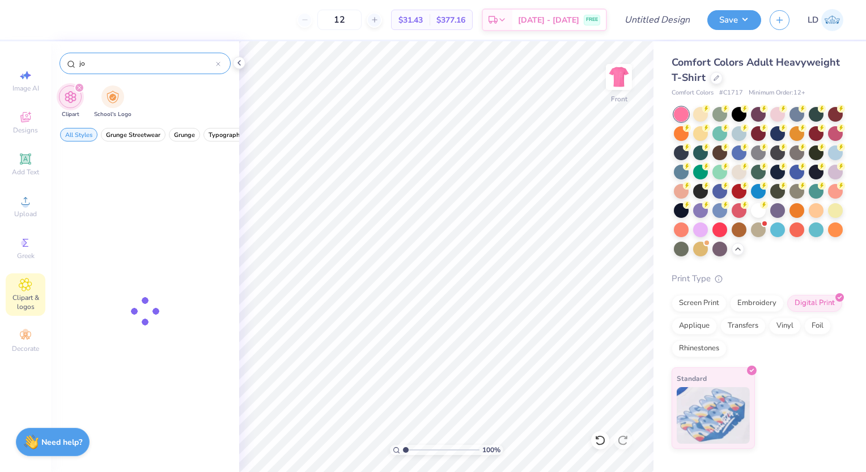
type input "j"
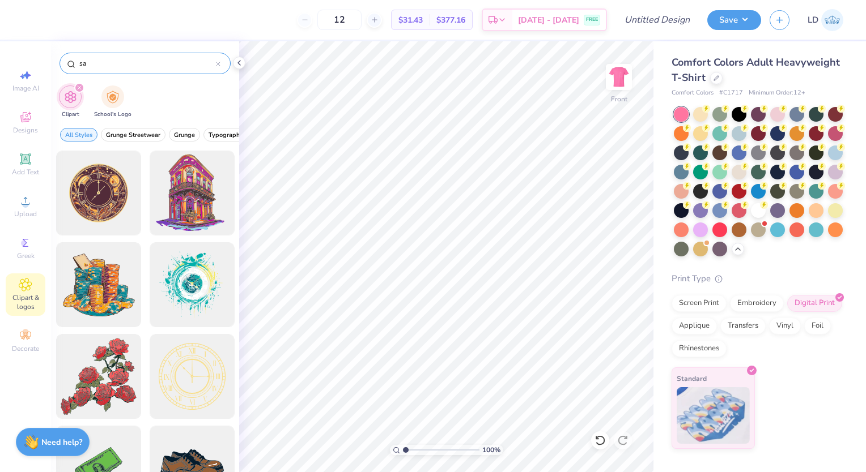
type input "s"
type input "j"
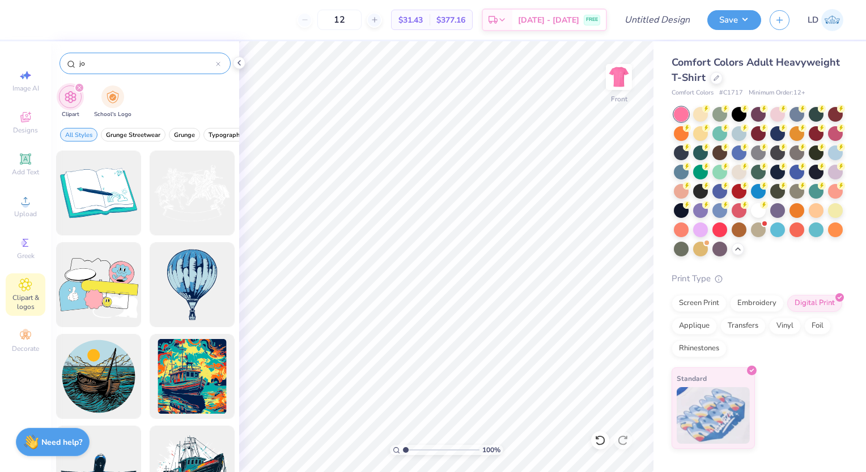
type input "j"
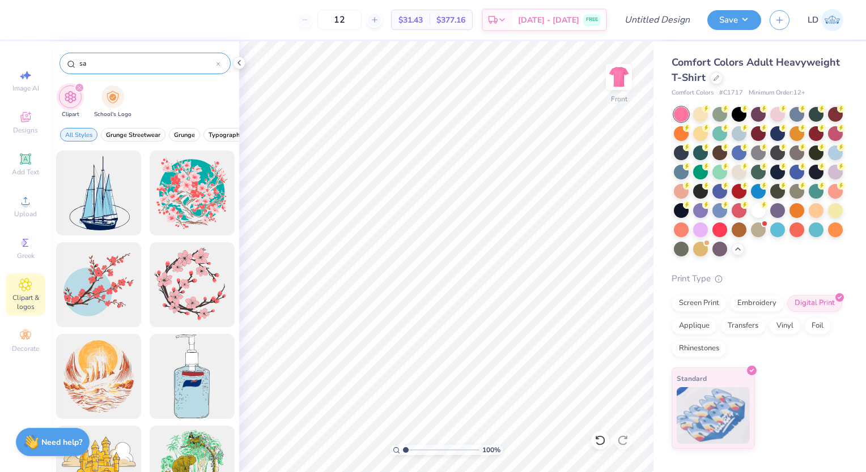
type input "s"
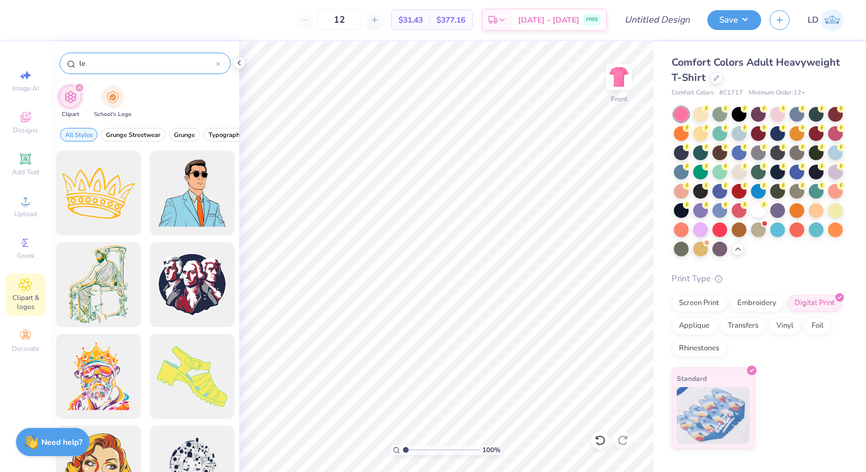
type input "l"
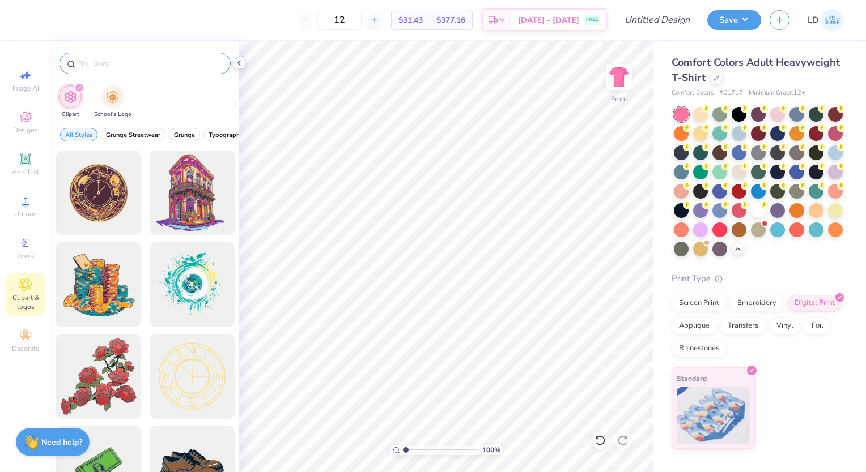
type input "j"
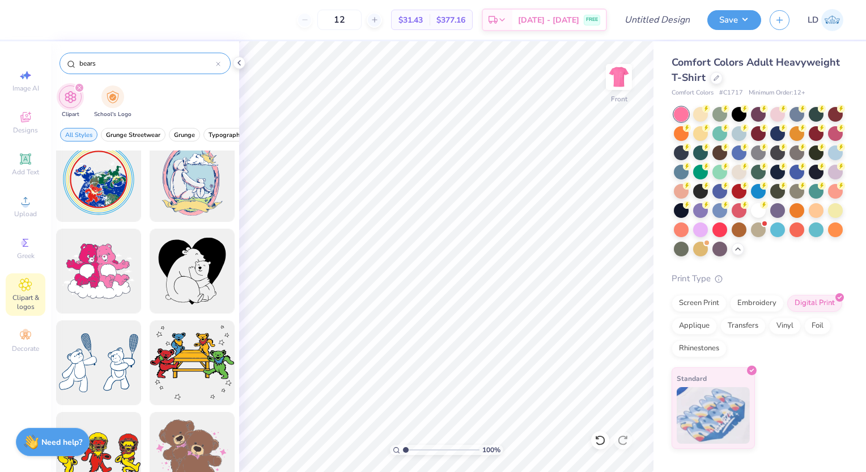
scroll to position [41, 0]
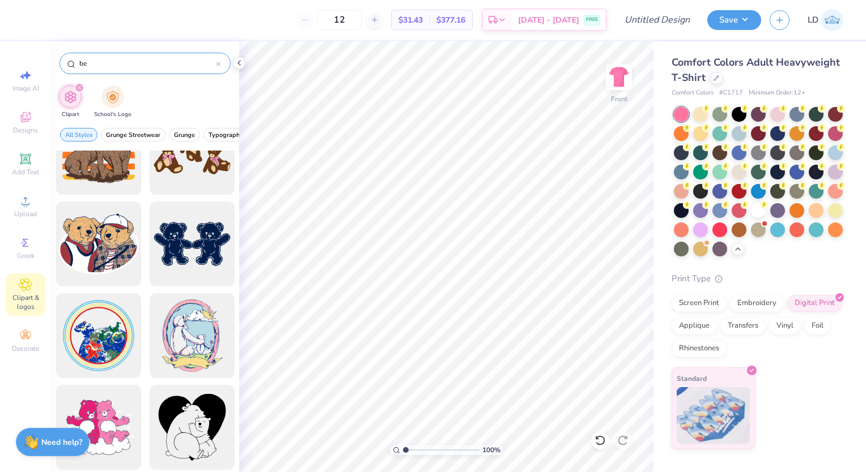
type input "b"
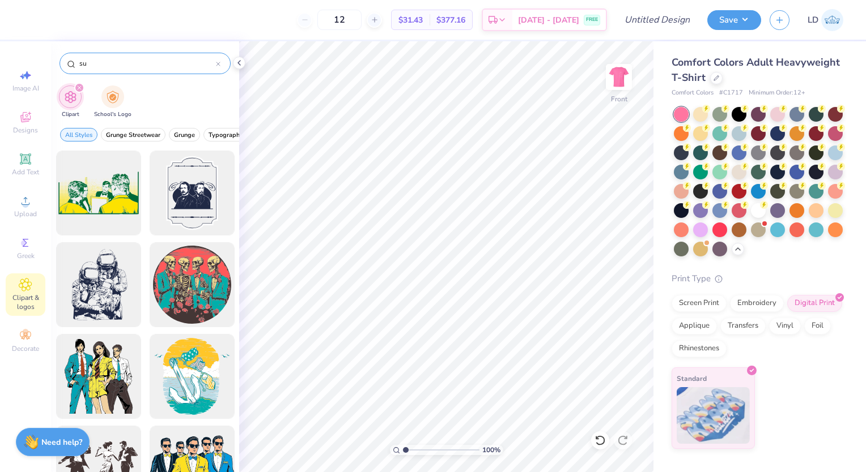
type input "s"
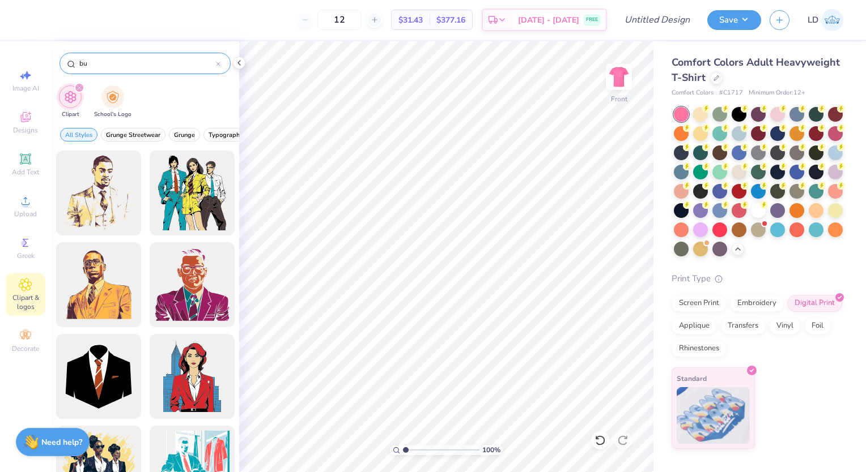
type input "b"
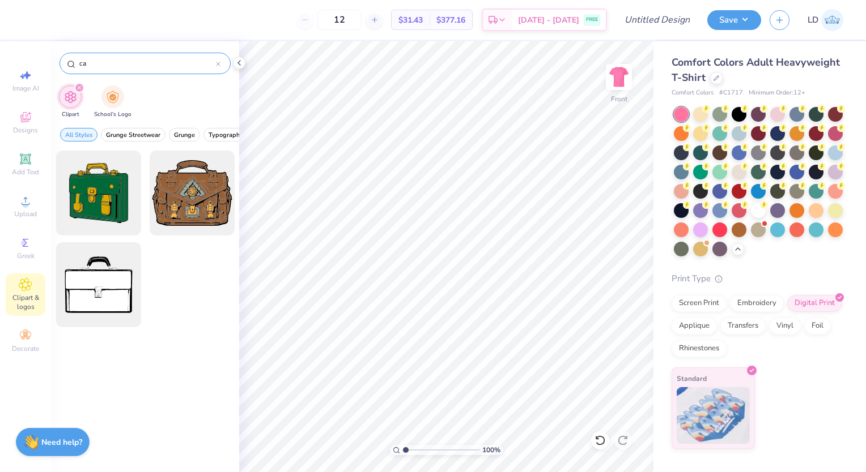
type input "c"
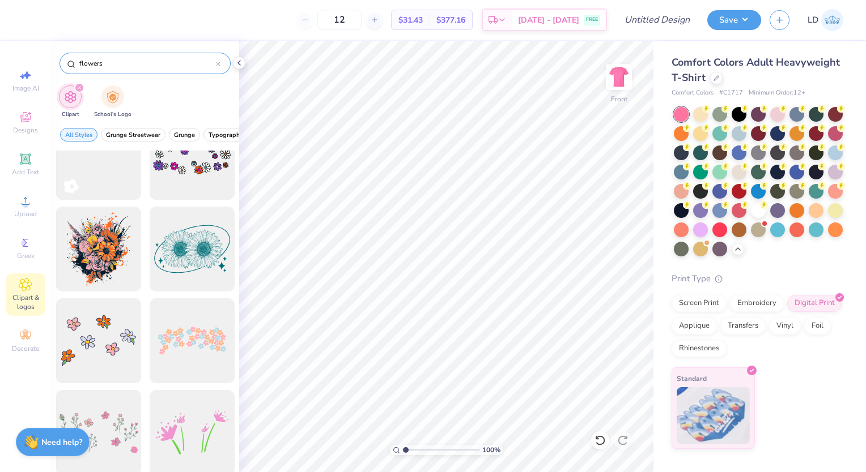
scroll to position [2004, 0]
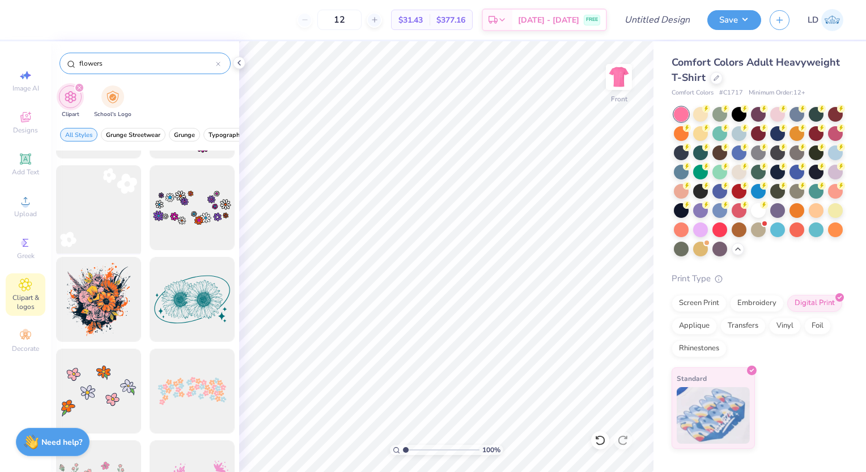
type input "flowers"
click at [88, 212] on div at bounding box center [98, 207] width 93 height 93
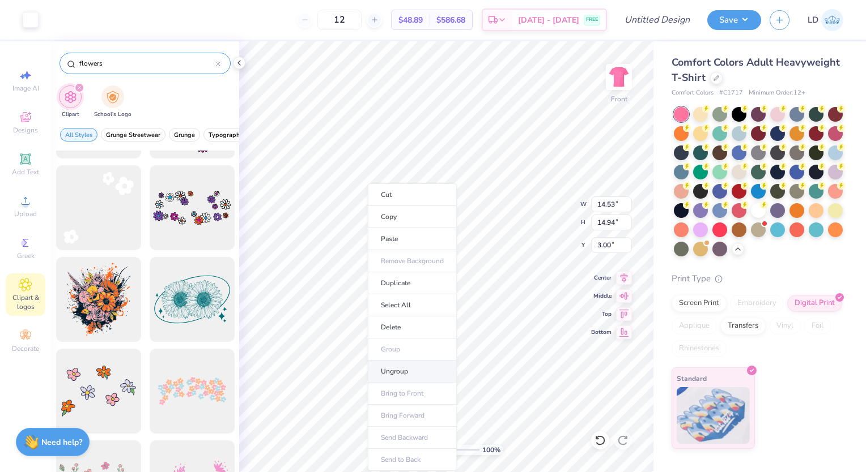
click at [390, 364] on li "Ungroup" at bounding box center [412, 372] width 89 height 22
type input "6.40"
type input "4.82"
type input "3.00"
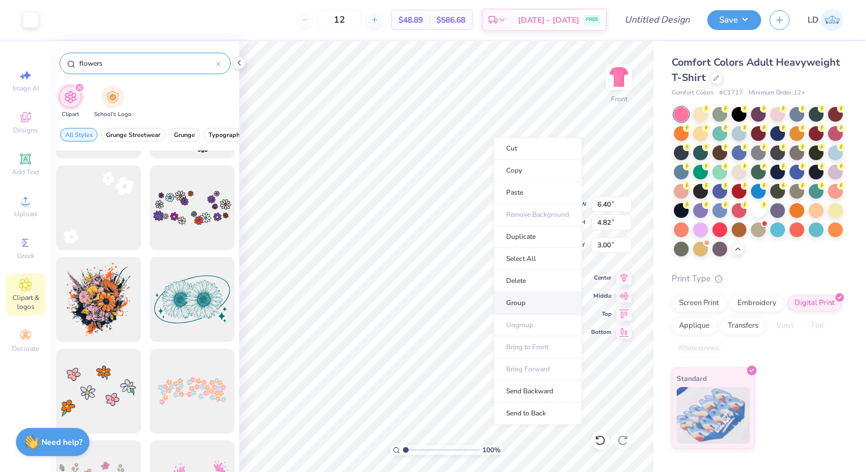
click at [533, 297] on li "Group" at bounding box center [537, 303] width 89 height 22
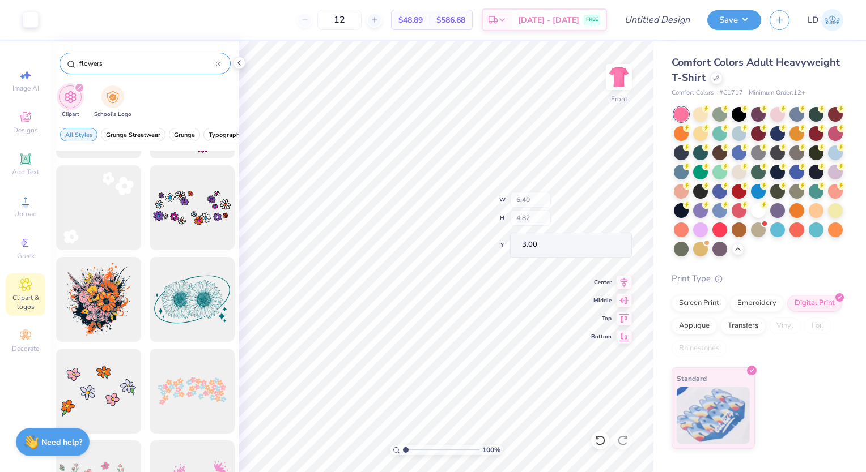
type input "3.06"
type input "2.90"
type input "15.04"
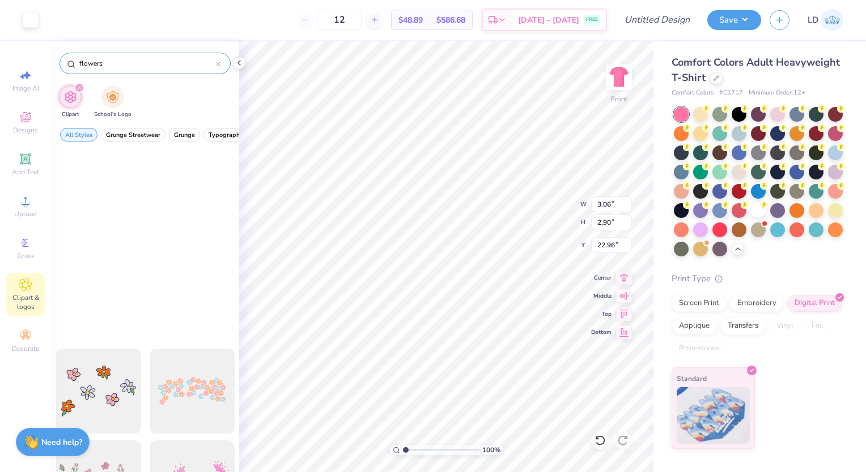
type input "22.96"
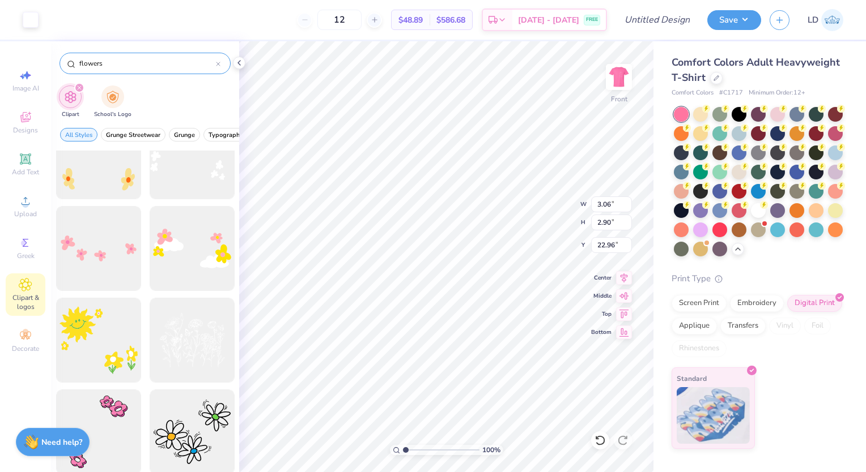
scroll to position [3065, 0]
click at [428, 329] on li "Delete" at bounding box center [434, 328] width 89 height 22
type input "6.40"
type input "4.82"
type input "3.23"
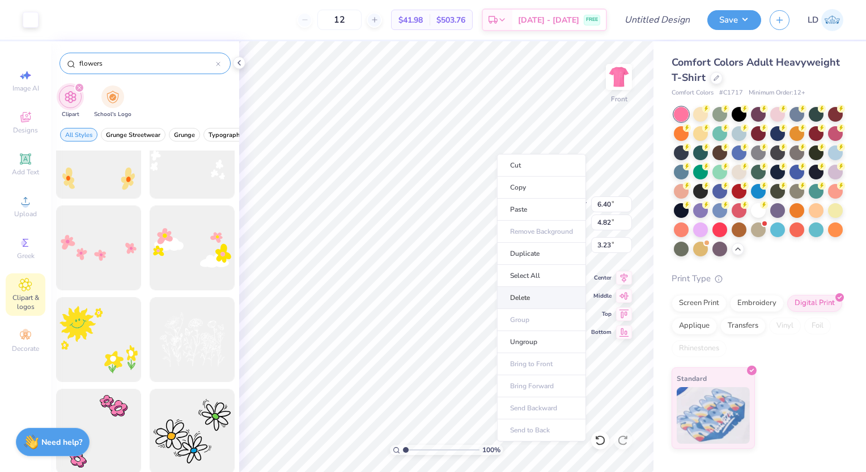
click at [529, 295] on li "Delete" at bounding box center [541, 298] width 89 height 22
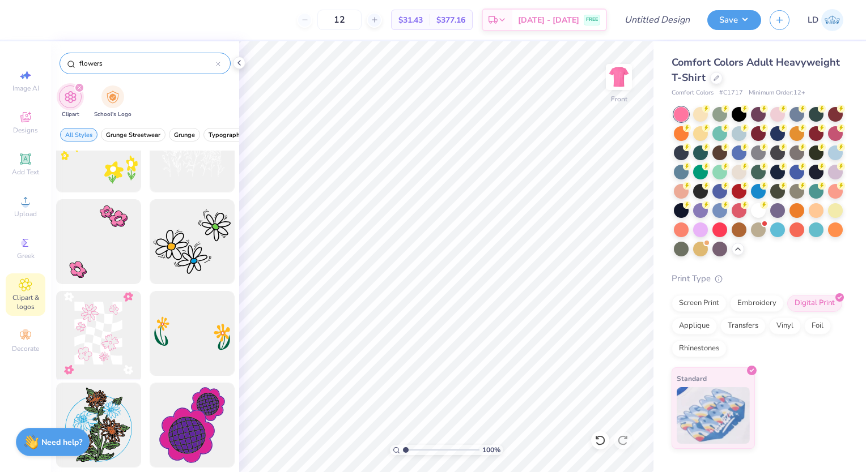
click at [99, 342] on div at bounding box center [98, 333] width 93 height 93
click at [52, 19] on div at bounding box center [51, 19] width 16 height 16
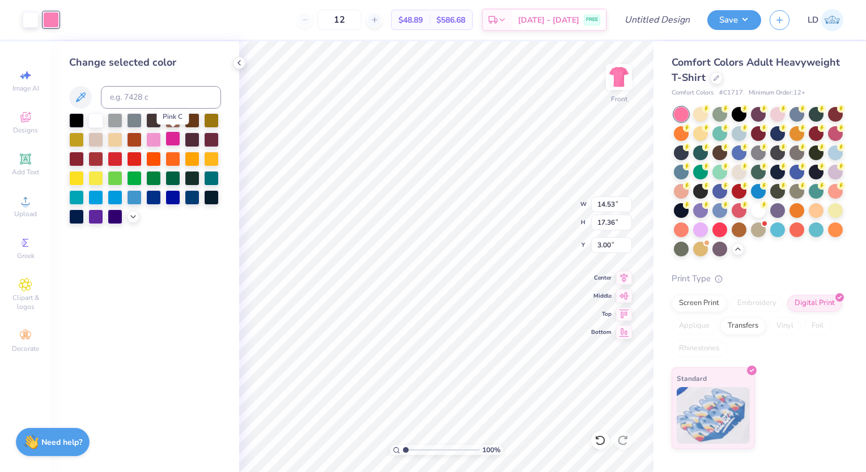
click at [177, 135] on div at bounding box center [172, 138] width 15 height 15
click at [172, 138] on div at bounding box center [172, 138] width 15 height 15
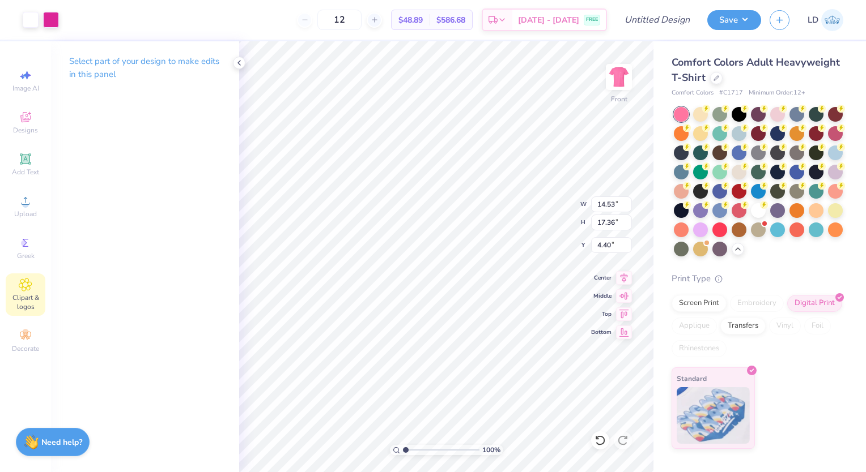
click at [26, 296] on span "Clipart & logos" at bounding box center [26, 302] width 40 height 18
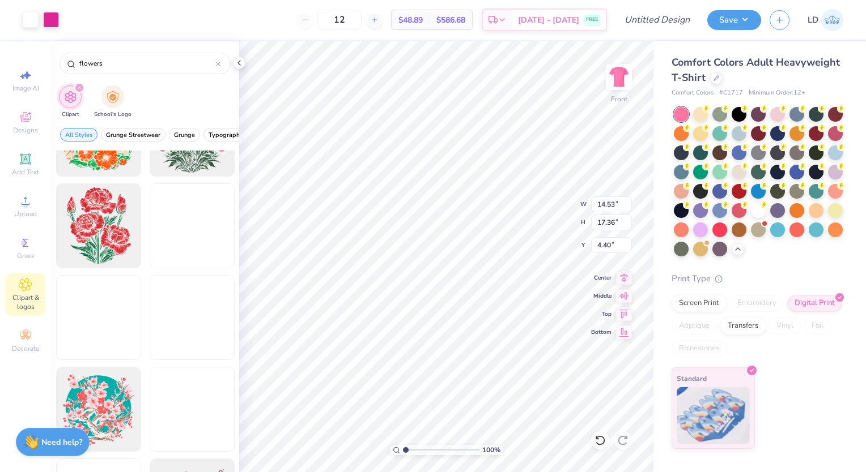
scroll to position [6202, 0]
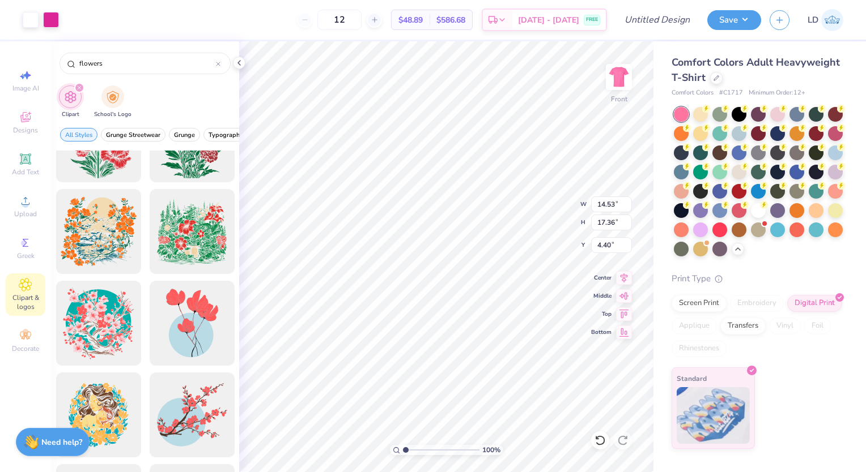
drag, startPoint x: 125, startPoint y: 67, endPoint x: 129, endPoint y: 77, distance: 10.9
click at [129, 77] on div "flowers" at bounding box center [145, 60] width 188 height 39
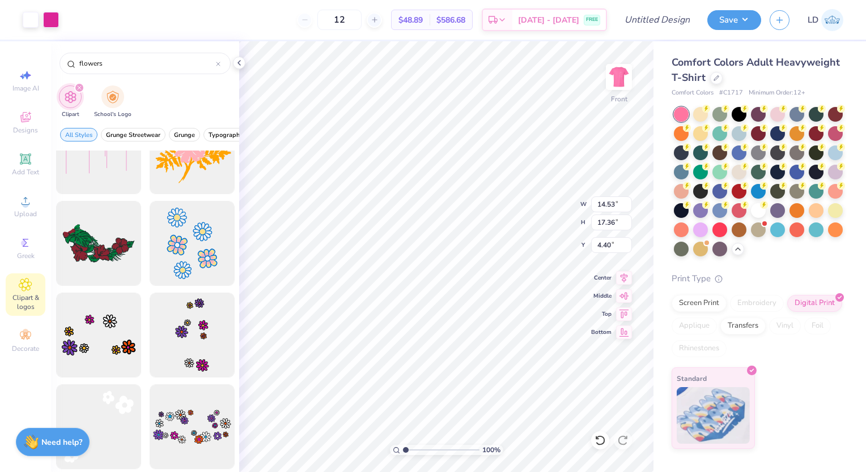
scroll to position [1796, 0]
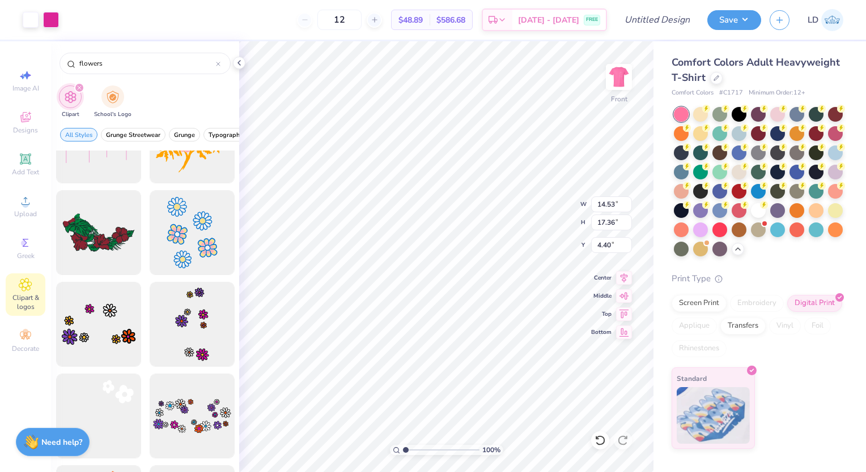
type input "3.00"
click at [396, 369] on li "Ungroup" at bounding box center [416, 372] width 89 height 22
click at [388, 266] on li "Delete" at bounding box center [402, 265] width 89 height 22
click at [597, 441] on icon at bounding box center [599, 440] width 11 height 11
click at [356, 334] on ul "Cut Copy Paste Remove Background Duplicate Select All Delete Group Ungroup Brin…" at bounding box center [400, 328] width 89 height 288
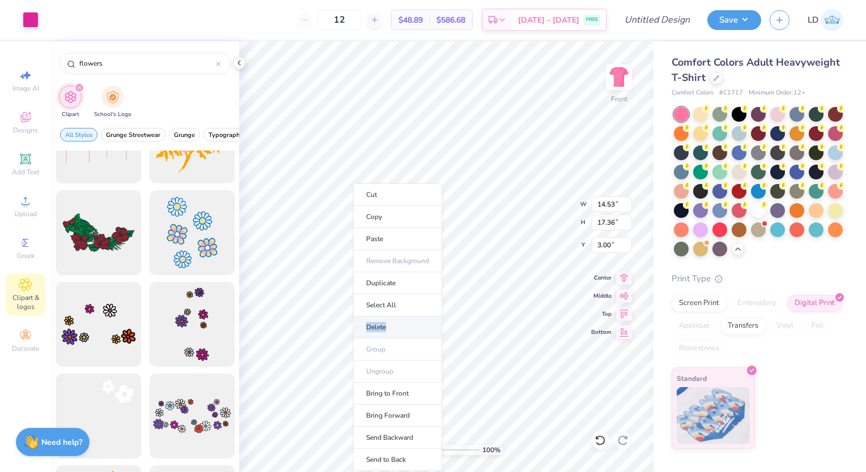
click at [374, 332] on li "Delete" at bounding box center [397, 328] width 89 height 22
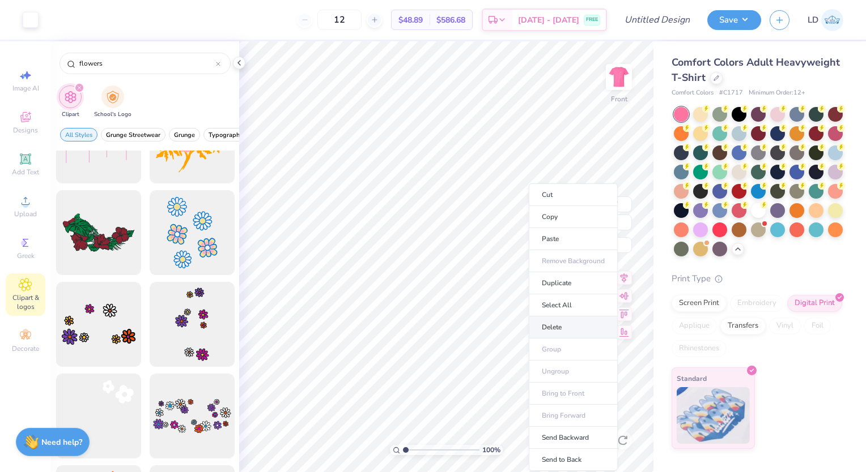
click at [542, 325] on li "Delete" at bounding box center [573, 328] width 89 height 22
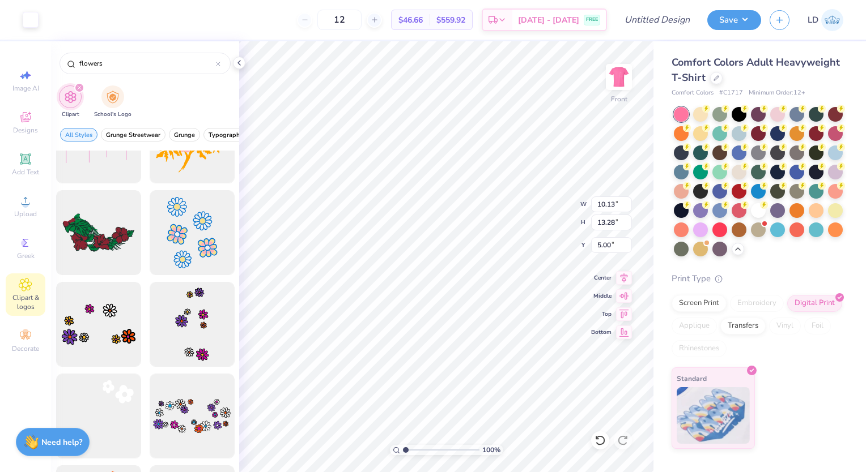
type input "10.13"
type input "13.28"
type input "5.00"
click at [503, 350] on li "Group" at bounding box center [513, 350] width 89 height 22
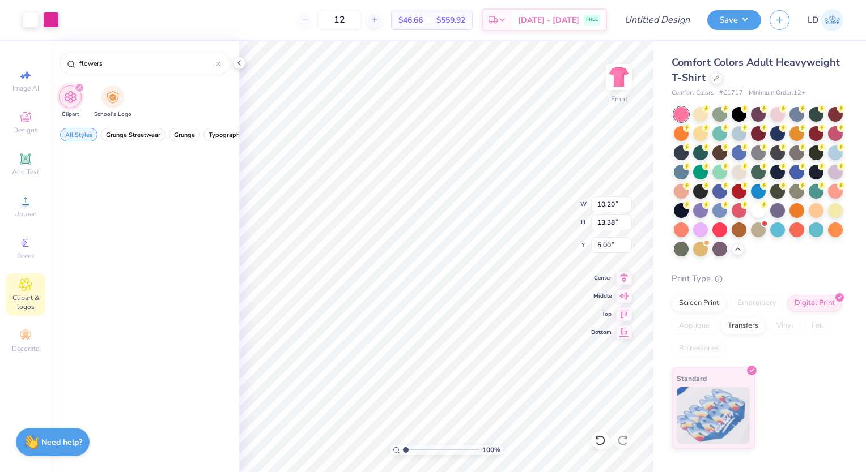
scroll to position [1796, 0]
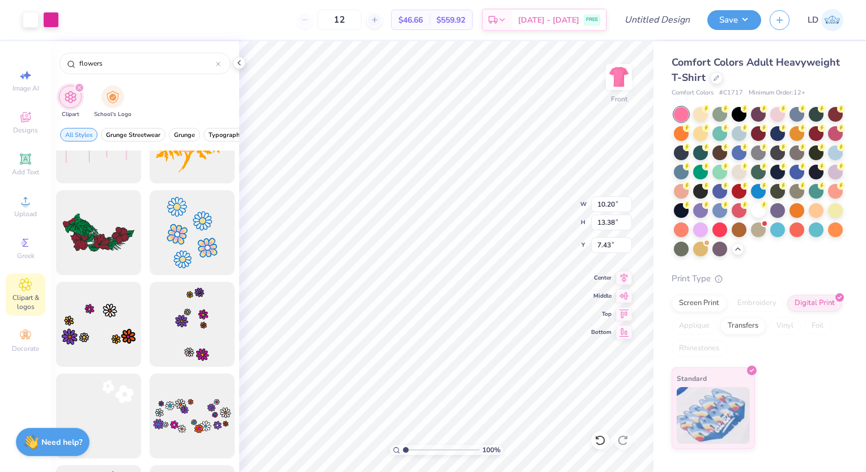
type input "6.14"
type input "12.48"
type input "16.36"
click at [623, 299] on icon at bounding box center [624, 295] width 16 height 14
type input "5.57"
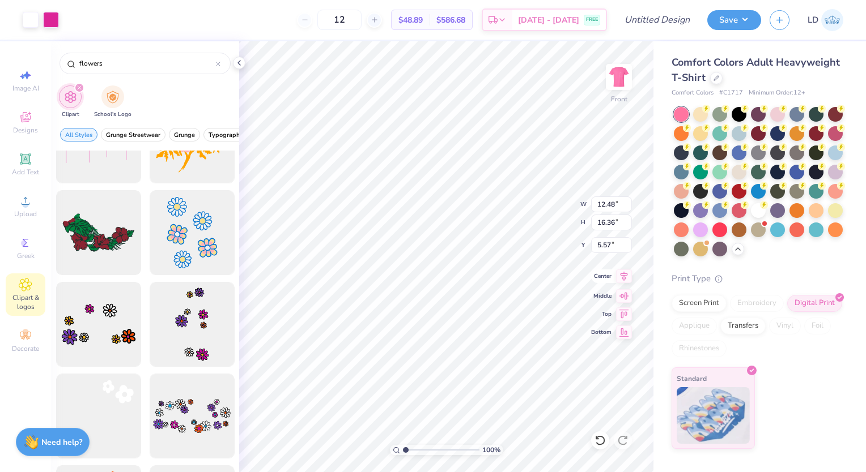
click at [623, 272] on icon at bounding box center [623, 277] width 7 height 10
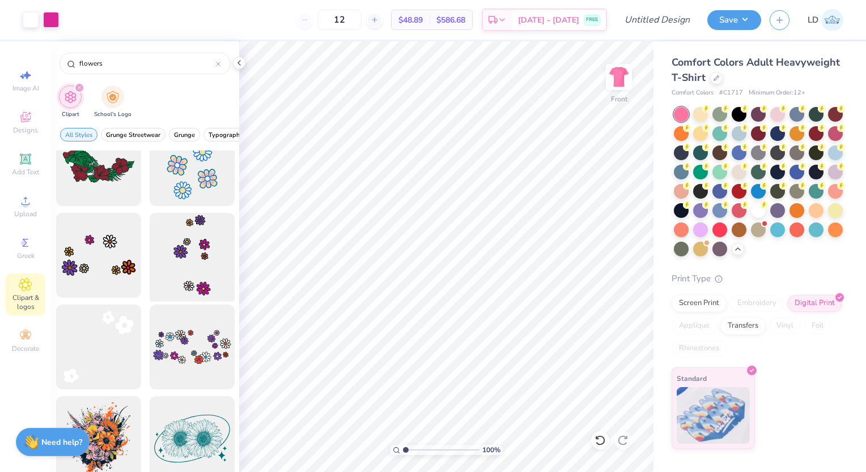
scroll to position [1866, 0]
click at [101, 337] on div at bounding box center [98, 346] width 93 height 93
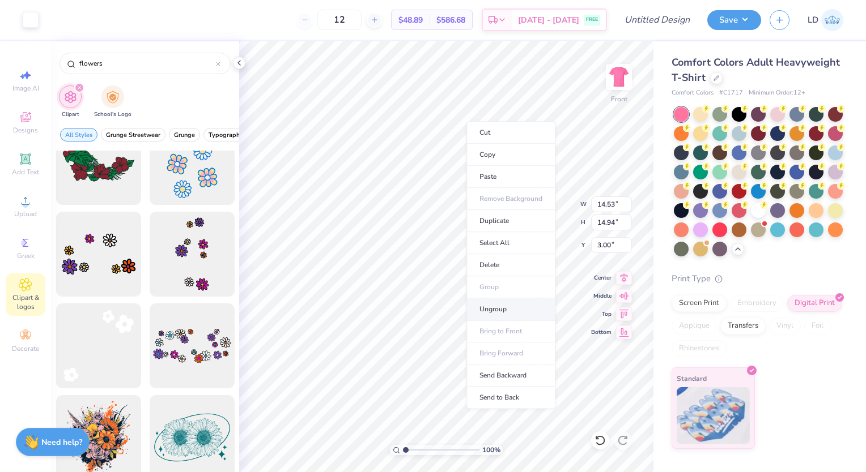
click at [493, 312] on li "Ungroup" at bounding box center [510, 310] width 89 height 22
type input "3.06"
type input "2.90"
type input "15.04"
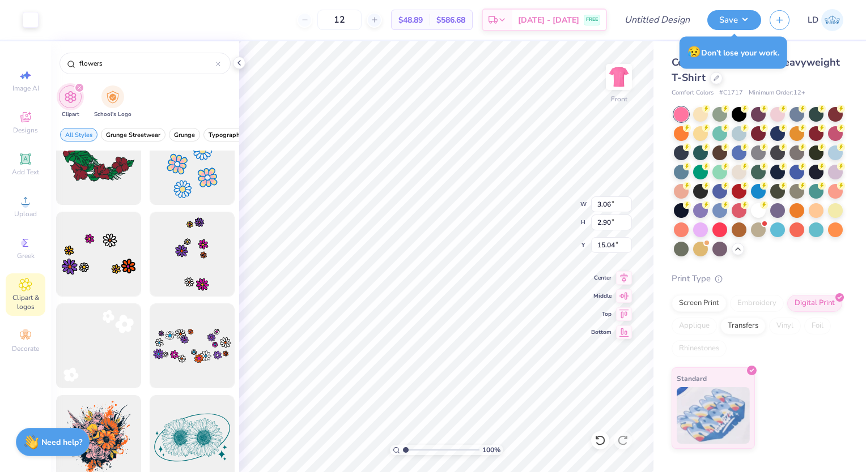
type input "3.78"
type input "3.81"
type input "2.48"
type input "3.00"
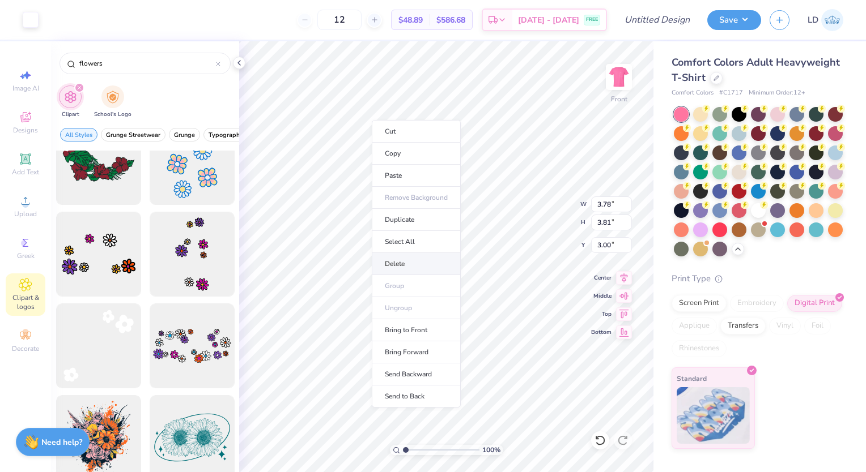
click at [397, 259] on li "Delete" at bounding box center [416, 264] width 89 height 22
type input "3.06"
type input "2.90"
type input "3.00"
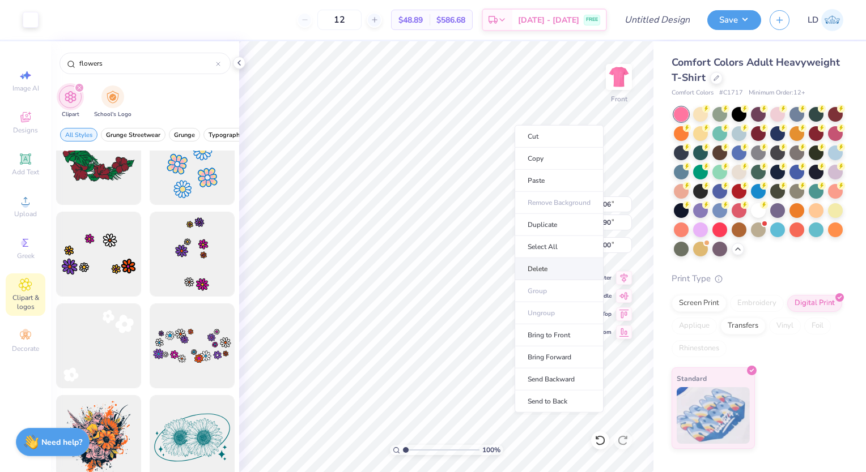
click at [546, 259] on li "Delete" at bounding box center [558, 269] width 89 height 22
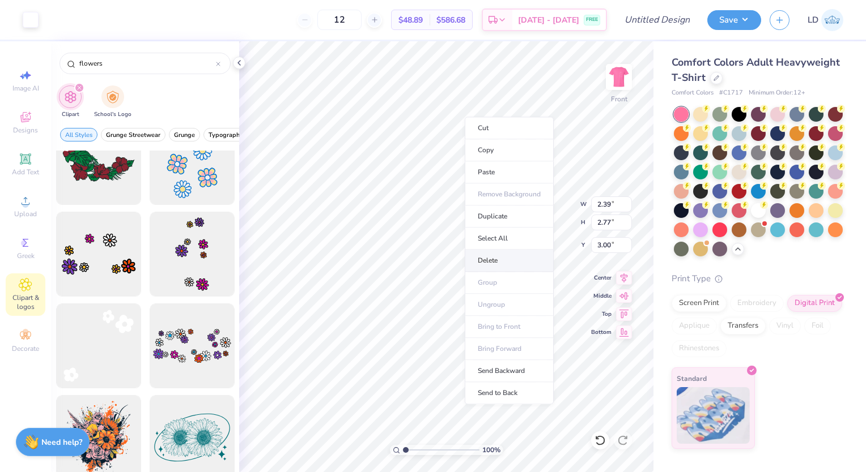
click at [498, 256] on li "Delete" at bounding box center [509, 261] width 89 height 22
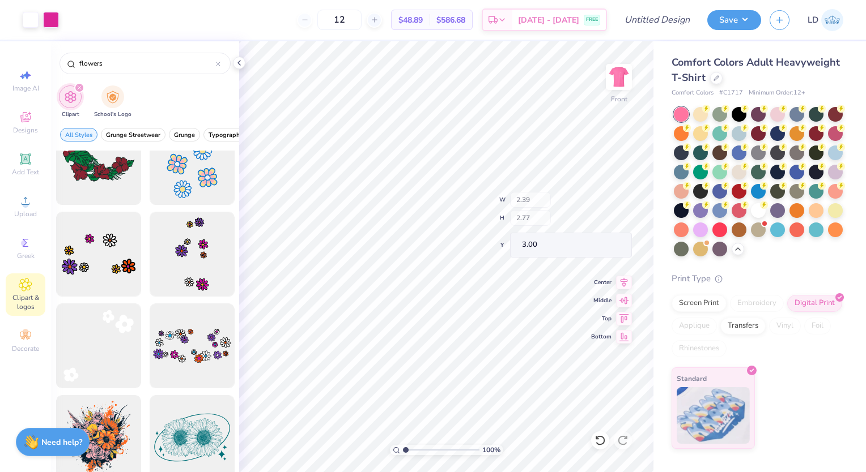
type input "12.48"
type input "16.36"
type input "6.79"
type input "13.68"
type input "17.94"
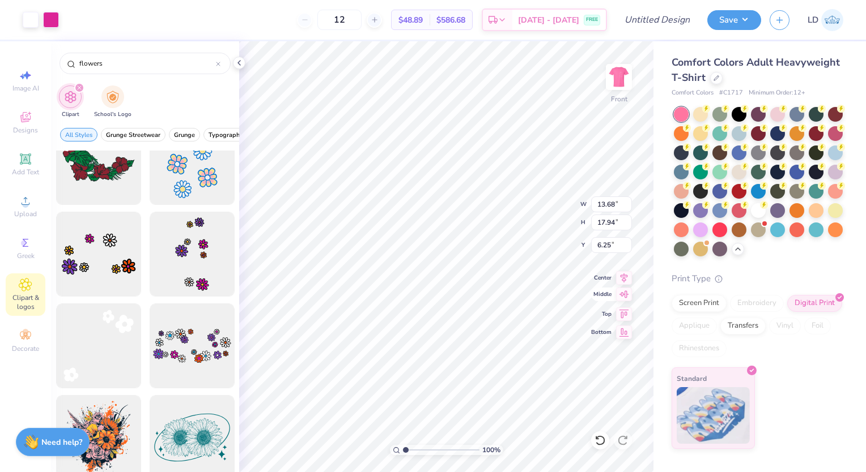
click at [621, 295] on icon at bounding box center [624, 294] width 10 height 7
click at [628, 278] on icon at bounding box center [624, 277] width 16 height 14
type input "4.78"
click at [621, 292] on icon at bounding box center [624, 295] width 16 height 14
type input "12.69"
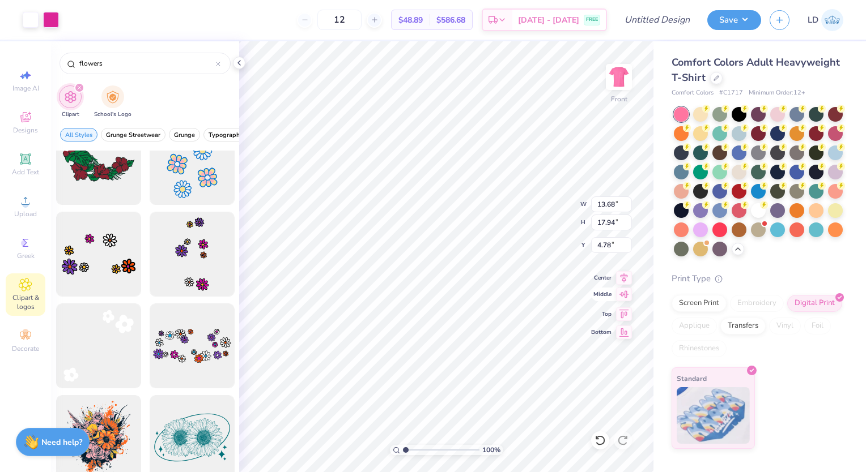
type input "16.64"
click at [628, 273] on icon at bounding box center [624, 277] width 16 height 14
type input "5.43"
click at [29, 172] on span "Add Text" at bounding box center [25, 172] width 27 height 9
click at [29, 137] on div "Designs" at bounding box center [26, 122] width 40 height 33
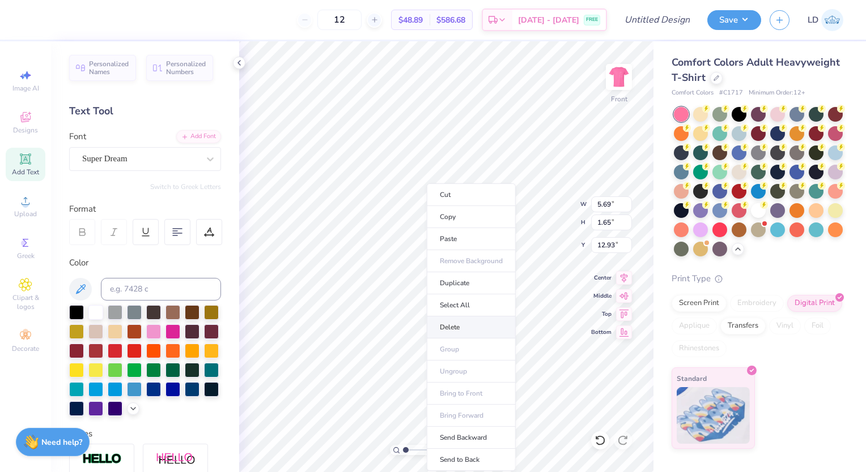
click at [446, 323] on li "Delete" at bounding box center [471, 328] width 89 height 22
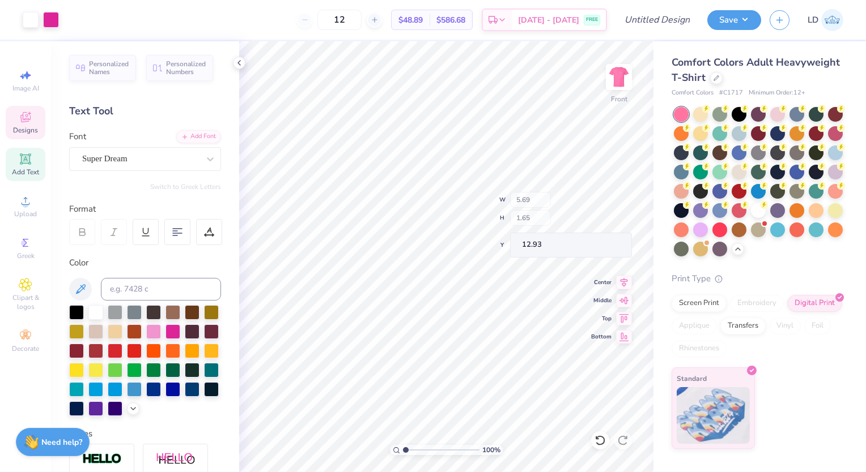
drag, startPoint x: 34, startPoint y: 115, endPoint x: 24, endPoint y: 122, distance: 12.3
click at [24, 122] on div "Designs" at bounding box center [26, 122] width 40 height 33
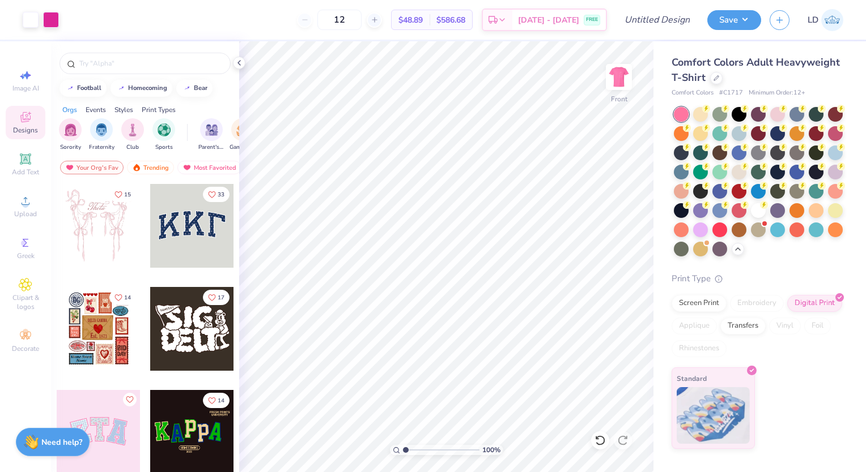
click at [24, 122] on icon at bounding box center [25, 117] width 10 height 10
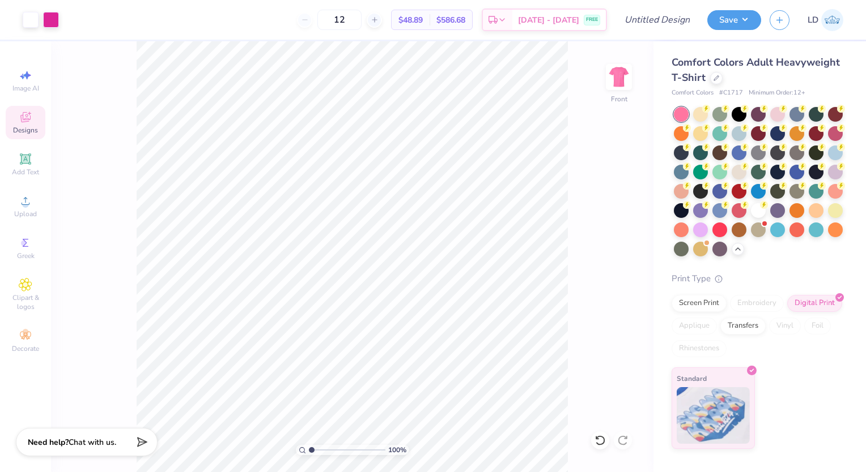
click at [23, 120] on icon at bounding box center [25, 117] width 10 height 10
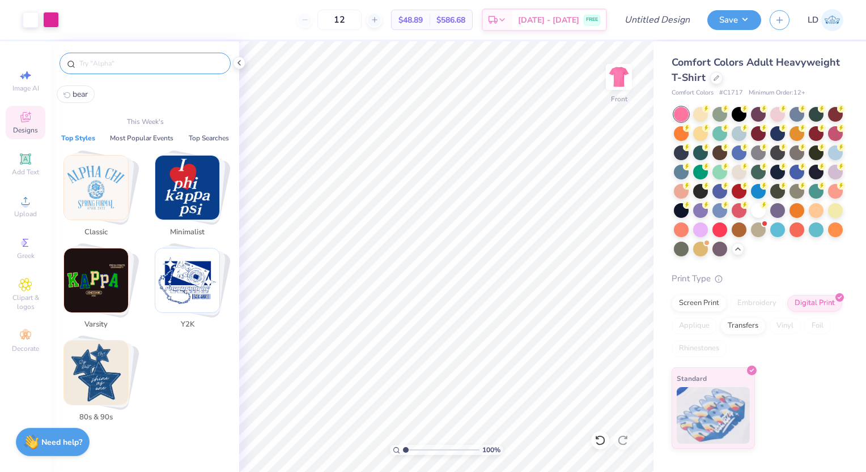
click at [112, 63] on input "text" at bounding box center [150, 63] width 145 height 11
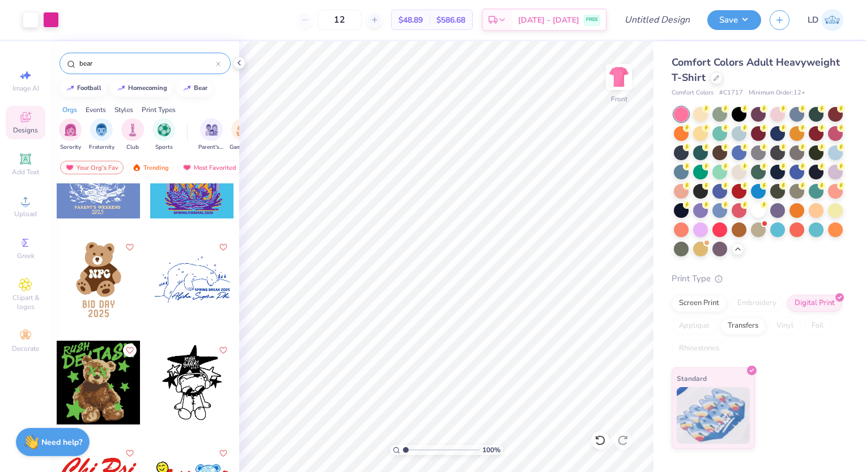
scroll to position [2320, 0]
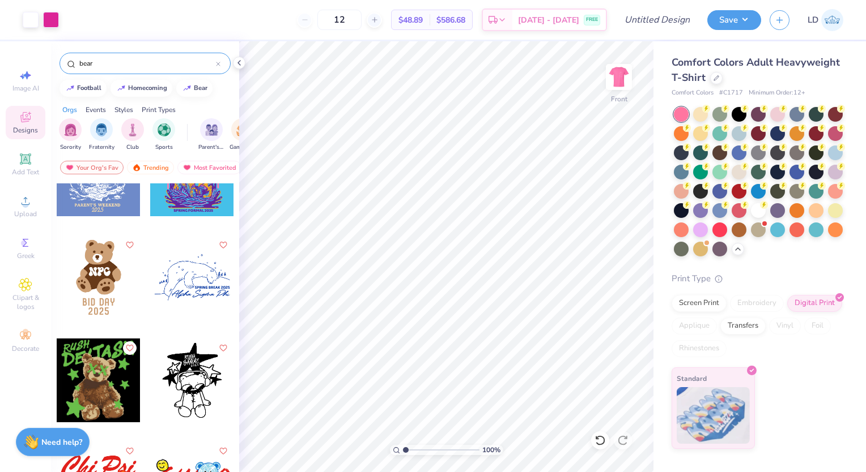
type input "bear"
click at [86, 276] on div at bounding box center [99, 278] width 84 height 84
type input "1.44"
type input "0.60"
type input "4.84"
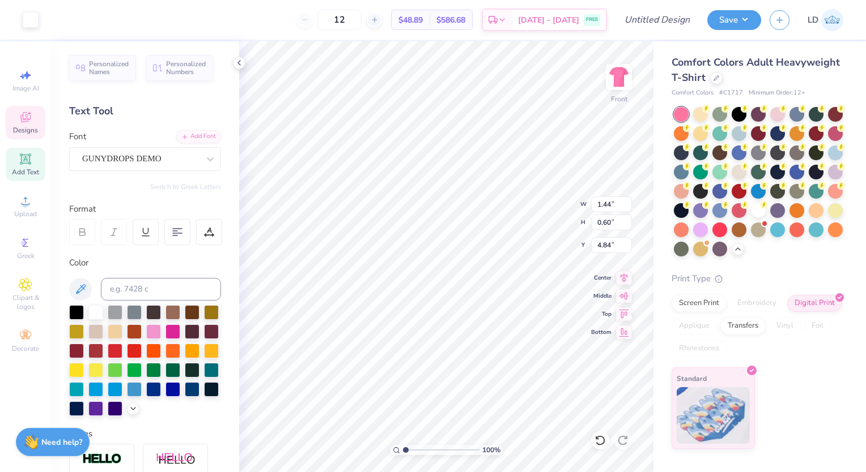
scroll to position [9, 1]
type textarea "WIB"
type input "2.26"
type input "1.93"
type input "4.42"
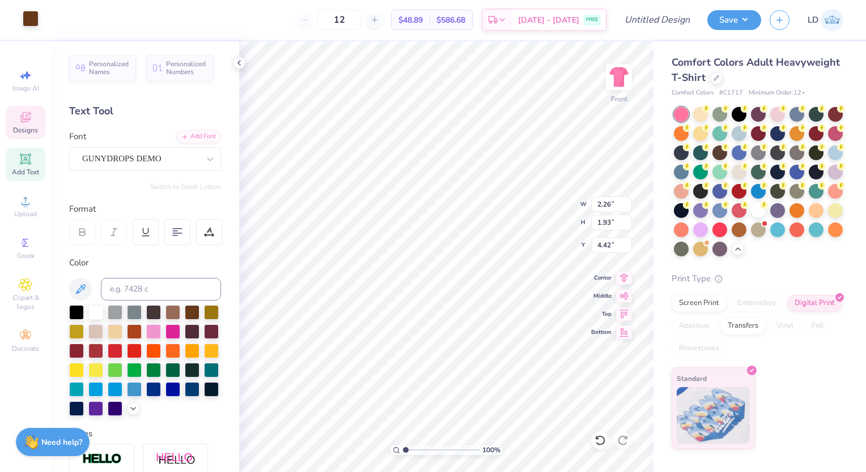
click at [35, 21] on div at bounding box center [31, 19] width 16 height 16
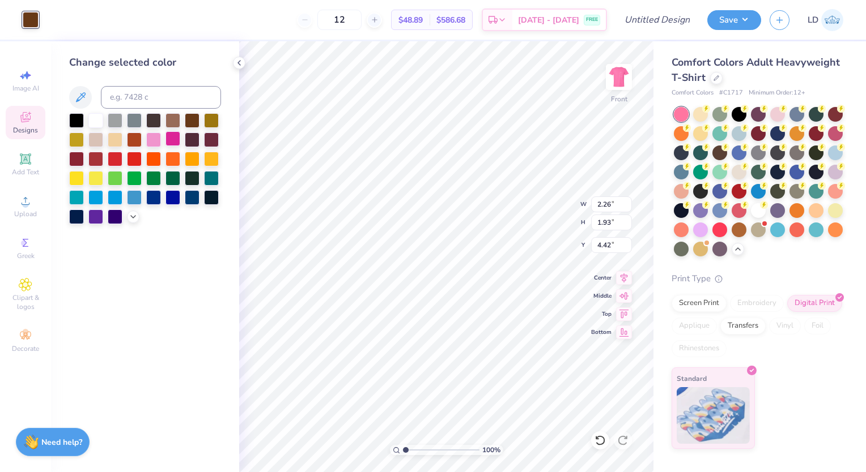
click at [174, 141] on div at bounding box center [172, 138] width 15 height 15
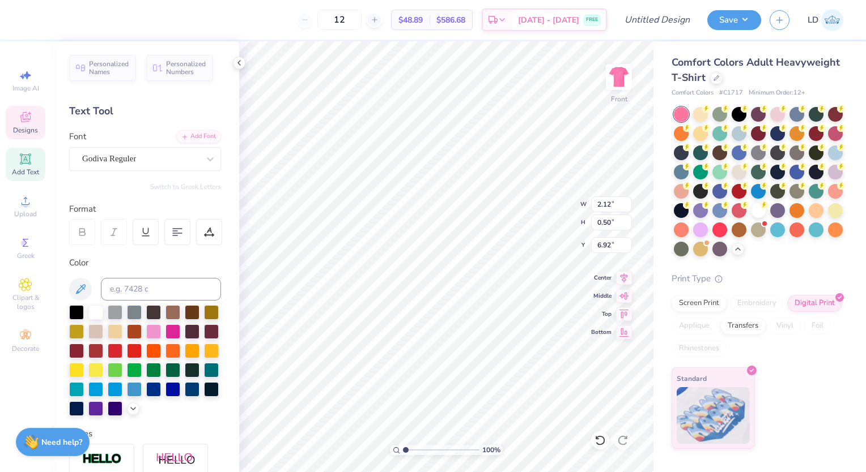
scroll to position [9, 2]
type textarea "B"
type textarea "MSU"
click at [98, 308] on div at bounding box center [95, 311] width 15 height 15
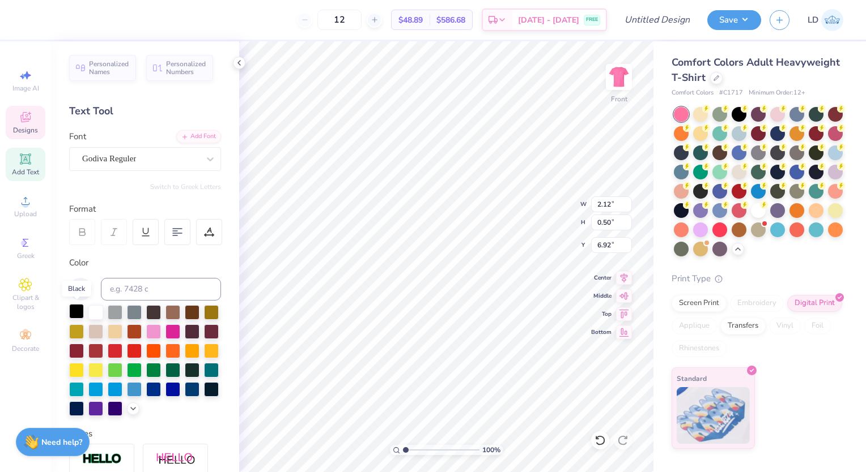
click at [75, 309] on div at bounding box center [76, 311] width 15 height 15
type input "12.69"
type input "16.64"
type input "5.43"
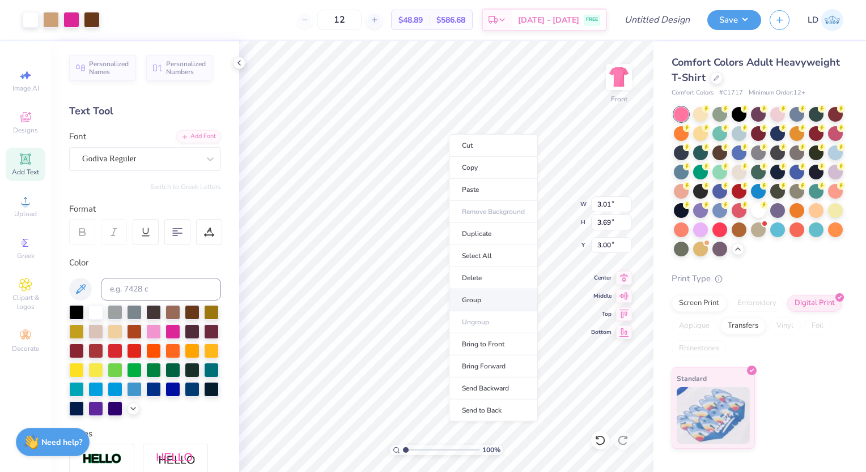
click at [480, 298] on li "Group" at bounding box center [493, 300] width 89 height 22
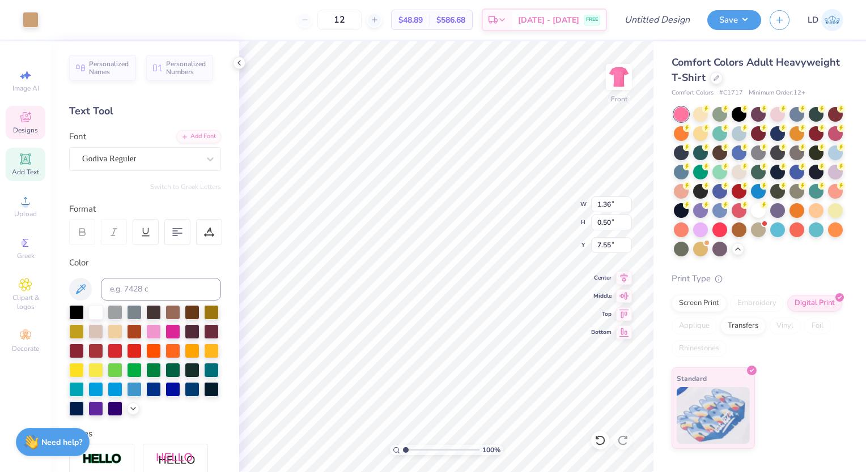
type input "1.36"
type input "0.50"
type input "7.55"
click at [91, 312] on div at bounding box center [95, 311] width 15 height 15
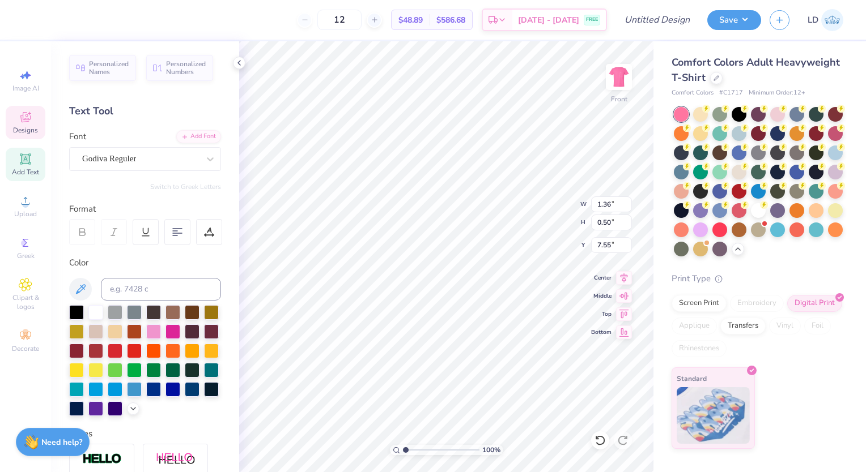
type input "1.13"
type input "6.92"
click at [99, 309] on div at bounding box center [95, 311] width 15 height 15
type input "1.36"
type input "1.12"
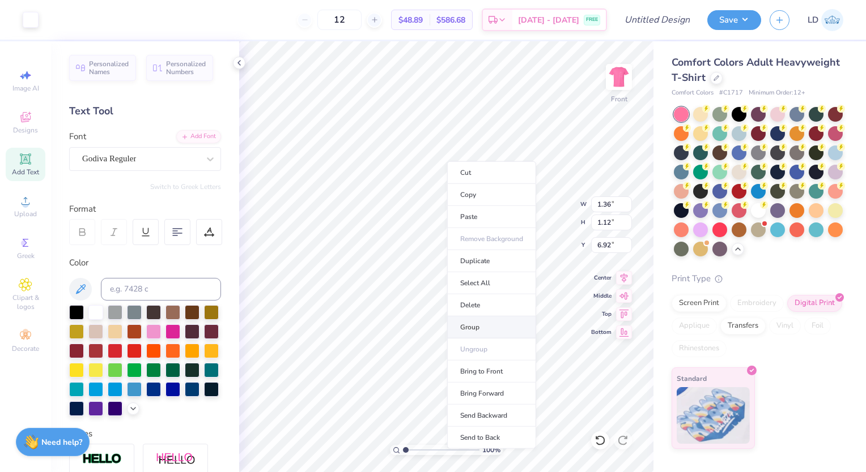
click at [472, 330] on li "Group" at bounding box center [491, 328] width 89 height 22
type input "3.01"
type input "3.69"
type input "3.00"
type input "1.36"
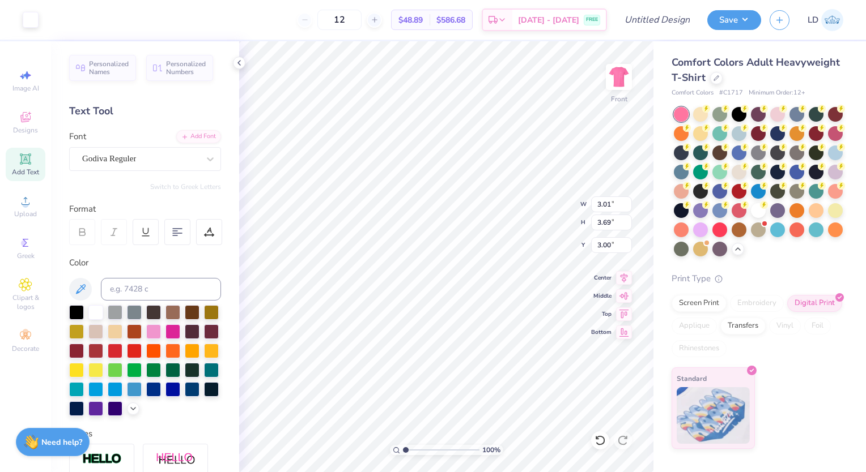
type input "1.12"
type input "6.92"
type input "12.69"
type input "16.64"
click at [621, 297] on icon at bounding box center [624, 294] width 10 height 7
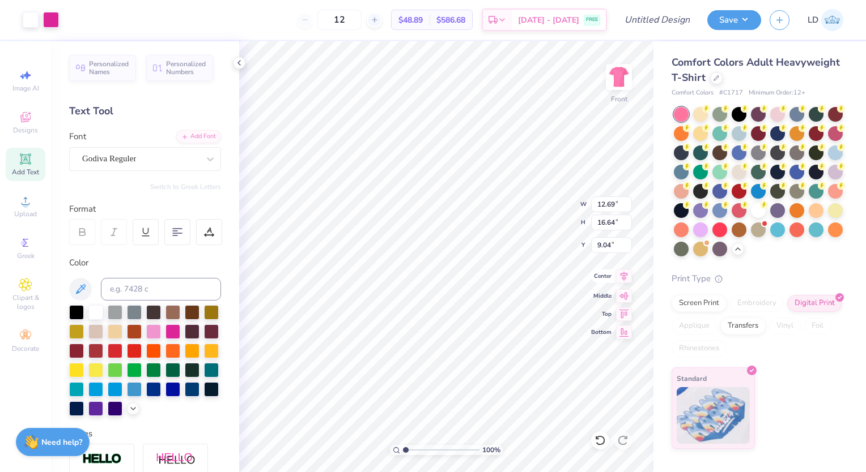
click at [623, 274] on icon at bounding box center [623, 277] width 7 height 10
type input "5.43"
type input "5.39"
type input "6.60"
type input "15.17"
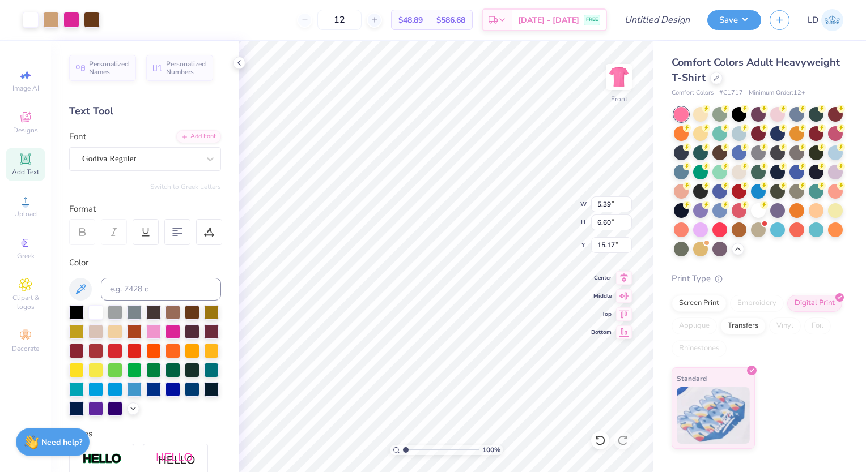
type input "5.52"
type input "6.82"
type input "15.06"
type input "12.69"
type input "16.64"
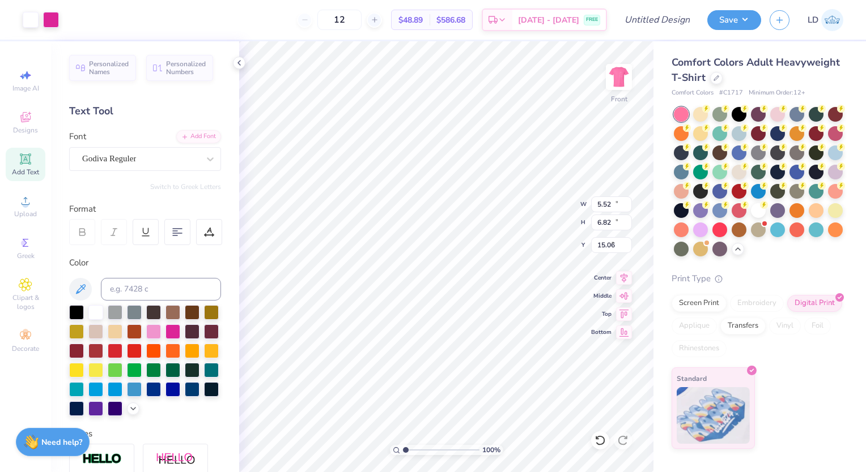
type input "5.43"
click at [621, 275] on icon at bounding box center [624, 277] width 16 height 14
click at [621, 295] on icon at bounding box center [624, 294] width 10 height 7
type input "3.06"
type input "2.52"
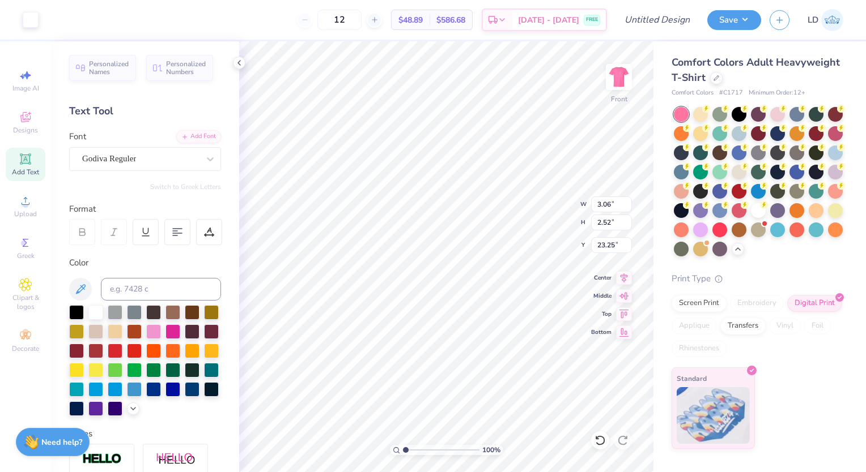
type input "23.34"
type input "2.54"
type input "1.13"
click at [182, 157] on div "Godiva Reguler" at bounding box center [140, 159] width 119 height 18
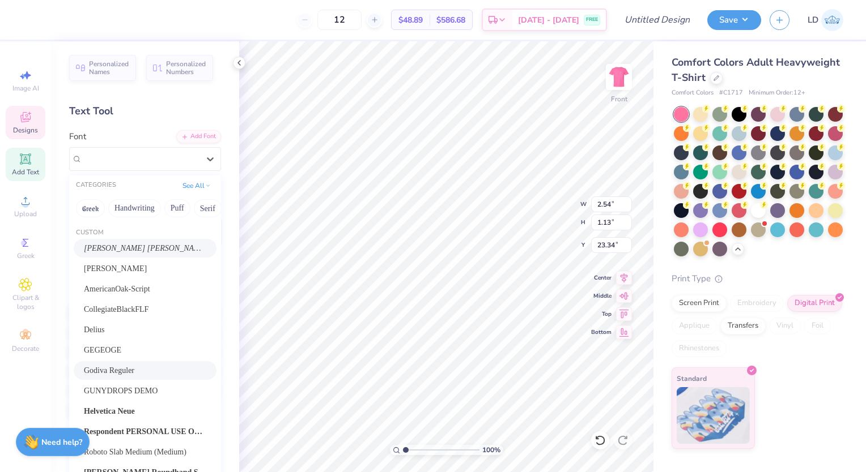
click at [140, 252] on div "[PERSON_NAME] [PERSON_NAME]" at bounding box center [145, 248] width 122 height 12
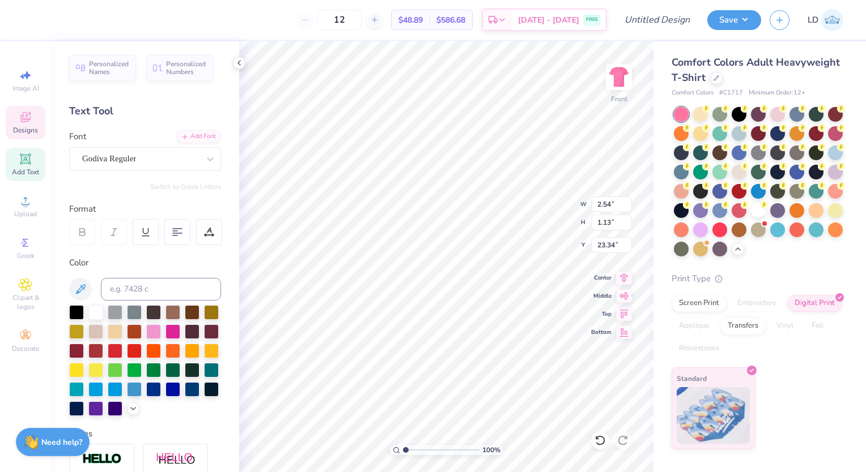
type input "3.06"
type input "24.74"
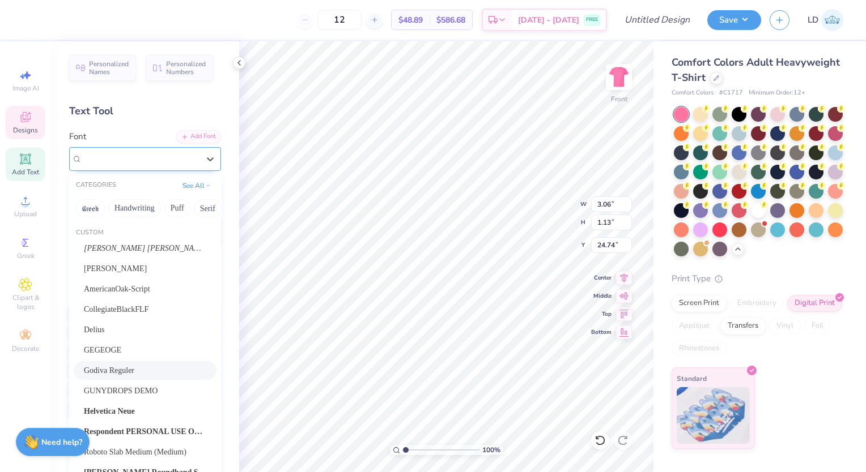
click at [183, 162] on div "Godiva Reguler" at bounding box center [140, 159] width 119 height 18
click at [125, 242] on span "[PERSON_NAME] [PERSON_NAME]" at bounding box center [145, 248] width 122 height 12
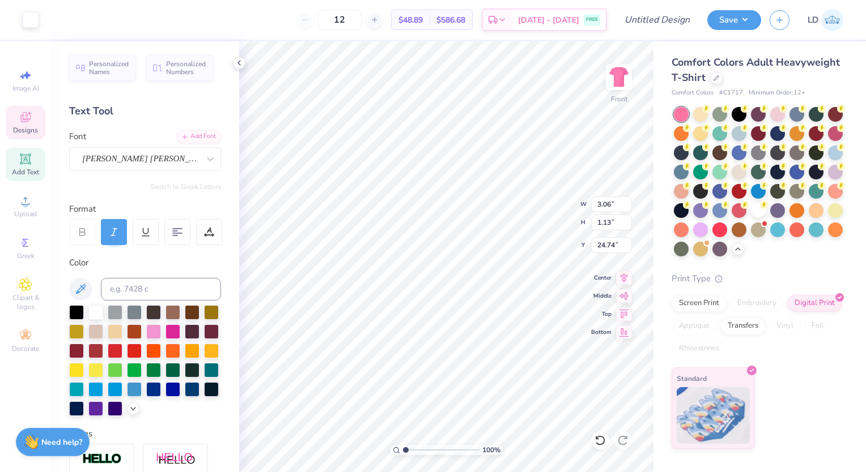
type input "3.69"
type input "1.18"
type input "23.31"
type input "2.64"
type input "0.85"
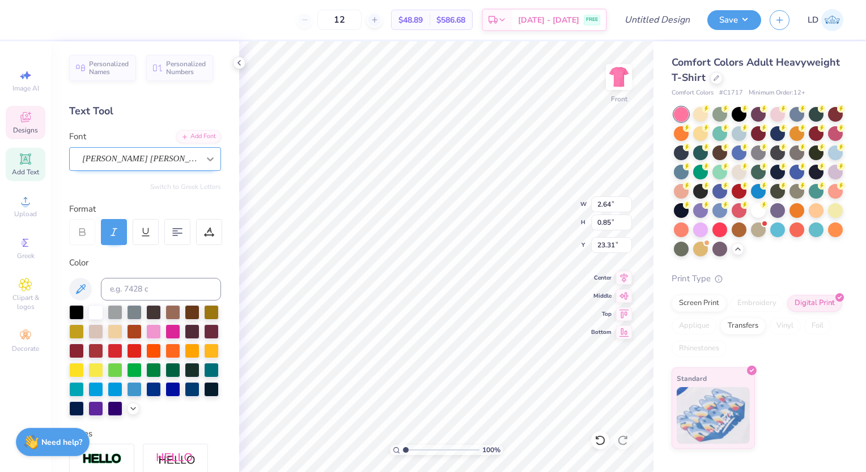
type input "22.73"
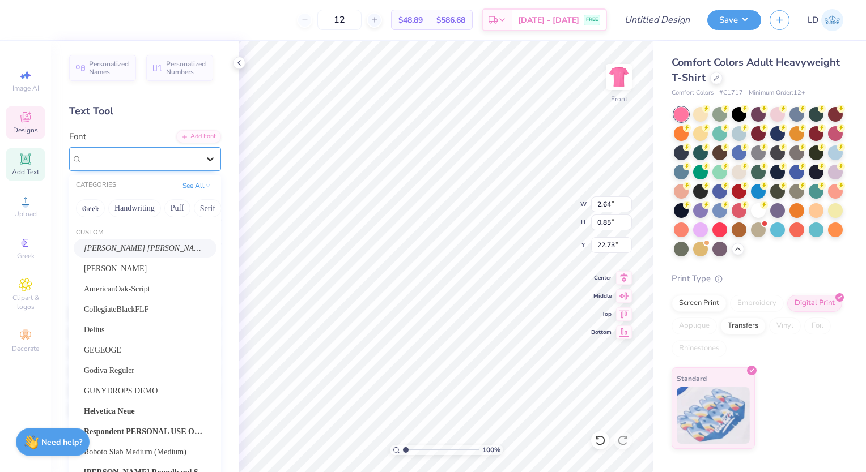
click at [200, 161] on div at bounding box center [210, 159] width 20 height 20
click at [186, 167] on div "[PERSON_NAME] [PERSON_NAME]" at bounding box center [140, 159] width 119 height 18
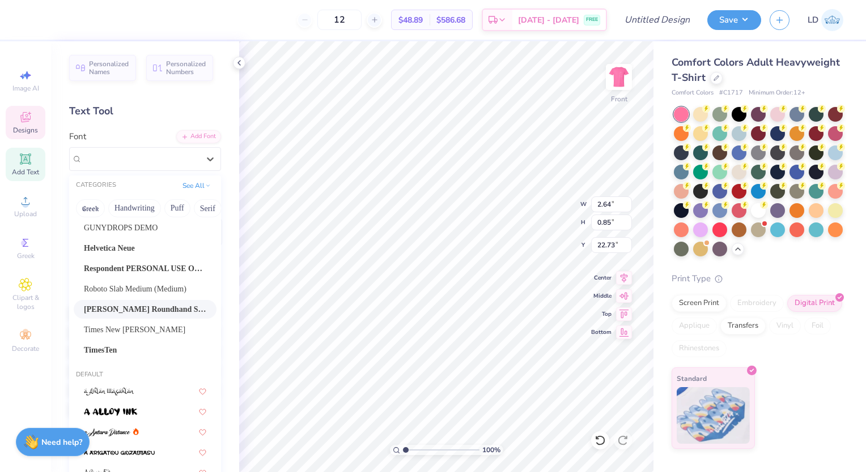
scroll to position [165, 0]
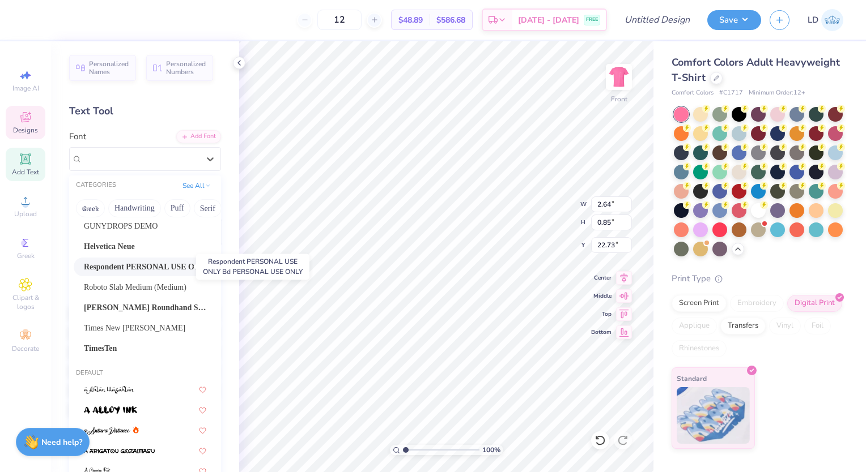
click at [164, 266] on span "Respondent PERSONAL USE ONLY Bd PERSONAL USE ONLY" at bounding box center [145, 267] width 122 height 12
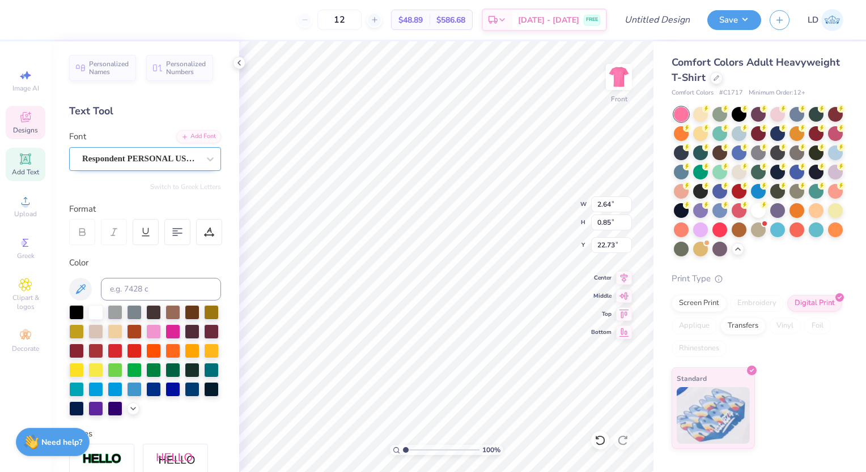
click at [184, 154] on div "Respondent PERSONAL USE ONLY Bd PERSONAL USE ONLY" at bounding box center [140, 159] width 119 height 18
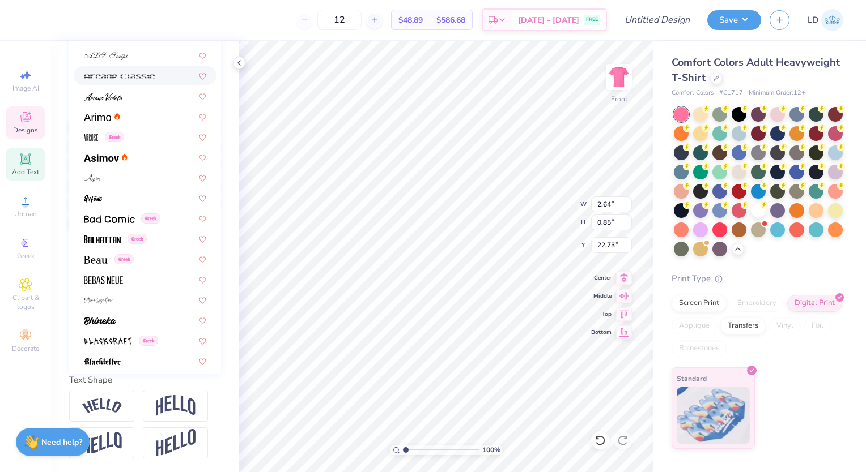
scroll to position [621, 0]
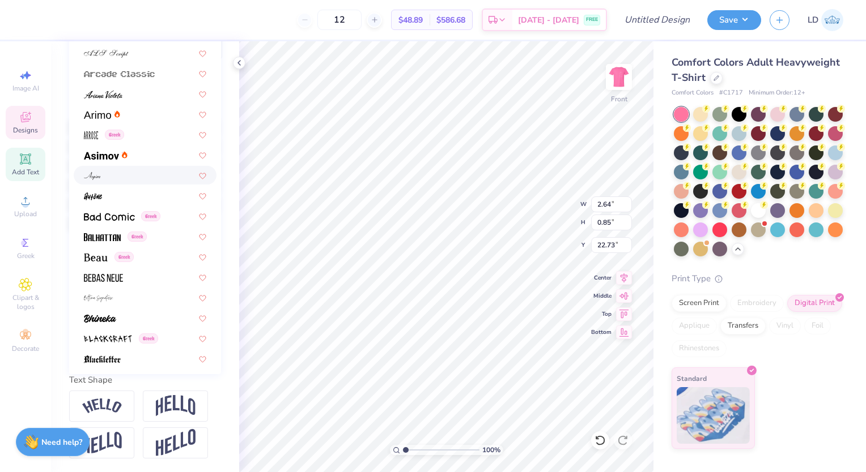
click at [153, 171] on div at bounding box center [145, 175] width 122 height 12
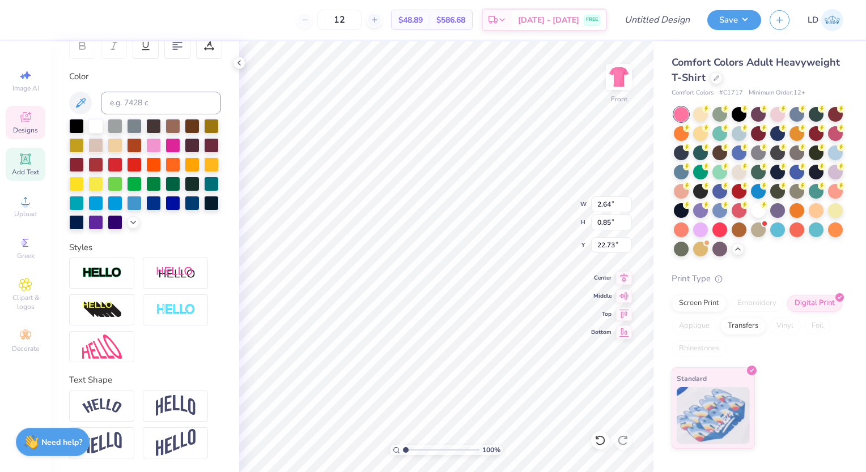
type input "3.92"
type input "1.16"
type input "24.72"
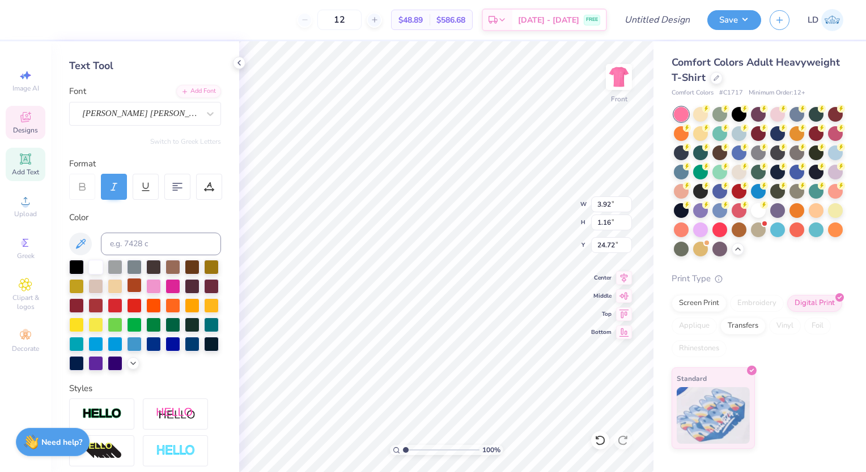
scroll to position [45, 0]
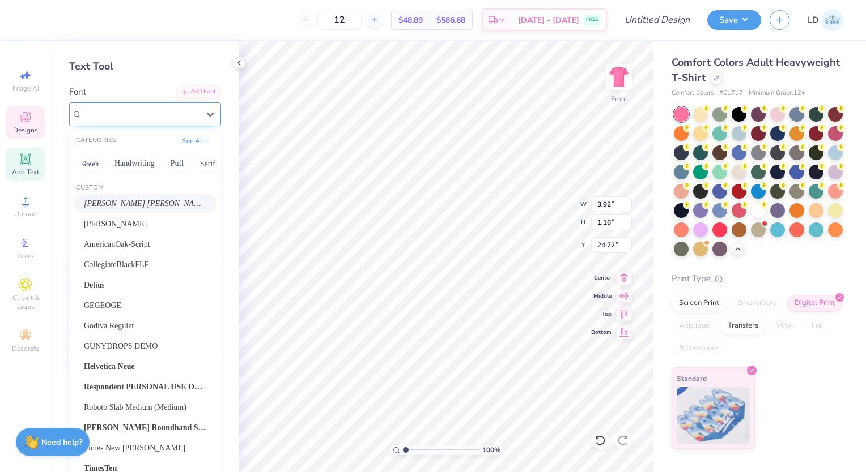
click at [172, 112] on div "[PERSON_NAME] [PERSON_NAME]" at bounding box center [140, 114] width 119 height 18
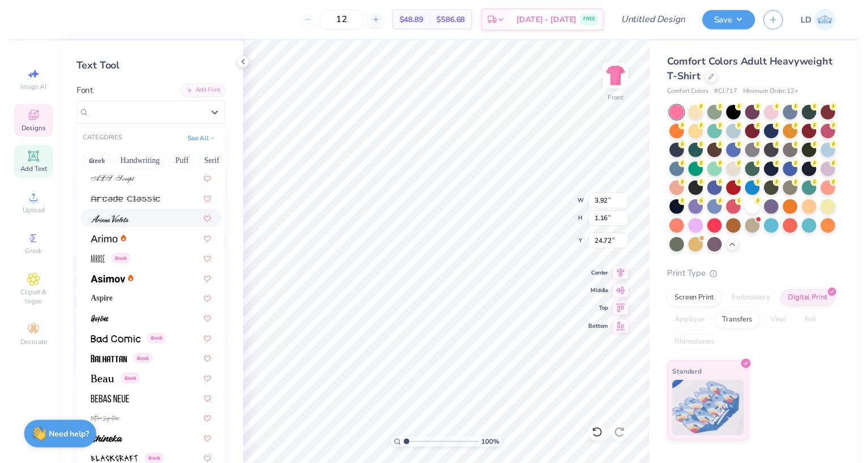
scroll to position [633, 0]
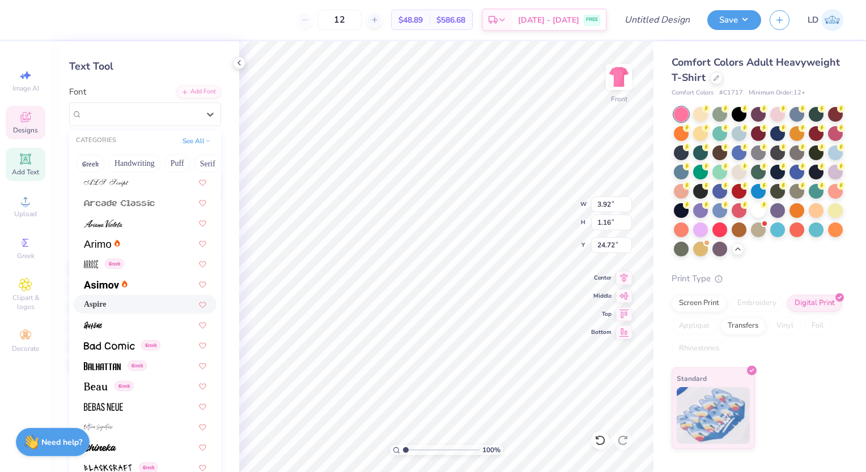
click at [125, 306] on div "Aspire" at bounding box center [145, 305] width 122 height 12
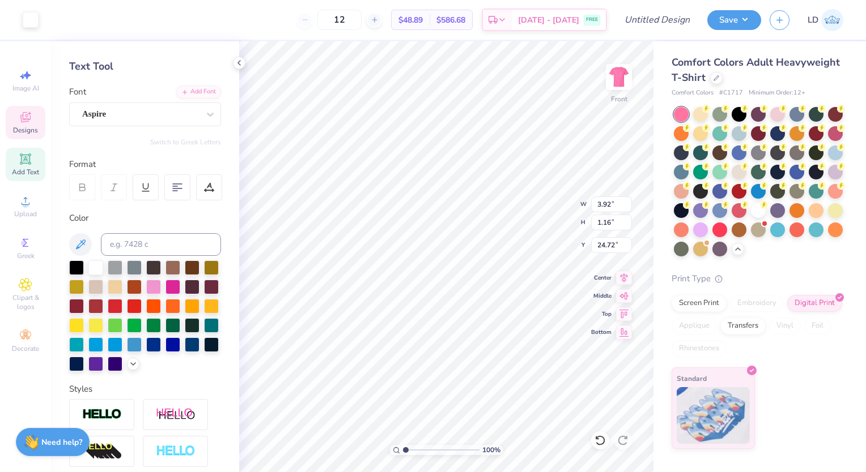
type input "2.16"
type input "0.69"
type input "24.96"
type input "3.92"
type input "1.16"
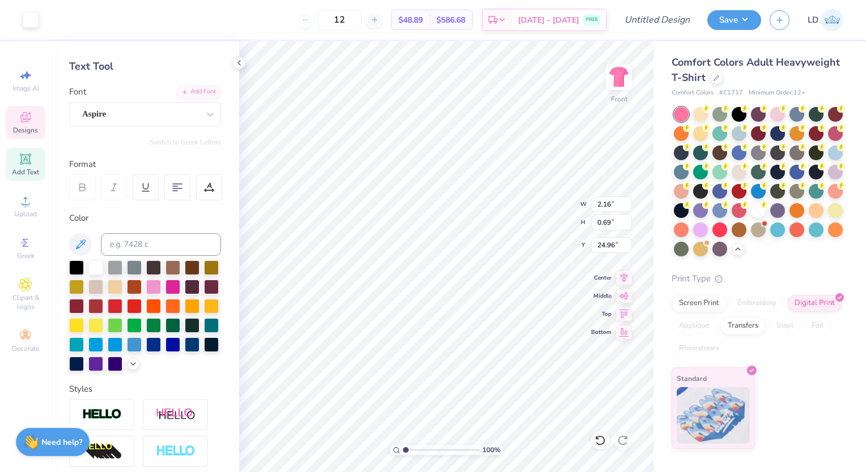
type input "24.72"
type input "2.16"
type input "0.69"
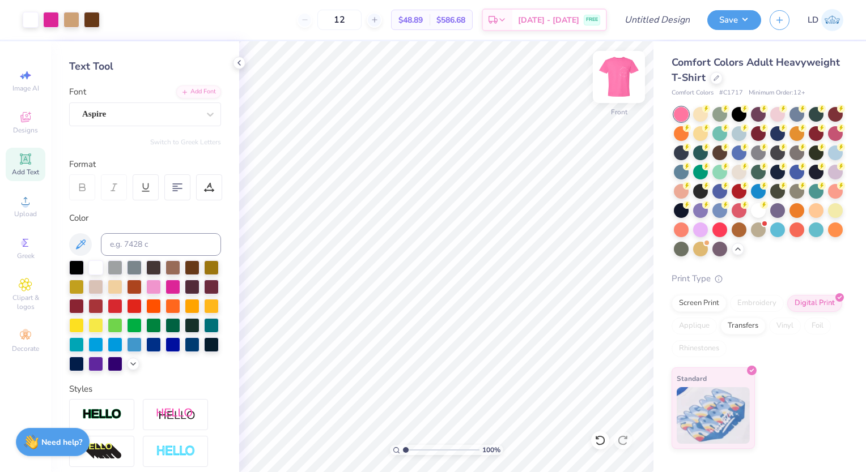
click at [619, 75] on img at bounding box center [618, 76] width 45 height 45
click at [623, 85] on img at bounding box center [618, 76] width 45 height 45
